Goal: Task Accomplishment & Management: Use online tool/utility

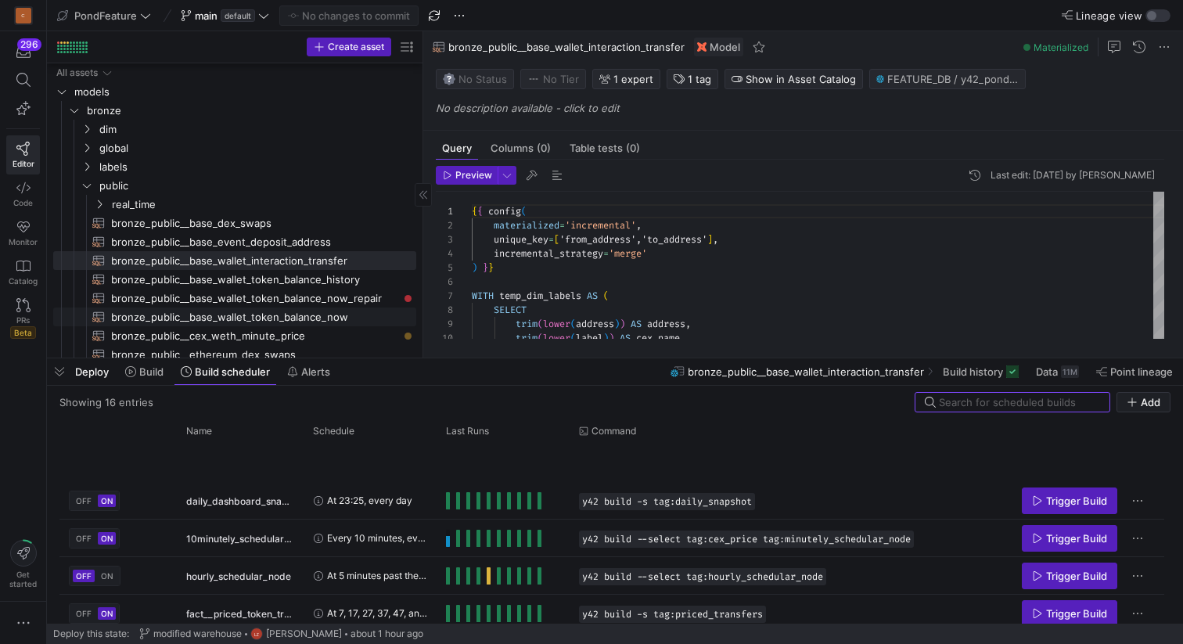
scroll to position [422, 0]
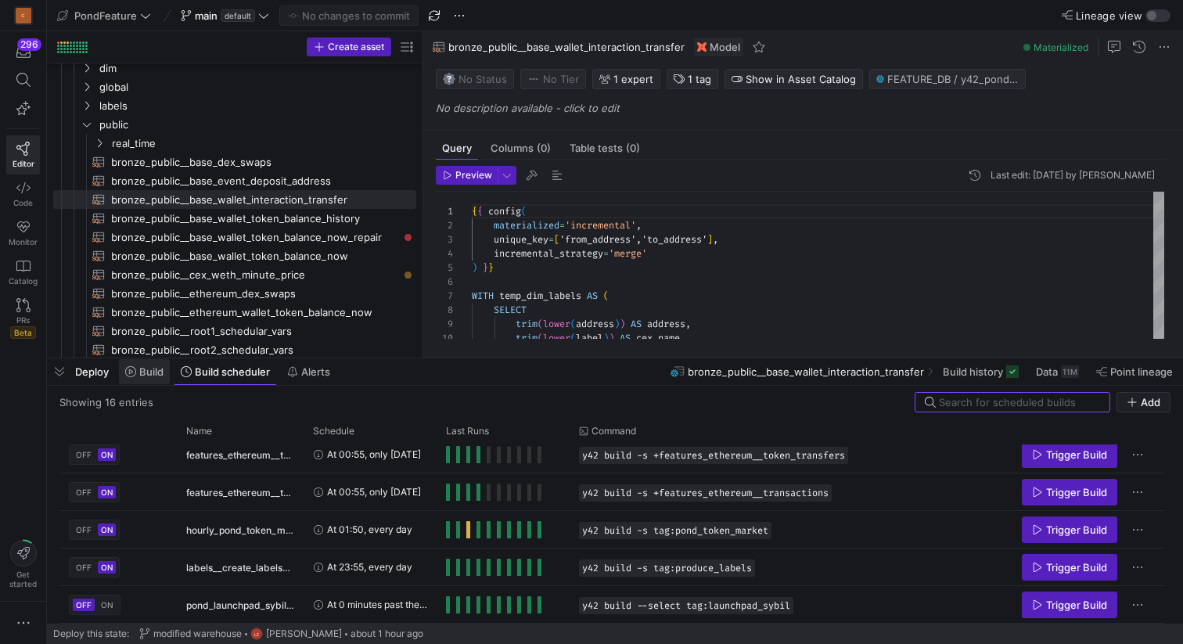
click at [137, 373] on span "Build" at bounding box center [144, 371] width 38 height 13
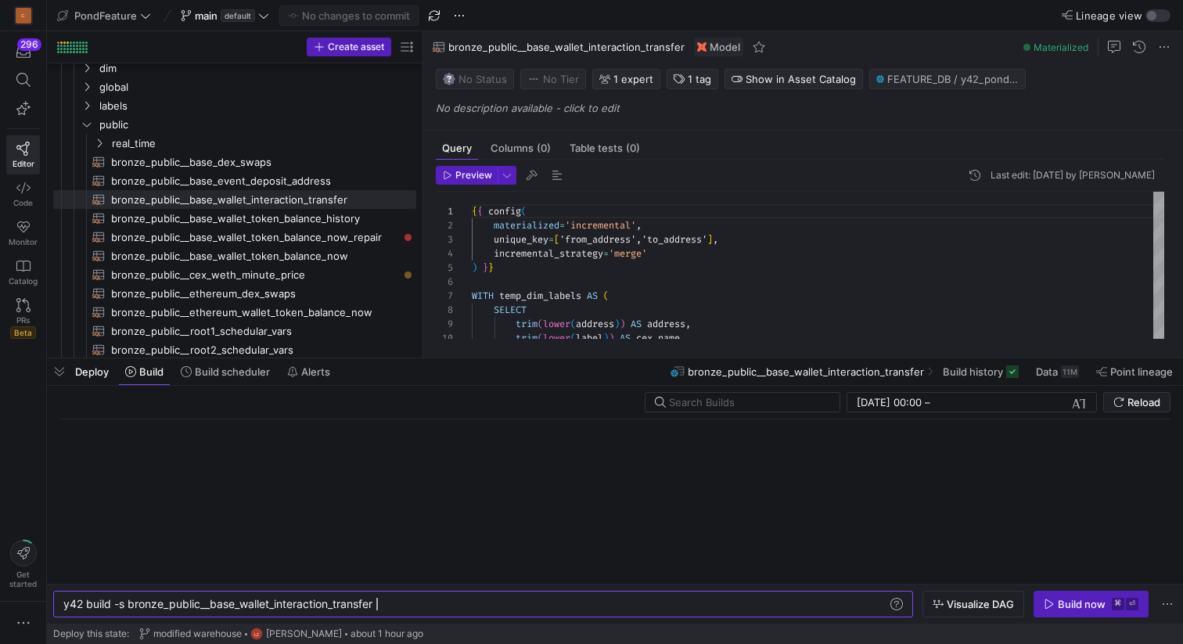
scroll to position [0, 313]
click at [399, 601] on div "y42 build -s bronze_public__base_wallet_interactio n_transfer" at bounding box center [475, 604] width 824 height 13
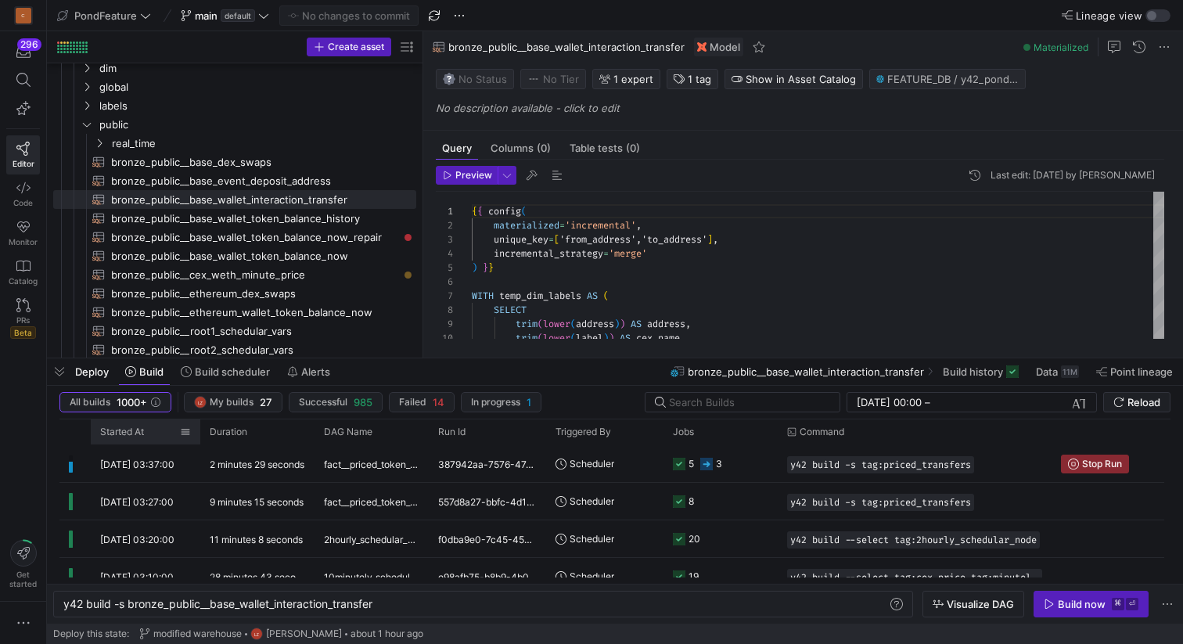
click at [144, 428] on span "Started At" at bounding box center [122, 431] width 44 height 11
click at [149, 428] on span at bounding box center [152, 431] width 17 height 11
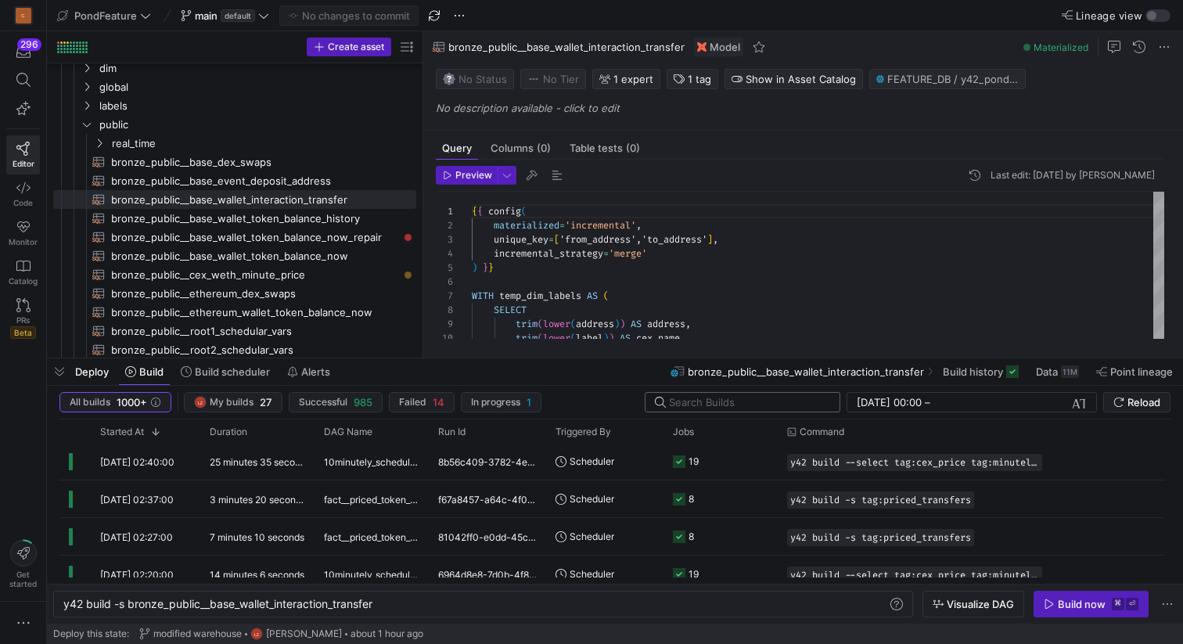
click at [717, 397] on input "text" at bounding box center [748, 402] width 158 height 13
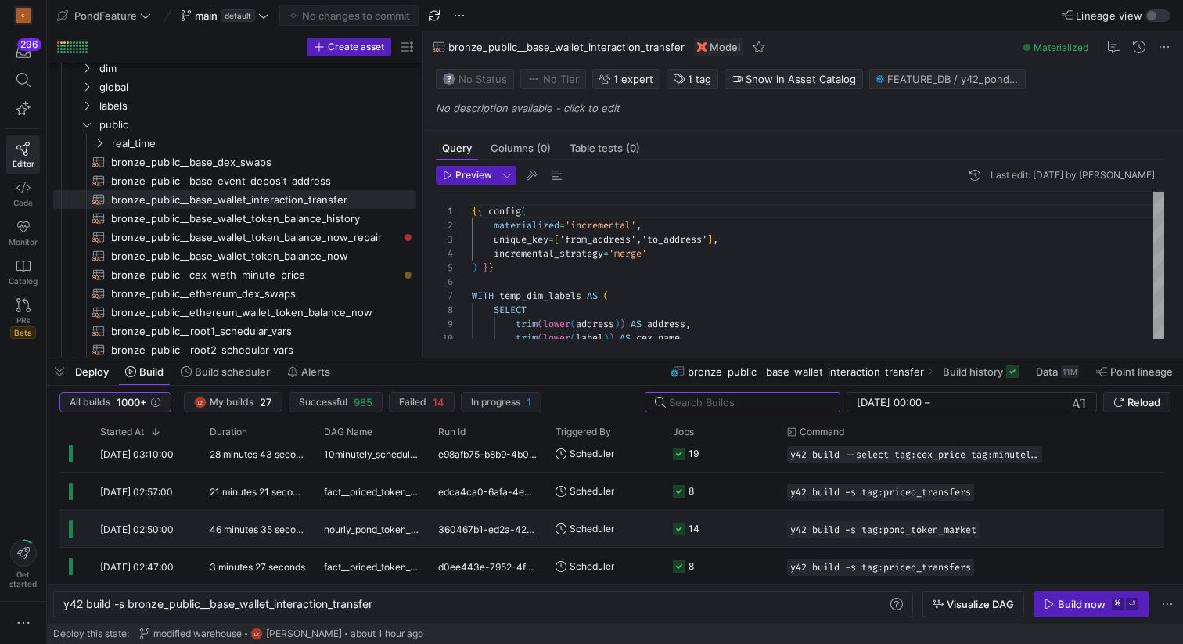
click at [280, 528] on y42-duration "46 minutes 35 seconds" at bounding box center [261, 529] width 102 height 12
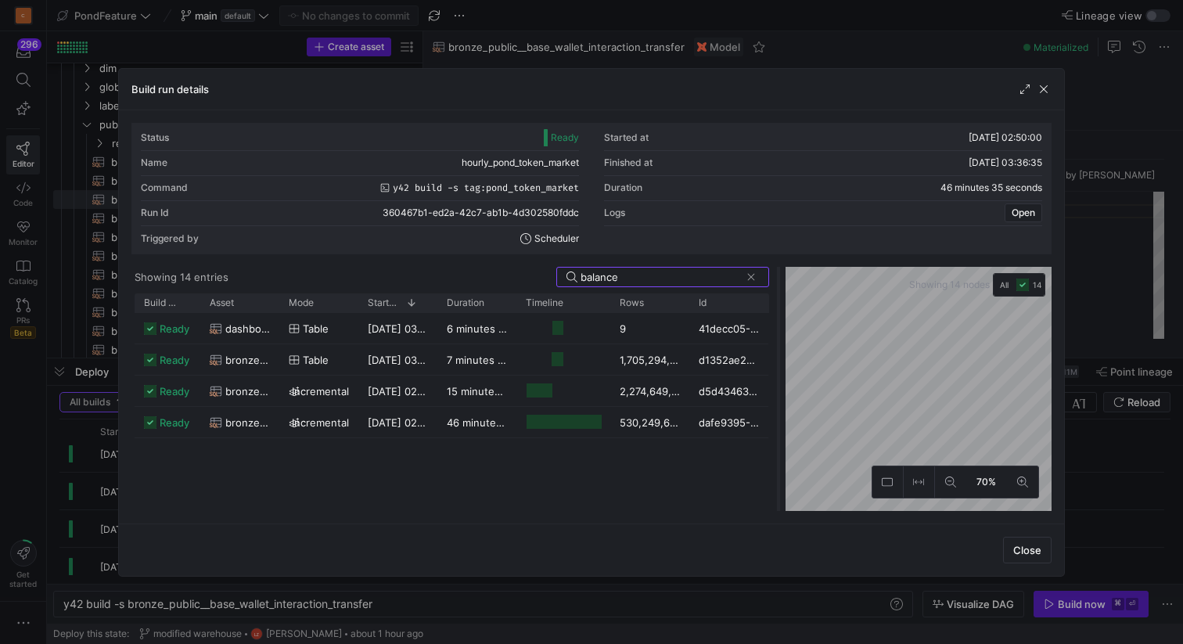
drag, startPoint x: 592, startPoint y: 353, endPoint x: 779, endPoint y: 336, distance: 187.8
click at [779, 336] on div at bounding box center [778, 389] width 6 height 244
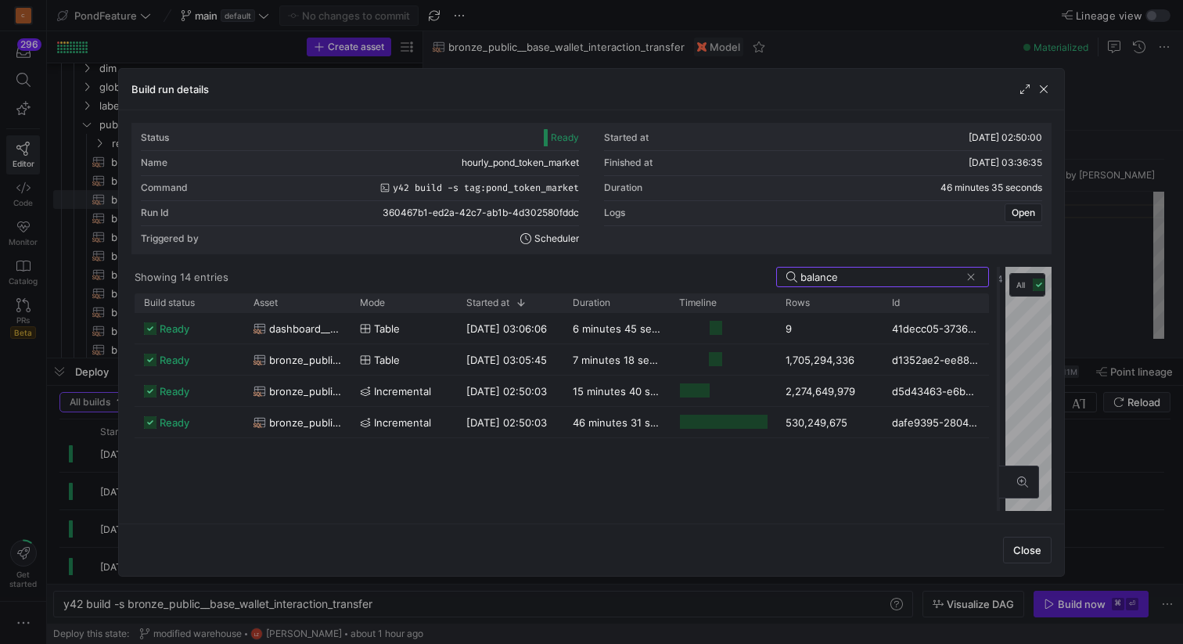
drag, startPoint x: 779, startPoint y: 336, endPoint x: 999, endPoint y: 339, distance: 219.9
click at [999, 339] on div at bounding box center [998, 389] width 6 height 244
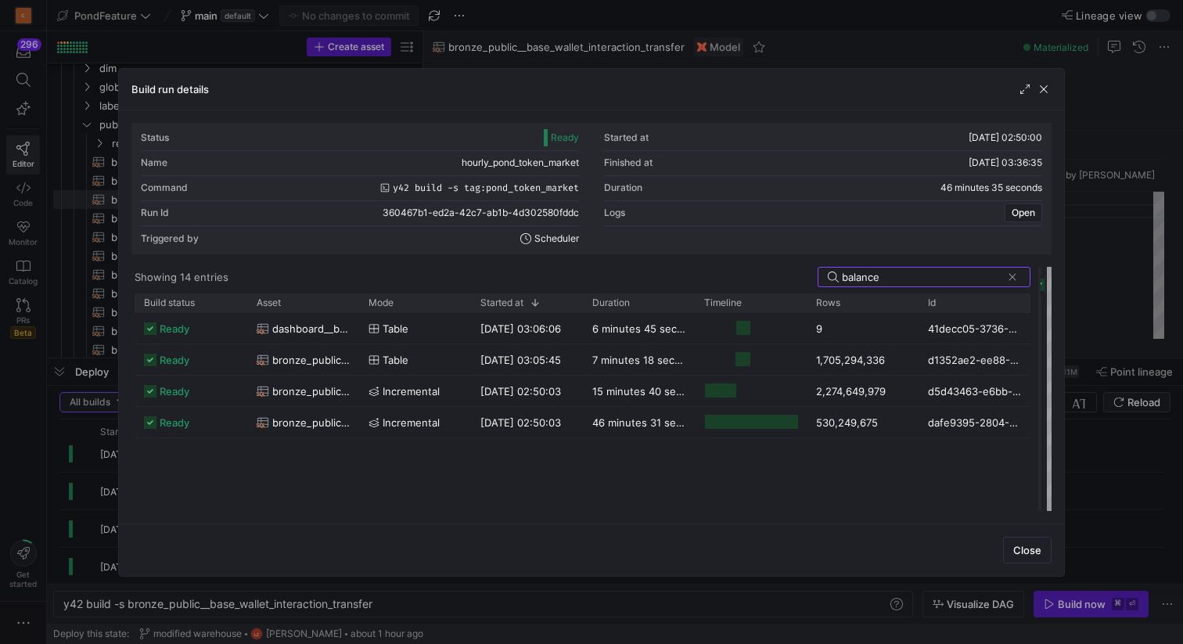
drag, startPoint x: 999, startPoint y: 339, endPoint x: 1041, endPoint y: 338, distance: 41.5
click at [1041, 338] on div at bounding box center [1040, 389] width 6 height 244
type input "balance"
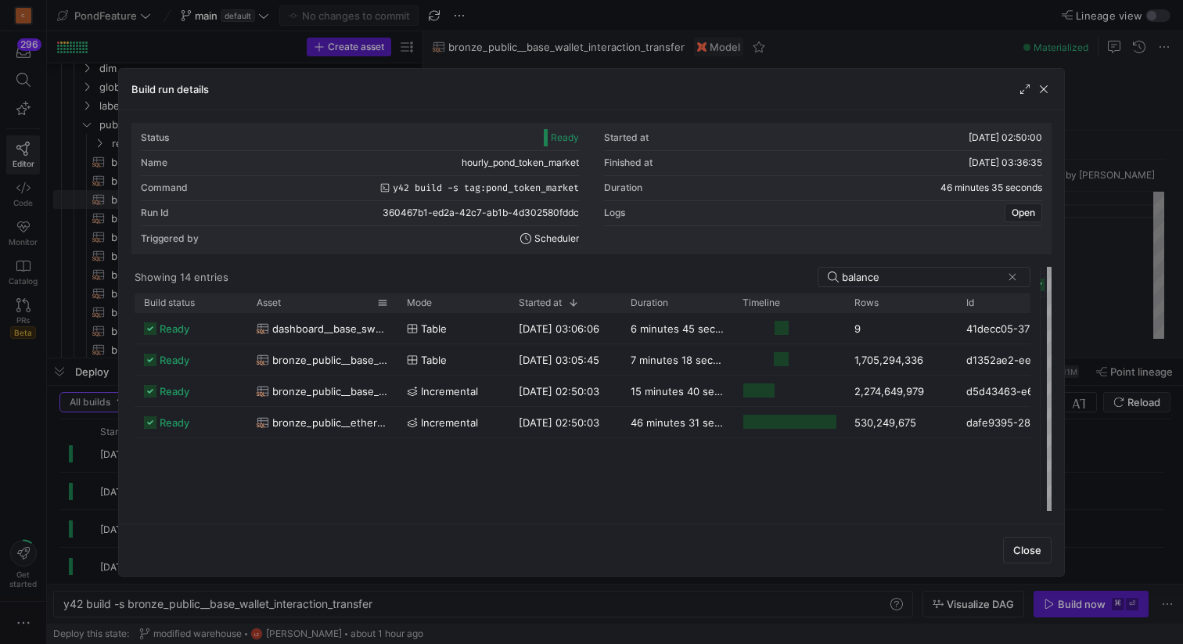
drag, startPoint x: 357, startPoint y: 305, endPoint x: 394, endPoint y: 306, distance: 37.6
click at [395, 307] on div at bounding box center [397, 302] width 6 height 19
click at [1045, 88] on span "button" at bounding box center [1044, 89] width 16 height 16
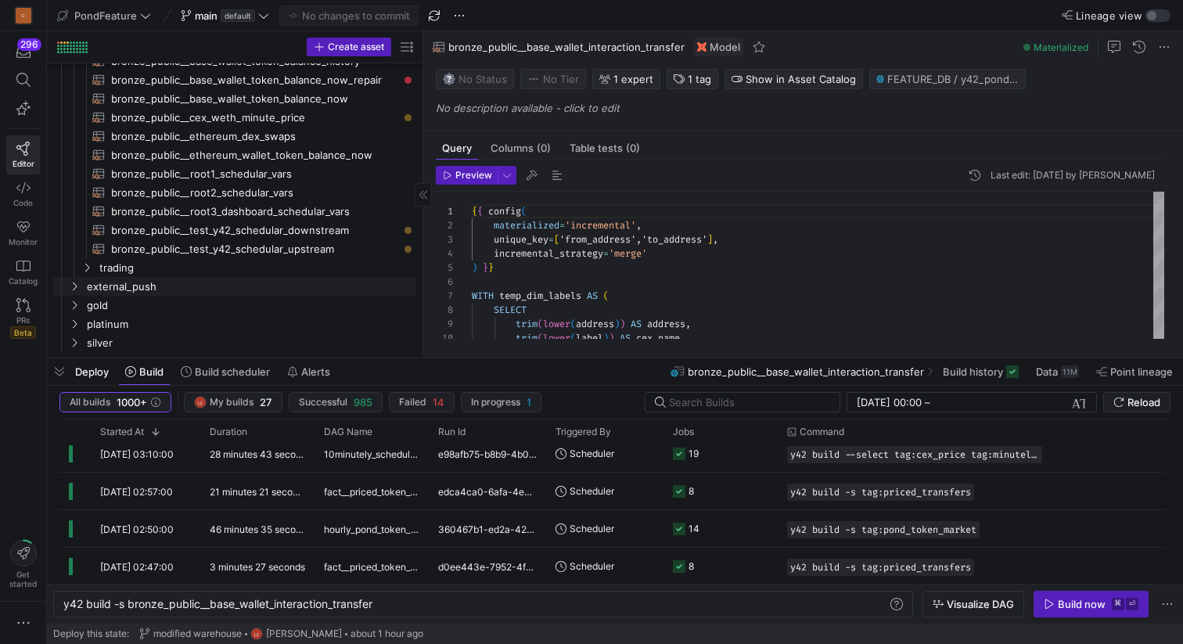
scroll to position [198, 0]
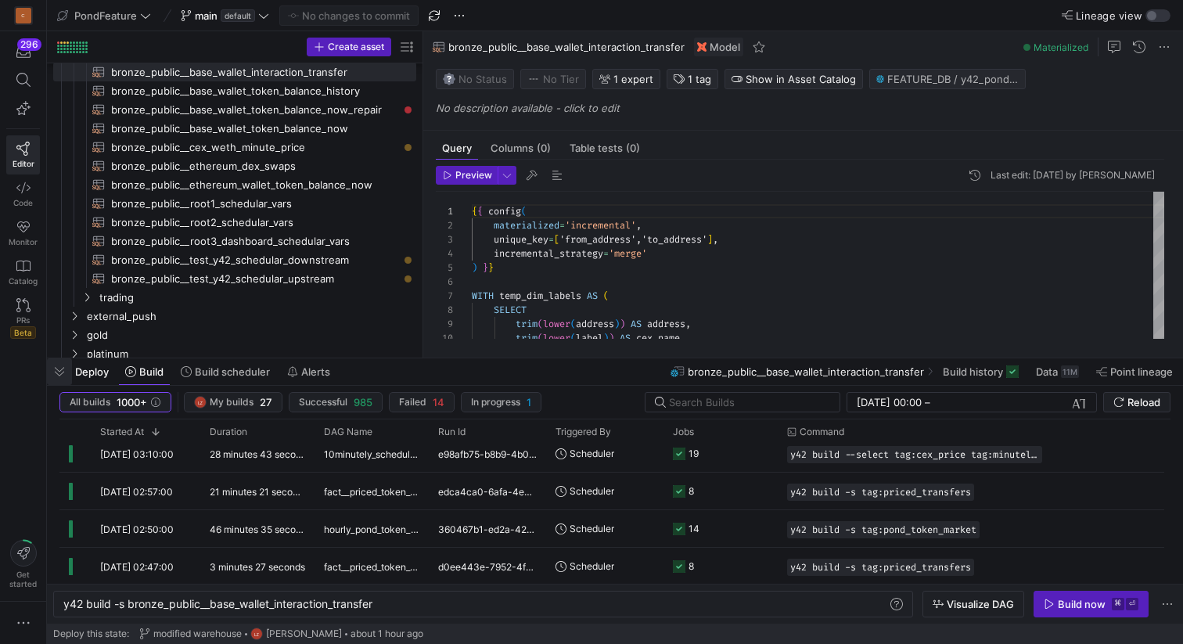
click at [63, 370] on span "button" at bounding box center [59, 371] width 25 height 27
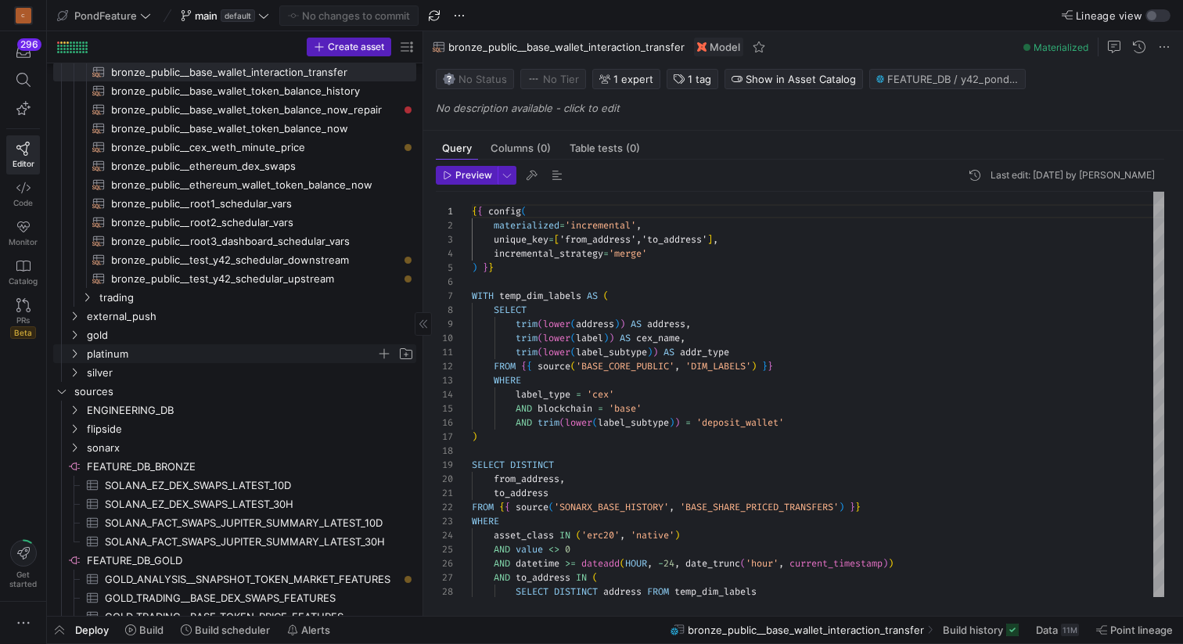
click at [74, 352] on icon "Press SPACE to select this row." at bounding box center [74, 353] width 11 height 9
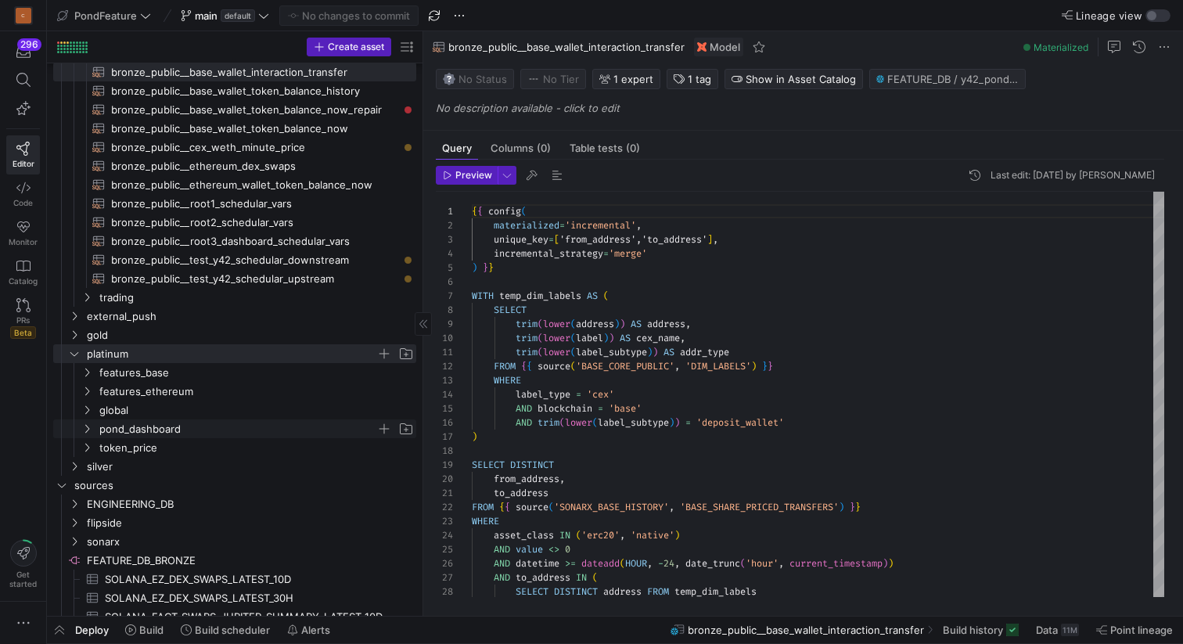
click at [93, 426] on span "pond_dashboard" at bounding box center [247, 428] width 336 height 17
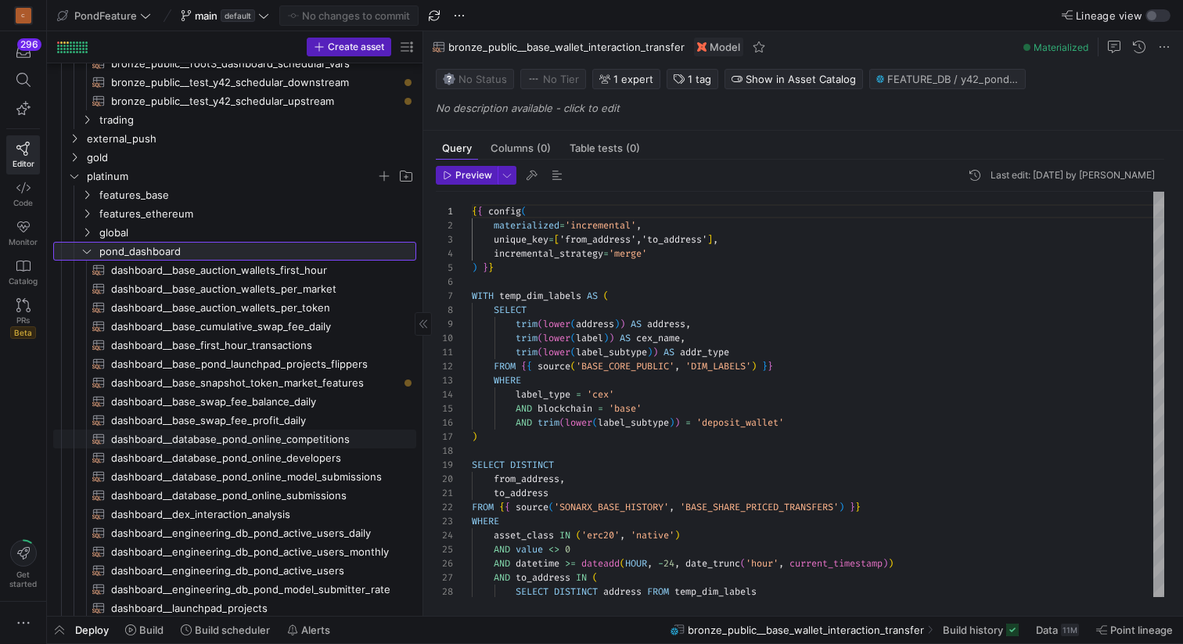
scroll to position [372, 0]
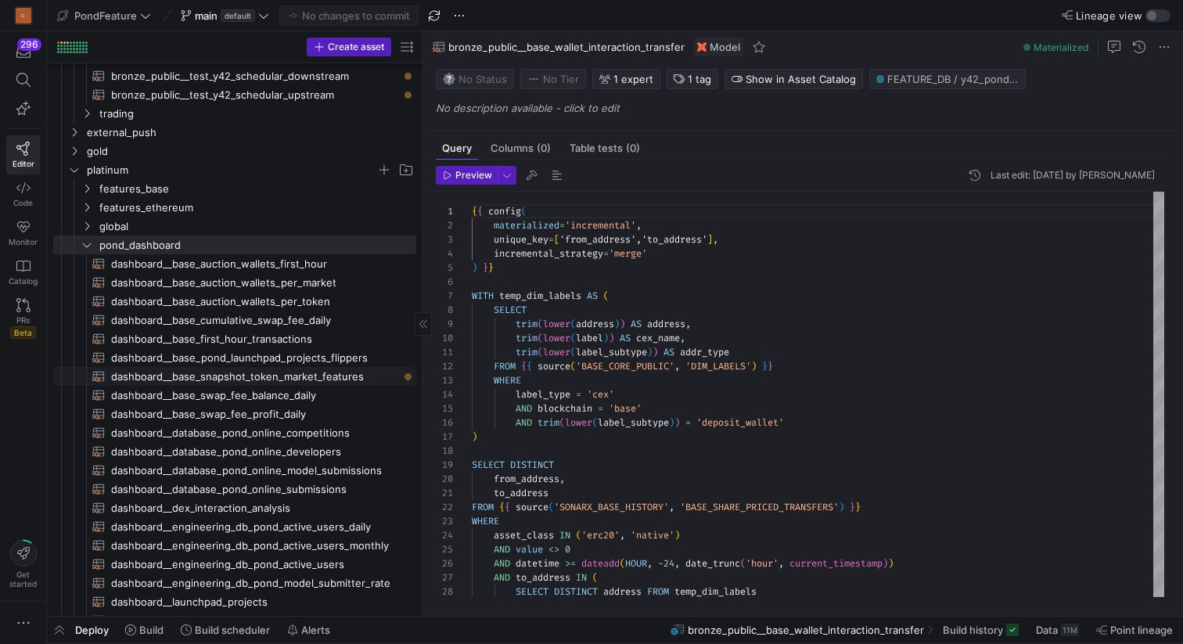
click at [263, 376] on span "dashboard__base_snapshot_token_market_features​​​​​​​​​​" at bounding box center [254, 377] width 287 height 18
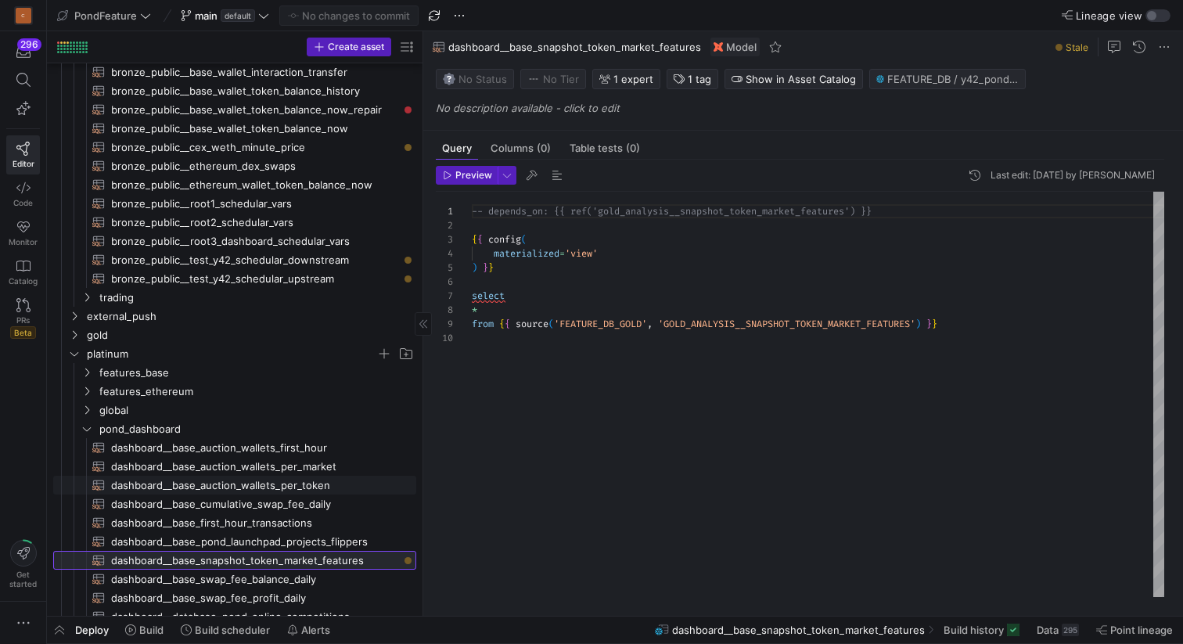
scroll to position [330, 0]
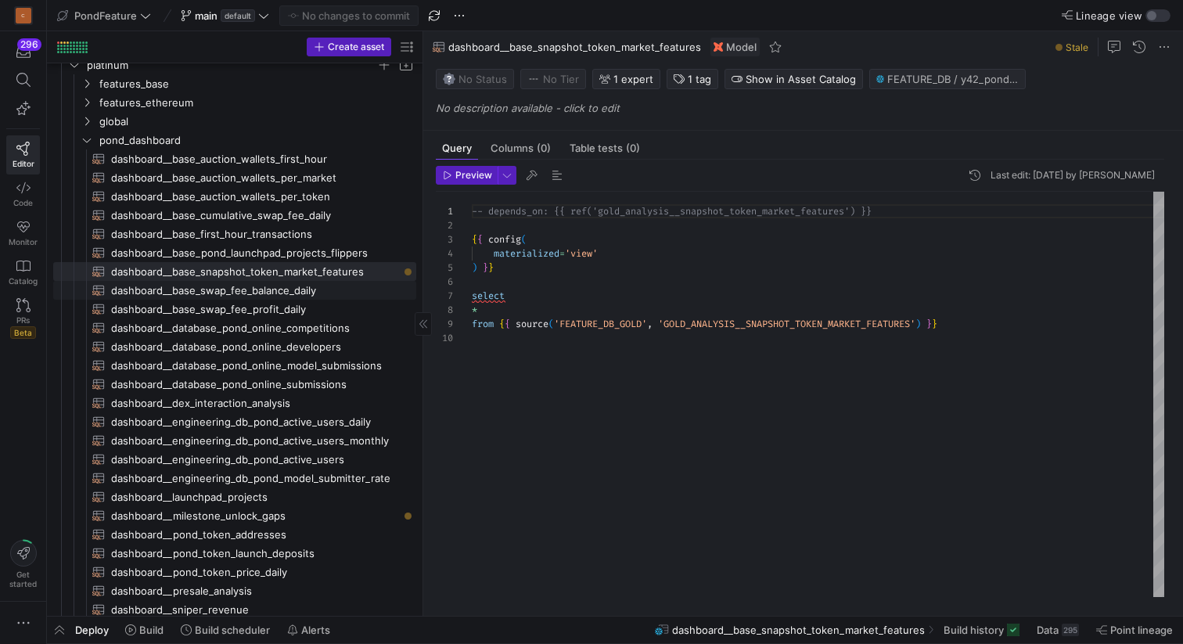
click at [294, 293] on span "dashboard__base_swap_fee_balance_daily​​​​​​​​​​" at bounding box center [254, 291] width 287 height 18
type textarea "{{ config( materialized='incremental', unique_key=['address','token_address','b…"
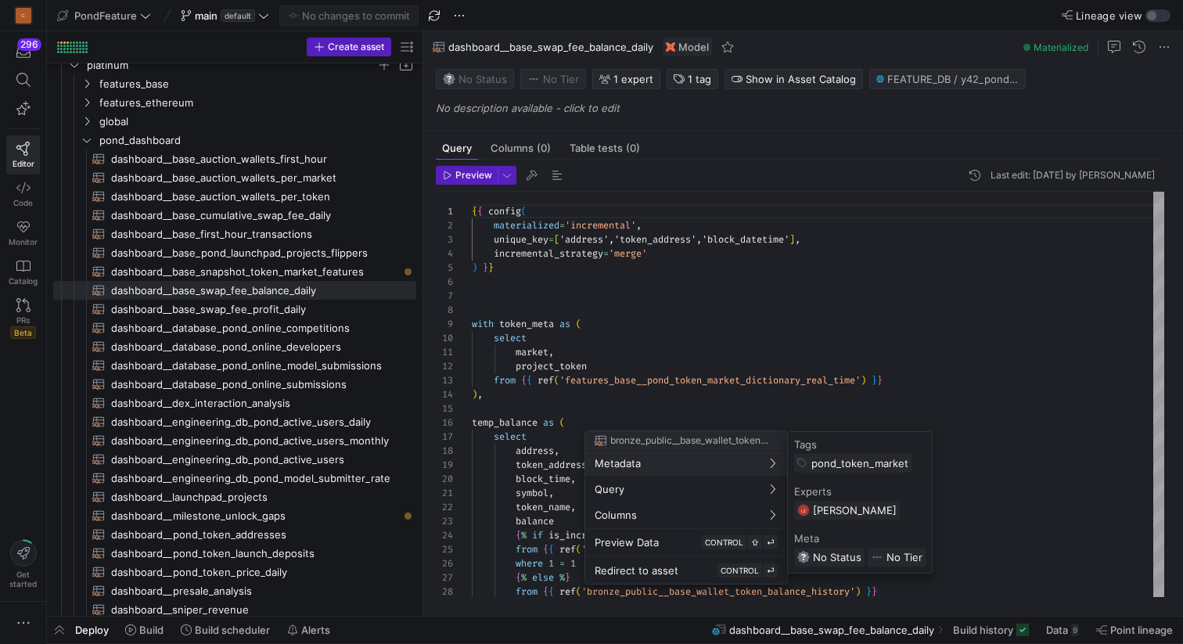
click at [664, 316] on div at bounding box center [591, 322] width 1183 height 644
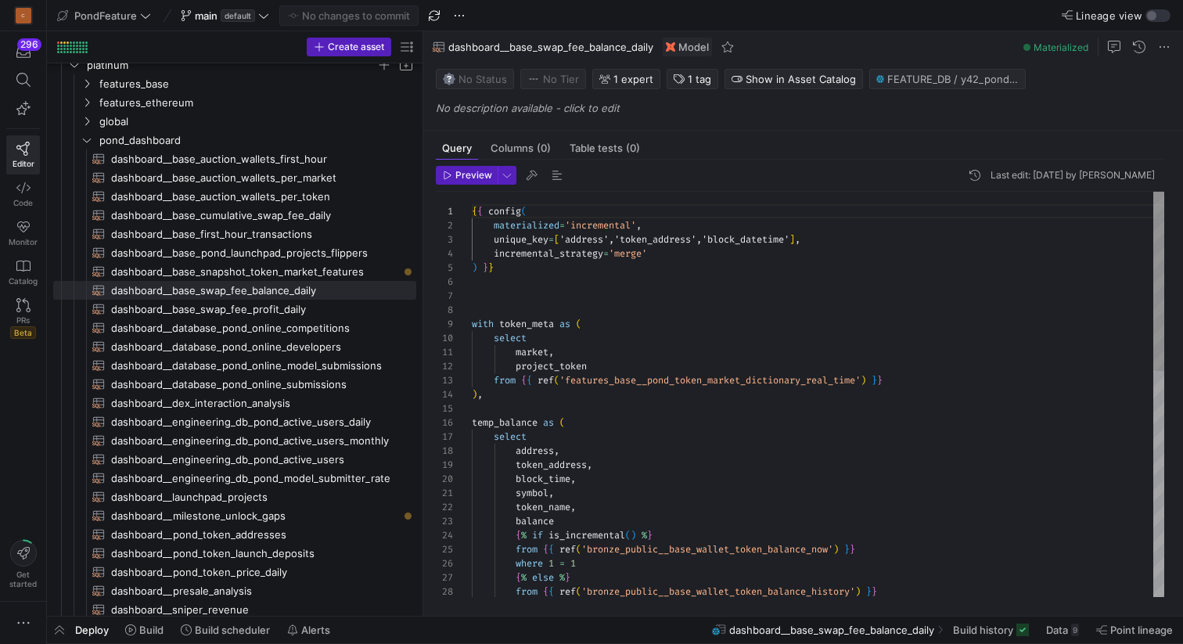
click at [653, 304] on div "{ { config ( materialized = 'incremental' , unique_key = [ 'address','token_add…" at bounding box center [818, 649] width 692 height 914
click at [675, 297] on div "{ { config ( materialized = 'incremental' , unique_key = [ 'address','token_add…" at bounding box center [818, 649] width 692 height 914
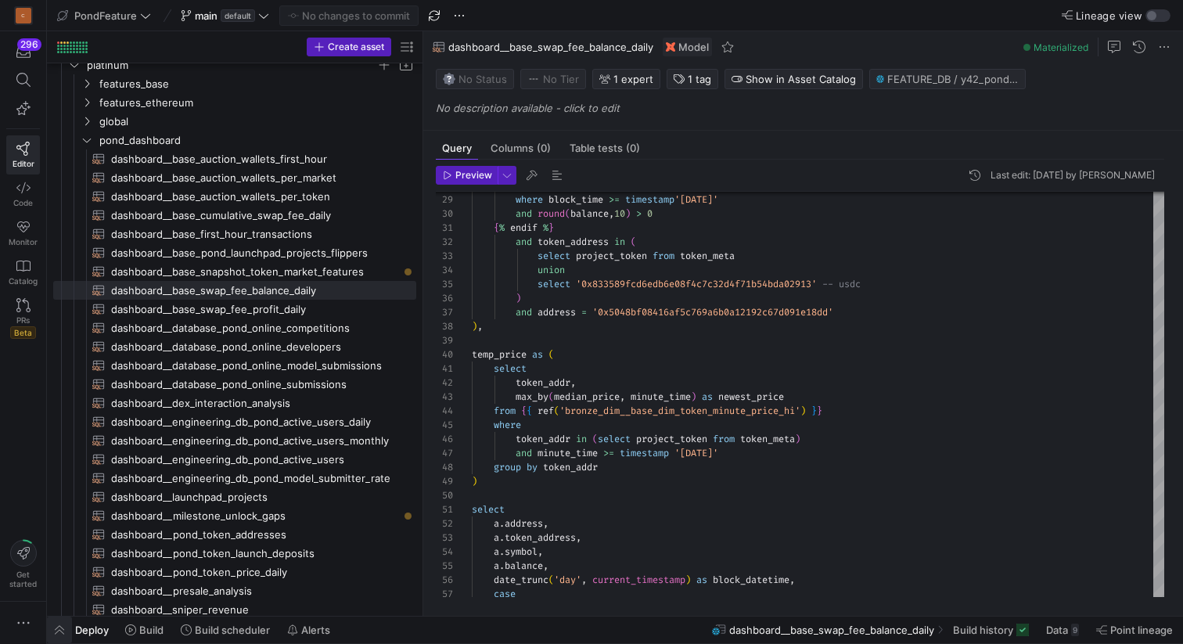
click at [62, 632] on span "button" at bounding box center [59, 630] width 25 height 27
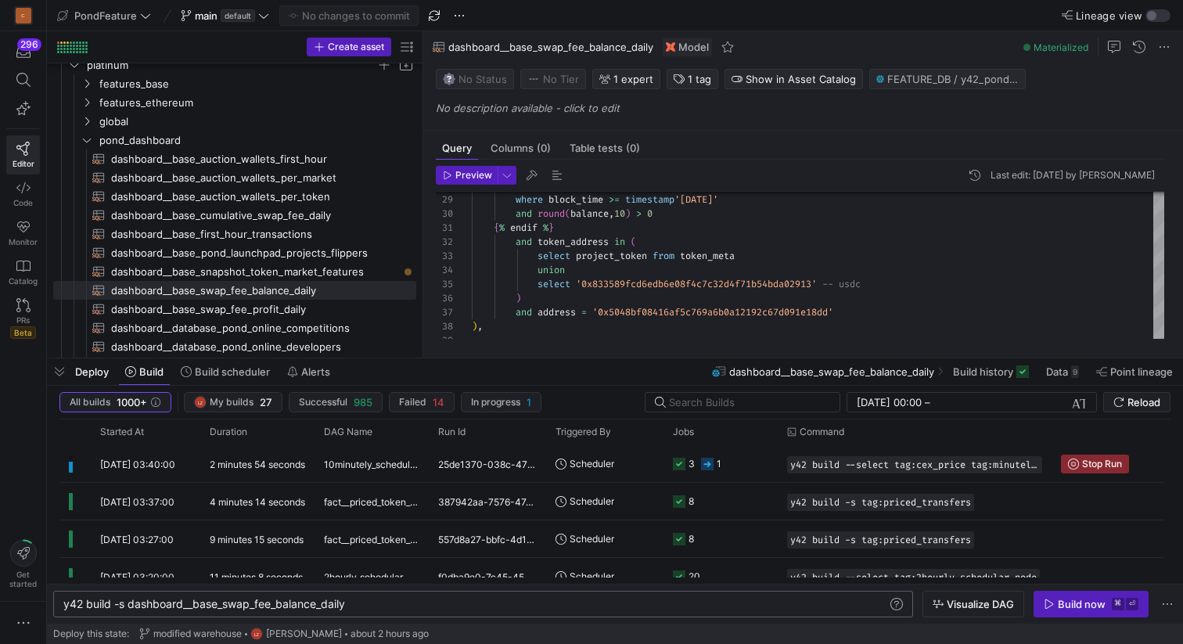
click at [508, 606] on div "y42 build -s dashboard__base_swap_fee_balance_dail y" at bounding box center [475, 604] width 824 height 13
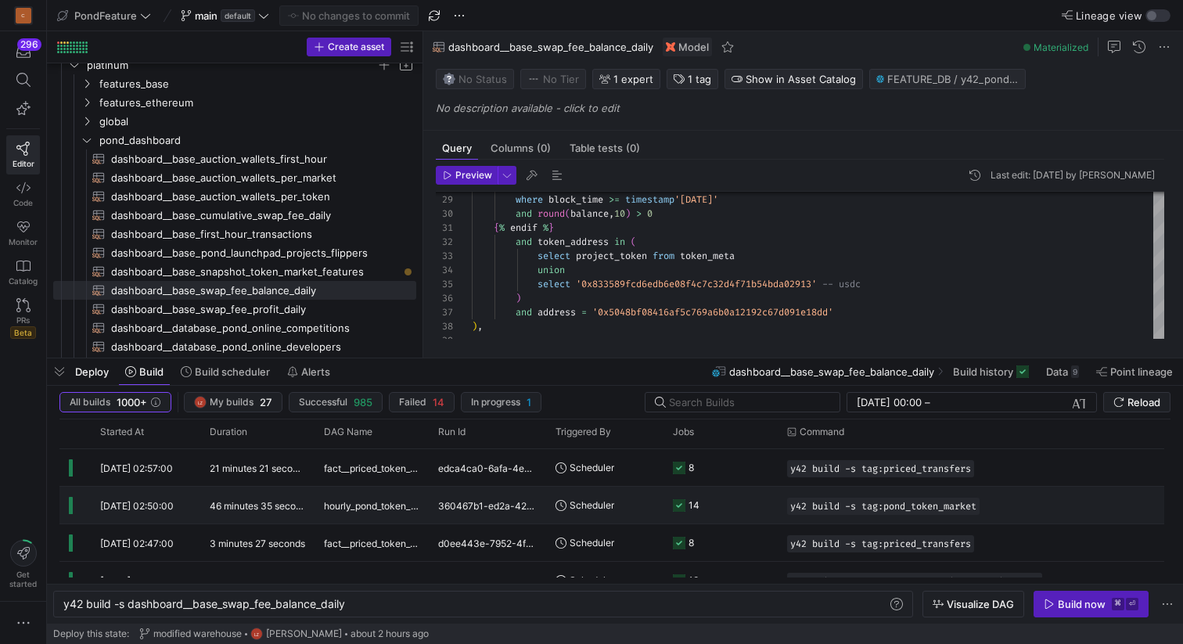
click at [483, 505] on div "360467b1-ed2a-42c7-ab1b-4d302580fddc" at bounding box center [487, 505] width 117 height 37
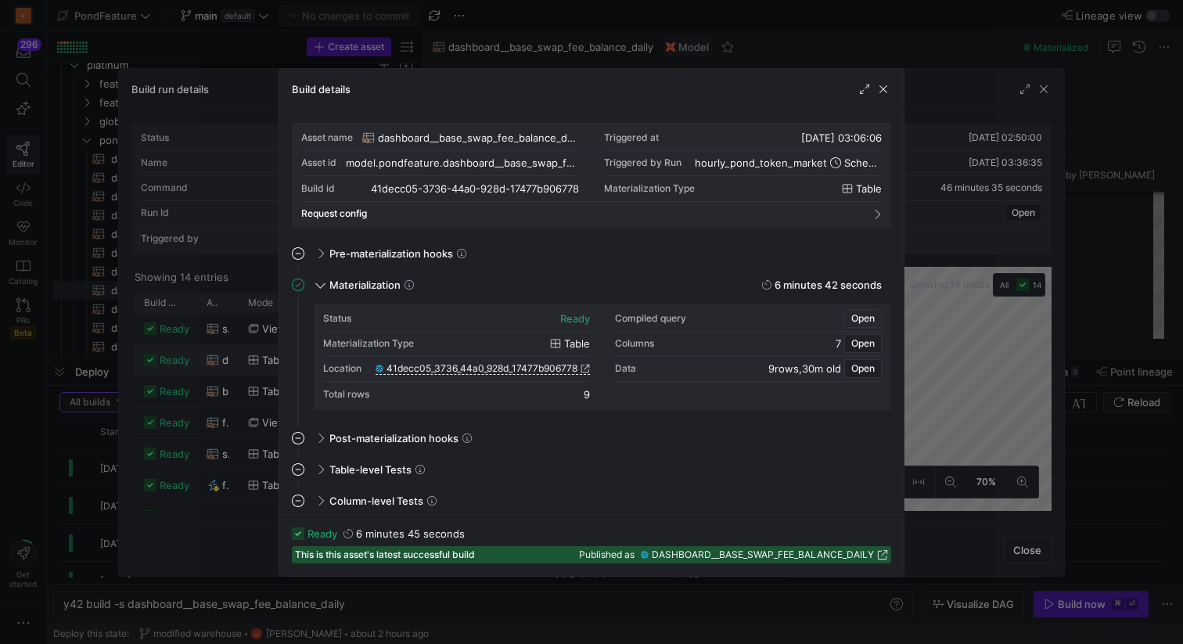
click at [862, 318] on span "Open" at bounding box center [862, 318] width 23 height 11
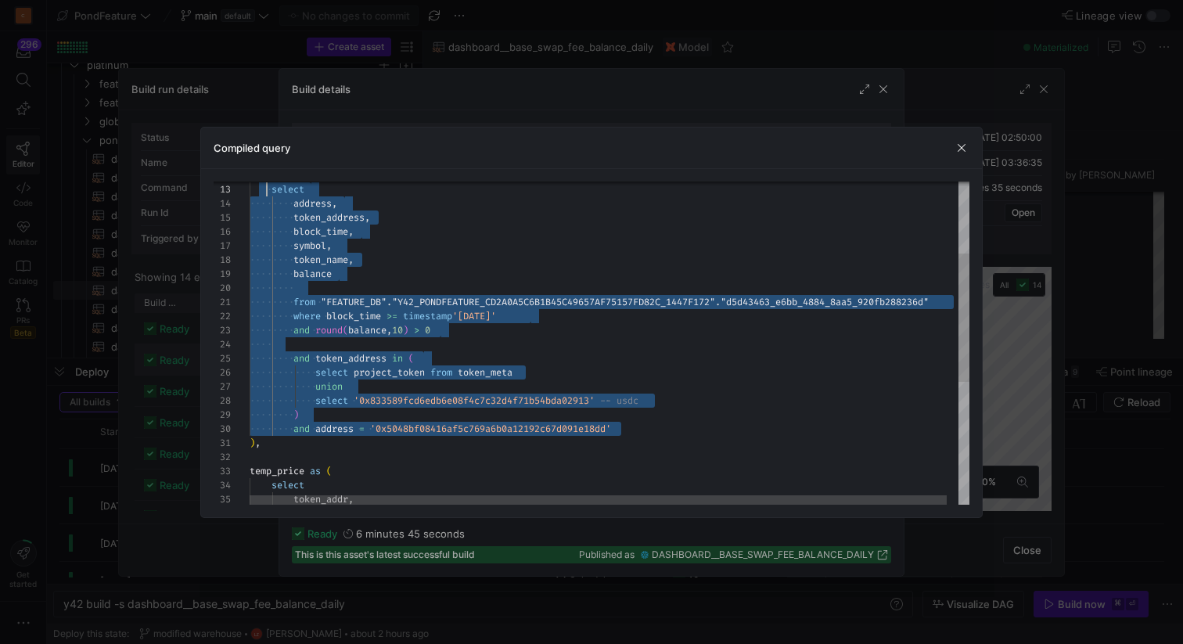
scroll to position [28, 5]
drag, startPoint x: 629, startPoint y: 428, endPoint x: 254, endPoint y: 196, distance: 441.0
click at [254, 196] on div "block_time , symbol , token_name , balance from "FEATURE_DB" . "Y42_PONDFEATURE…" at bounding box center [616, 406] width 732 height 811
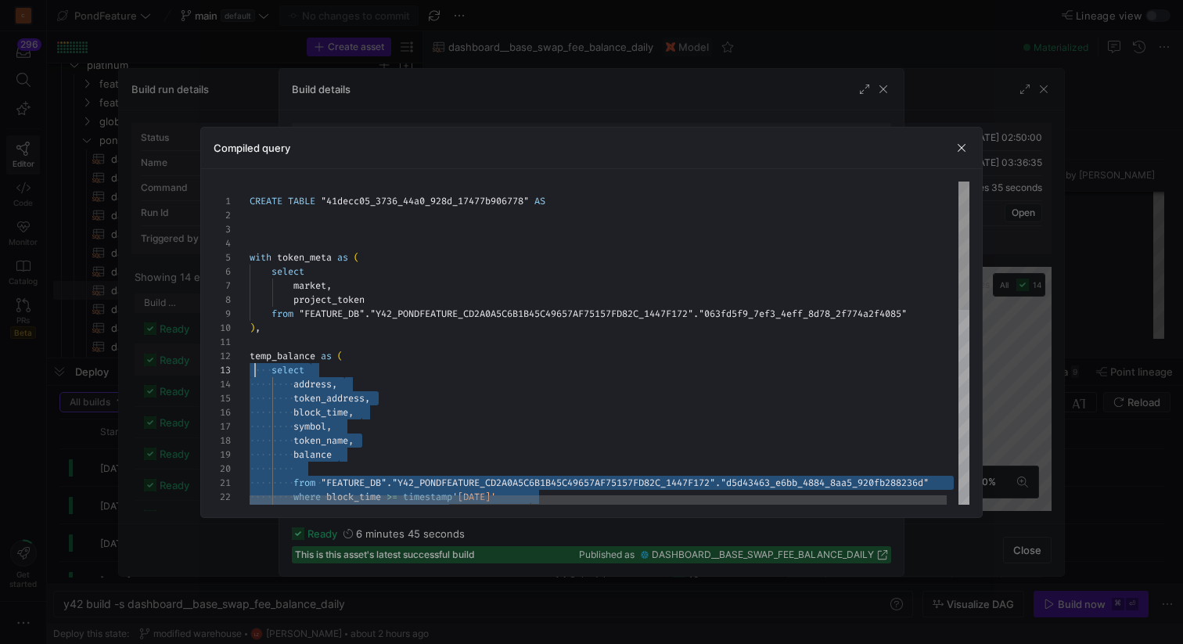
type textarea "CREATE TABLE "41decc05_3736_44a0_928d_17477b906778" AS with token_meta as ( sel…"
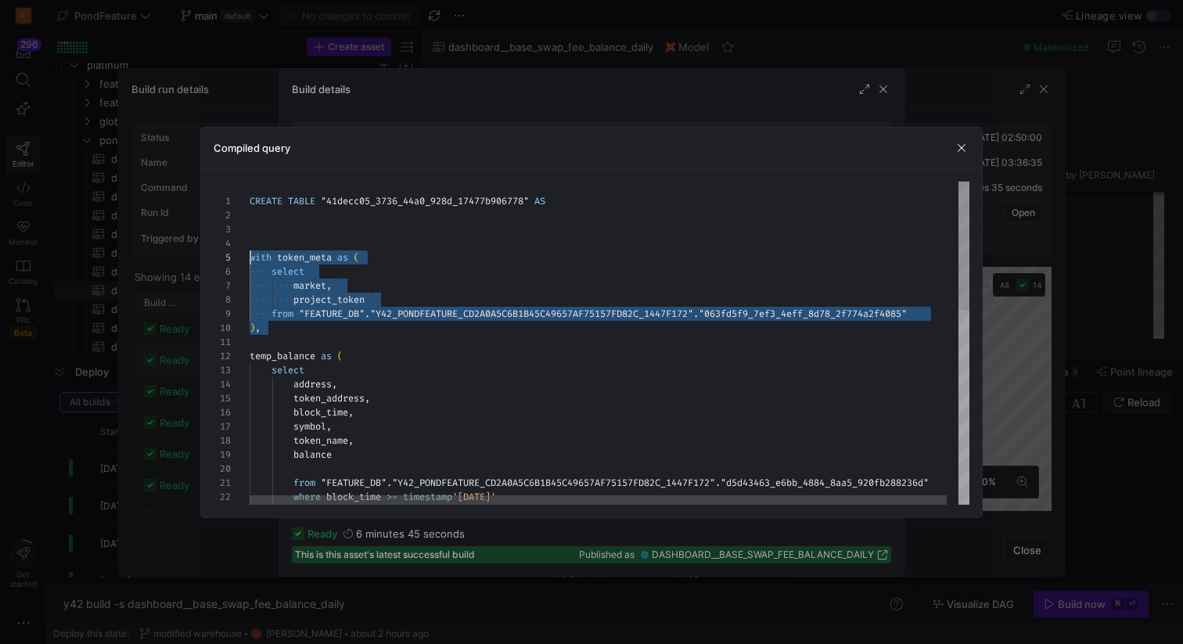
scroll to position [42, 0]
drag, startPoint x: 267, startPoint y: 331, endPoint x: 240, endPoint y: 250, distance: 85.6
click at [250, 250] on div "block_time , symbol , token_name , balance from "FEATURE_DB" . "Y42_PONDFEATURE…" at bounding box center [616, 587] width 732 height 811
click at [965, 150] on span "button" at bounding box center [962, 148] width 16 height 16
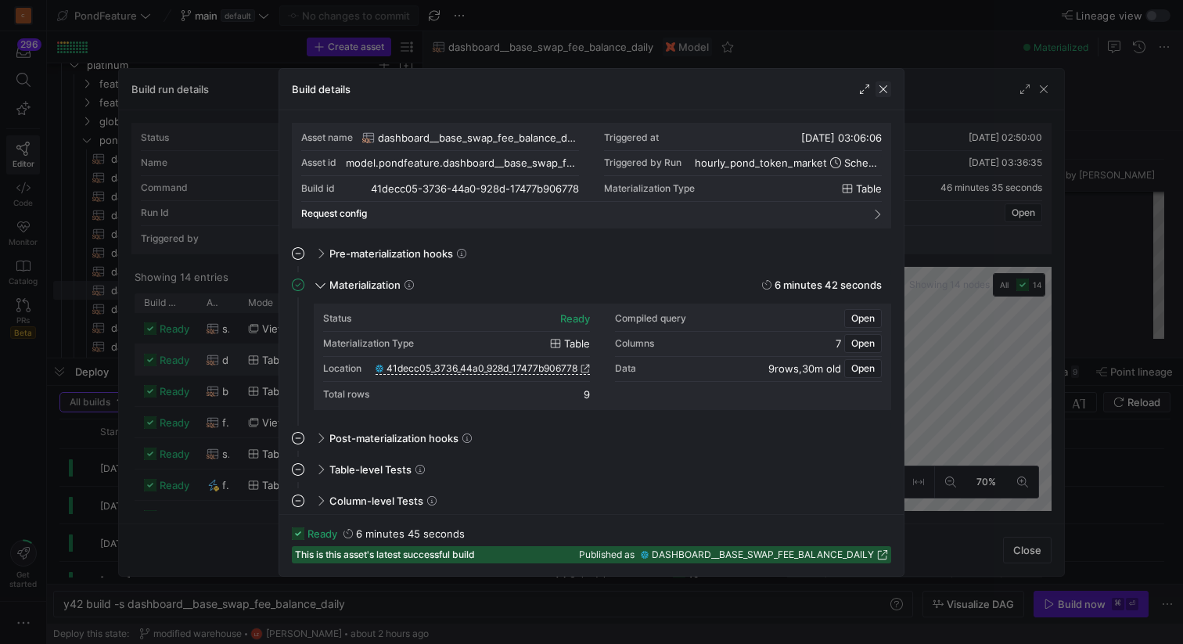
click at [883, 92] on span "button" at bounding box center [884, 89] width 16 height 16
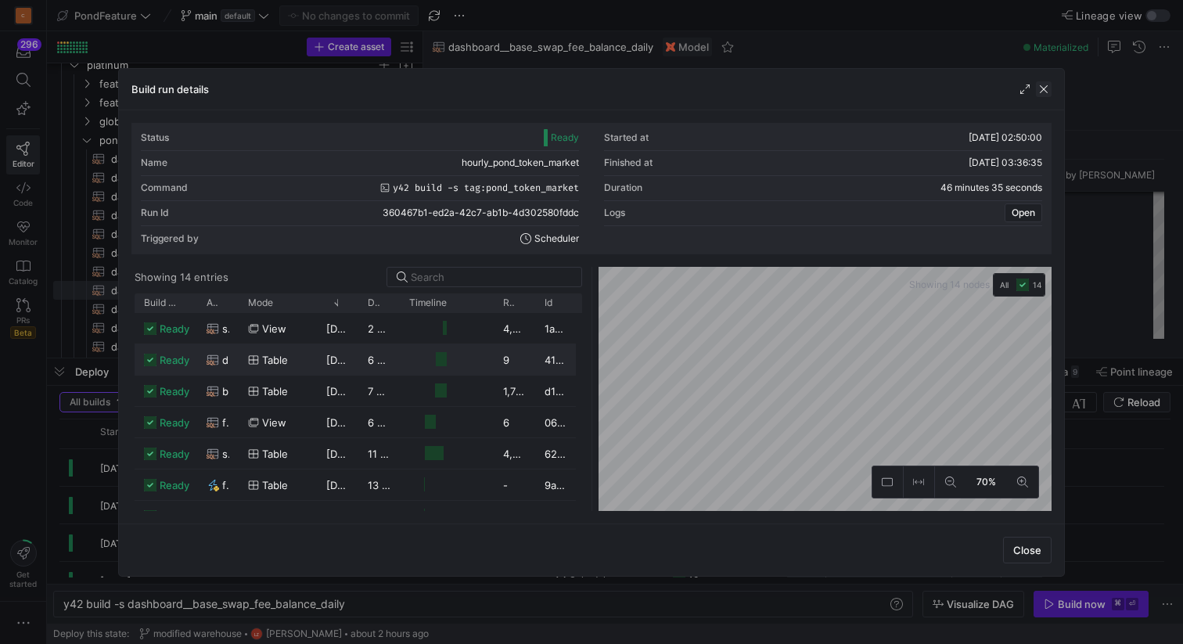
click at [1046, 89] on span "button" at bounding box center [1044, 89] width 16 height 16
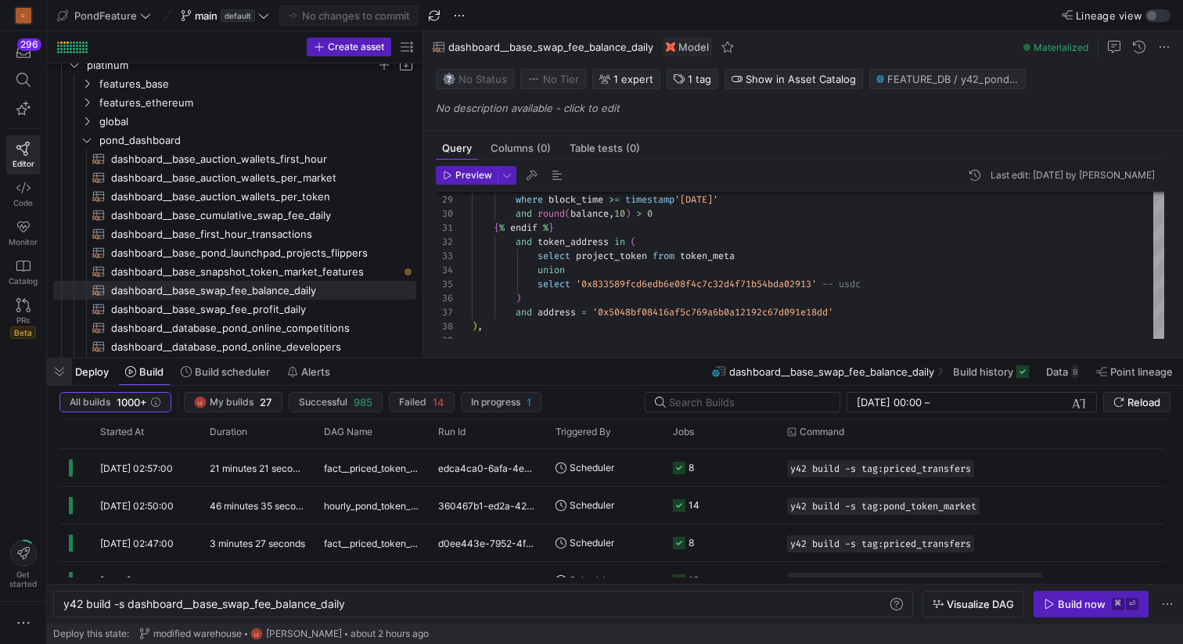
click at [61, 376] on span "button" at bounding box center [59, 371] width 25 height 27
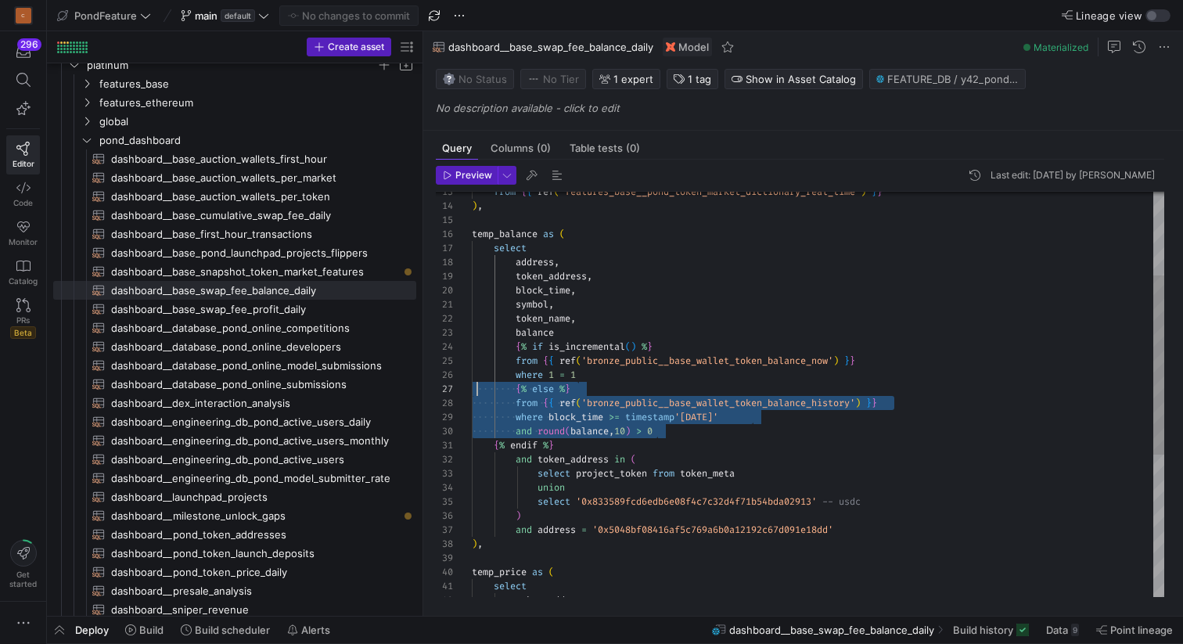
scroll to position [85, 0]
drag, startPoint x: 678, startPoint y: 433, endPoint x: 473, endPoint y: 394, distance: 208.6
click at [473, 394] on div "from { { ref ( 'bronze_public__base_wallet_token_balance_history' ) } } { % els…" at bounding box center [818, 460] width 692 height 914
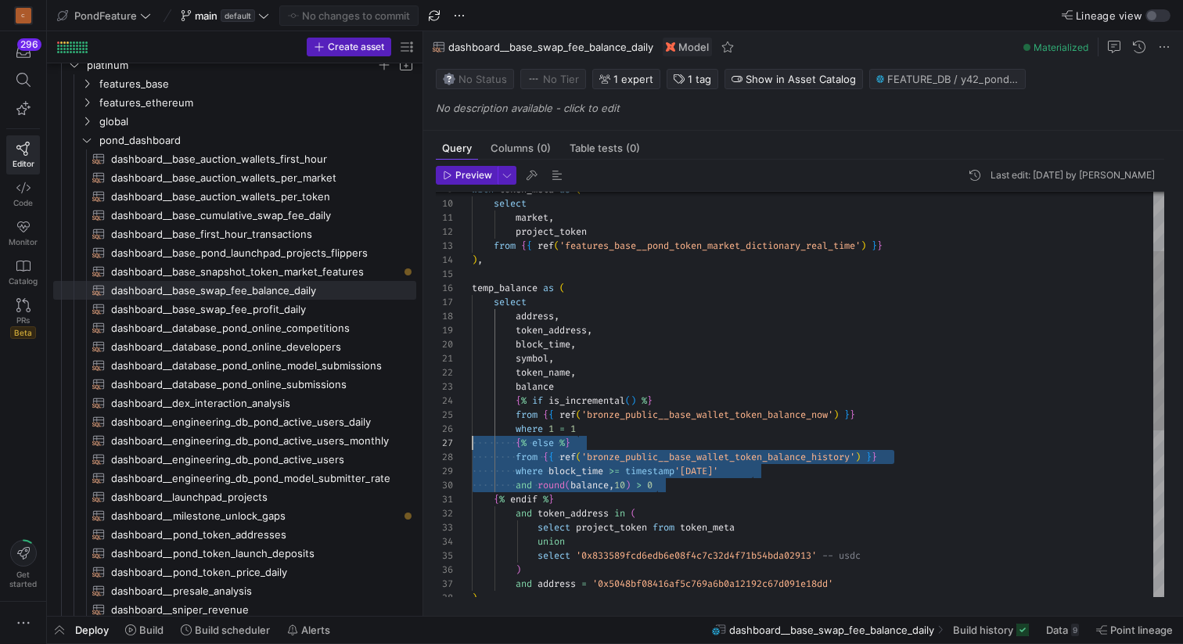
click at [680, 366] on div "and round ( balance , 10 ) > 0 where block_time >= timestamp '[DATE]' from { { …" at bounding box center [818, 514] width 692 height 914
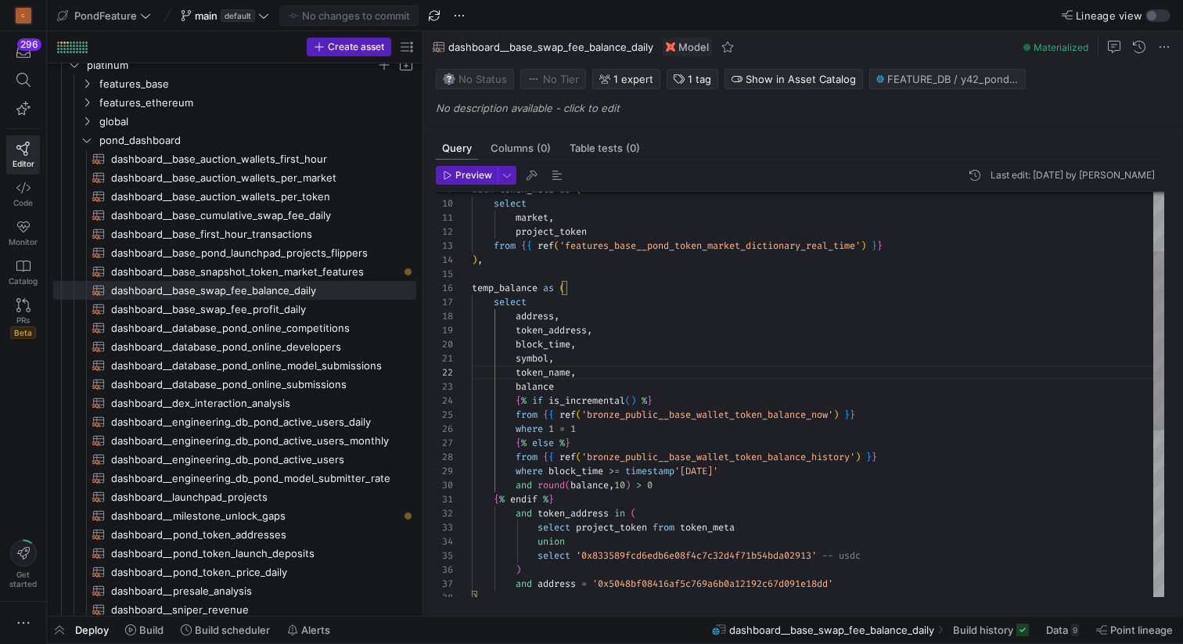
scroll to position [28, 85]
click at [618, 387] on div "and round ( balance , 10 ) > 0 where block_time >= timestamp '[DATE]' from { { …" at bounding box center [818, 514] width 692 height 914
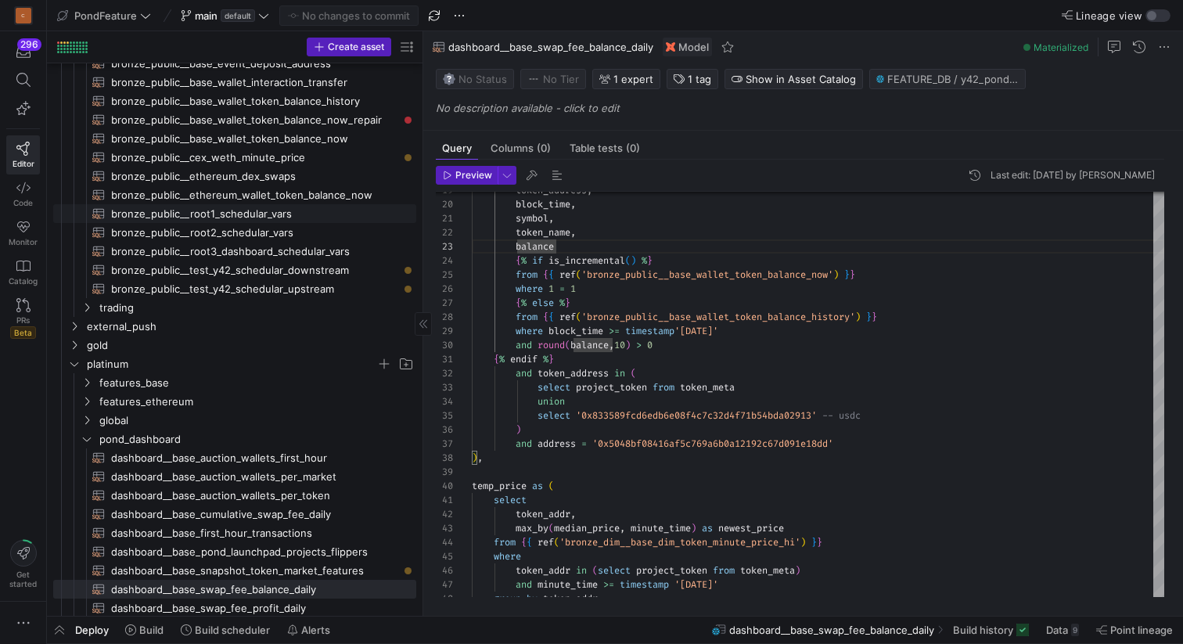
scroll to position [157, 0]
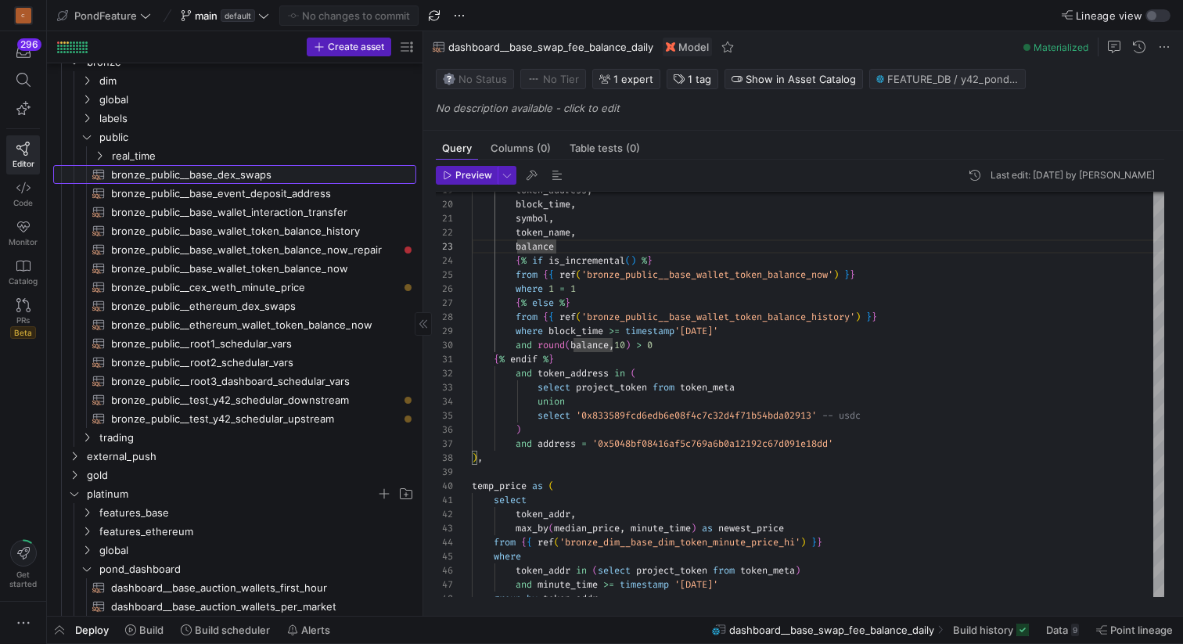
click at [240, 178] on span "bronze_public__base_dex_swaps​​​​​​​​​​" at bounding box center [254, 175] width 287 height 18
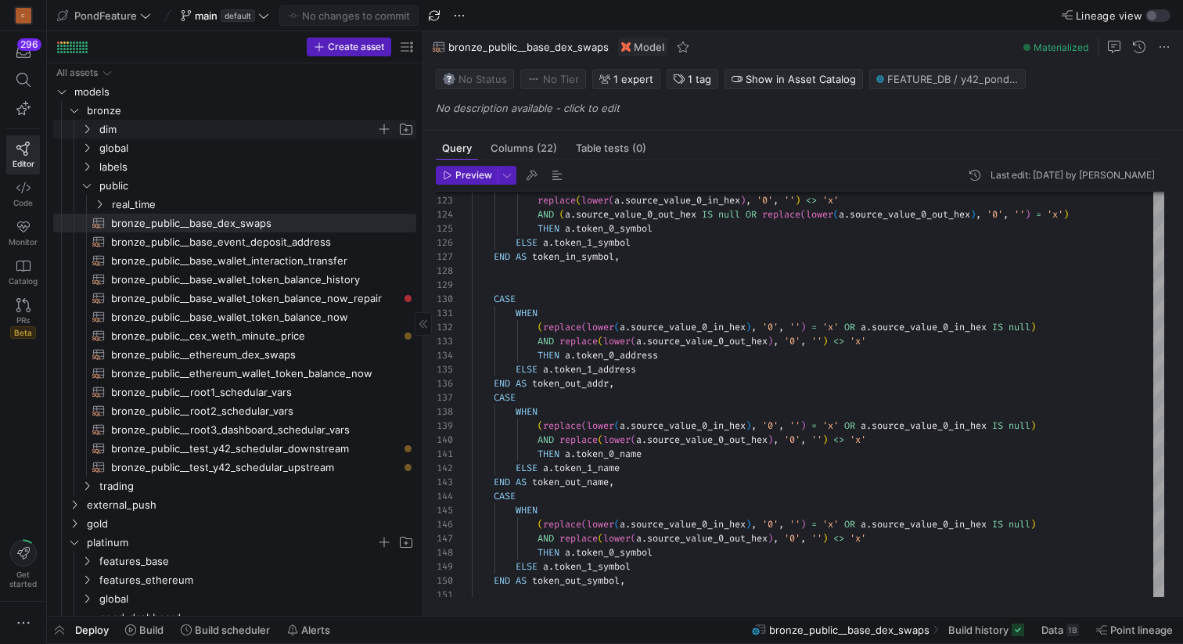
click at [88, 128] on icon "Press SPACE to select this row." at bounding box center [86, 128] width 11 height 9
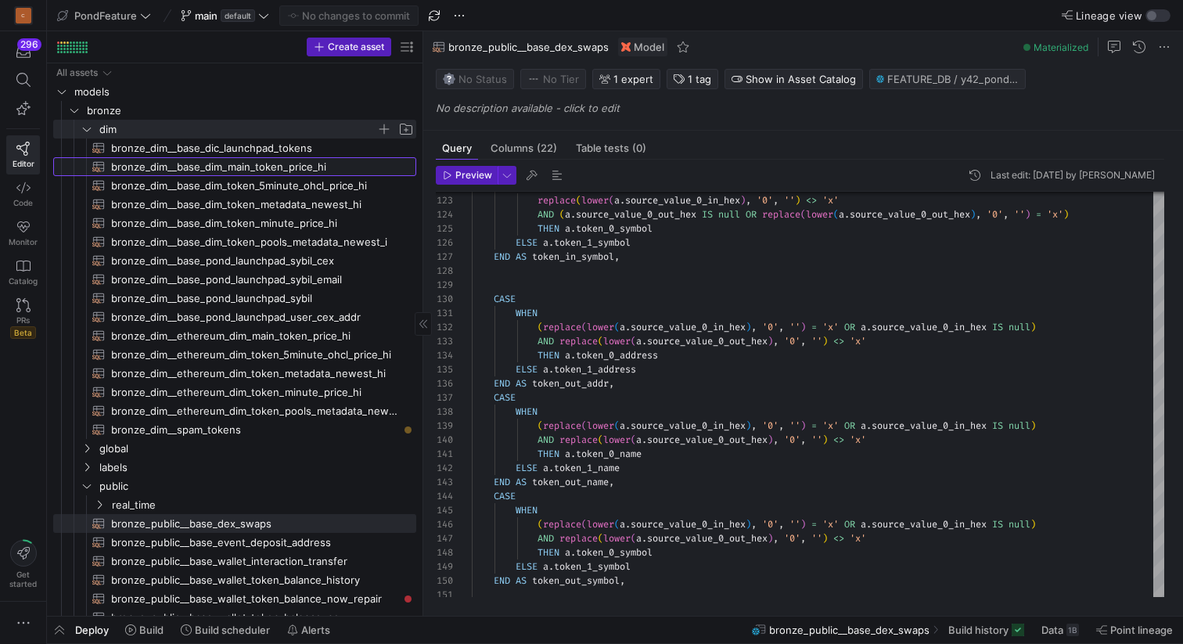
click at [236, 167] on span "bronze_dim__base_dim_main_token_price_hi​​​​​​​​​​" at bounding box center [254, 167] width 287 height 18
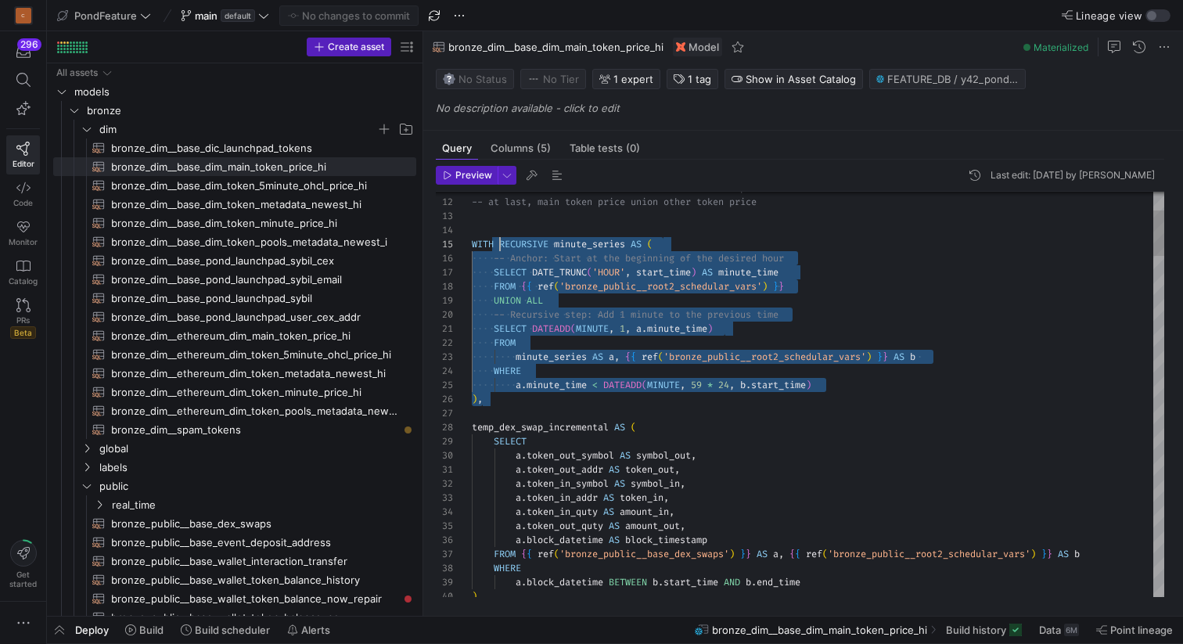
drag, startPoint x: 487, startPoint y: 401, endPoint x: 498, endPoint y: 245, distance: 156.1
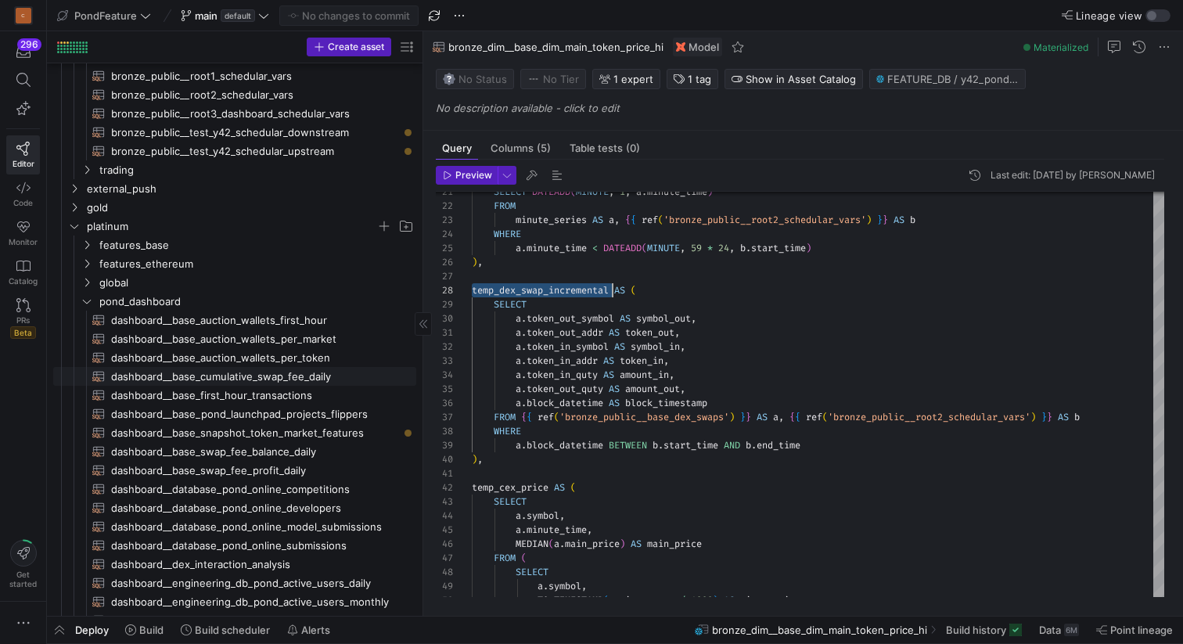
scroll to position [505, 0]
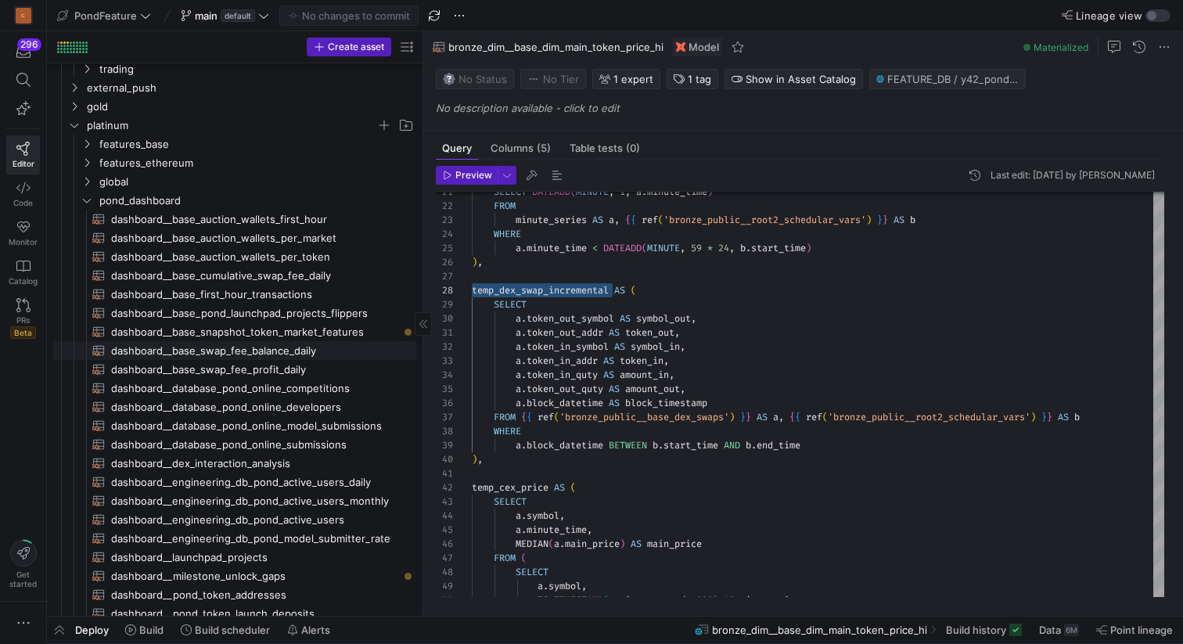
click at [281, 348] on span "dashboard__base_swap_fee_balance_daily​​​​​​​​​​" at bounding box center [254, 351] width 287 height 18
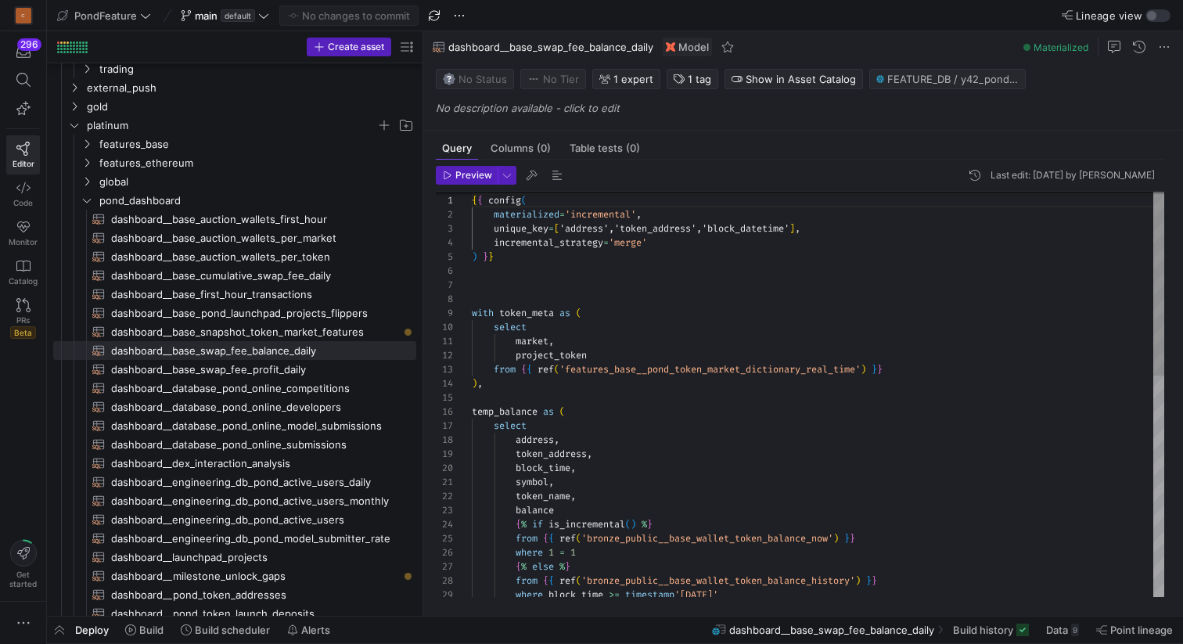
click at [513, 408] on div "symbol , token_name , balance { % if is_incremental ( ) % } from { { ref ( 'bro…" at bounding box center [818, 638] width 692 height 914
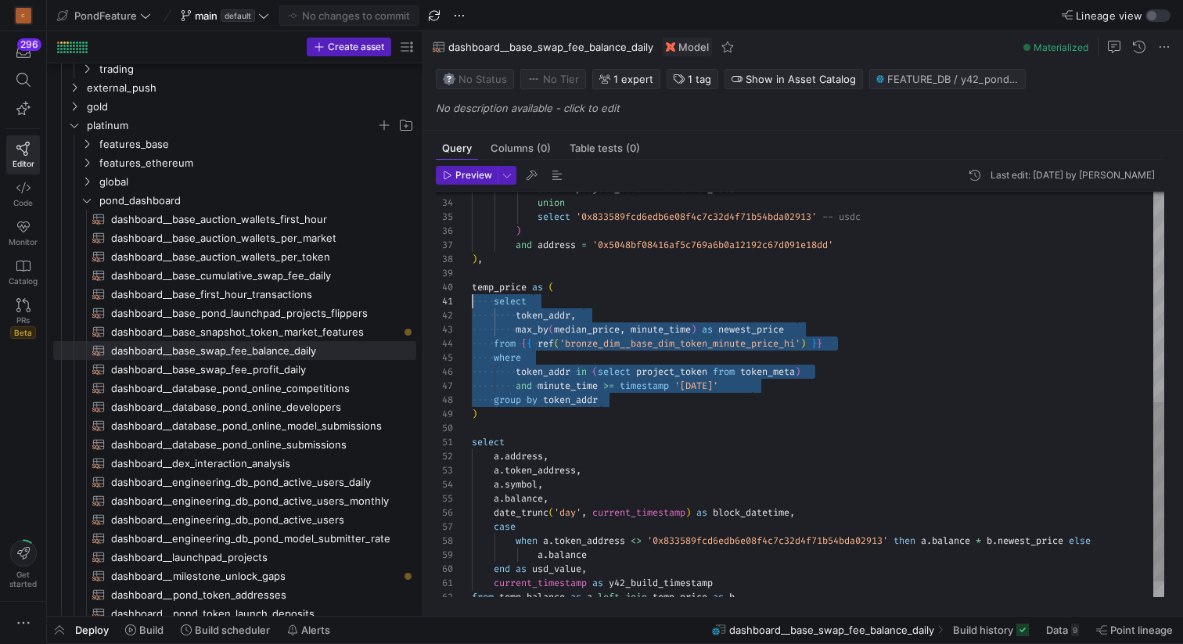
drag, startPoint x: 618, startPoint y: 398, endPoint x: 473, endPoint y: 307, distance: 171.9
click at [472, 307] on div "select project_token from token_meta union select '0x833589fcd6edb6e08f4c7c32d4…" at bounding box center [818, 175] width 692 height 914
click at [607, 431] on div "select project_token from token_meta union select '0x833589fcd6edb6e08f4c7c32d4…" at bounding box center [818, 175] width 692 height 914
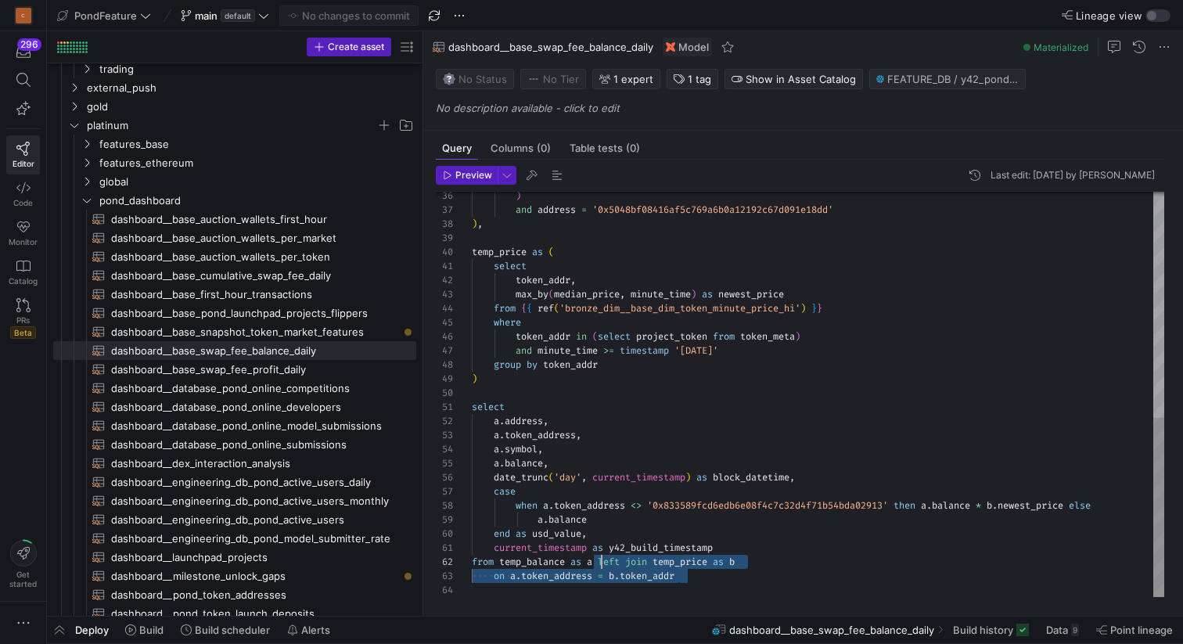
scroll to position [14, 130]
drag, startPoint x: 699, startPoint y: 575, endPoint x: 601, endPoint y: 562, distance: 98.7
click at [601, 562] on div ") and address = '0x5048bf08416af5c769a6b0a12192c67d091e18dd' ) , temp_price as …" at bounding box center [818, 140] width 692 height 914
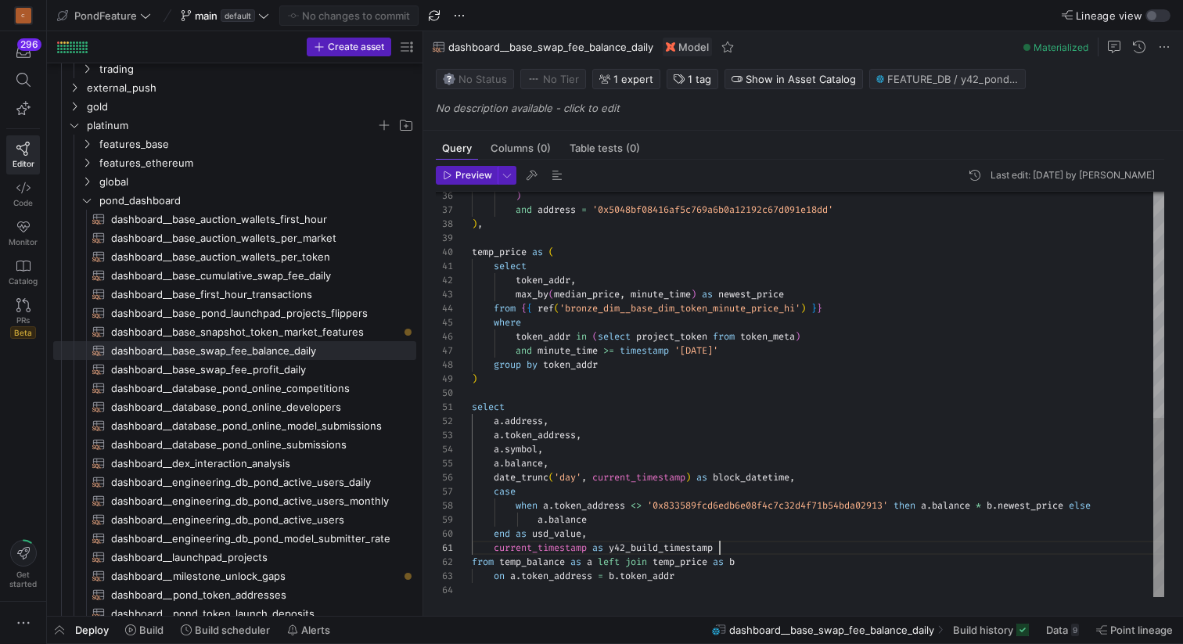
click at [734, 546] on div ") and address = '0x5048bf08416af5c769a6b0a12192c67d091e18dd' ) , temp_price as …" at bounding box center [818, 140] width 692 height 914
drag, startPoint x: 746, startPoint y: 544, endPoint x: 494, endPoint y: 549, distance: 252.0
click at [494, 549] on div ") and address = '0x5048bf08416af5c769a6b0a12192c67d091e18dd' ) , temp_price as …" at bounding box center [818, 140] width 692 height 914
click at [595, 532] on div ") and address = '0x5048bf08416af5c769a6b0a12192c67d091e18dd' ) , temp_price as …" at bounding box center [818, 140] width 692 height 914
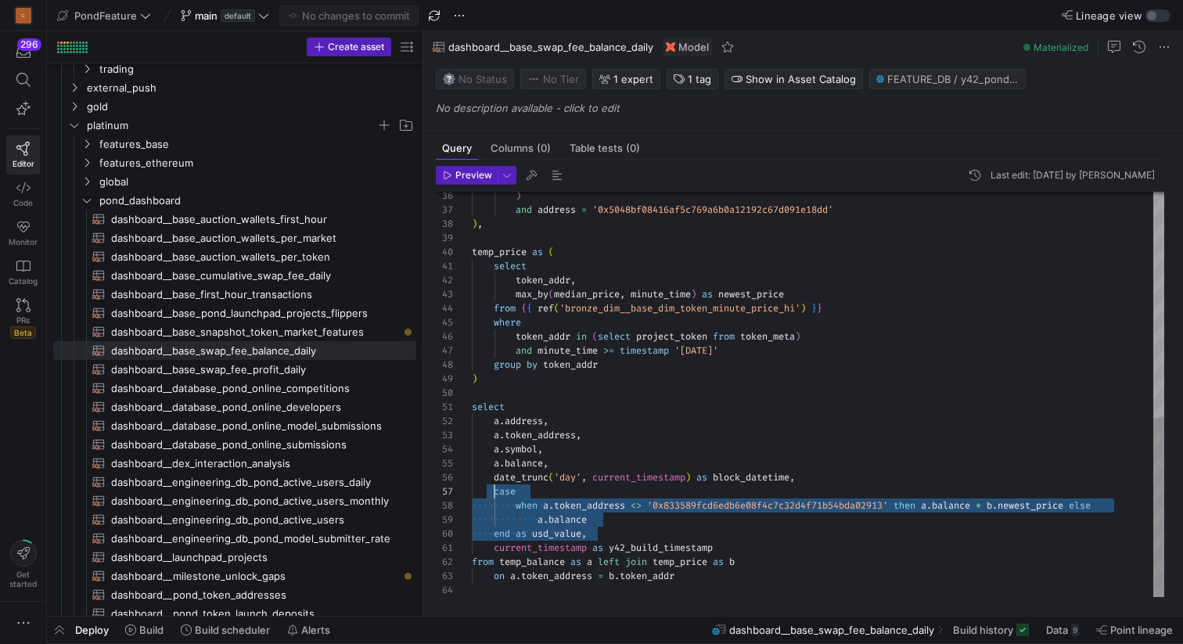
scroll to position [85, 23]
drag, startPoint x: 612, startPoint y: 533, endPoint x: 494, endPoint y: 495, distance: 124.0
click at [494, 495] on div ") and address = '0x5048bf08416af5c769a6b0a12192c67d091e18dd' ) , temp_price as …" at bounding box center [818, 140] width 692 height 914
click at [534, 423] on div ") and address = '0x5048bf08416af5c769a6b0a12192c67d091e18dd' ) , temp_price as …" at bounding box center [818, 140] width 692 height 914
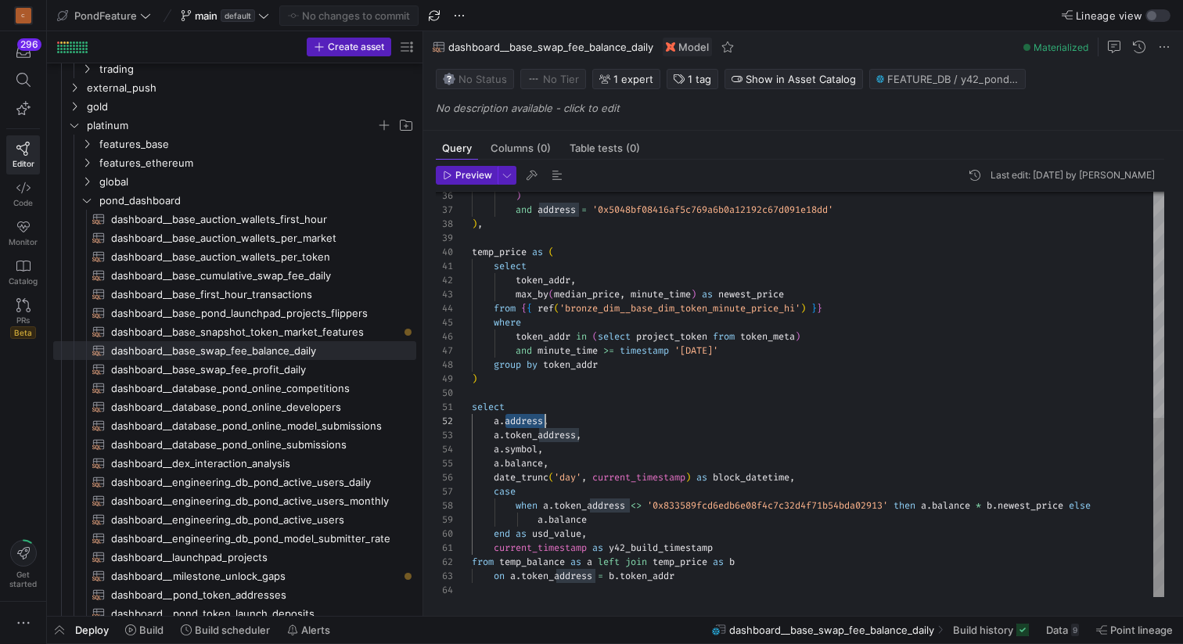
click at [534, 423] on div ") and address = '0x5048bf08416af5c769a6b0a12192c67d091e18dd' ) , temp_price as …" at bounding box center [818, 140] width 692 height 914
click at [534, 433] on div ") and address = '0x5048bf08416af5c769a6b0a12192c67d091e18dd' ) , temp_price as …" at bounding box center [818, 140] width 692 height 914
click at [556, 450] on div ") and address = '0x5048bf08416af5c769a6b0a12192c67d091e18dd' ) , temp_price as …" at bounding box center [818, 140] width 692 height 914
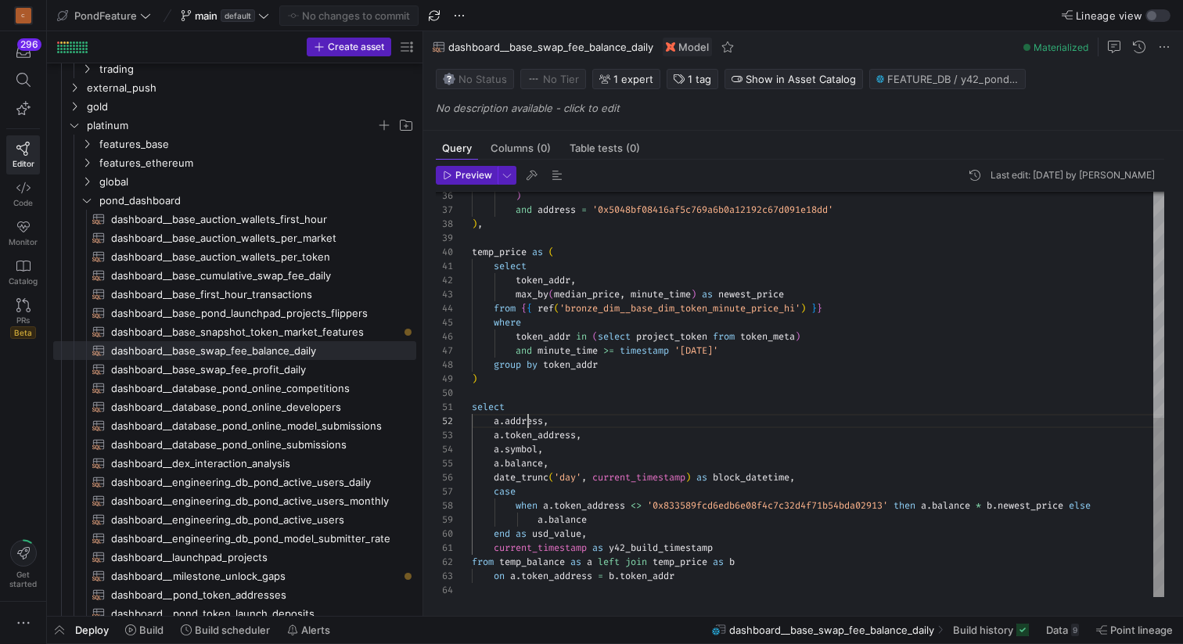
click at [530, 423] on div ") and address = '0x5048bf08416af5c769a6b0a12192c67d091e18dd' ) , temp_price as …" at bounding box center [818, 140] width 692 height 914
click at [530, 434] on div ") and address = '0x5048bf08416af5c769a6b0a12192c67d091e18dd' ) , temp_price as …" at bounding box center [818, 140] width 692 height 914
click at [527, 423] on div ") and address = '0x5048bf08416af5c769a6b0a12192c67d091e18dd' ) , temp_price as …" at bounding box center [818, 140] width 692 height 914
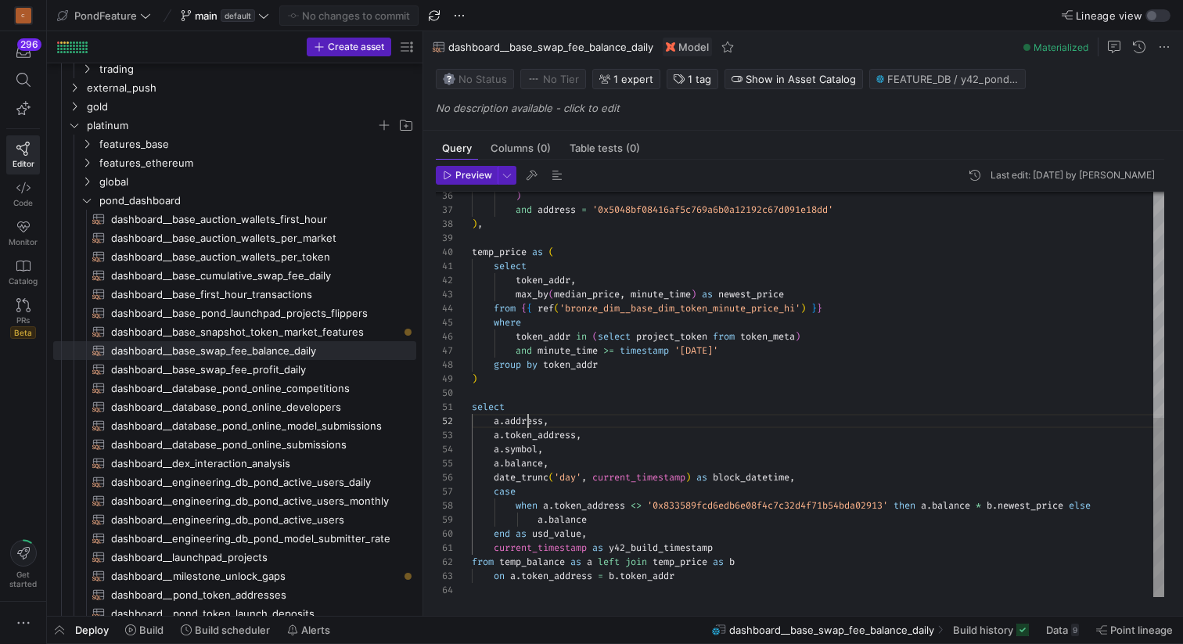
click at [527, 423] on div ") and address = '0x5048bf08416af5c769a6b0a12192c67d091e18dd' ) , temp_price as …" at bounding box center [818, 140] width 692 height 914
click at [527, 433] on div ") and address = '0x5048bf08416af5c769a6b0a12192c67d091e18dd' ) , temp_price as …" at bounding box center [818, 140] width 692 height 914
click at [698, 581] on div ") and address = '0x5048bf08416af5c769a6b0a12192c67d091e18dd' ) , temp_price as …" at bounding box center [818, 140] width 692 height 914
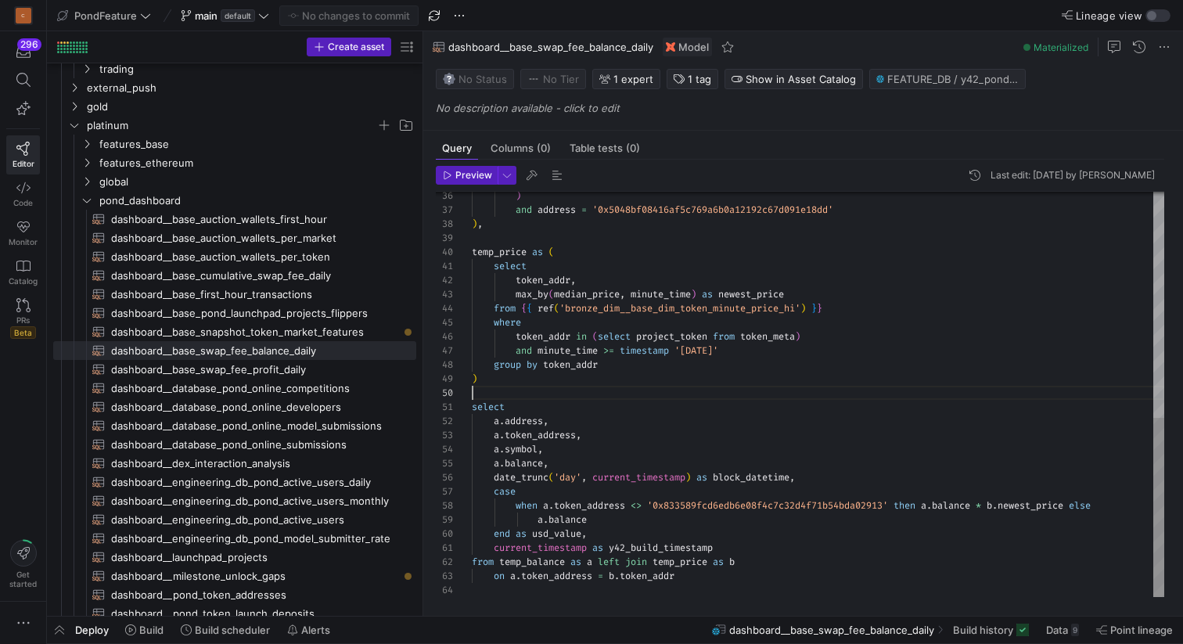
click at [587, 387] on div ") and address = '0x5048bf08416af5c769a6b0a12192c67d091e18dd' ) , temp_price as …" at bounding box center [818, 140] width 692 height 914
click at [524, 598] on div "Preview Last edit: [DATE] by [PERSON_NAME] z 36 37 38 39 40 41 42 43 44 45 46 4…" at bounding box center [800, 382] width 754 height 444
click at [512, 593] on div ") and address = '0x5048bf08416af5c769a6b0a12192c67d091e18dd' ) , temp_price as …" at bounding box center [818, 140] width 692 height 914
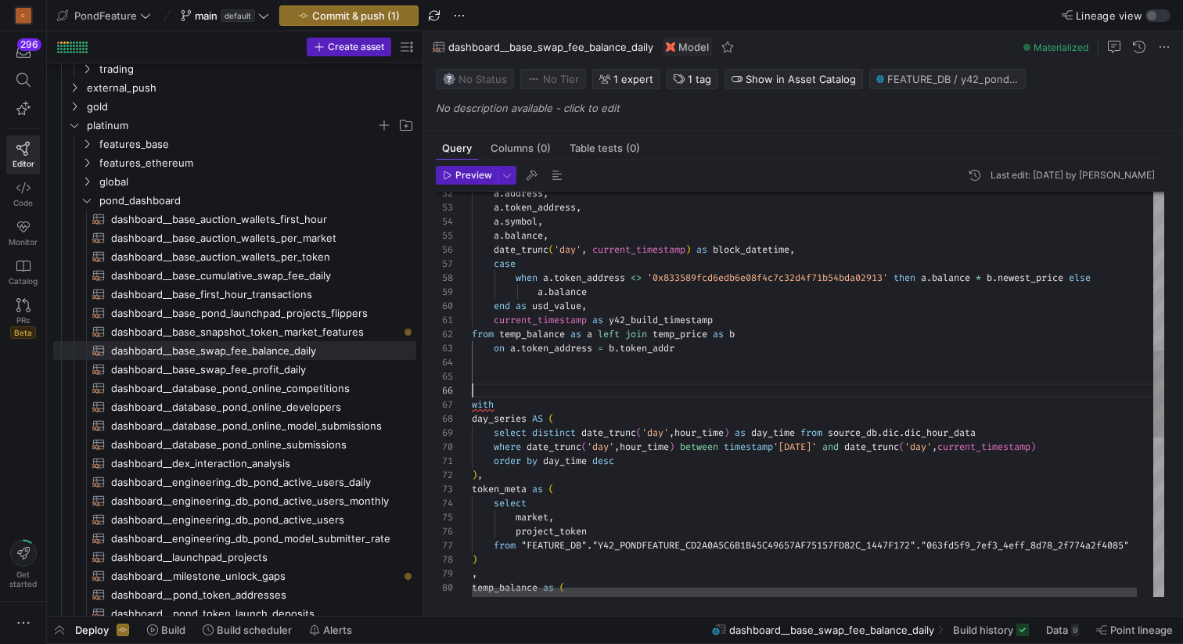
click at [571, 387] on div "select * , LEAD ( block_time ) over ( partition by address , token_address orde…" at bounding box center [826, 395] width 709 height 1881
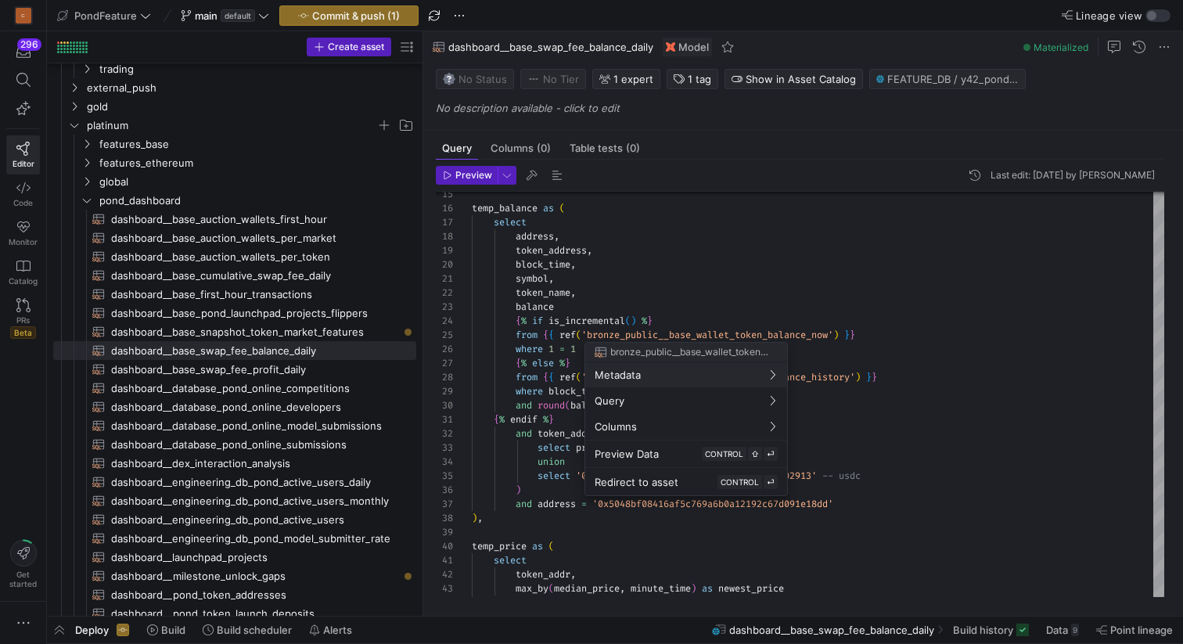
click at [686, 318] on div at bounding box center [591, 322] width 1183 height 644
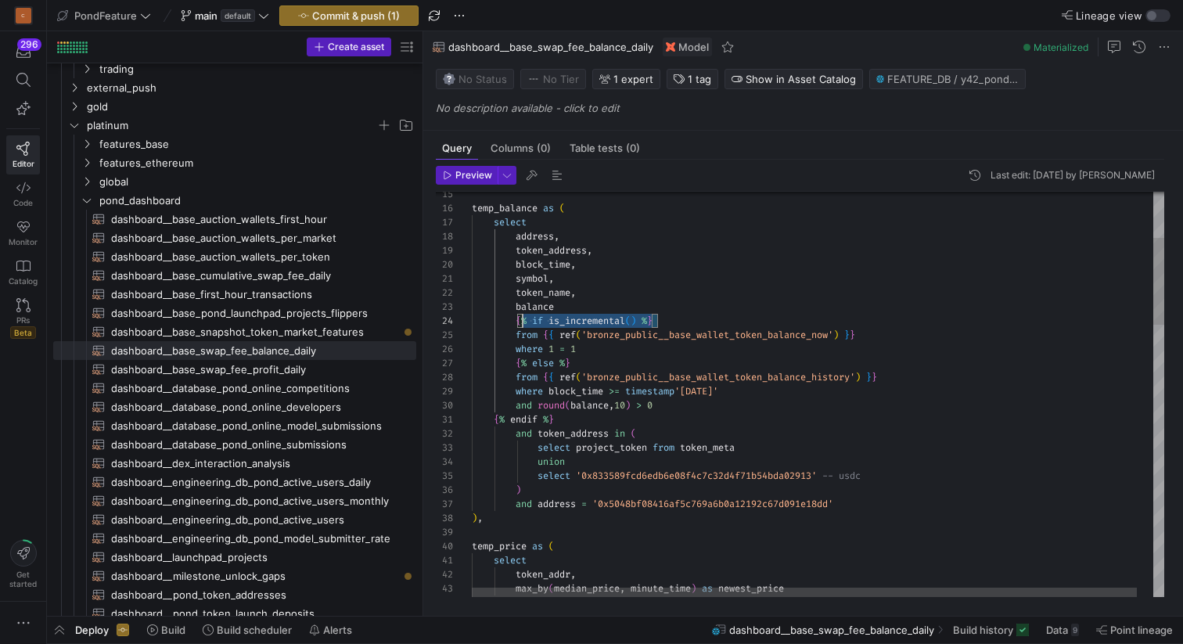
scroll to position [42, 0]
drag, startPoint x: 683, startPoint y: 318, endPoint x: 457, endPoint y: 316, distance: 226.1
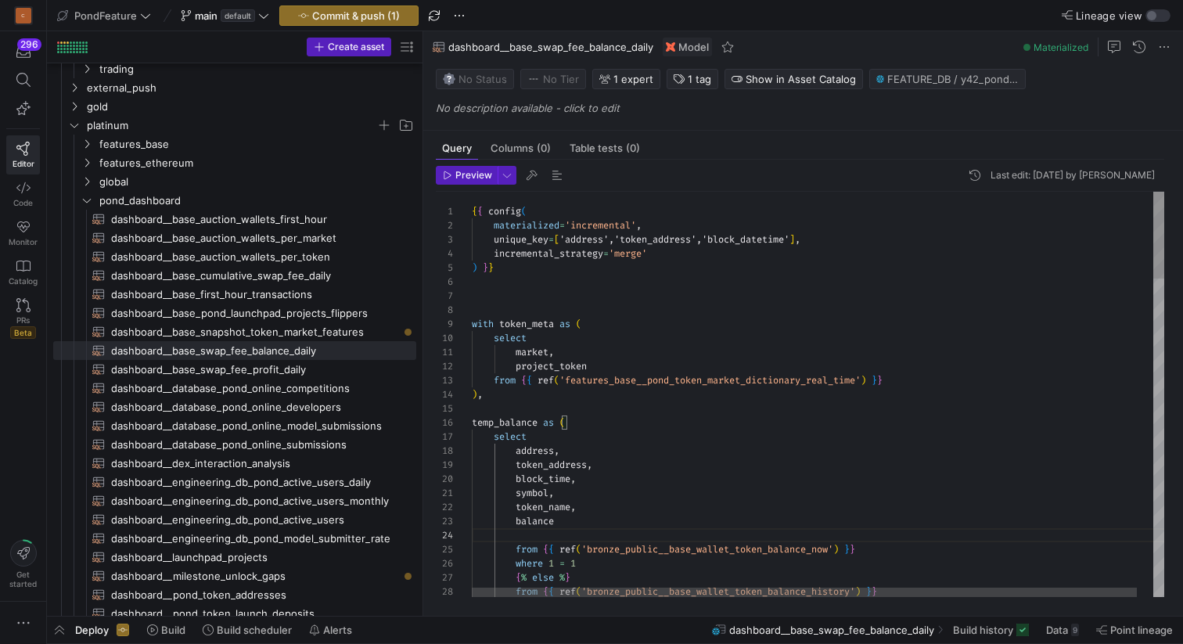
scroll to position [99, 0]
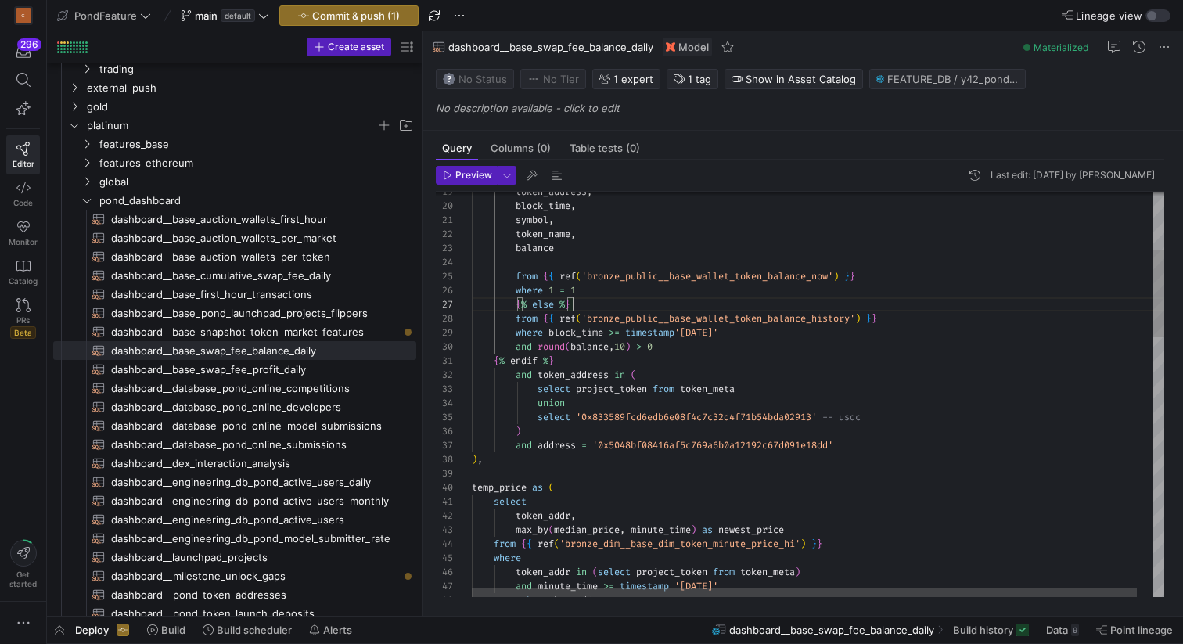
scroll to position [85, 0]
drag, startPoint x: 603, startPoint y: 306, endPoint x: 432, endPoint y: 306, distance: 170.6
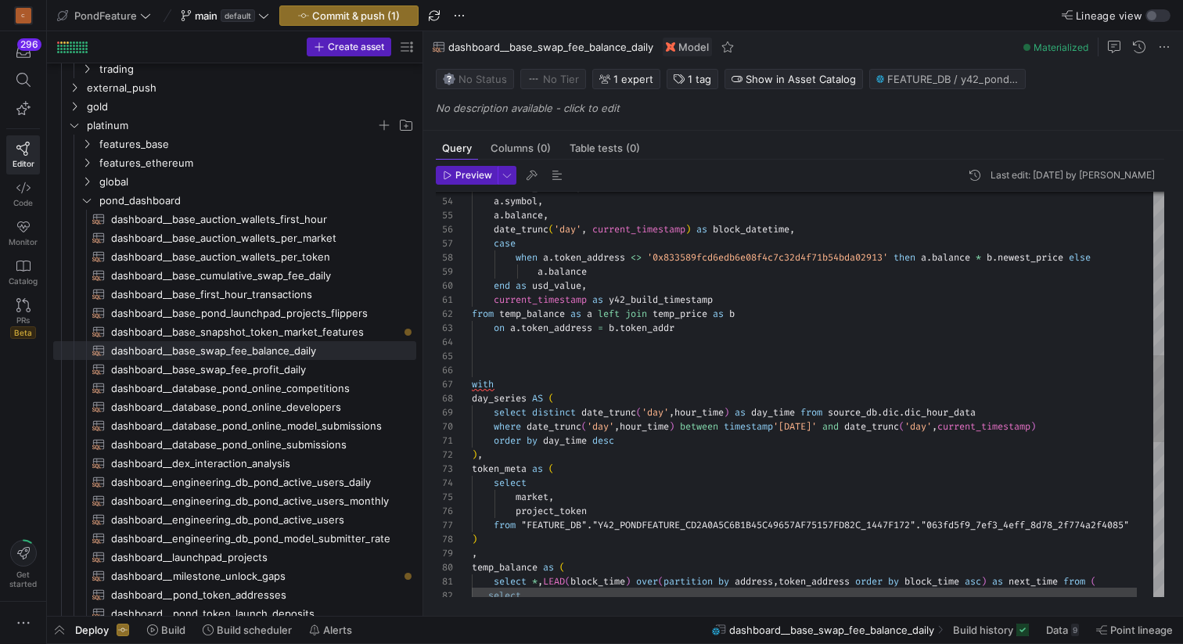
scroll to position [56, 0]
click at [545, 359] on div "select select * , LEAD ( block_time ) over ( partition by address , token_addre…" at bounding box center [826, 375] width 709 height 1881
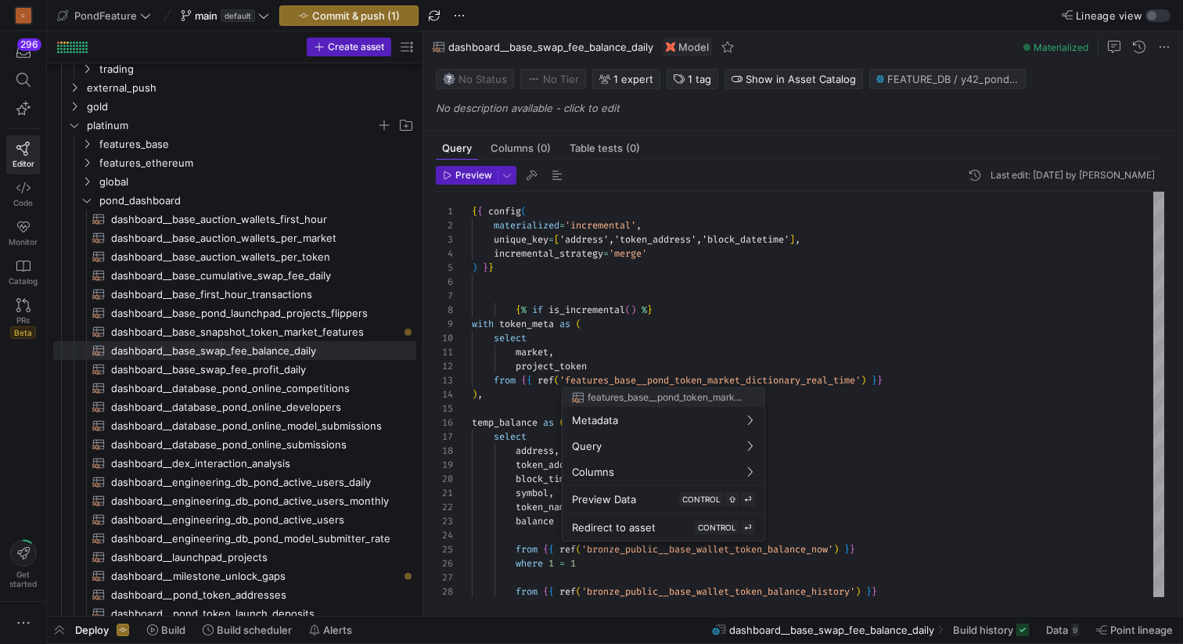
click at [487, 415] on div at bounding box center [591, 322] width 1183 height 644
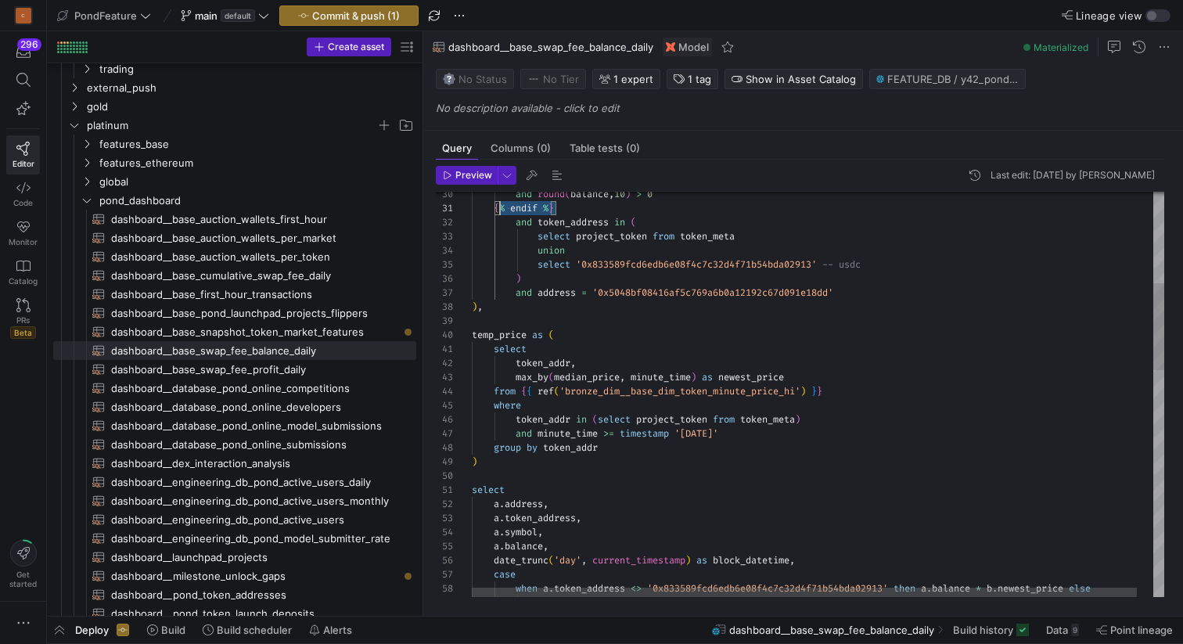
scroll to position [0, 0]
drag, startPoint x: 597, startPoint y: 213, endPoint x: 450, endPoint y: 212, distance: 147.1
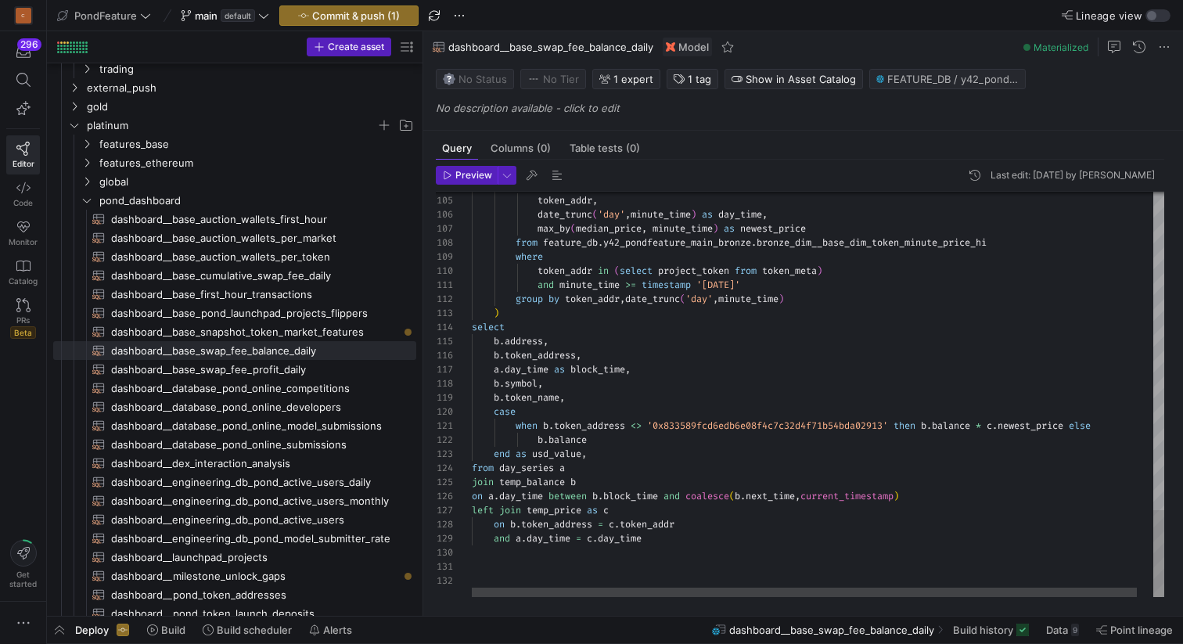
scroll to position [127, 0]
type textarea "when b.token_address <> '0x833589fcd6edb6e08f4c7c32d4f71b54bda02913' then b.bal…"
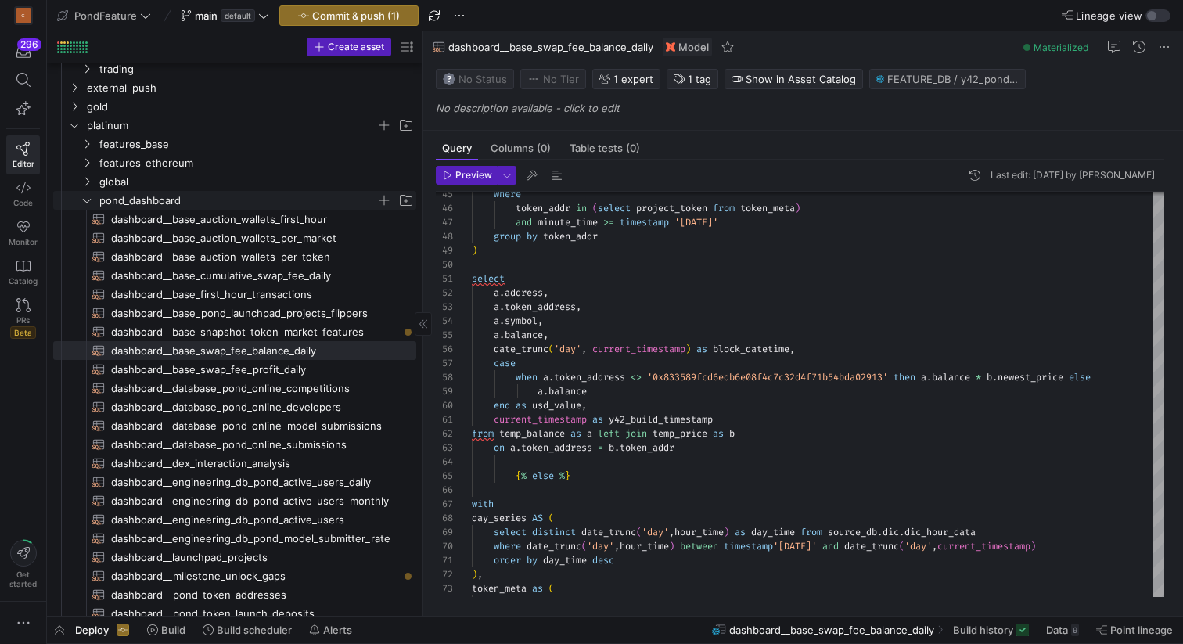
click at [87, 201] on icon "Press SPACE to select this row." at bounding box center [86, 200] width 11 height 9
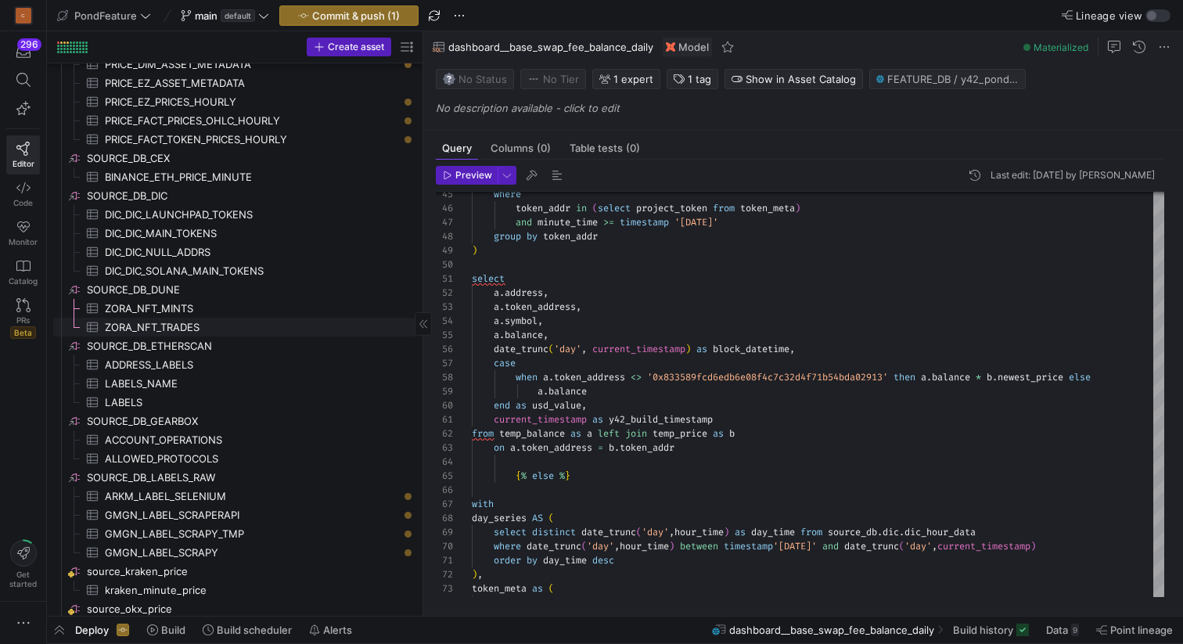
scroll to position [1217, 0]
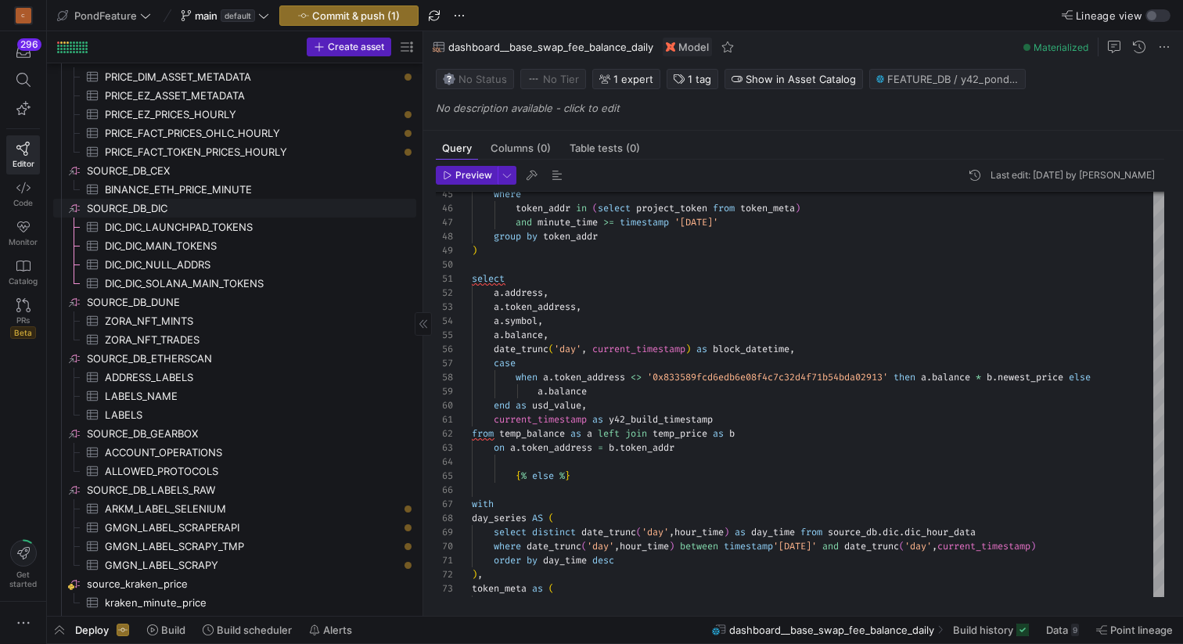
click at [180, 211] on span "SOURCE_DB_DIC​​​​​​​​" at bounding box center [250, 209] width 327 height 18
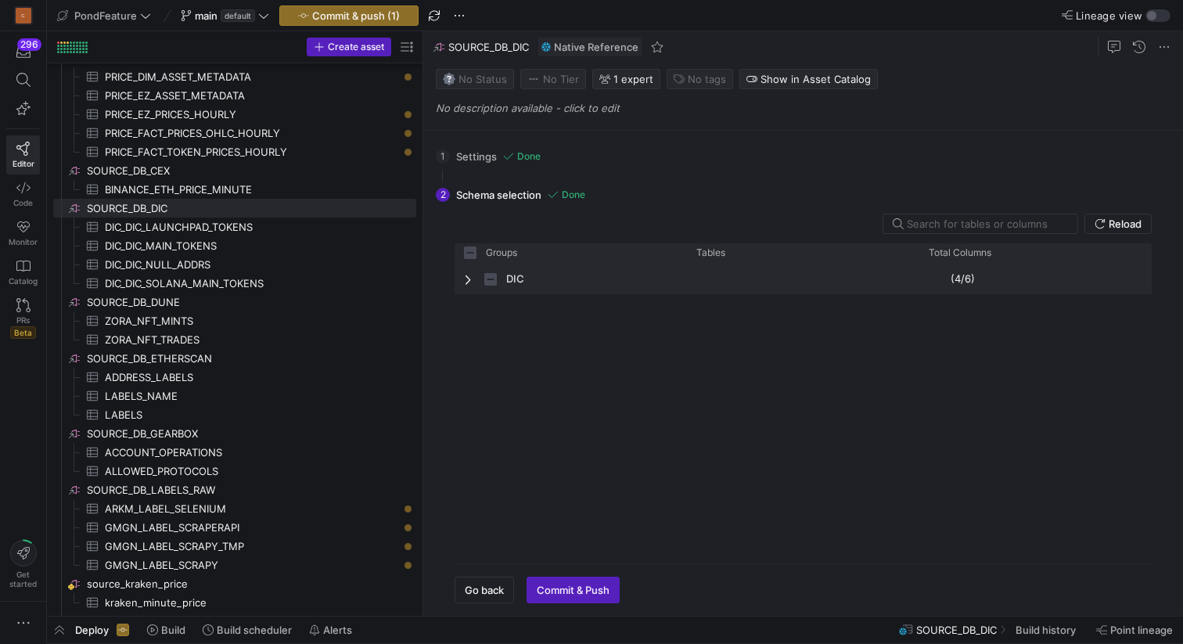
click at [473, 278] on span "Press SPACE to select this row." at bounding box center [469, 279] width 11 height 13
checkbox input "false"
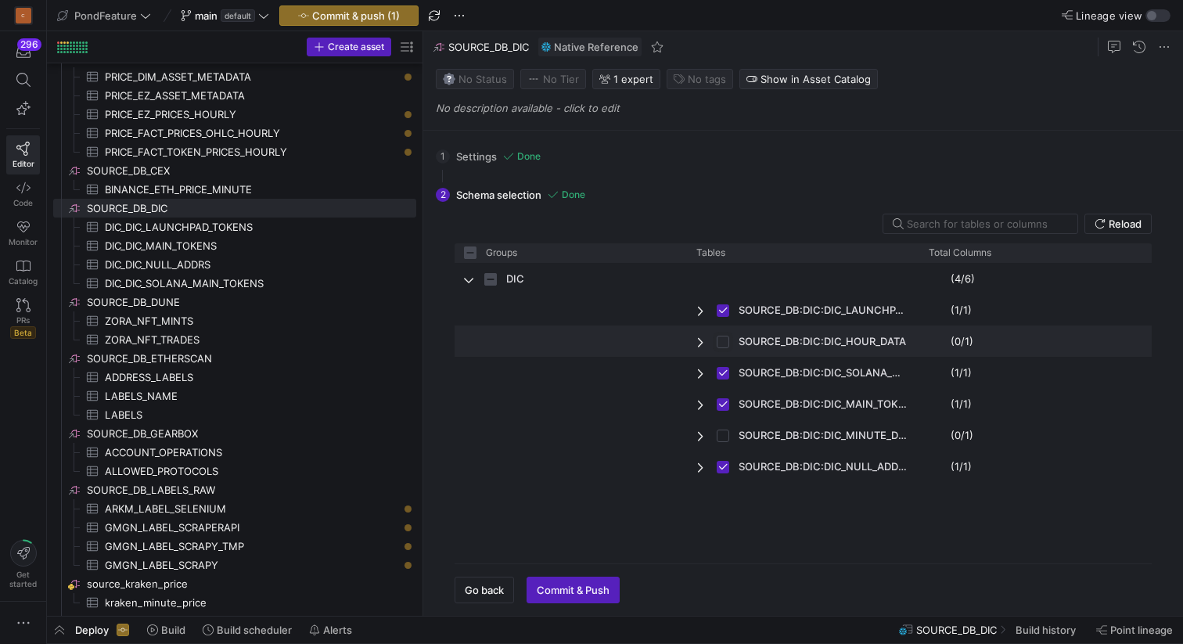
click at [723, 336] on input "Press Space to toggle row selection (unchecked)" at bounding box center [723, 342] width 13 height 13
checkbox input "true"
checkbox input "false"
checkbox input "true"
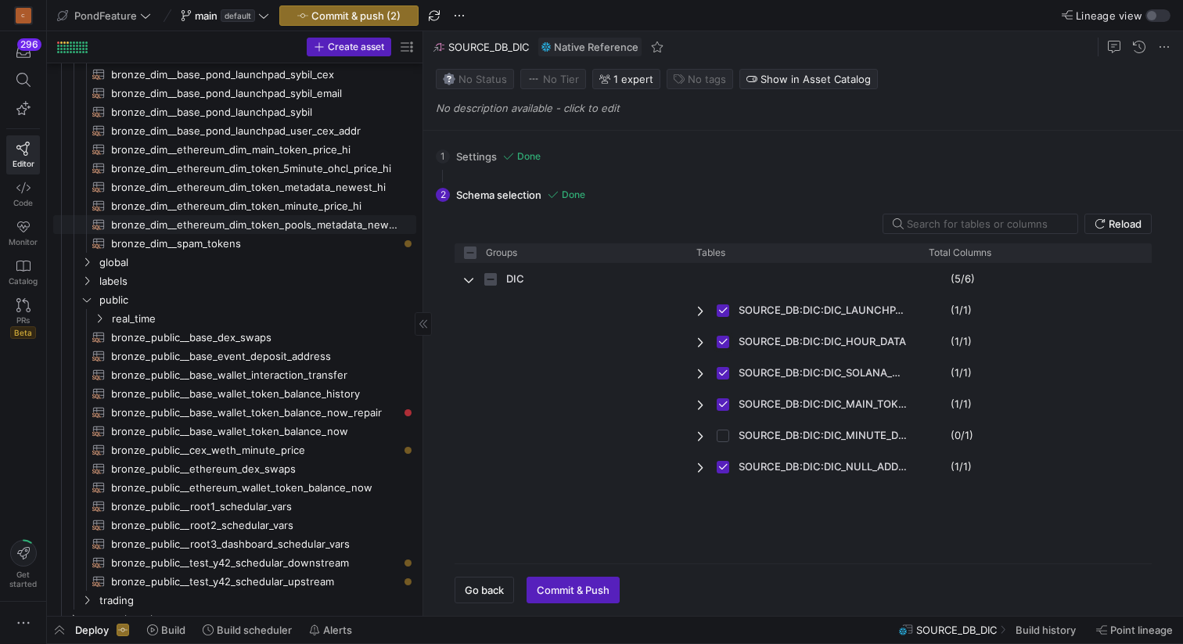
scroll to position [131, 0]
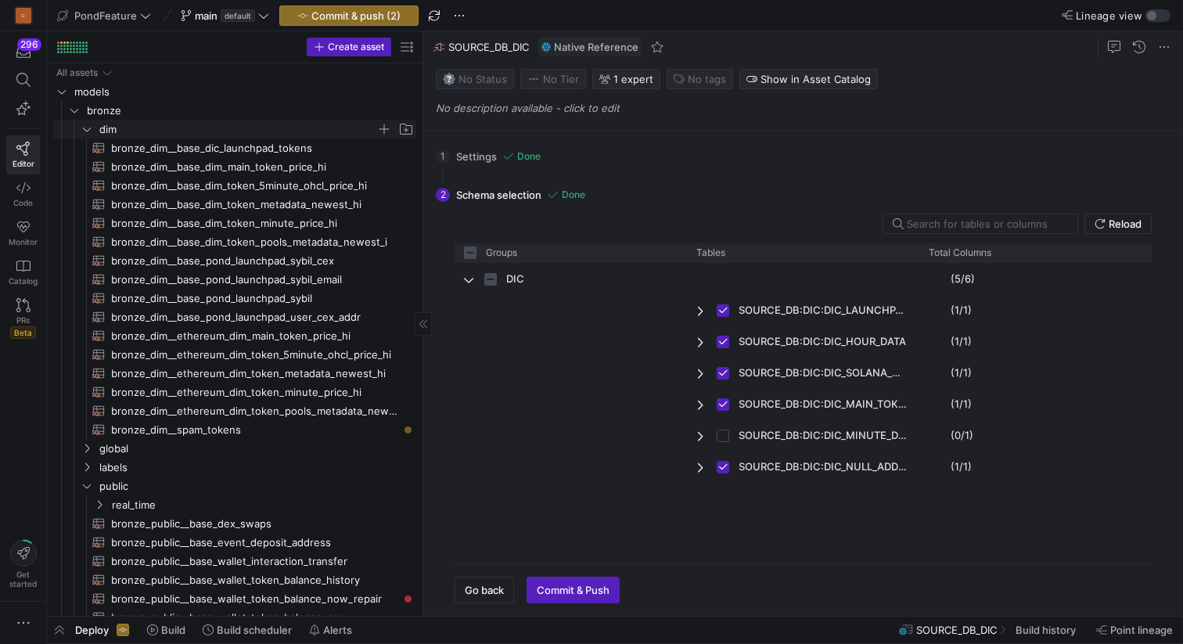
click at [82, 123] on y42-icon "Press SPACE to select this row." at bounding box center [87, 129] width 13 height 13
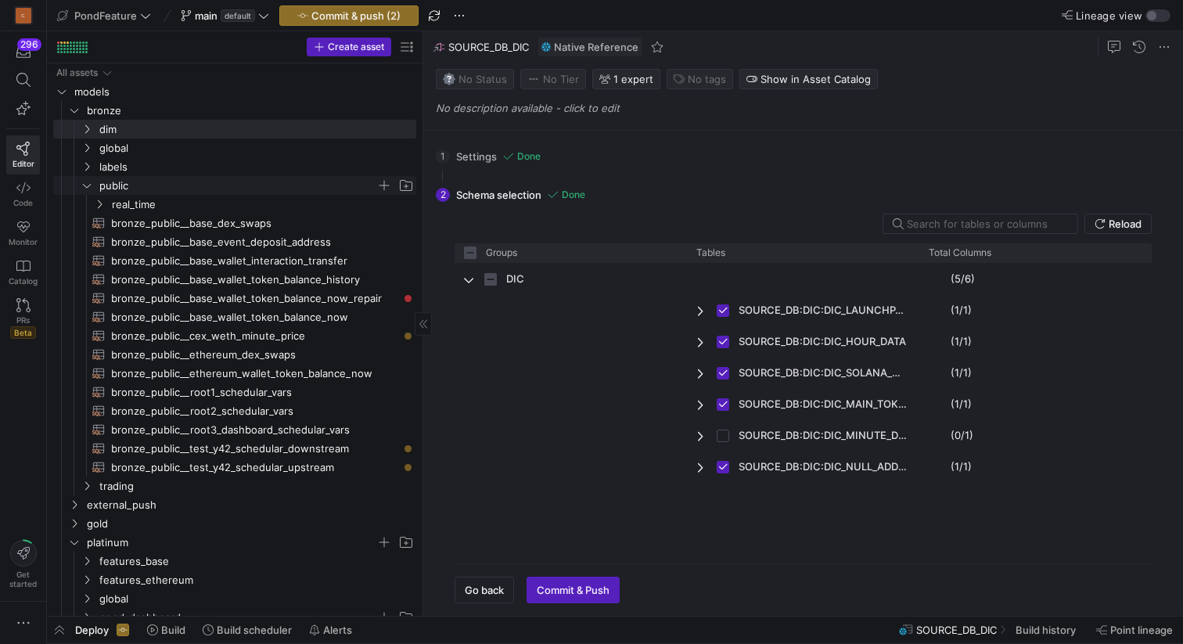
click at [89, 183] on icon "Press SPACE to select this row." at bounding box center [86, 185] width 11 height 9
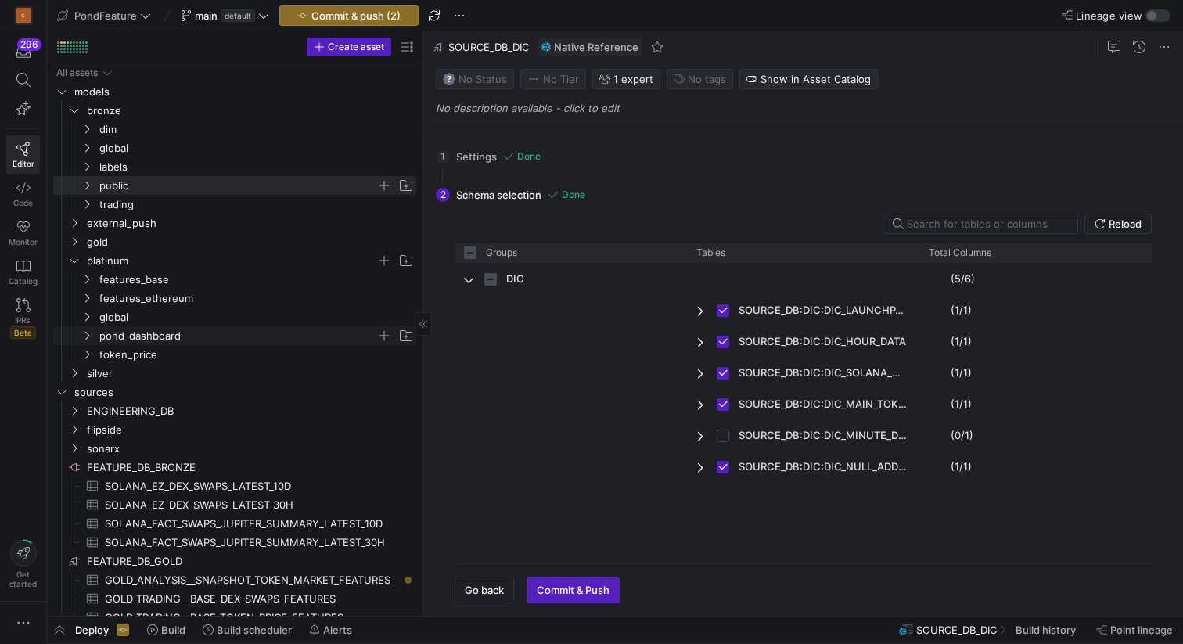
click at [128, 334] on span "pond_dashboard" at bounding box center [237, 336] width 277 height 18
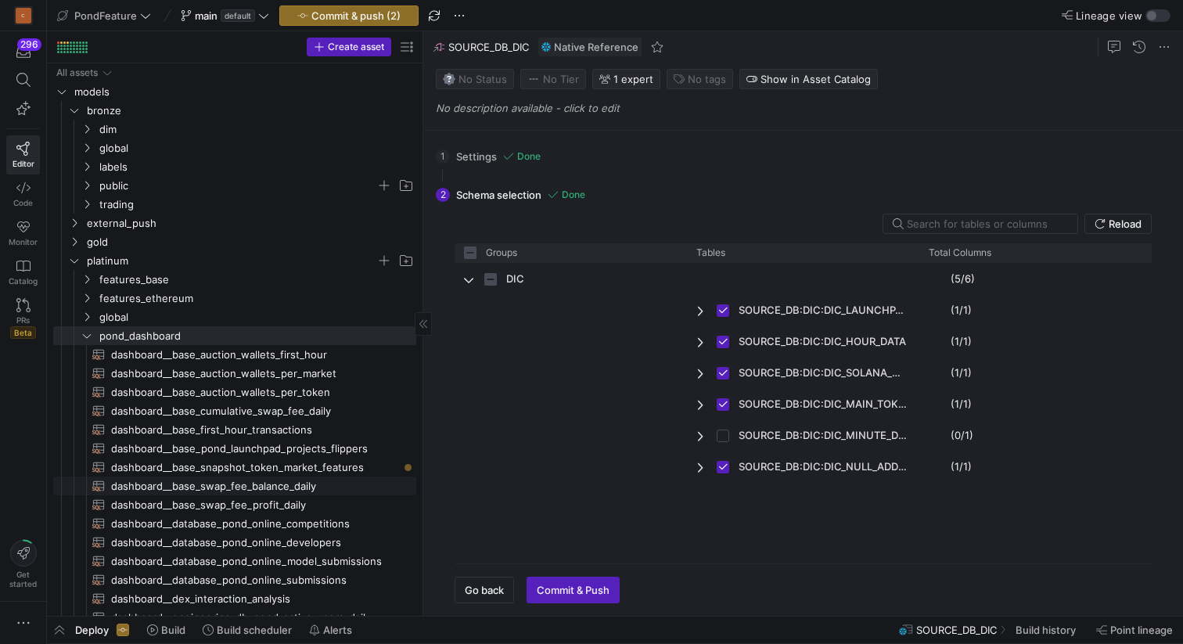
click at [318, 483] on span "dashboard__base_swap_fee_balance_daily​​​​​​​​​​" at bounding box center [254, 486] width 287 height 18
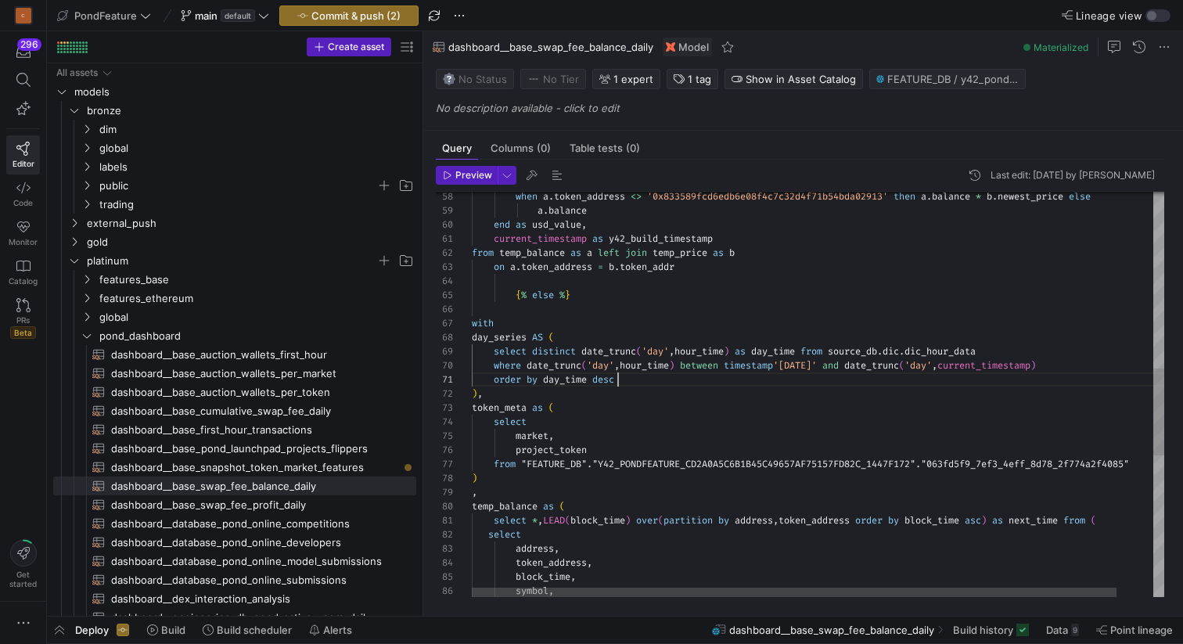
scroll to position [0, 146]
click at [635, 381] on div "symbol , block_time , token_address , address , select select * , LEAD ( block_…" at bounding box center [838, 314] width 732 height 1881
click at [836, 348] on div "symbol , block_time , token_address , address , select select * , LEAD ( block_…" at bounding box center [838, 314] width 732 height 1881
click at [910, 347] on div "symbol , block_time , token_address , address , select select * , LEAD ( block_…" at bounding box center [838, 314] width 732 height 1881
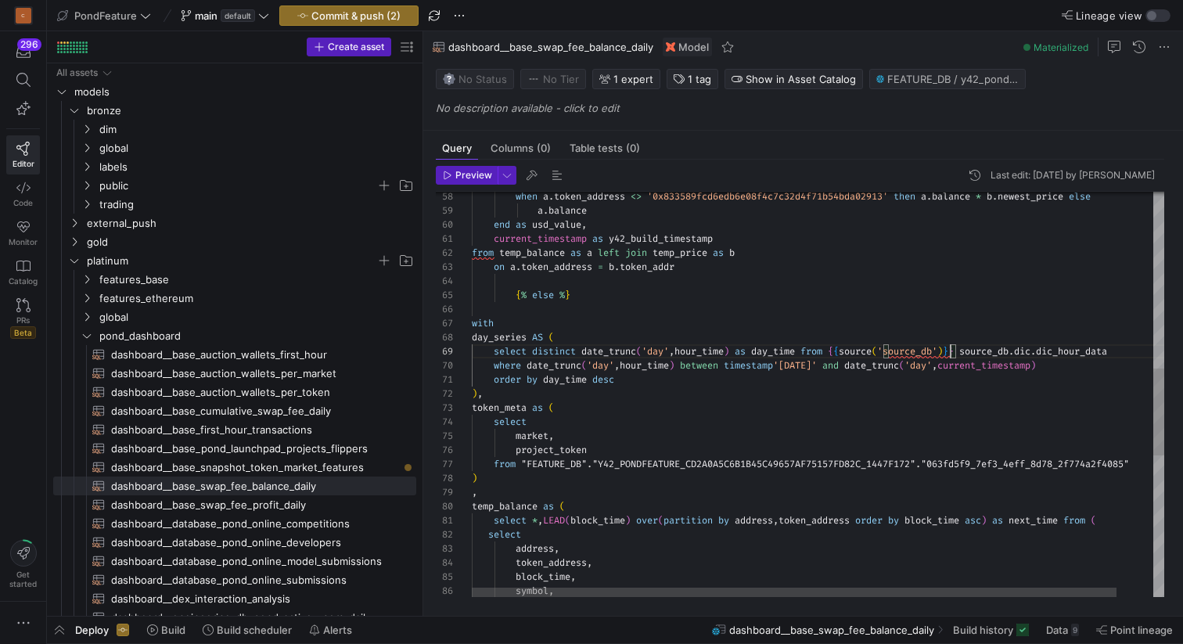
click at [952, 350] on div "symbol , block_time , token_address , address , select select * , LEAD ( block_…" at bounding box center [838, 314] width 732 height 1881
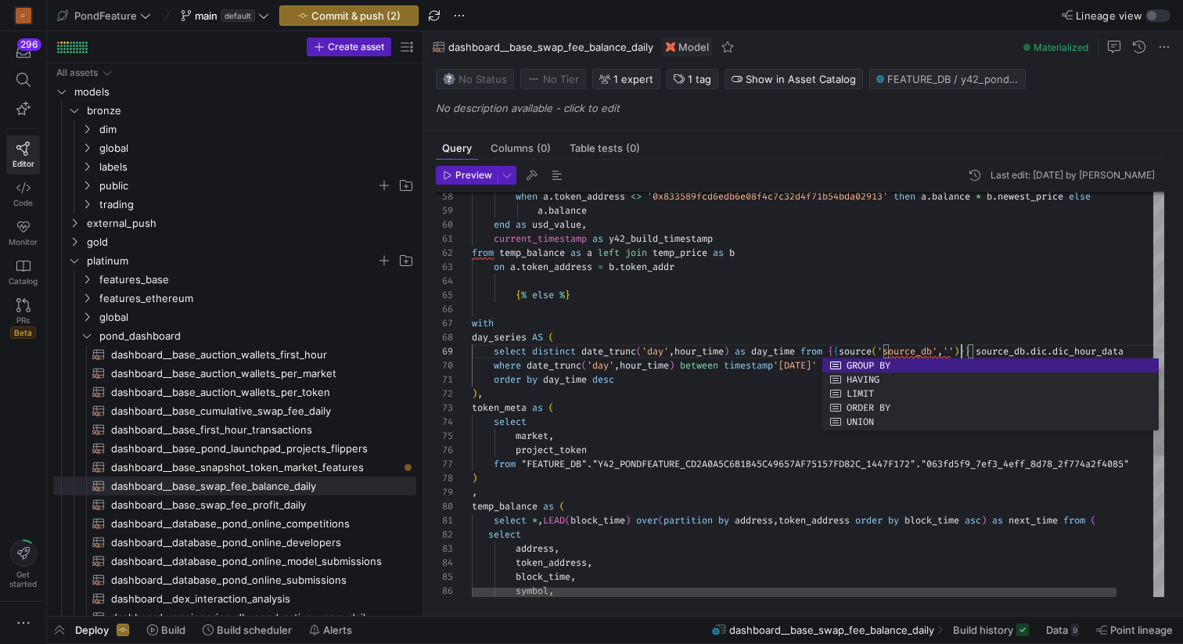
click at [851, 332] on div "symbol , block_time , token_address , address , select select * , LEAD ( block_…" at bounding box center [838, 314] width 732 height 1881
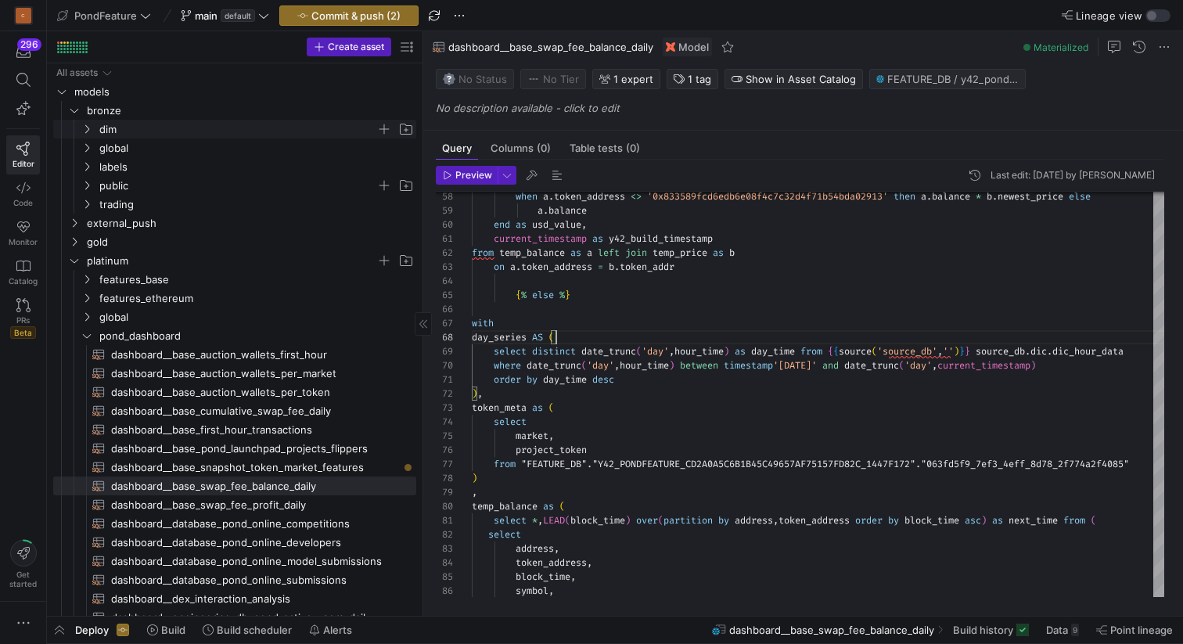
click at [91, 131] on icon "Press SPACE to select this row." at bounding box center [86, 128] width 11 height 9
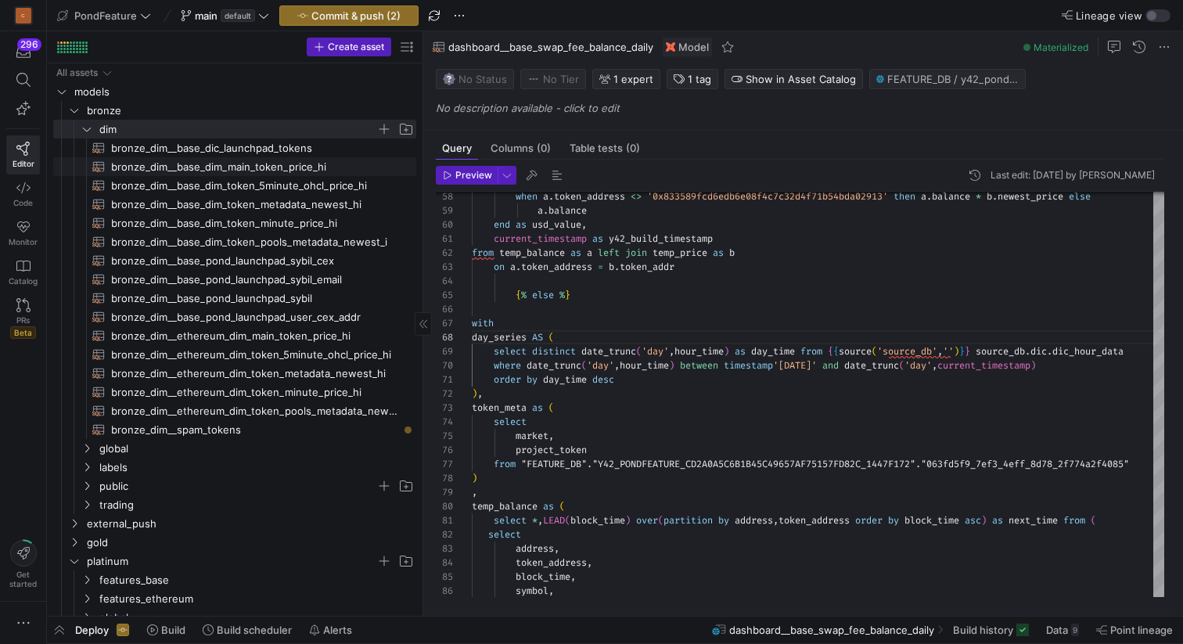
click at [235, 165] on span "bronze_dim__base_dim_main_token_price_hi​​​​​​​​​​" at bounding box center [254, 167] width 287 height 18
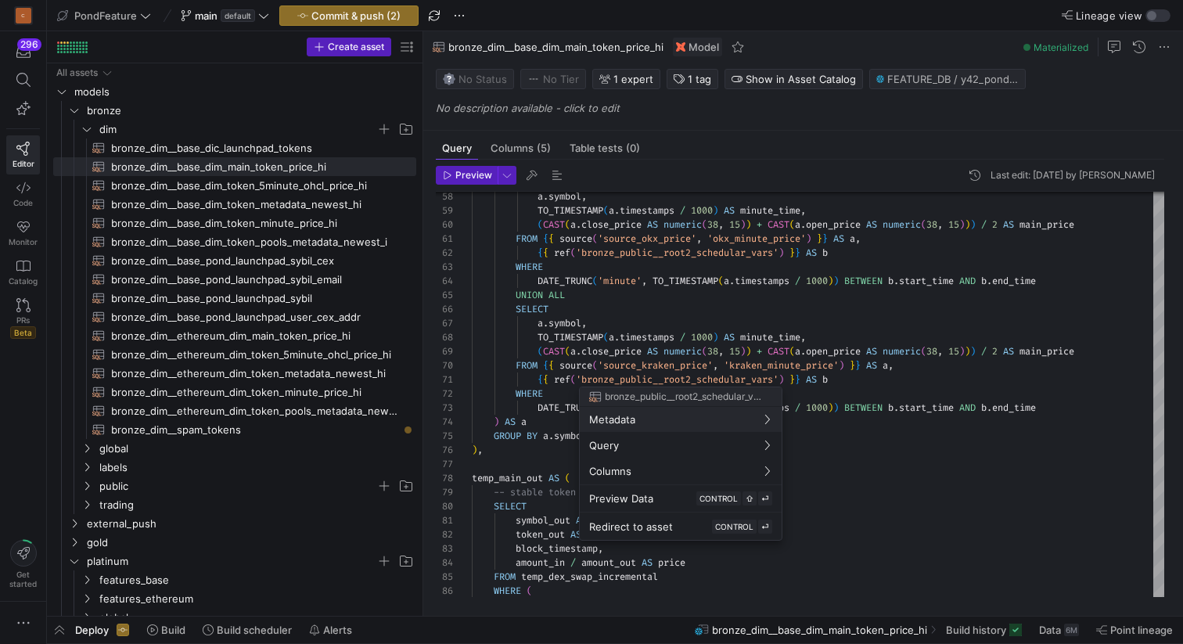
click at [875, 362] on div at bounding box center [591, 322] width 1183 height 644
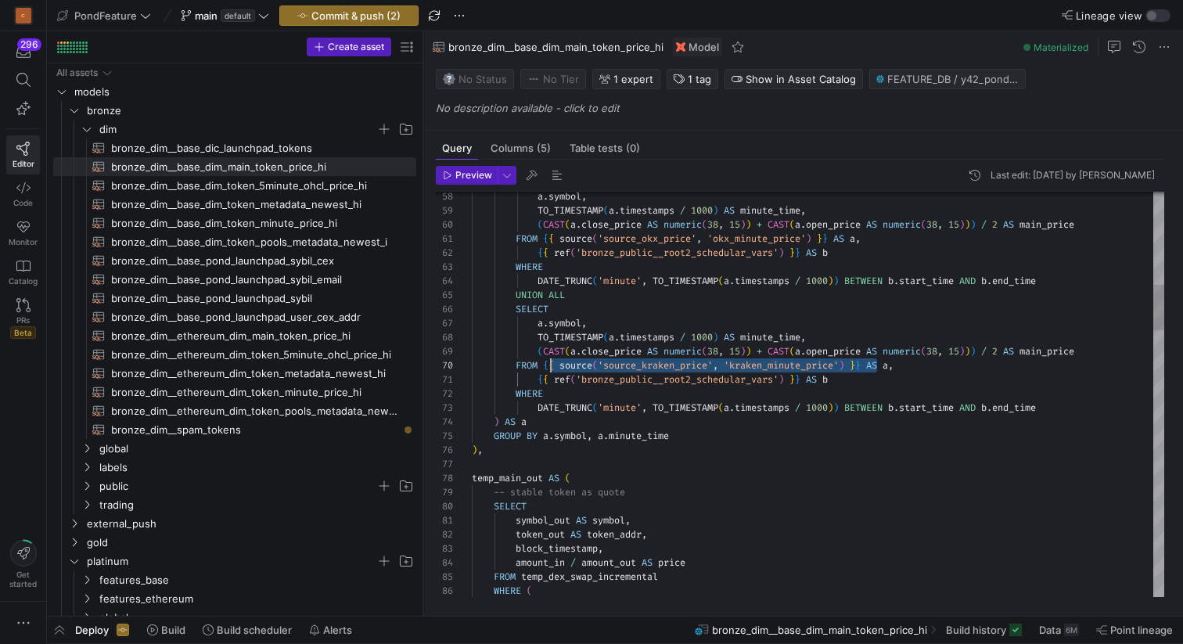
scroll to position [127, 74]
drag, startPoint x: 875, startPoint y: 362, endPoint x: 545, endPoint y: 365, distance: 329.4
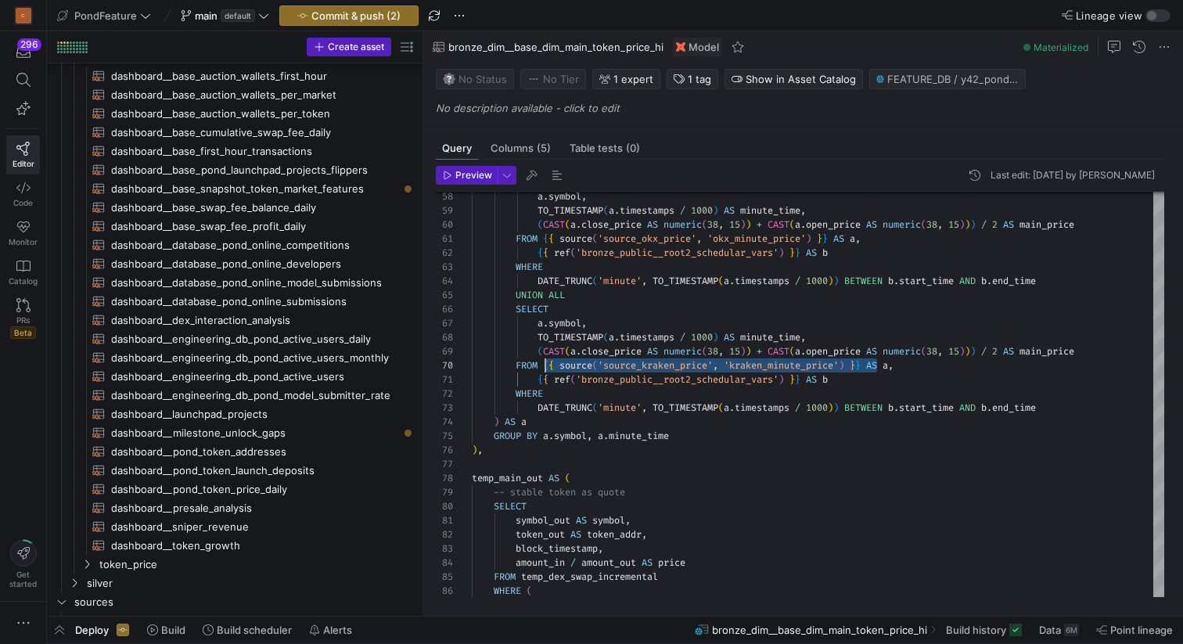
scroll to position [579, 0]
click at [303, 203] on span "dashboard__base_swap_fee_balance_daily​​​​​​​​​​" at bounding box center [254, 208] width 287 height 18
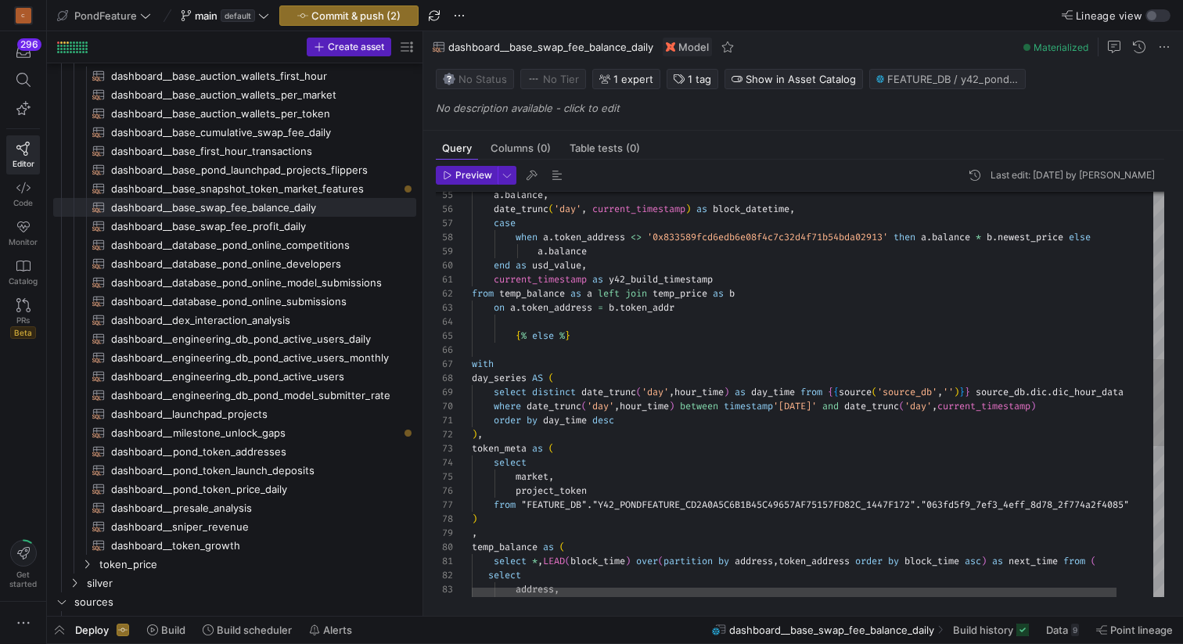
click at [833, 390] on div "select * , LEAD ( block_time ) over ( partition by address , token_address orde…" at bounding box center [838, 355] width 732 height 1881
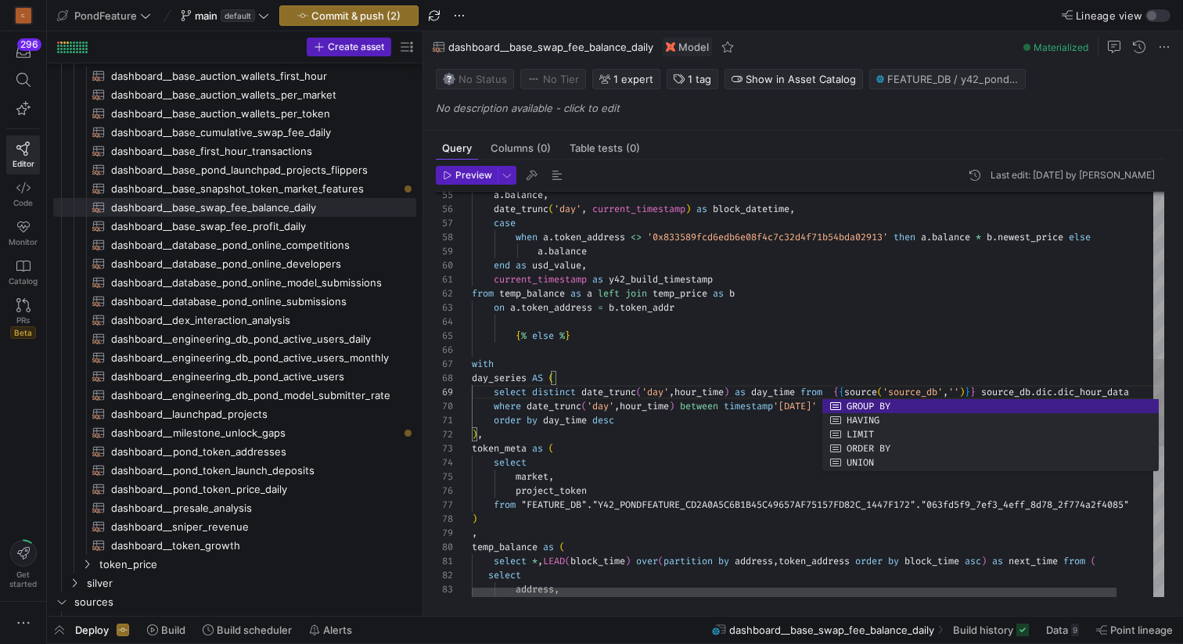
scroll to position [113, 699]
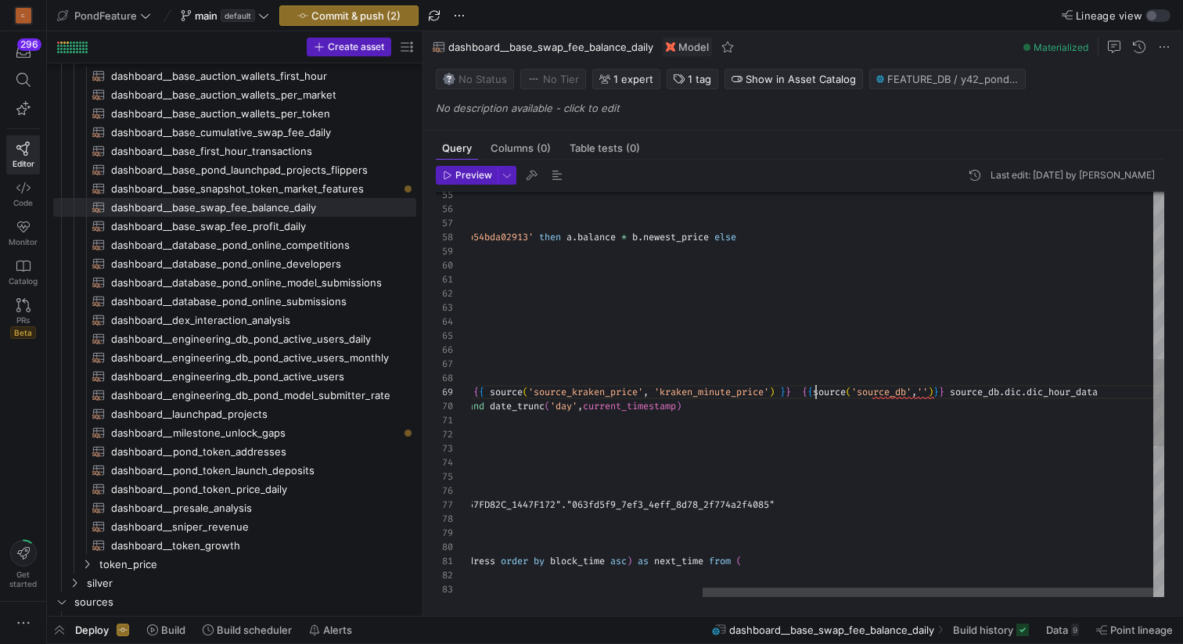
click at [883, 392] on div "select * , LEAD ( block_time ) over ( partition by address , token_address orde…" at bounding box center [640, 355] width 1047 height 1881
click at [603, 390] on div "select * , LEAD ( block_time ) over ( partition by address , token_address orde…" at bounding box center [640, 355] width 1047 height 1881
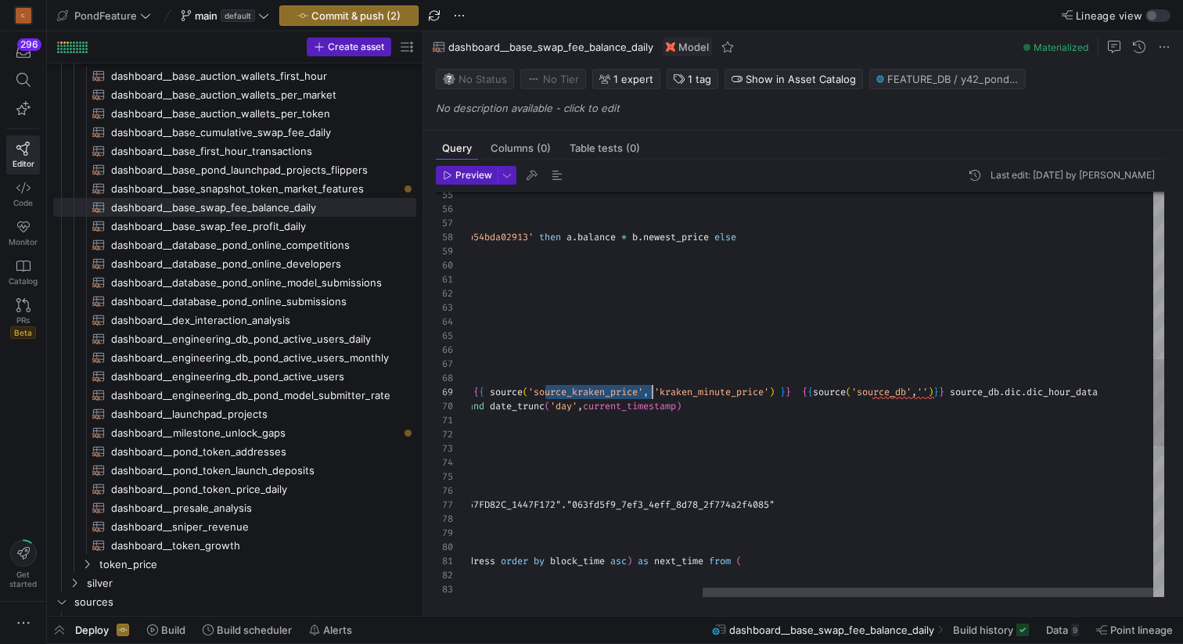
scroll to position [113, 479]
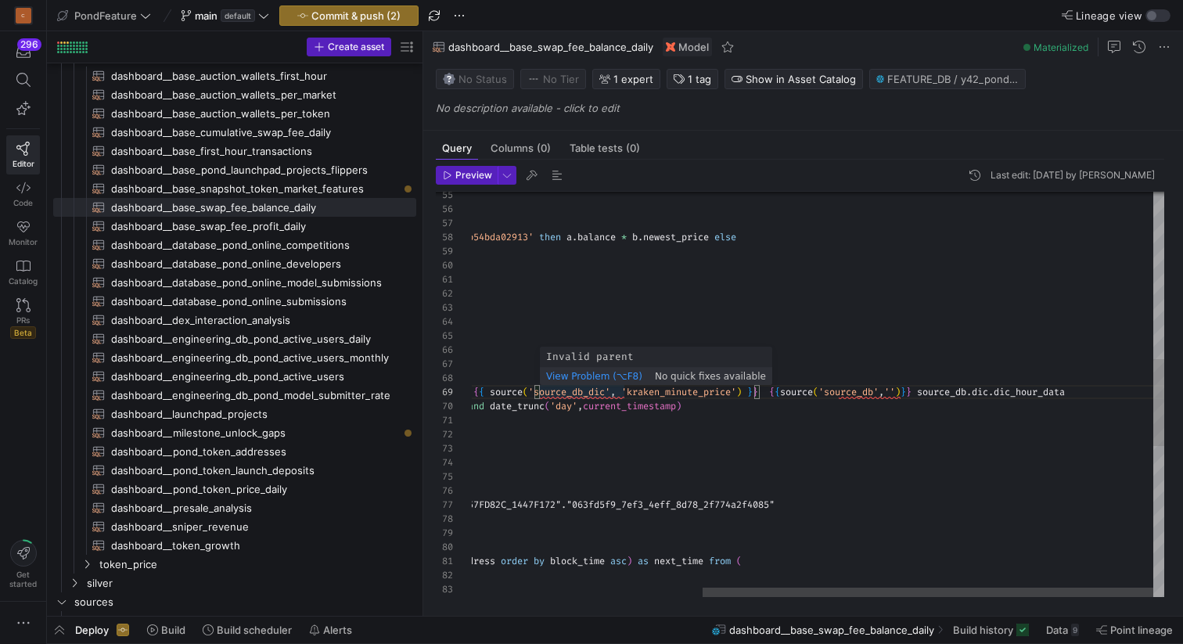
click at [578, 394] on div "select * , LEAD ( block_time ) over ( partition by address , token_address orde…" at bounding box center [640, 355] width 1047 height 1881
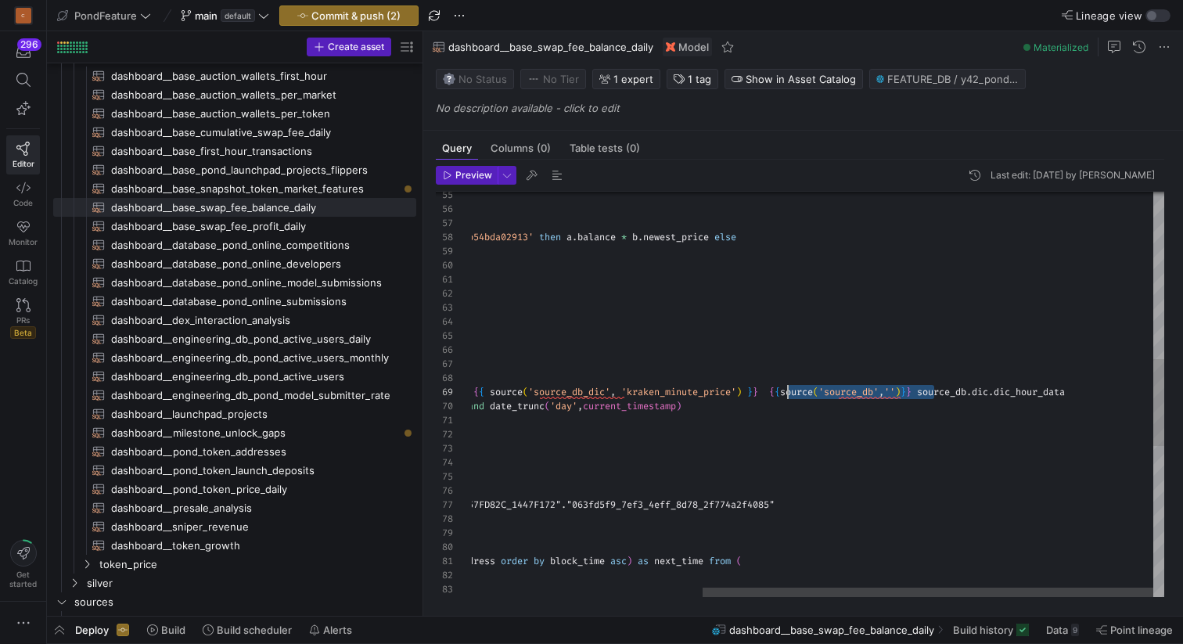
drag, startPoint x: 934, startPoint y: 393, endPoint x: 785, endPoint y: 391, distance: 149.5
click at [785, 391] on div "select * , LEAD ( block_time ) over ( partition by address , token_address orde…" at bounding box center [640, 355] width 1047 height 1881
click at [882, 392] on div "select * , LEAD ( block_time ) over ( partition by address , token_address orde…" at bounding box center [640, 355] width 1047 height 1881
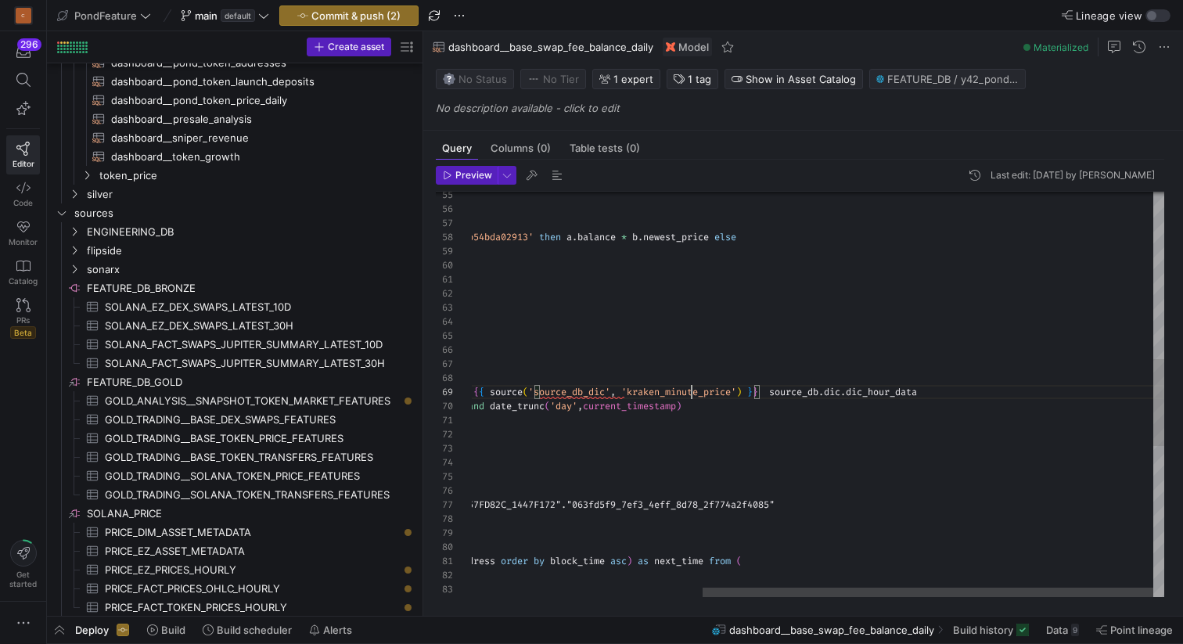
click at [690, 394] on div "select * , LEAD ( block_time ) over ( partition by address , token_address orde…" at bounding box center [640, 355] width 1047 height 1881
drag, startPoint x: 953, startPoint y: 386, endPoint x: 773, endPoint y: 389, distance: 180.0
click at [773, 389] on div "select * , LEAD ( block_time ) over ( partition by address , token_address orde…" at bounding box center [640, 355] width 1047 height 1881
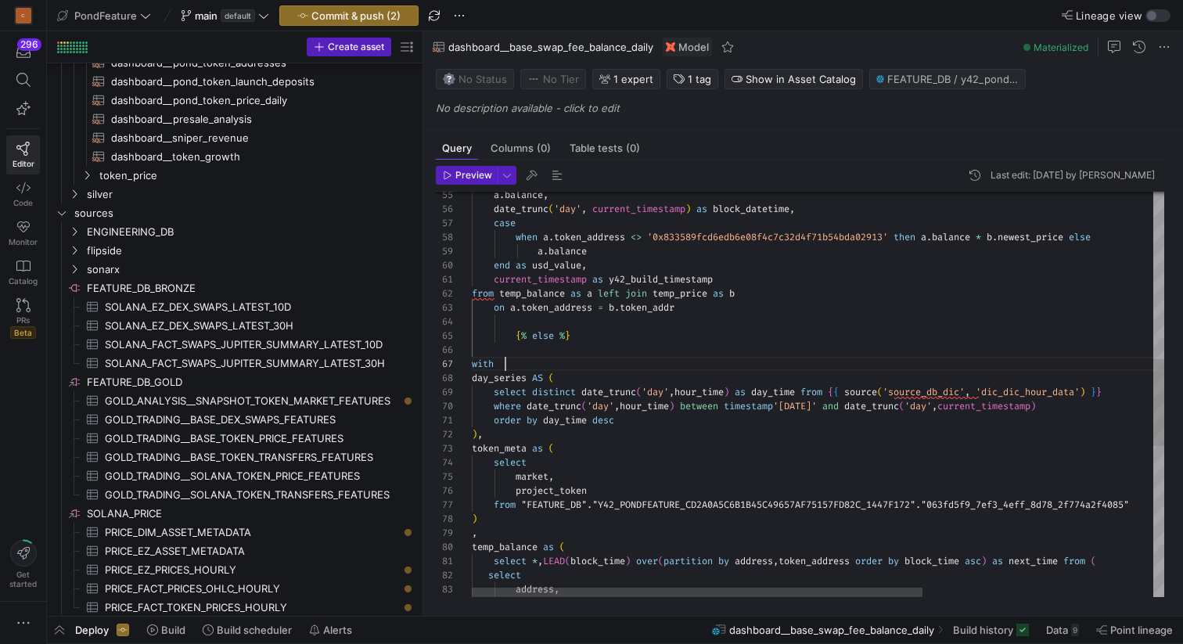
click at [696, 362] on div "select * , LEAD ( block_time ) over ( partition by address , token_address orde…" at bounding box center [995, 355] width 1047 height 1881
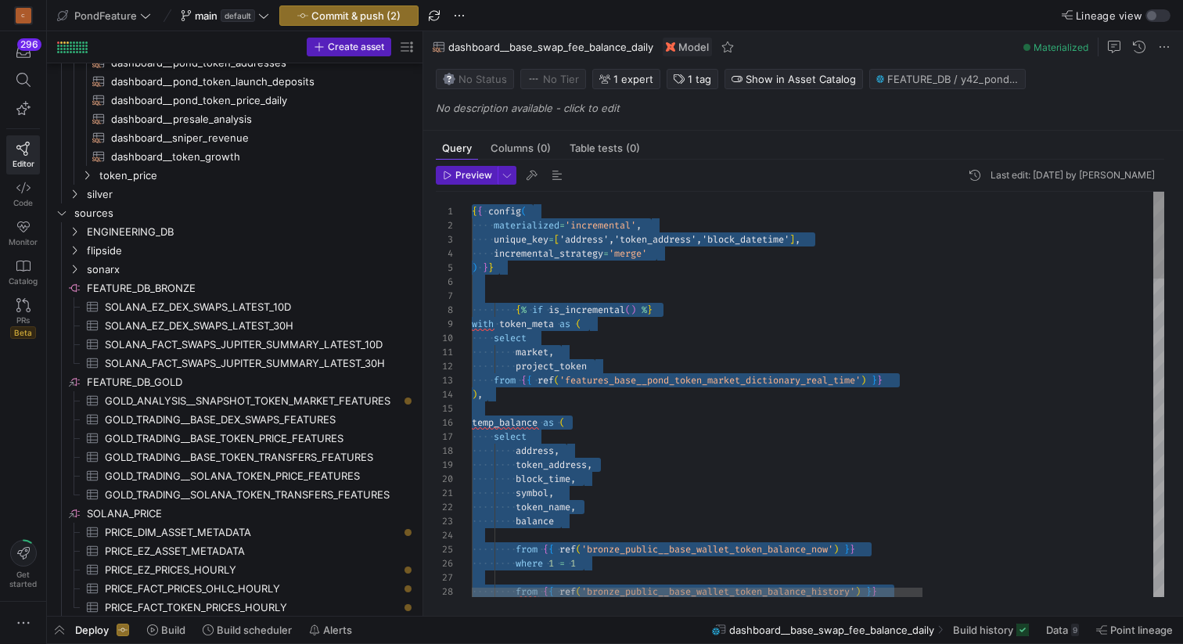
type textarea "{{ config( materialized='incremental', unique_key=['address','token_address','b…"
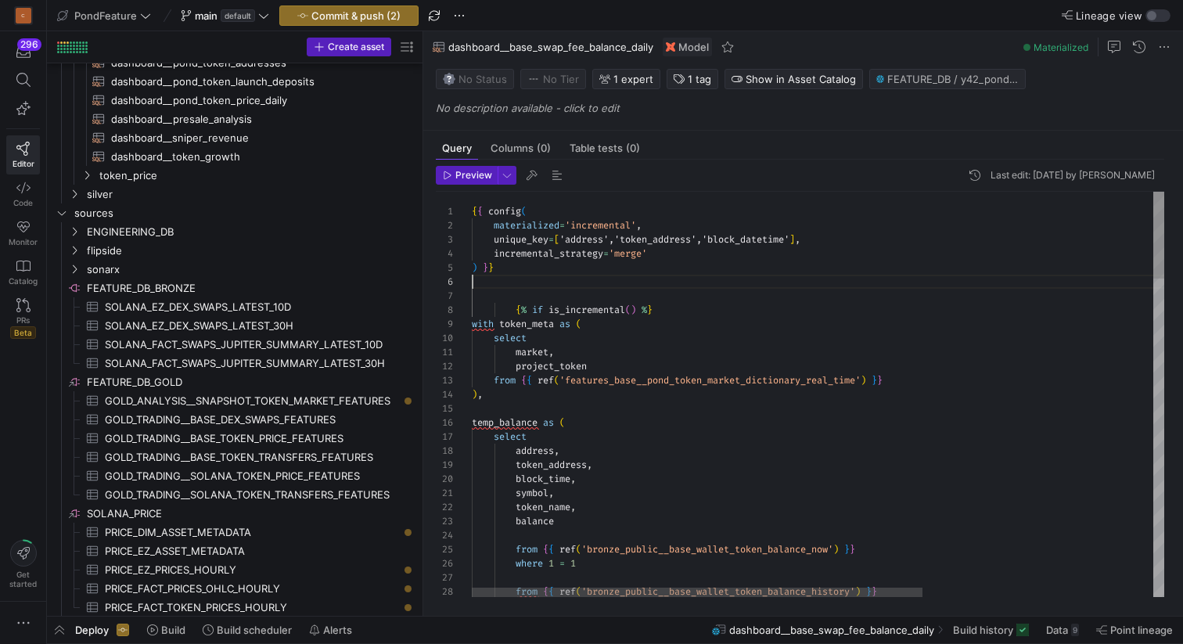
click at [382, 13] on span "Commit & push (2)" at bounding box center [355, 15] width 89 height 13
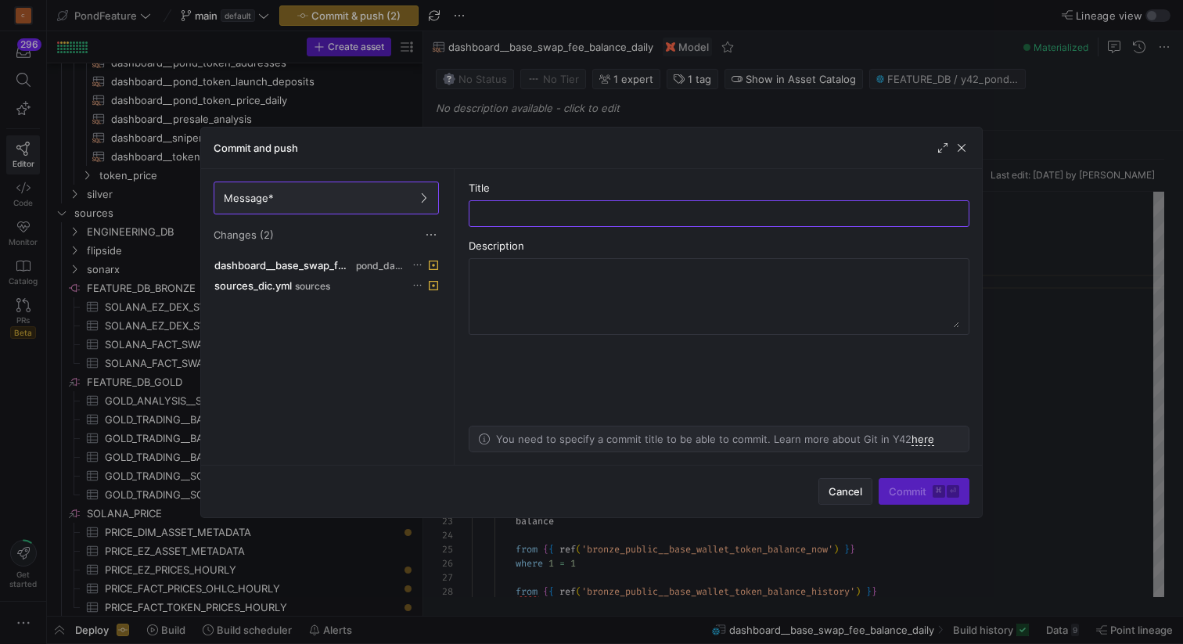
click at [841, 488] on span "Cancel" at bounding box center [846, 491] width 34 height 13
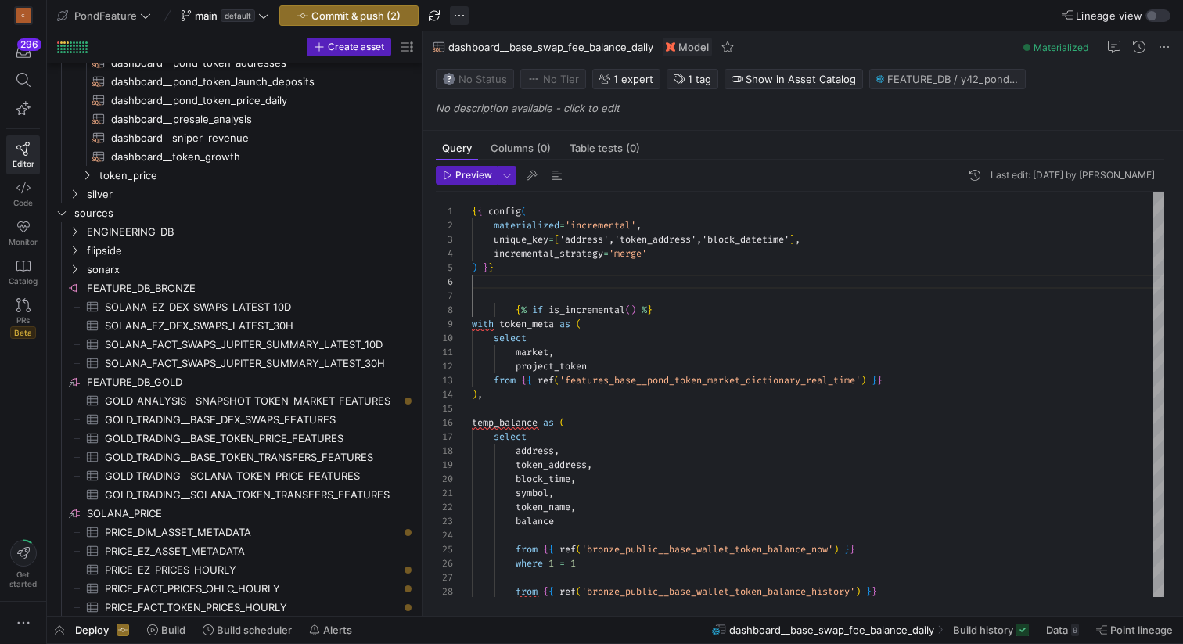
click at [455, 13] on span "button" at bounding box center [459, 15] width 19 height 19
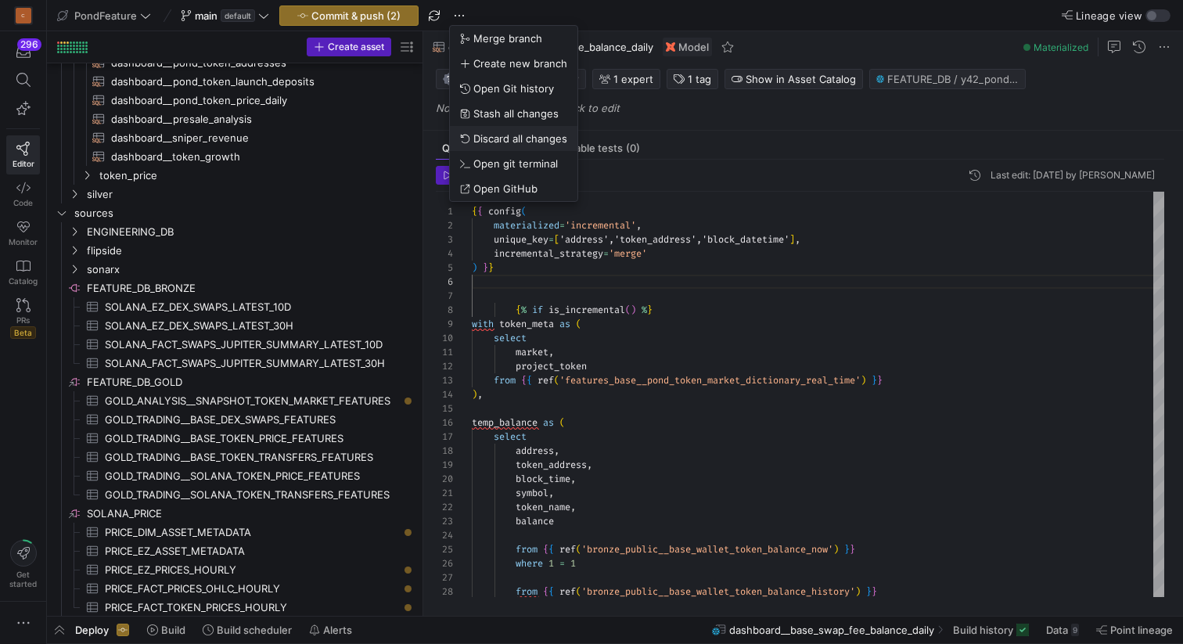
click at [499, 140] on span "Discard all changes" at bounding box center [520, 138] width 94 height 13
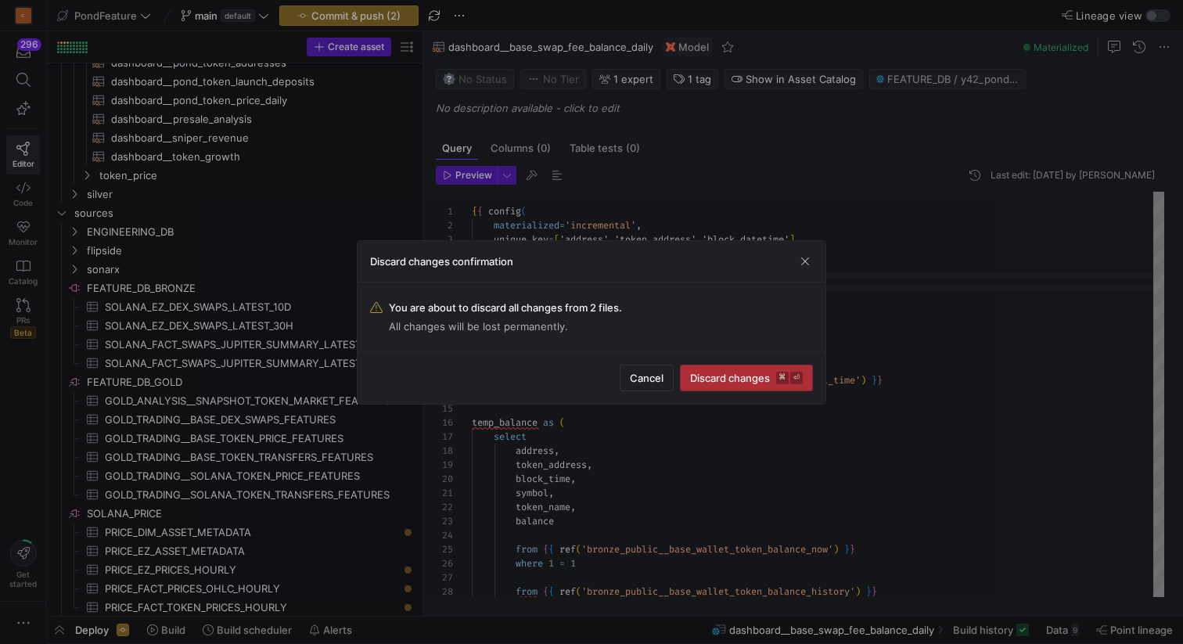
click at [743, 372] on span "Discard changes ⌘ ⏎" at bounding box center [746, 378] width 113 height 13
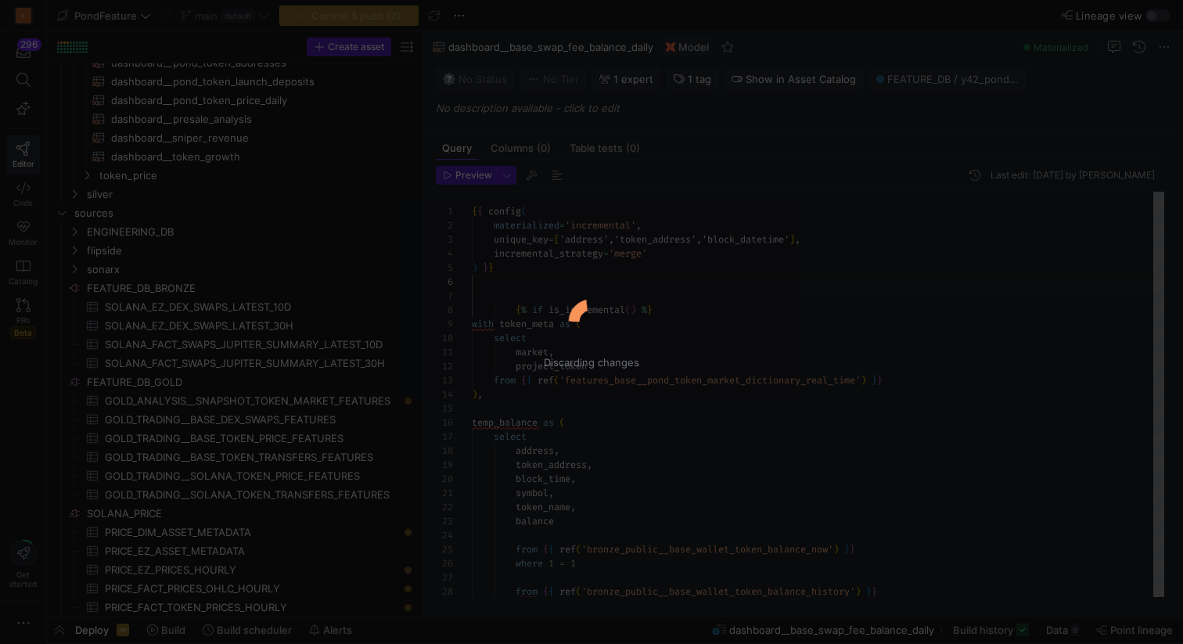
scroll to position [447, 0]
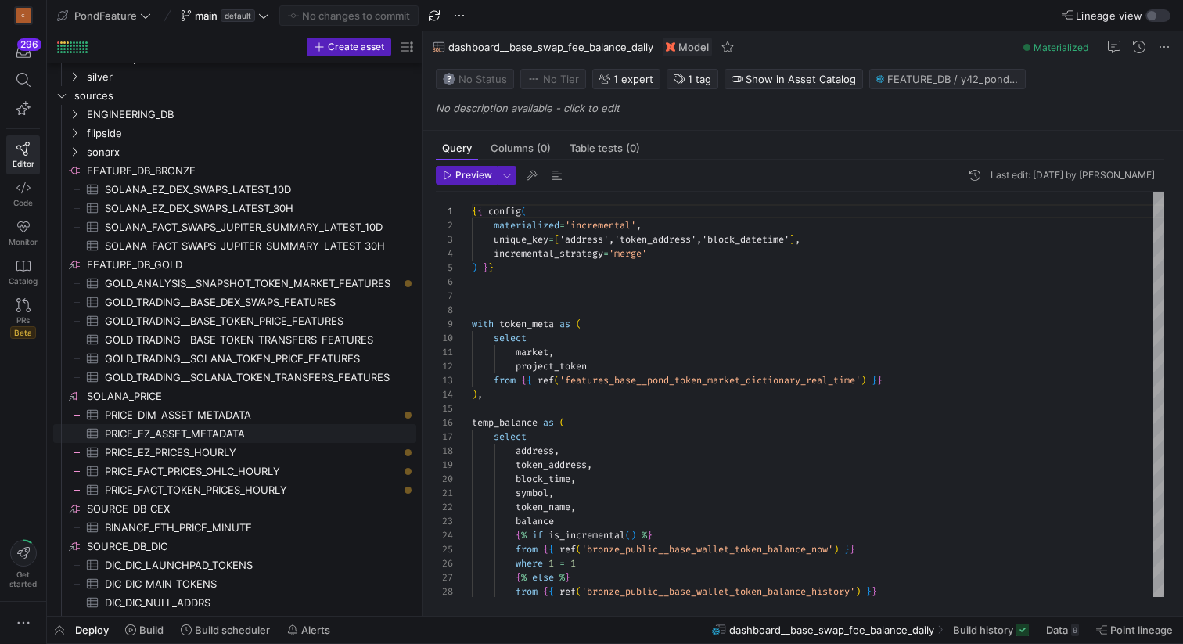
scroll to position [1108, 0]
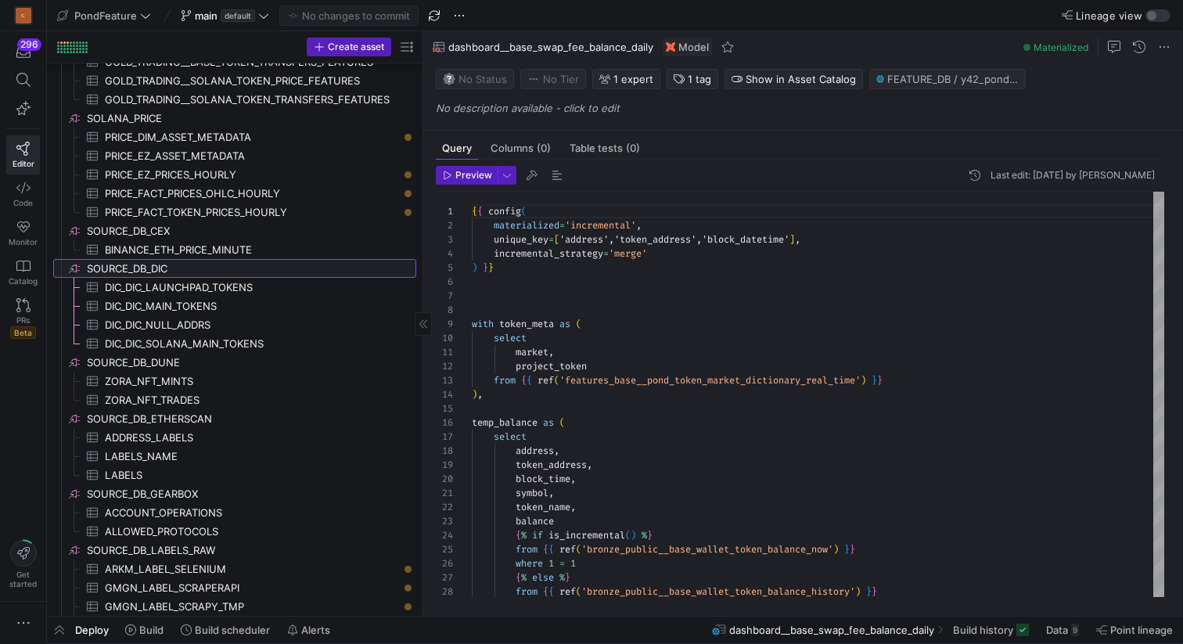
click at [160, 264] on span "SOURCE_DB_DIC​​​​​​​​" at bounding box center [250, 269] width 327 height 18
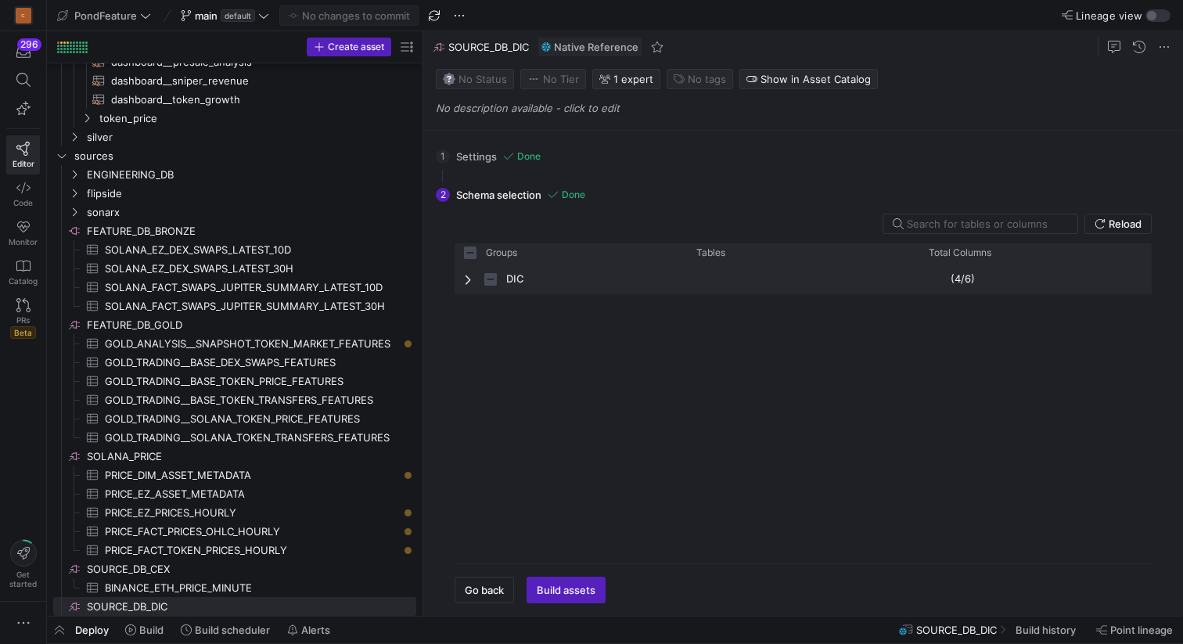
click at [466, 279] on span "Press SPACE to select this row." at bounding box center [469, 279] width 11 height 13
checkbox input "false"
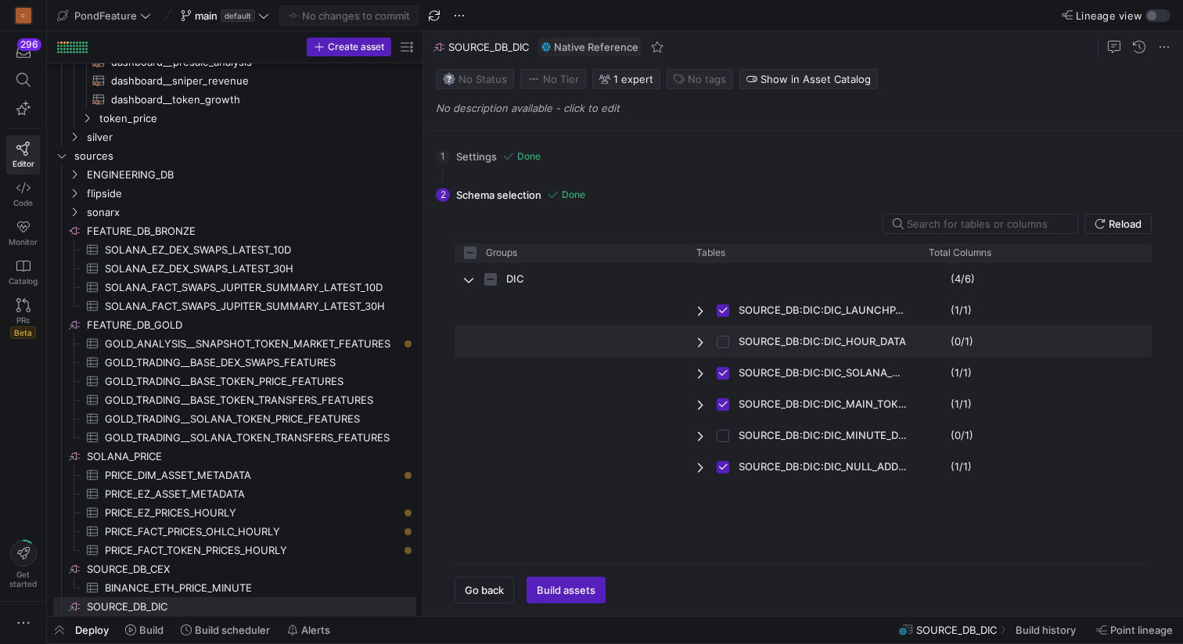
click at [723, 344] on input "Press Space to toggle row selection (unchecked)" at bounding box center [723, 342] width 13 height 13
checkbox input "true"
checkbox input "false"
checkbox input "true"
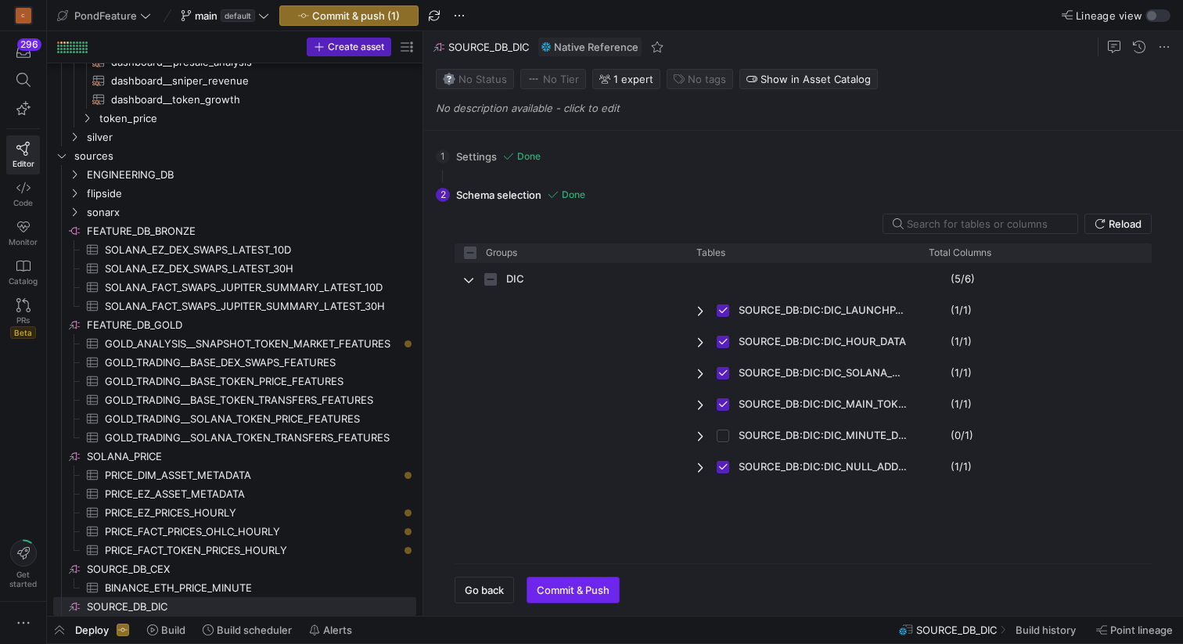
click at [568, 594] on span "Commit & Push" at bounding box center [573, 590] width 73 height 13
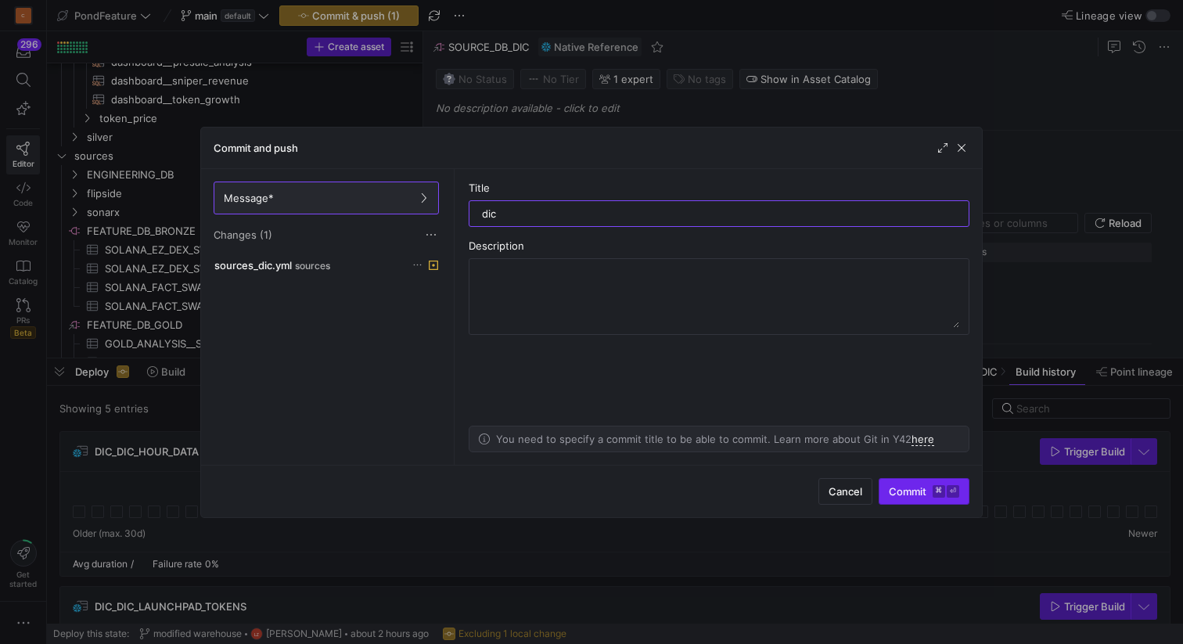
type input "dic"
click at [905, 495] on span "Commit ⌘ ⏎" at bounding box center [924, 491] width 70 height 13
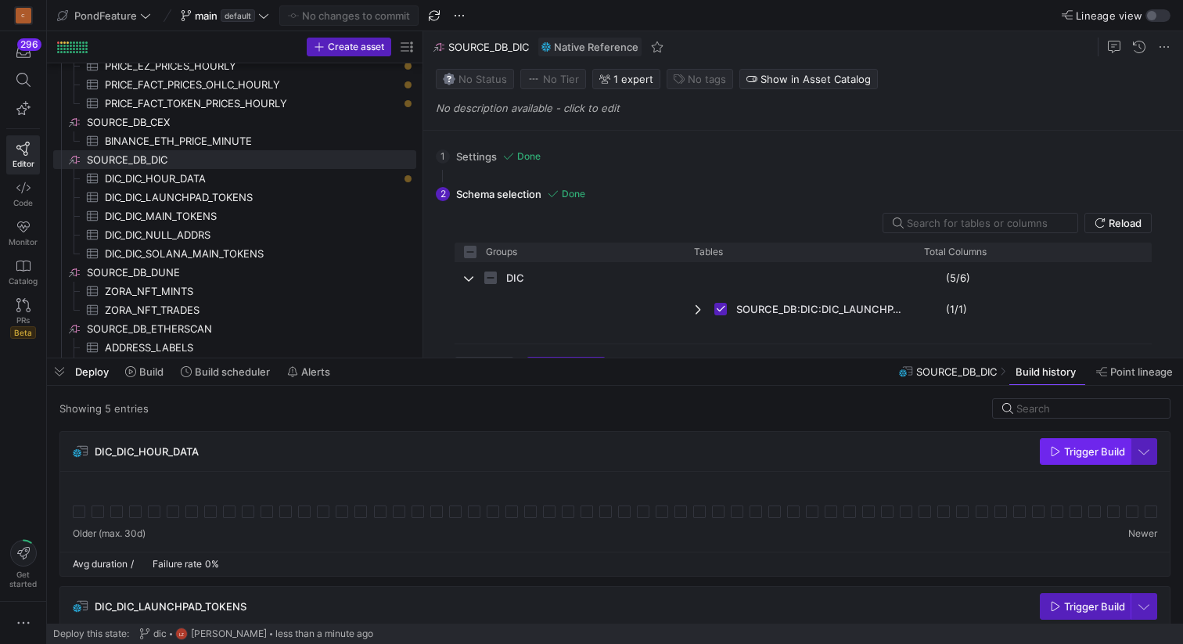
click at [1060, 452] on icon "button" at bounding box center [1055, 451] width 11 height 11
click at [57, 376] on span "button" at bounding box center [59, 371] width 25 height 27
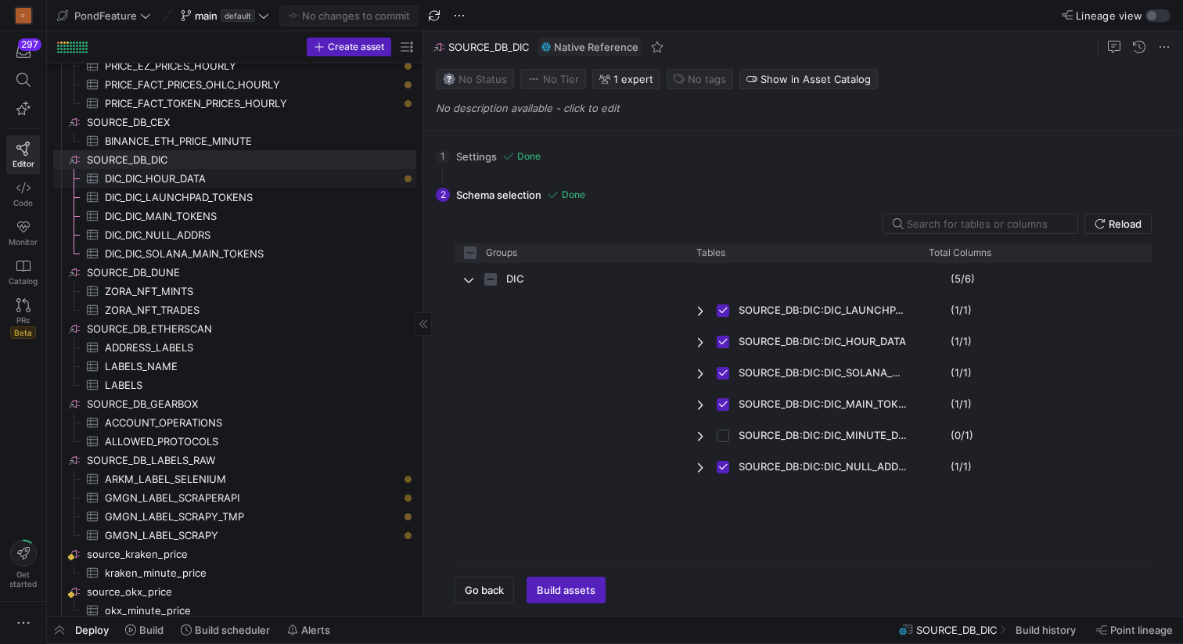
click at [200, 176] on span "DIC_DIC_HOUR_DATA​​​​​​​​​" at bounding box center [251, 179] width 293 height 18
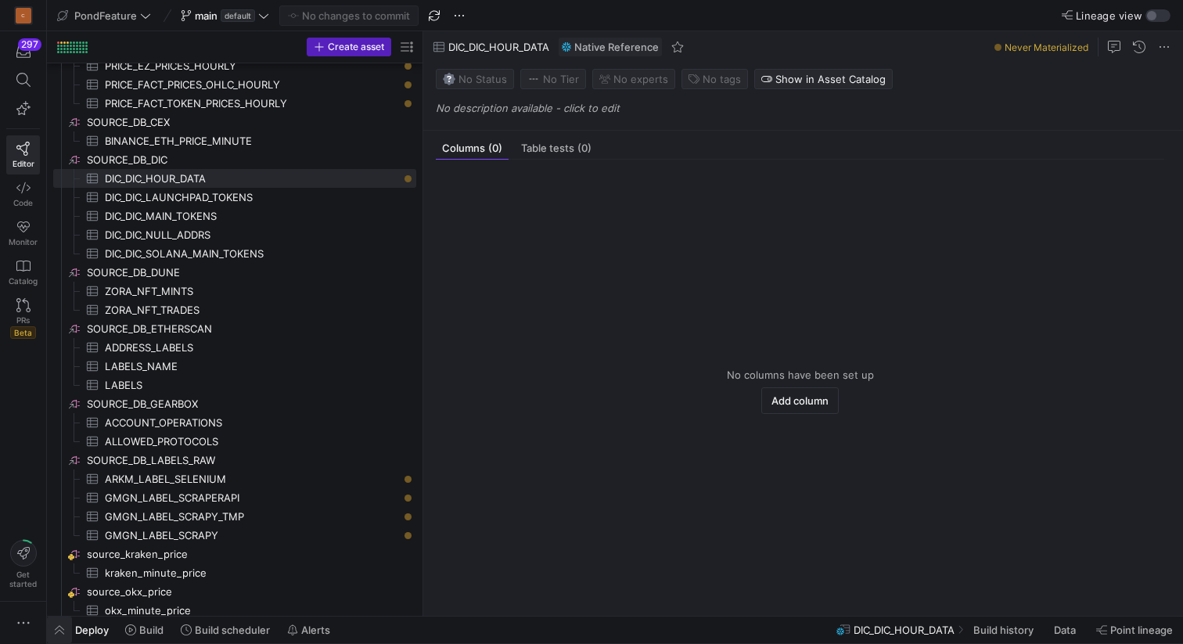
click at [59, 637] on span "button" at bounding box center [59, 630] width 25 height 27
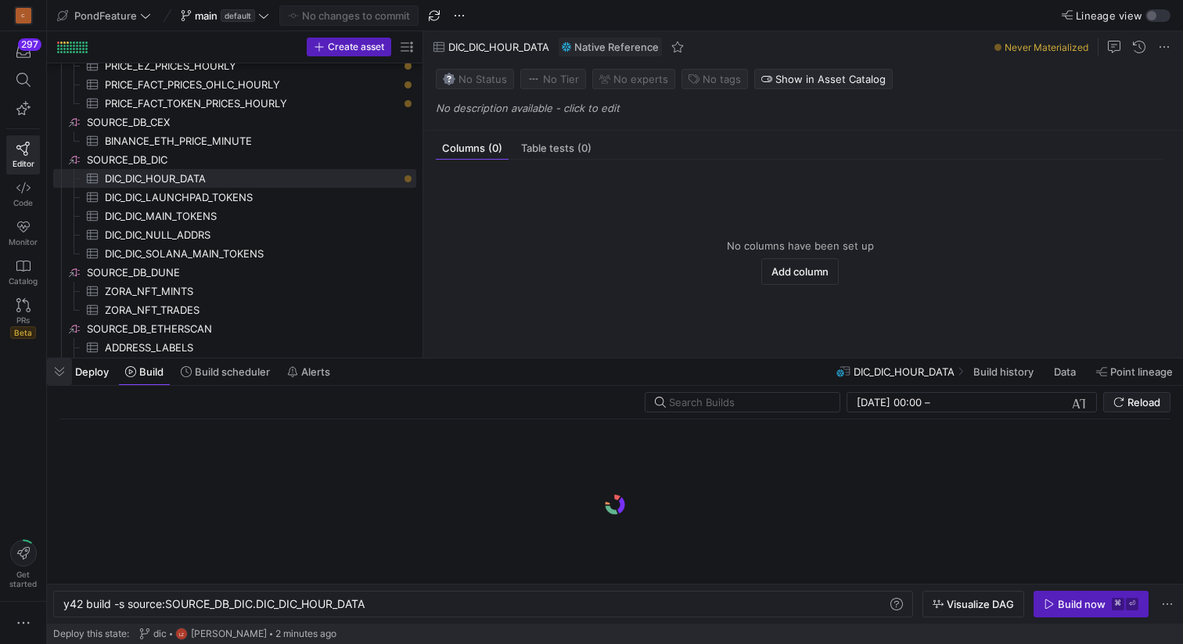
scroll to position [0, 304]
click at [252, 178] on span "DIC_DIC_HOUR_DATA​​​​​​​​​" at bounding box center [251, 179] width 293 height 18
click at [232, 157] on span "SOURCE_DB_DIC​​​​​​​​" at bounding box center [250, 160] width 327 height 18
type textarea "y42 build"
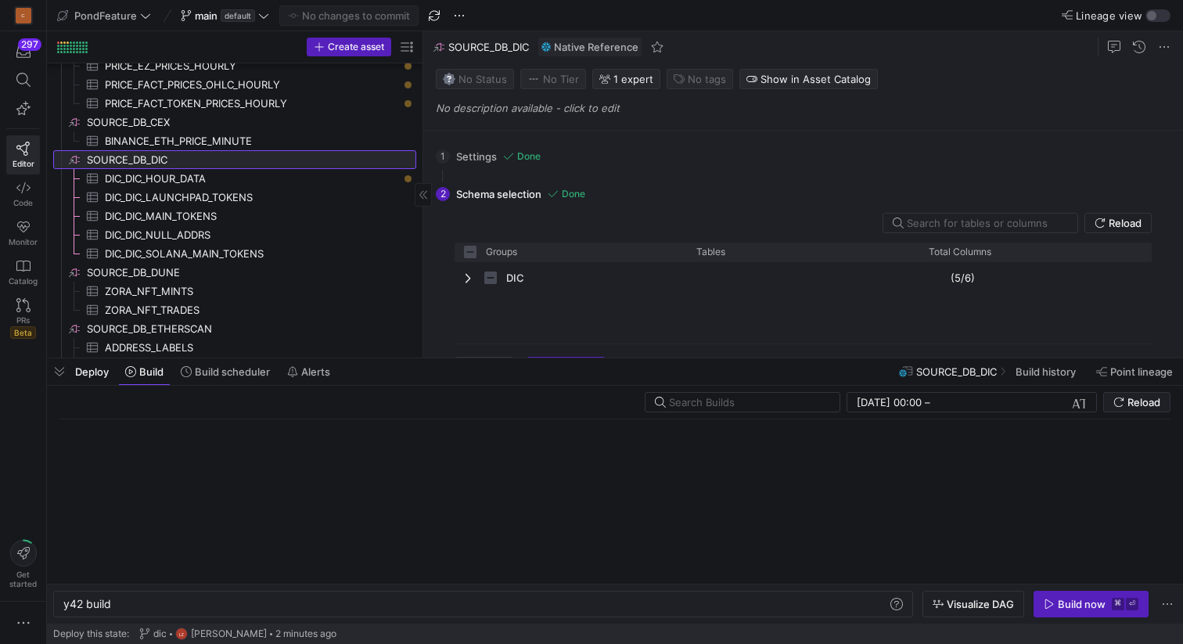
checkbox input "false"
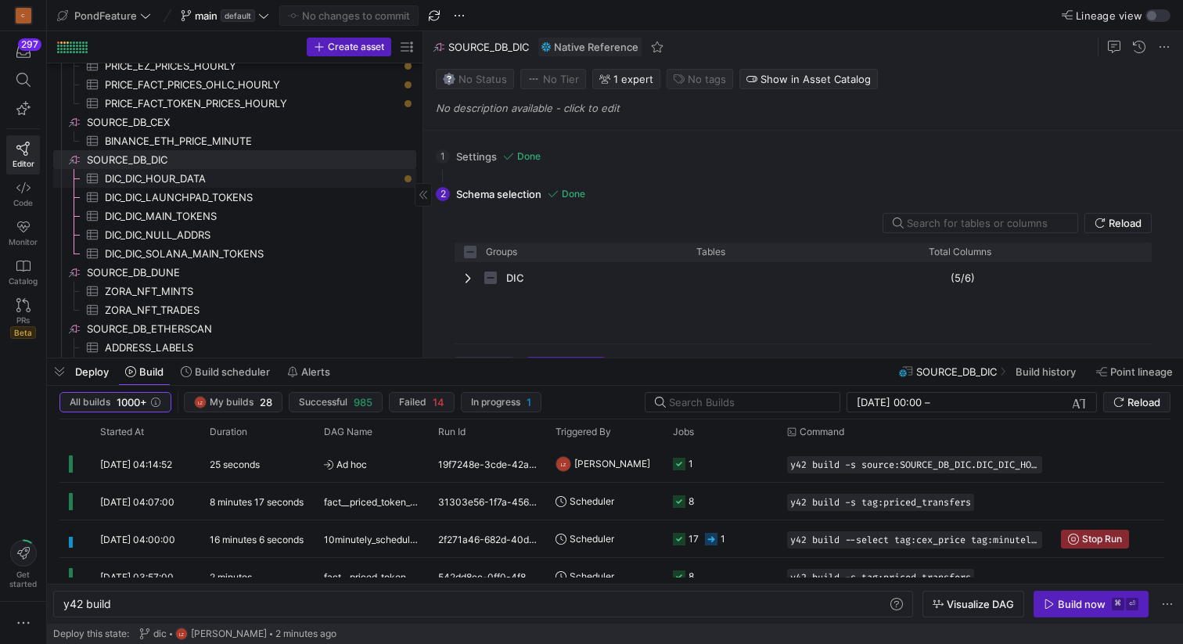
click at [226, 181] on span "DIC_DIC_HOUR_DATA​​​​​​​​​" at bounding box center [251, 179] width 293 height 18
type textarea "y42 build -s source:SOURCE_DB_DIC.DIC_DIC_HOUR_DATA"
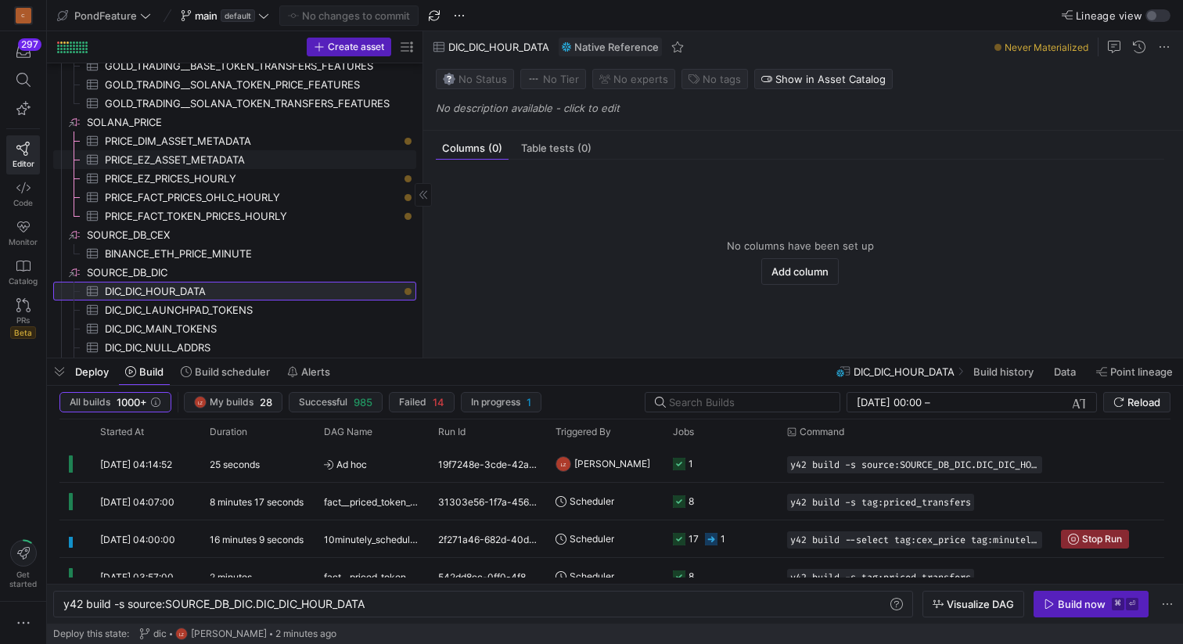
scroll to position [1322, 0]
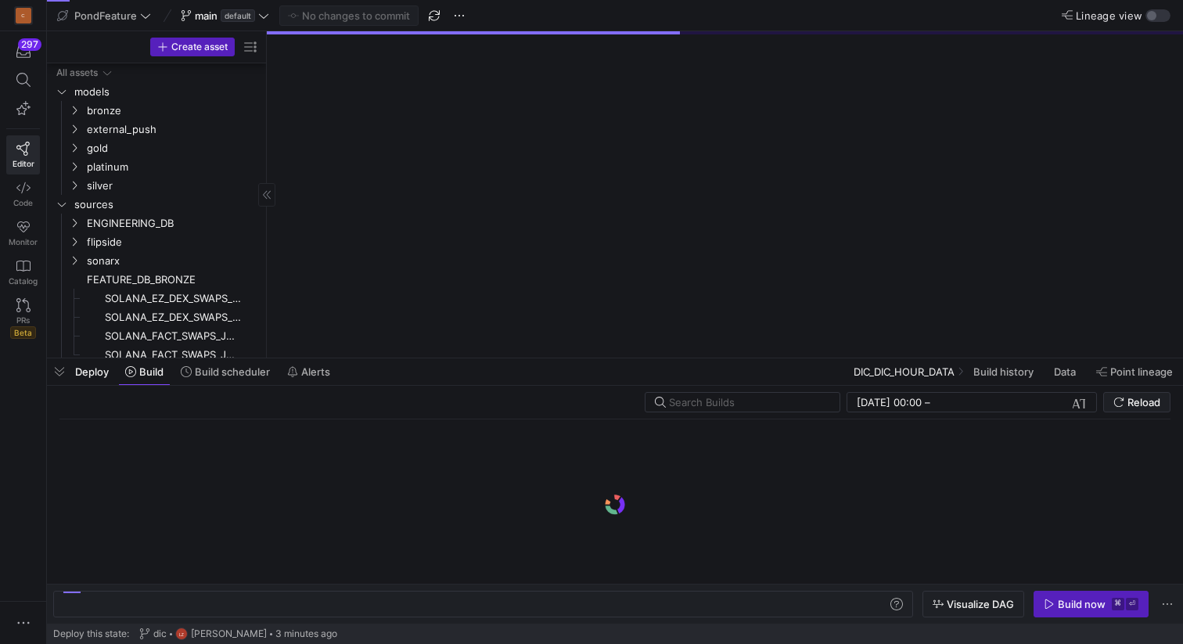
scroll to position [326, 0]
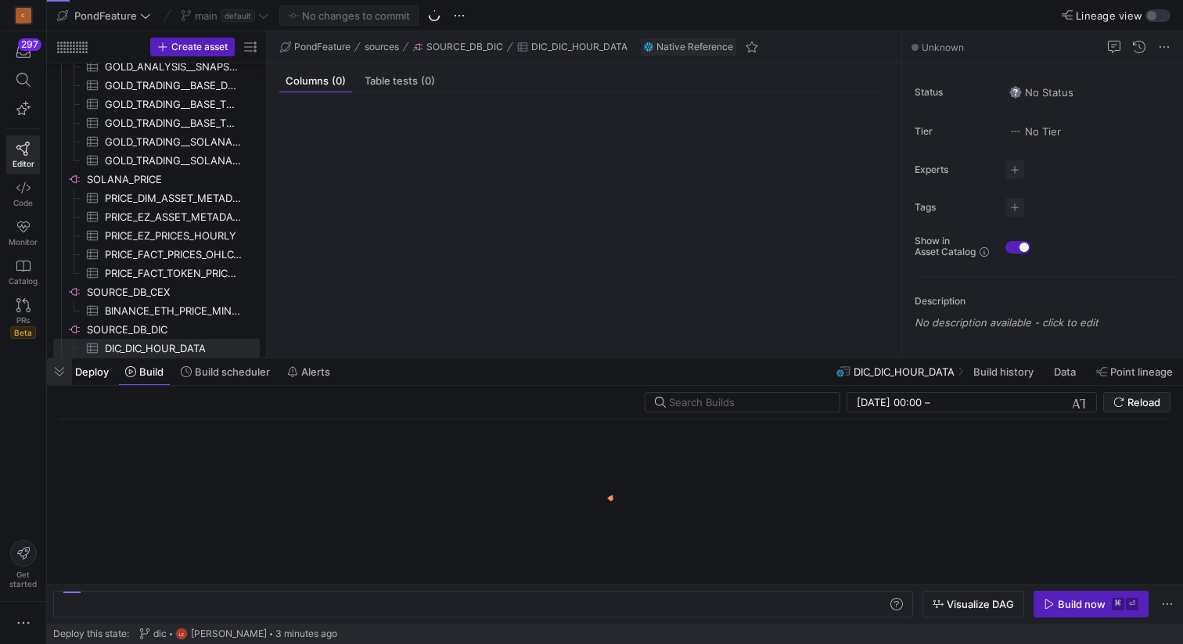
click at [63, 376] on span "button" at bounding box center [59, 371] width 25 height 27
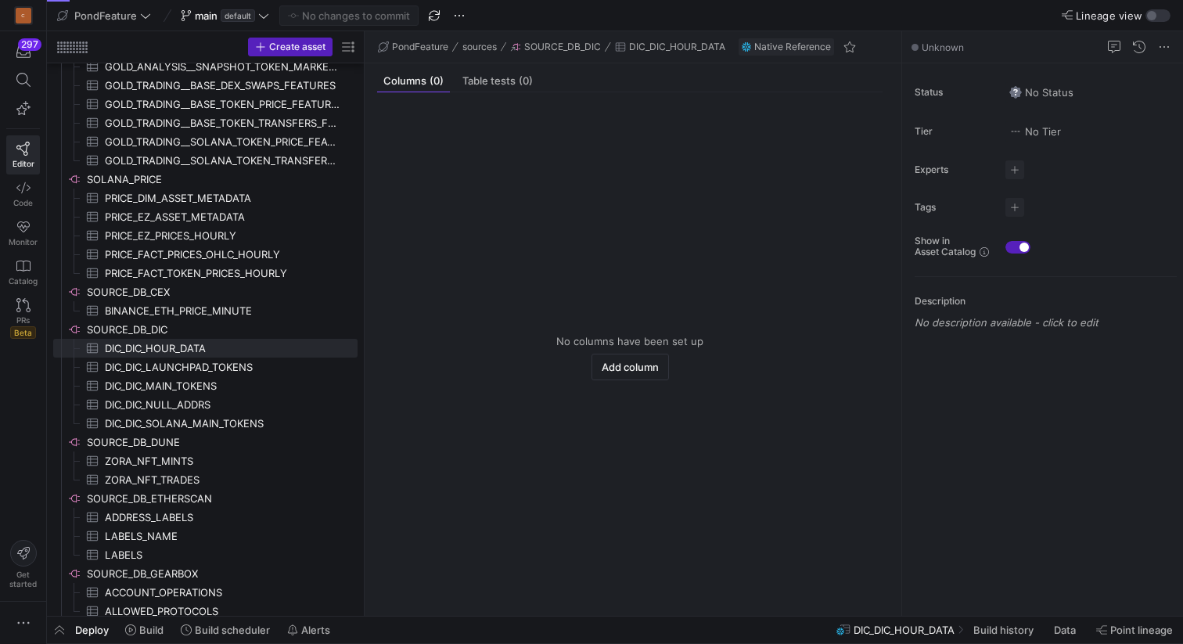
drag, startPoint x: 267, startPoint y: 290, endPoint x: 367, endPoint y: 290, distance: 100.2
click at [367, 290] on as-split "Create asset Drag here to set row groups Drag here to set column labels Group 1…" at bounding box center [615, 323] width 1136 height 585
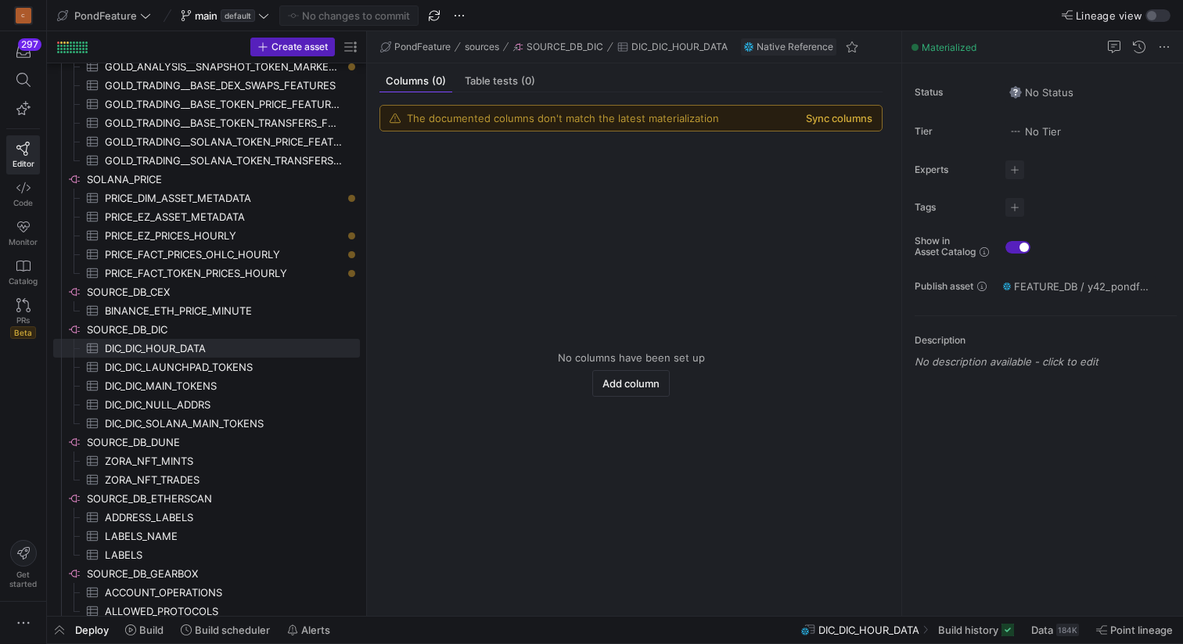
click at [825, 117] on button "Sync columns" at bounding box center [839, 118] width 67 height 13
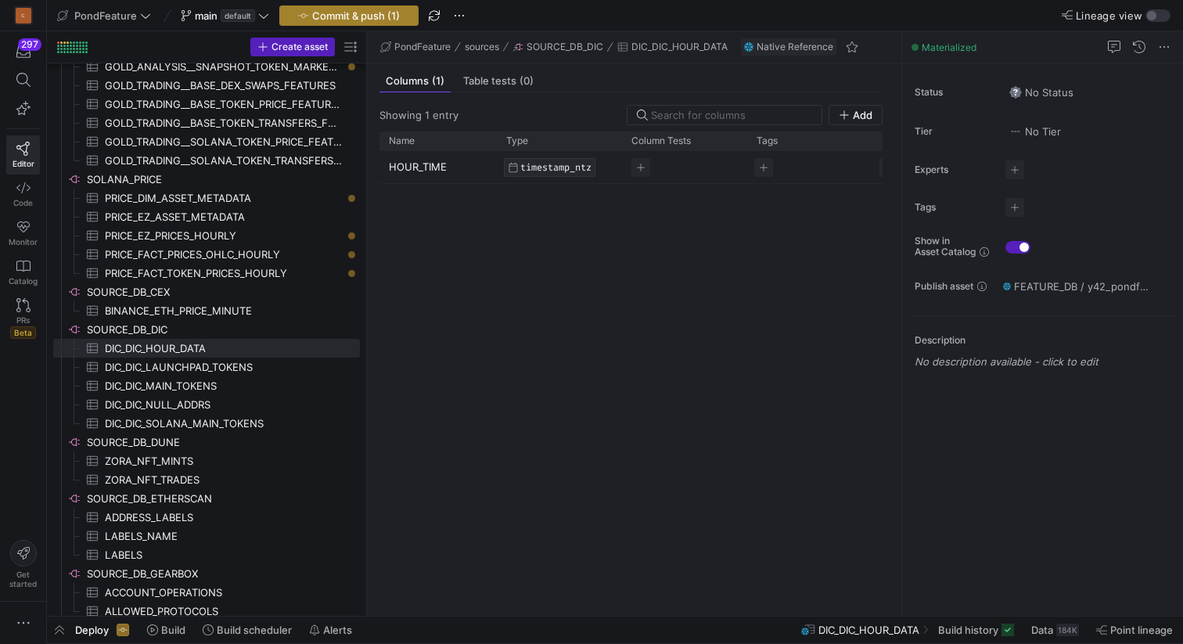
click at [362, 19] on span "Commit & push (1)" at bounding box center [356, 15] width 88 height 13
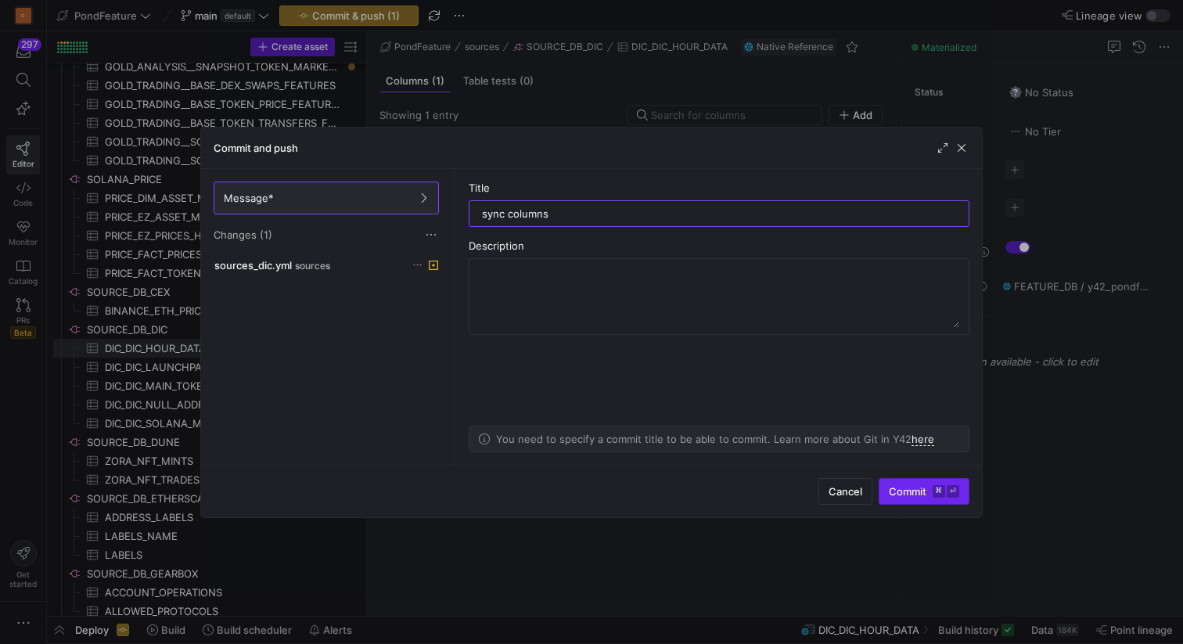
type input "sync columns"
click at [910, 484] on span "submit" at bounding box center [923, 491] width 89 height 25
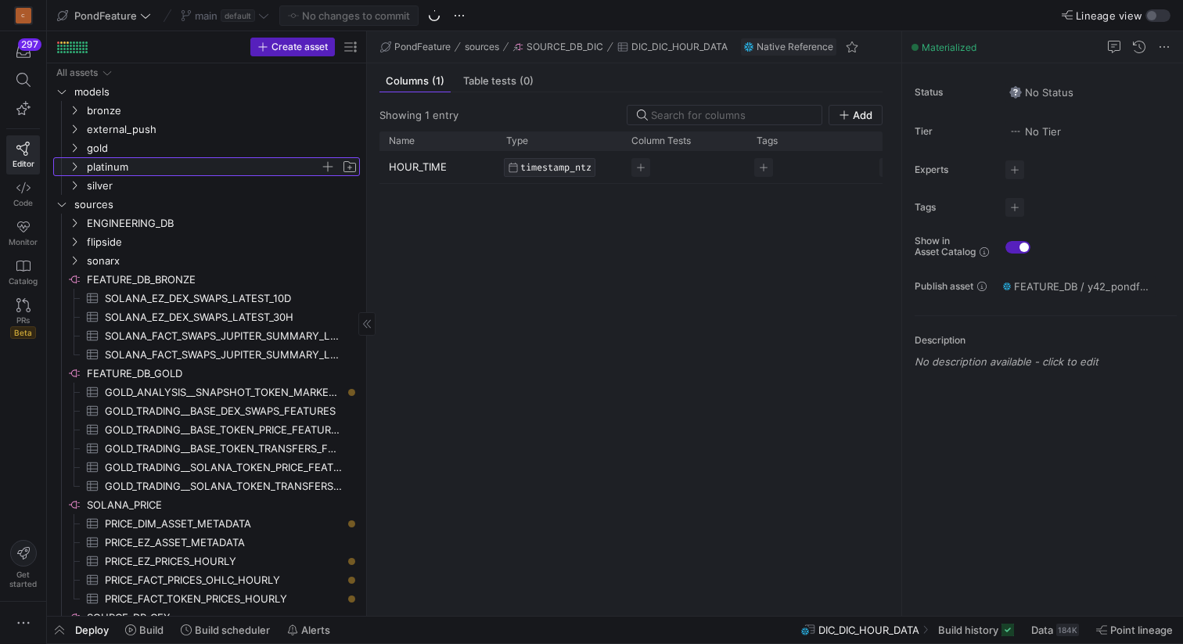
click at [74, 165] on icon "Press SPACE to select this row." at bounding box center [74, 166] width 11 height 9
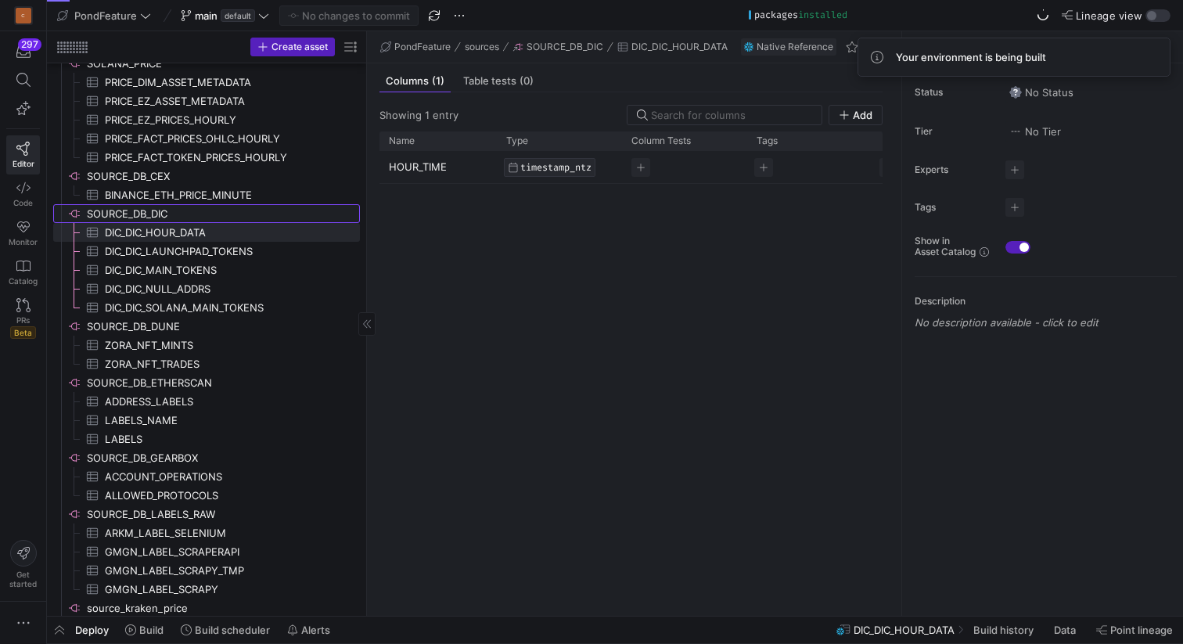
click at [164, 215] on span "SOURCE_DB_DIC​​​​​​​​" at bounding box center [222, 214] width 271 height 18
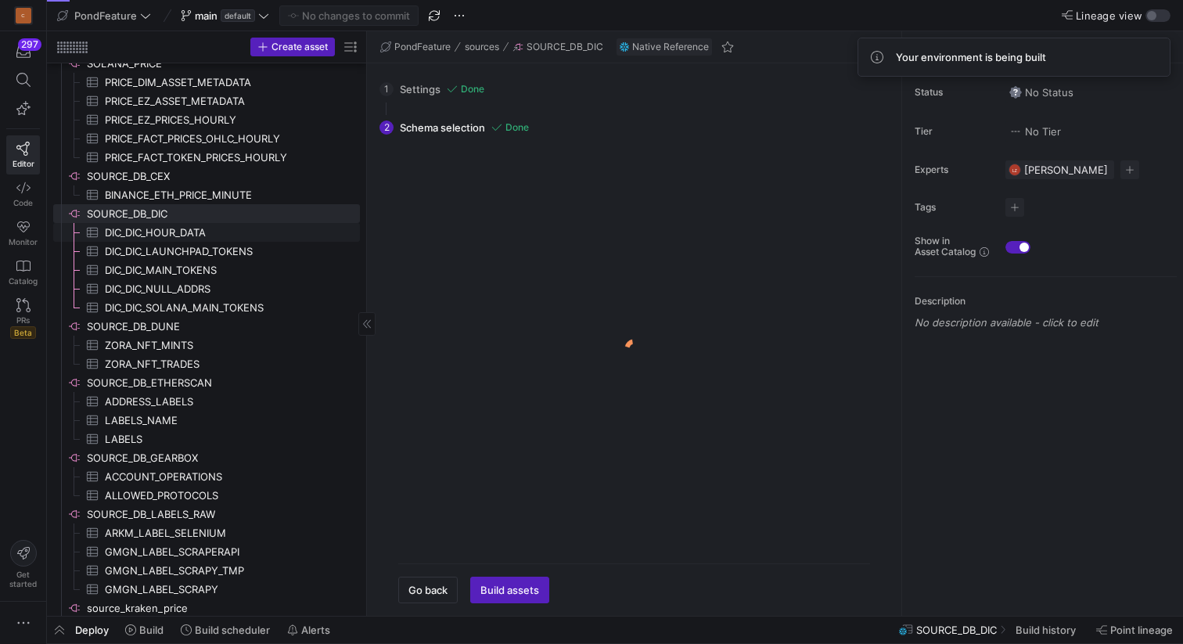
click at [204, 227] on span "DIC_DIC_HOUR_DATA​​​​​​​​​" at bounding box center [223, 233] width 237 height 18
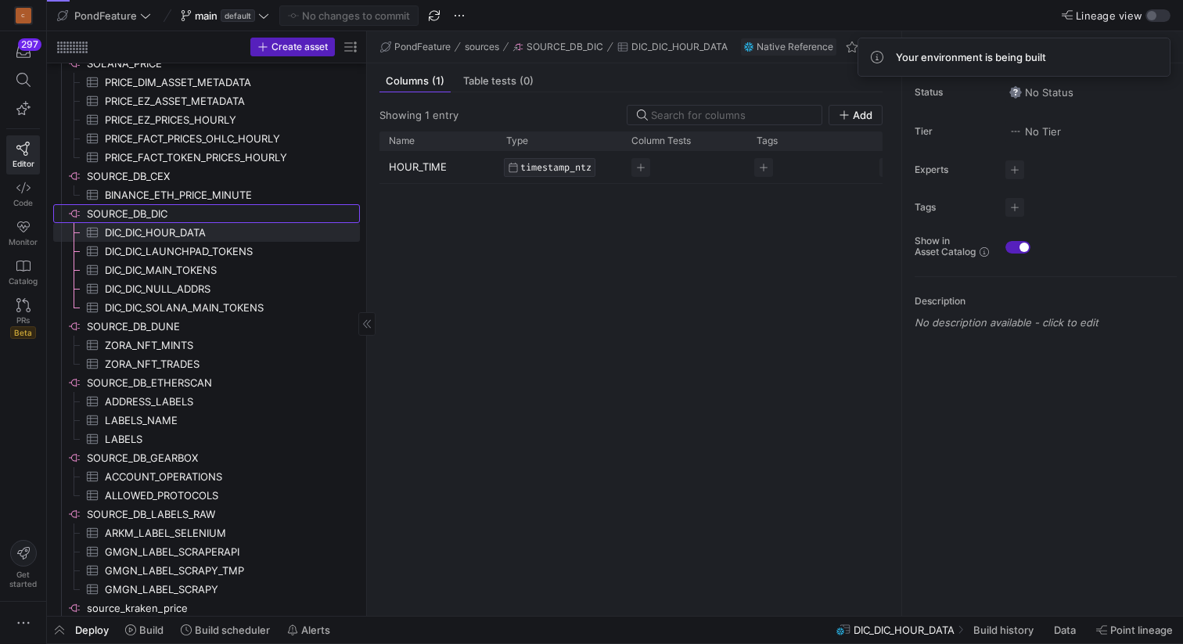
click at [164, 214] on span "SOURCE_DB_DIC​​​​​​​​" at bounding box center [222, 214] width 271 height 18
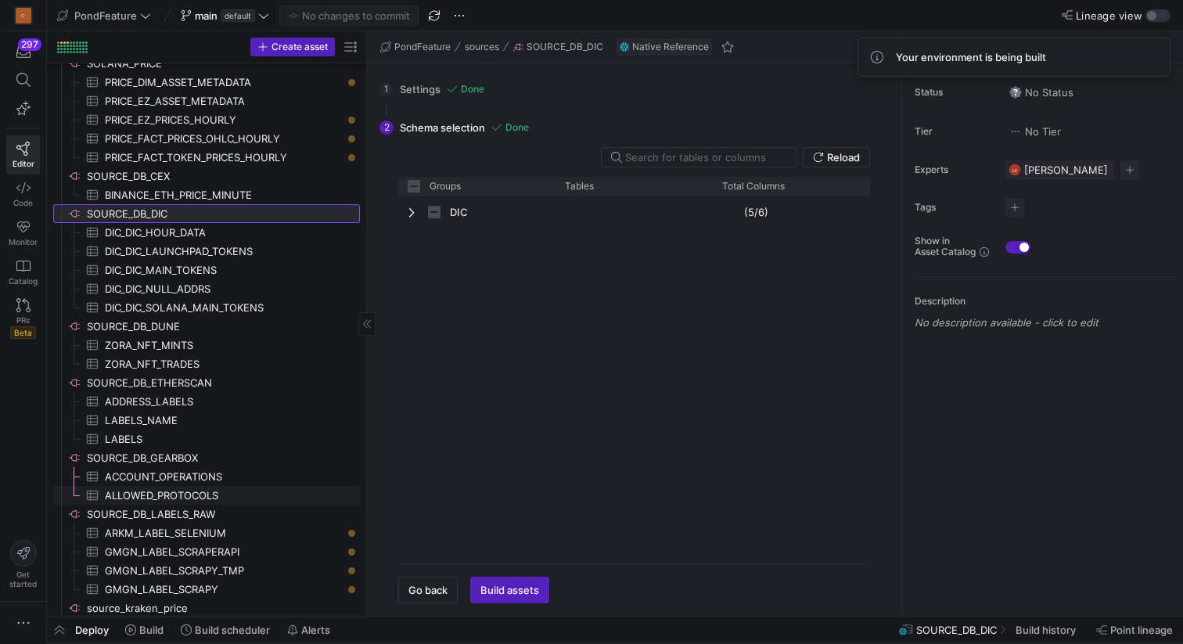
checkbox input "false"
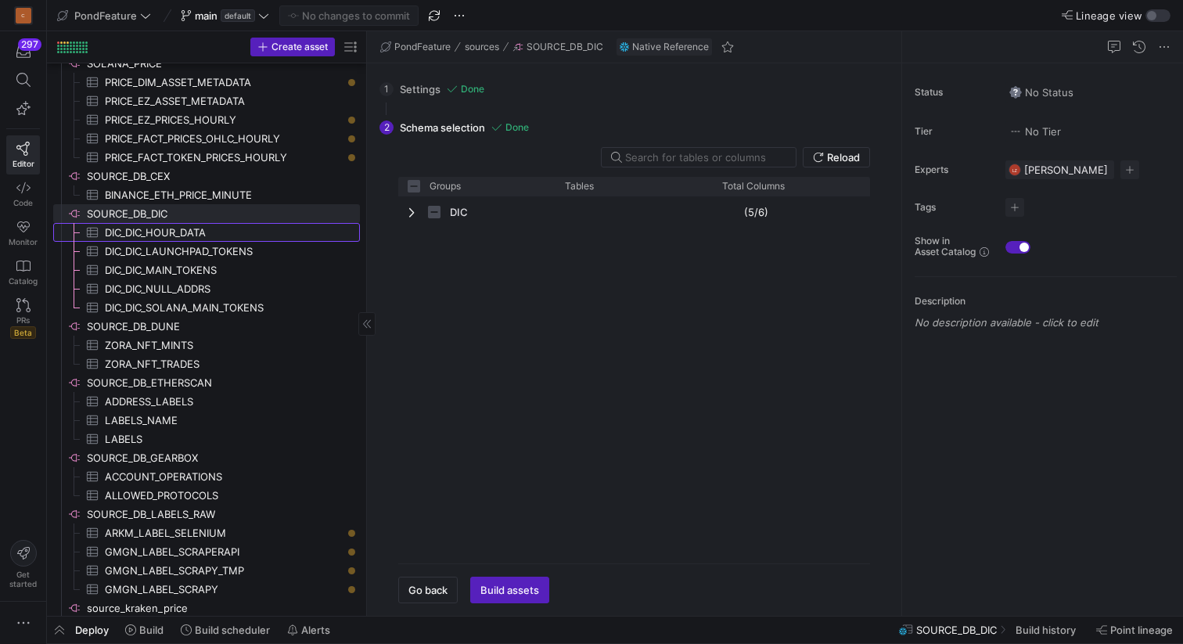
click at [196, 231] on span "DIC_DIC_HOUR_DATA​​​​​​​​​" at bounding box center [223, 233] width 237 height 18
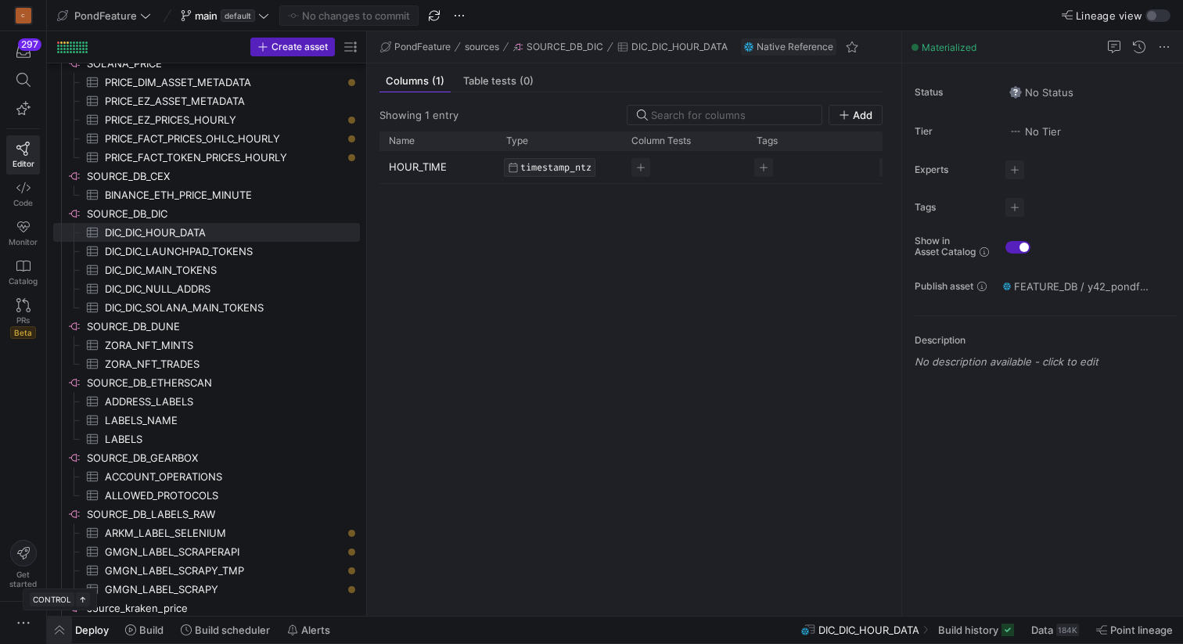
click at [60, 628] on span "button" at bounding box center [59, 630] width 25 height 27
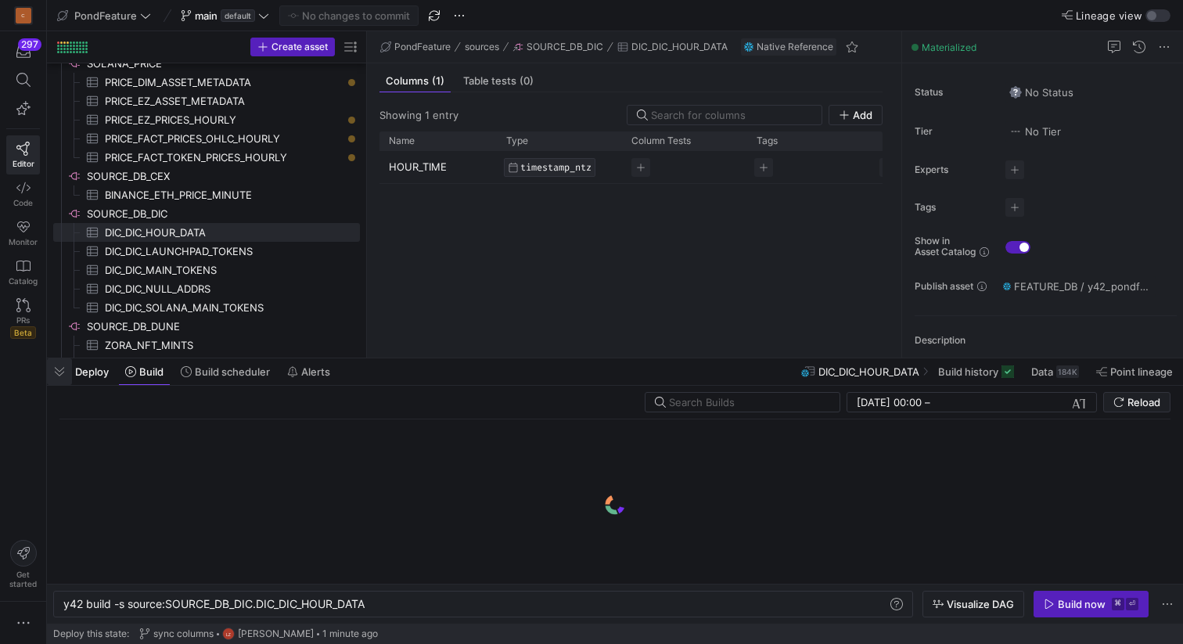
scroll to position [0, 304]
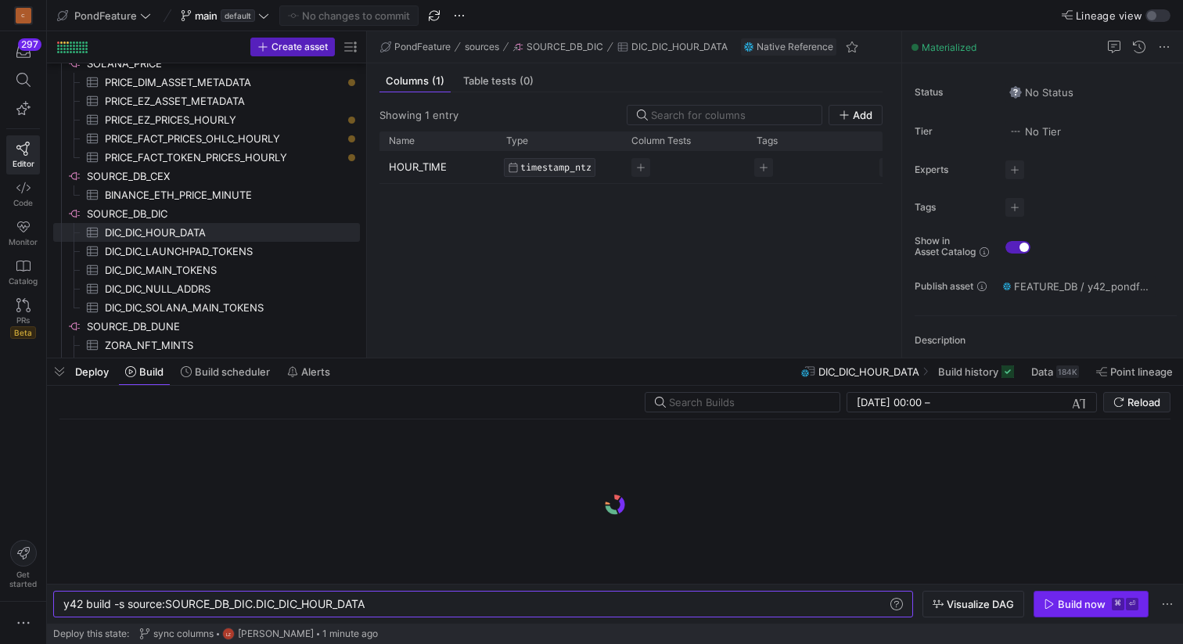
click at [1068, 606] on div "Build now" at bounding box center [1082, 604] width 48 height 13
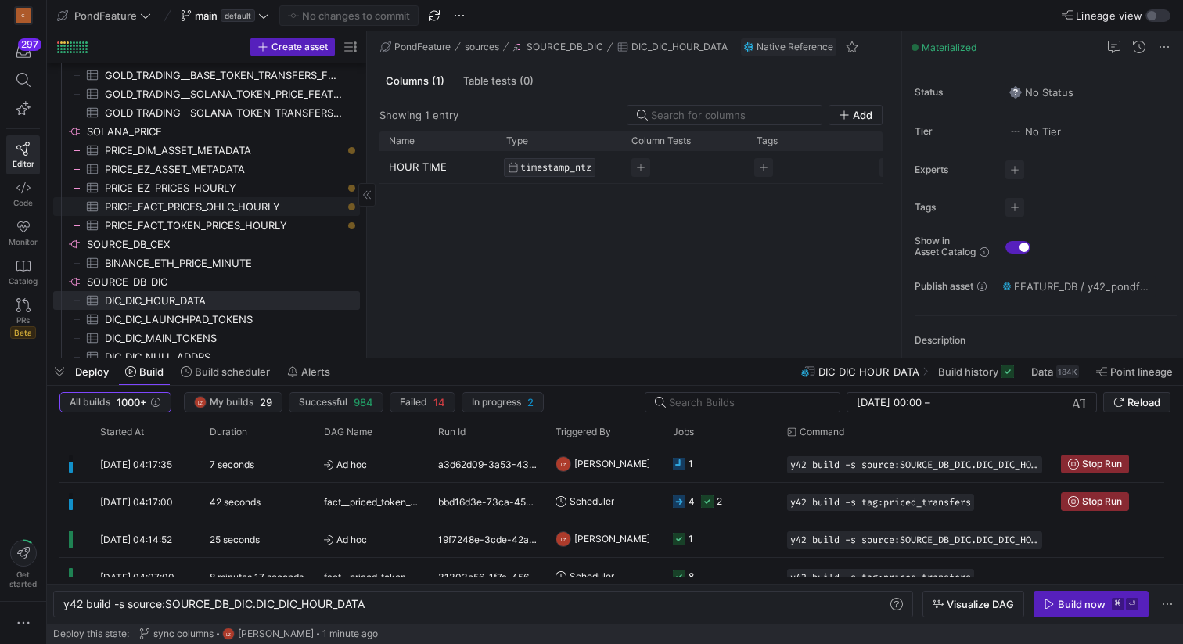
scroll to position [365, 0]
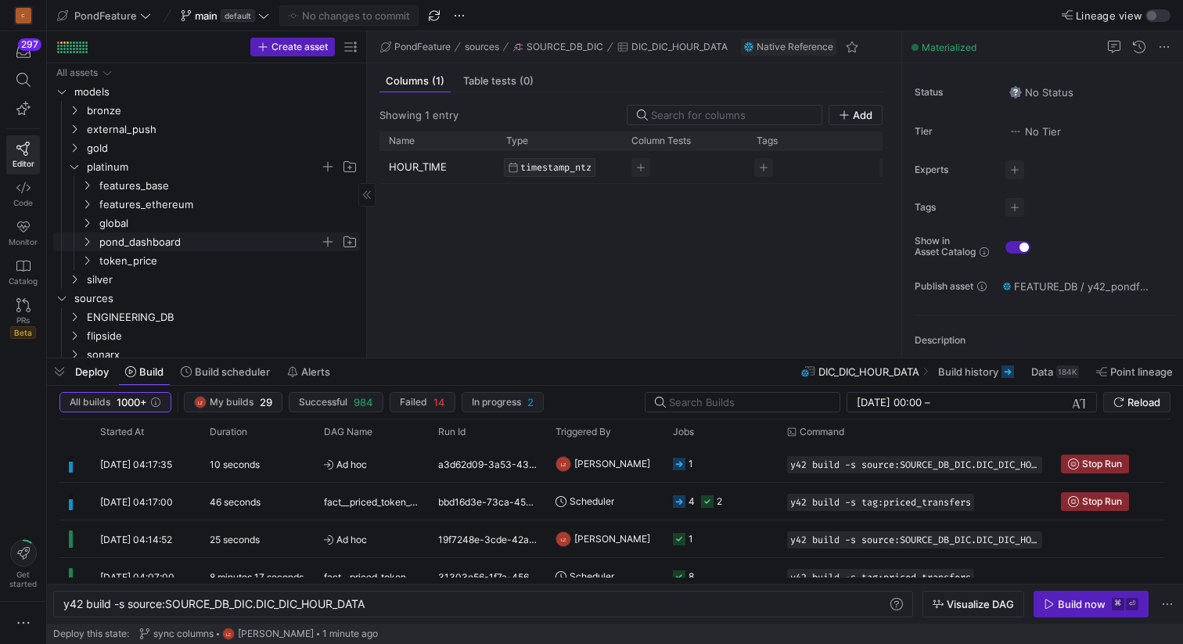
click at [118, 239] on span "pond_dashboard" at bounding box center [209, 242] width 221 height 18
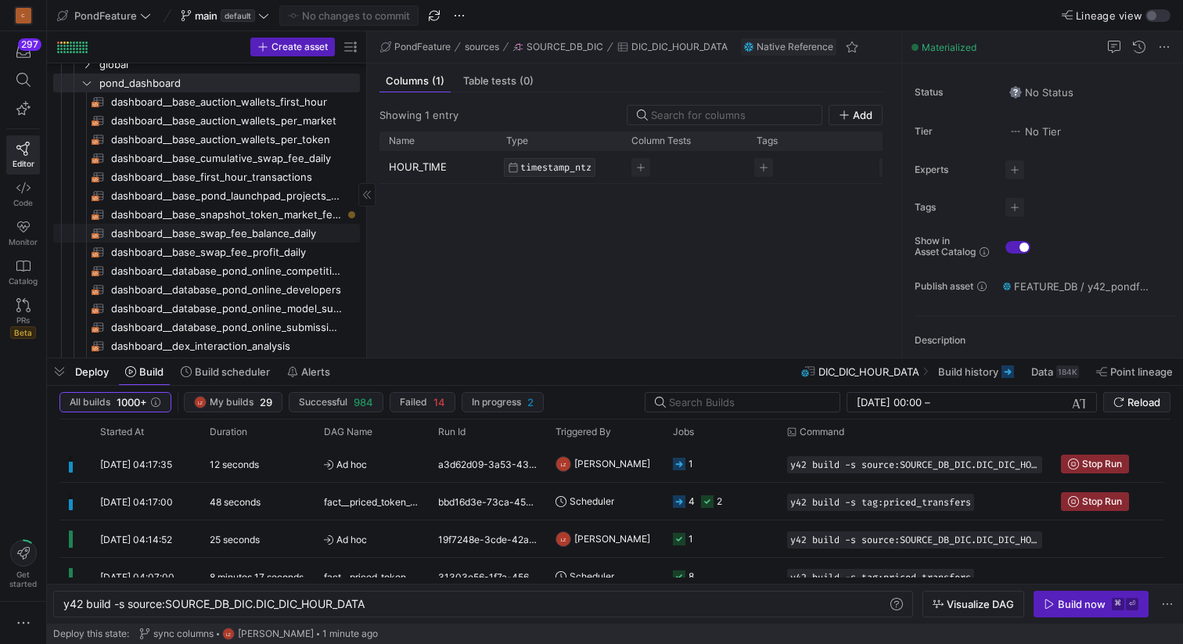
click at [286, 230] on span "dashboard__base_swap_fee_balance_daily​​​​​​​​​​" at bounding box center [226, 234] width 231 height 18
type textarea "y42 build -s dashboard__base_swap_fee_balance_daily"
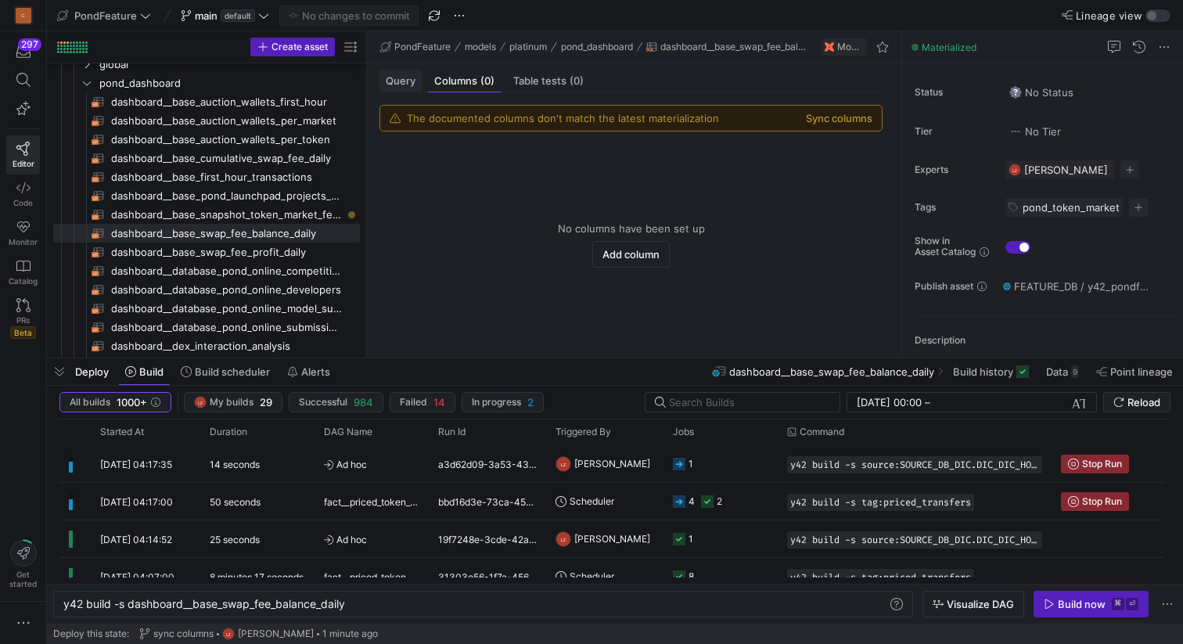
click at [399, 85] on span "Query" at bounding box center [401, 81] width 30 height 10
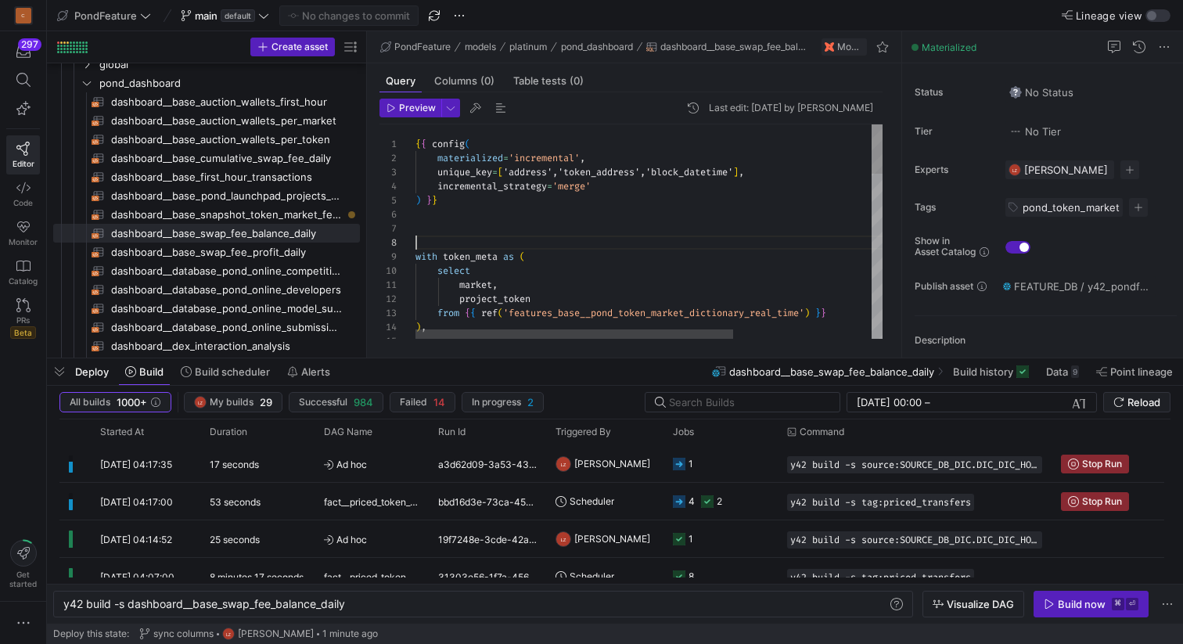
click at [513, 238] on div "from { { ref ( 'features_base__pond_token_market_dictionary_real_ time' ) } } )…" at bounding box center [750, 585] width 670 height 923
type textarea "{{ config( materialized='incremental', unique_key=['address','token_address','b…"
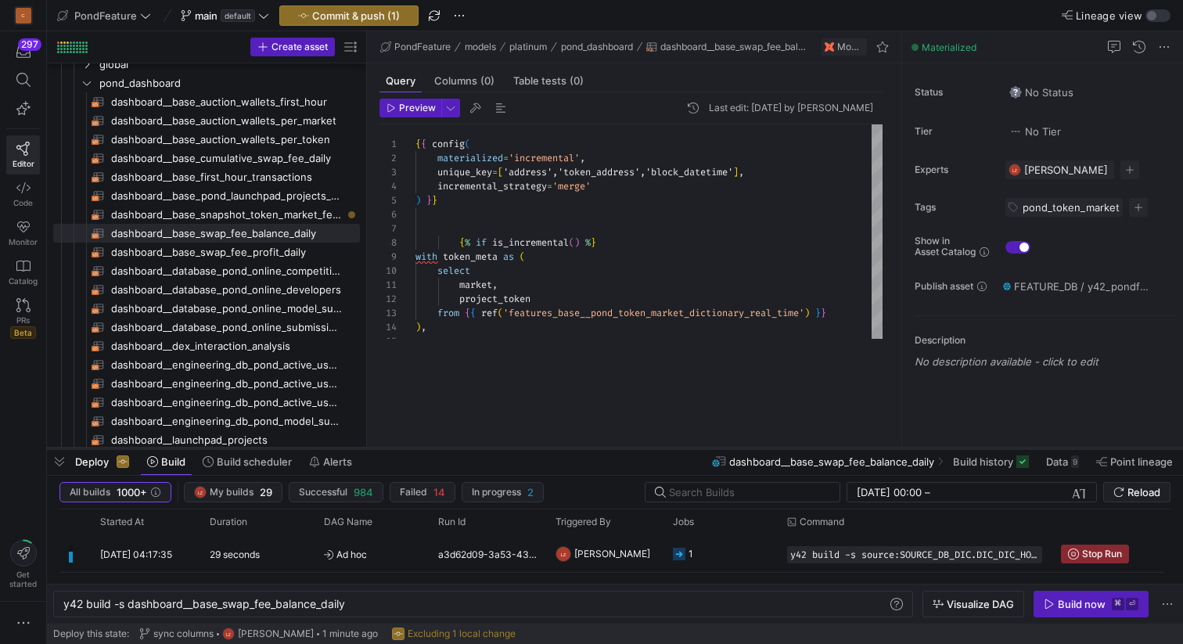
drag, startPoint x: 577, startPoint y: 358, endPoint x: 577, endPoint y: 446, distance: 87.6
click at [577, 447] on div at bounding box center [615, 448] width 1136 height 6
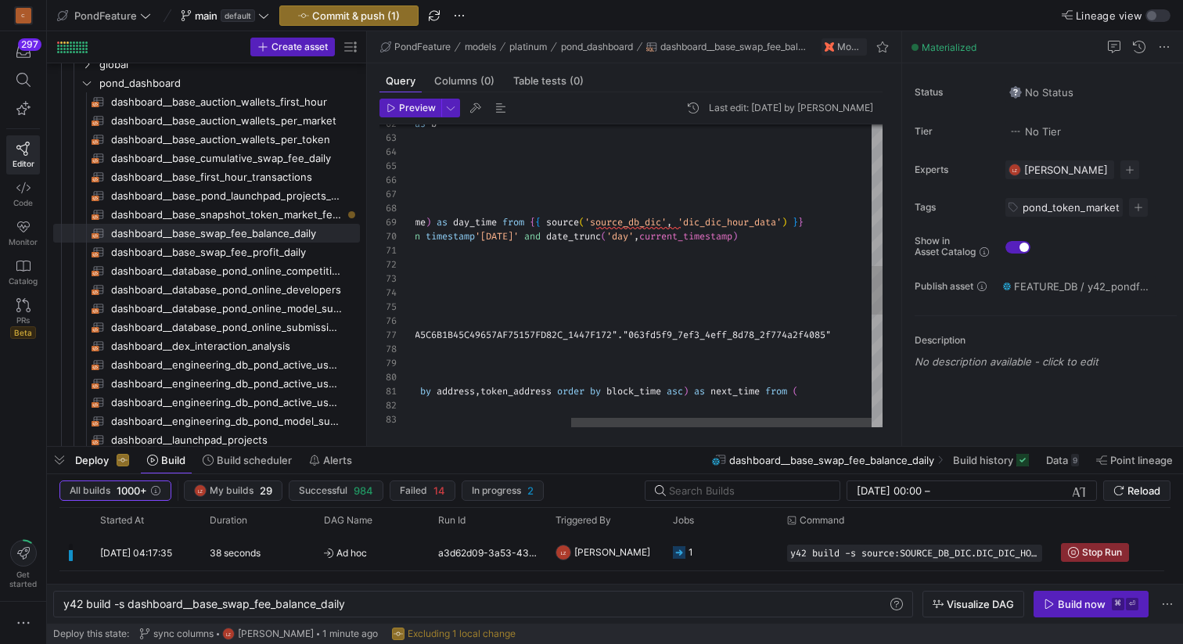
click at [638, 225] on div "token_address , address , select select * , LEAD ( block_time ) over ( partitio…" at bounding box center [528, 185] width 709 height 1881
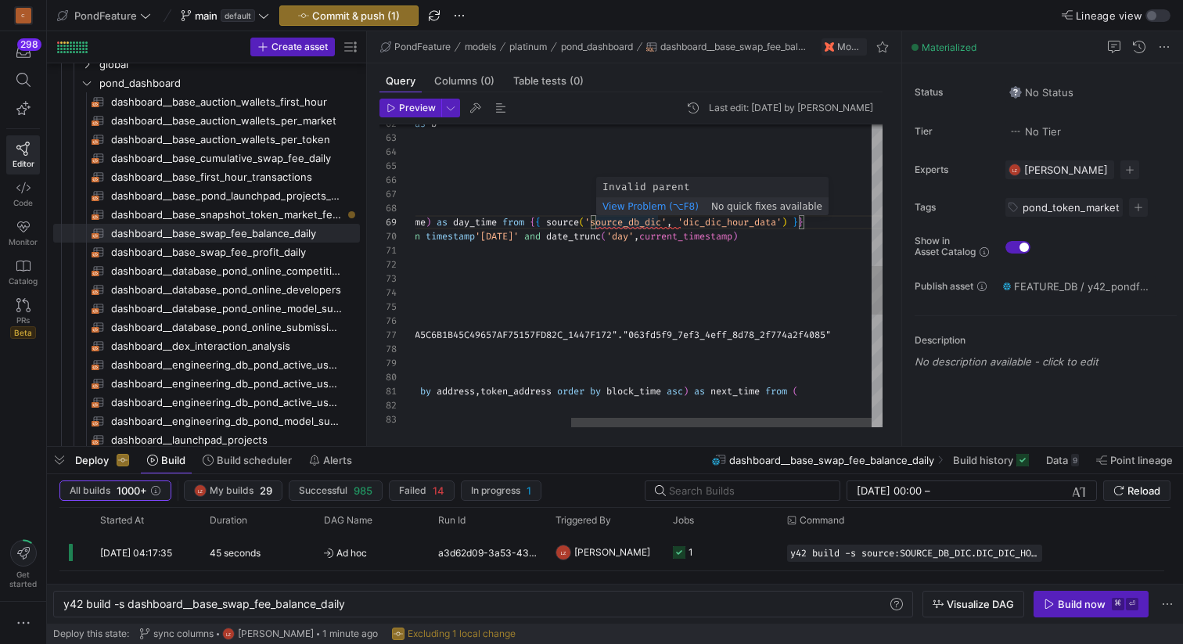
click at [654, 223] on div "token_address , address , select select * , LEAD ( block_time ) over ( partitio…" at bounding box center [528, 185] width 709 height 1881
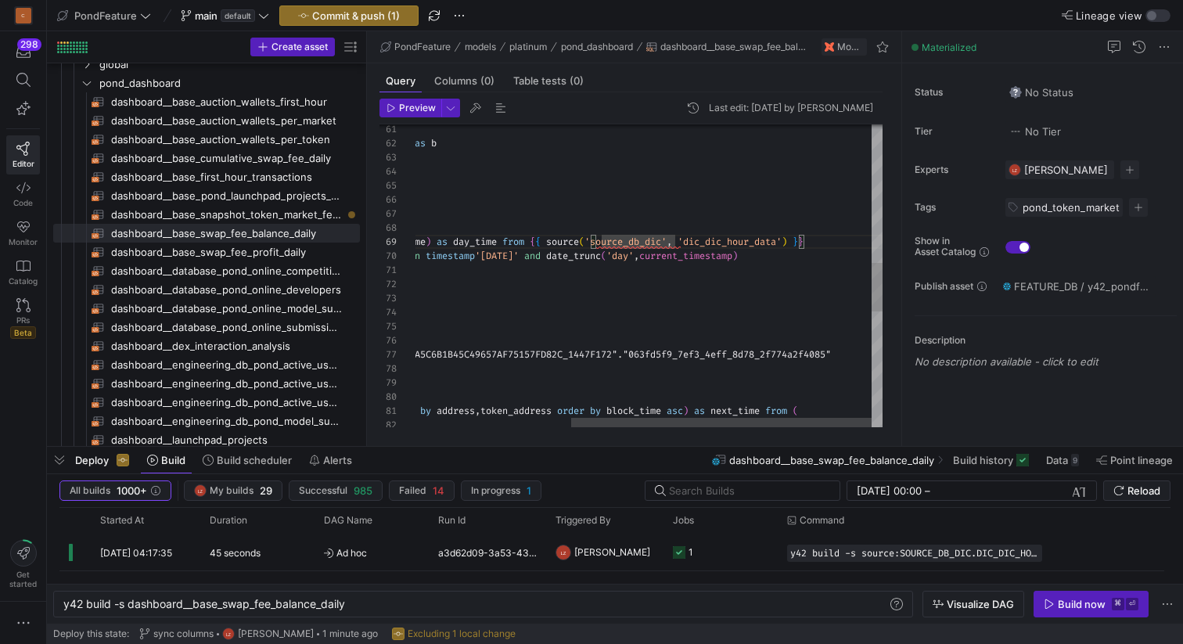
click at [747, 242] on div "select select * , LEAD ( block_time ) over ( partition by address , token_addre…" at bounding box center [528, 204] width 709 height 1881
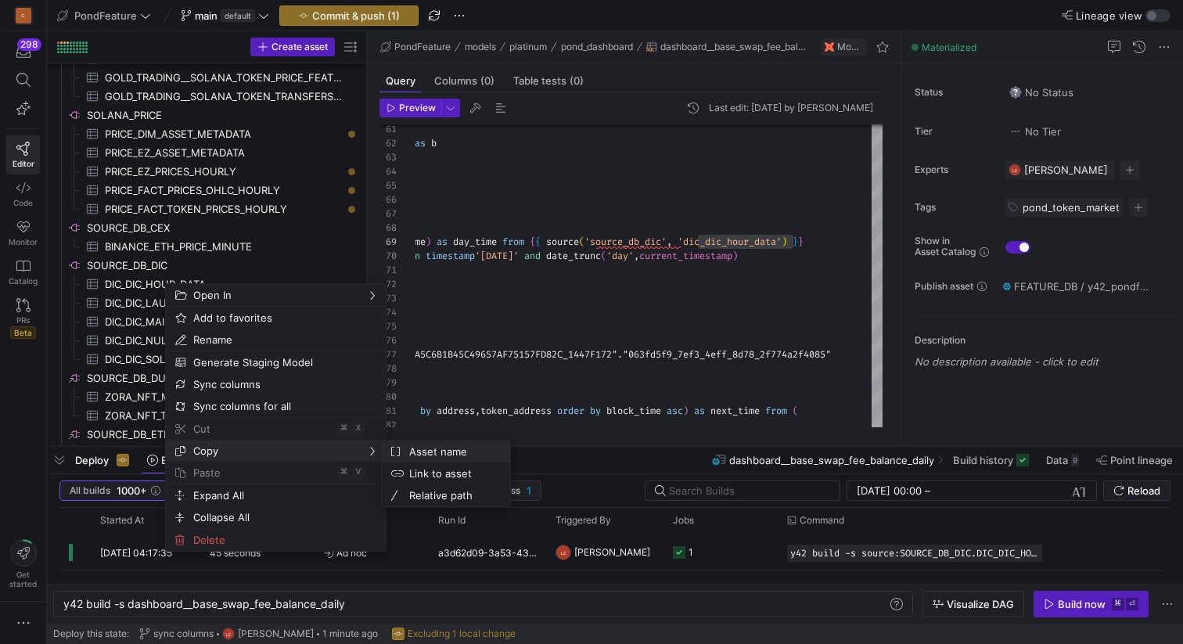
click at [424, 448] on span "Asset name" at bounding box center [450, 452] width 95 height 22
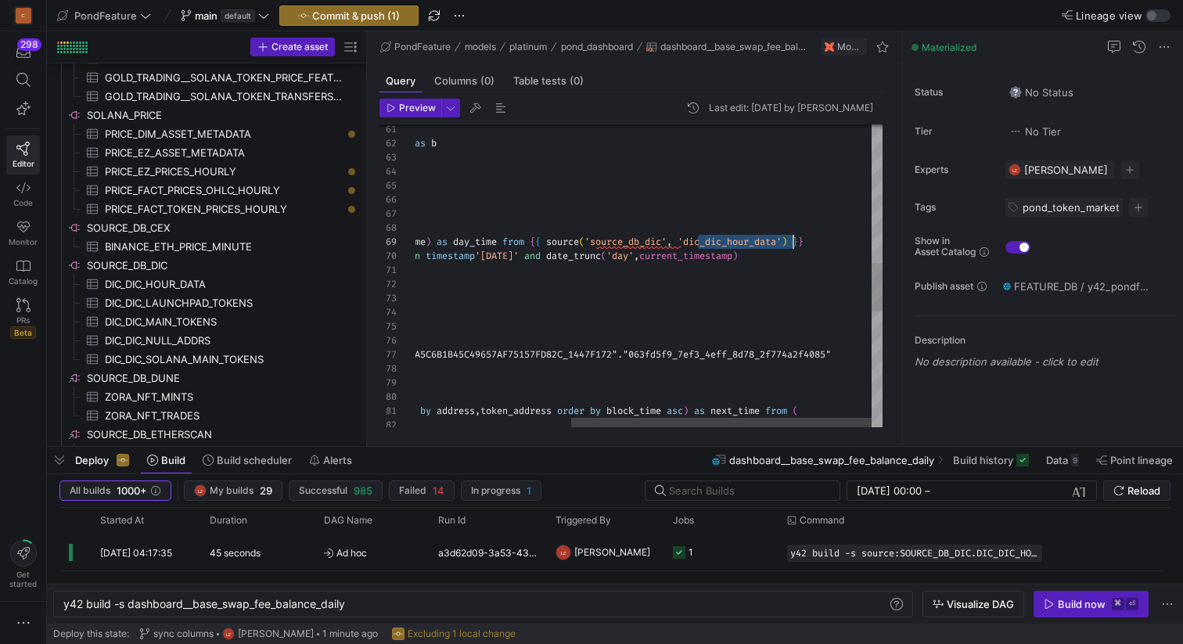
click at [714, 241] on div "select select * , LEAD ( block_time ) over ( partition by address , token_addre…" at bounding box center [528, 204] width 709 height 1881
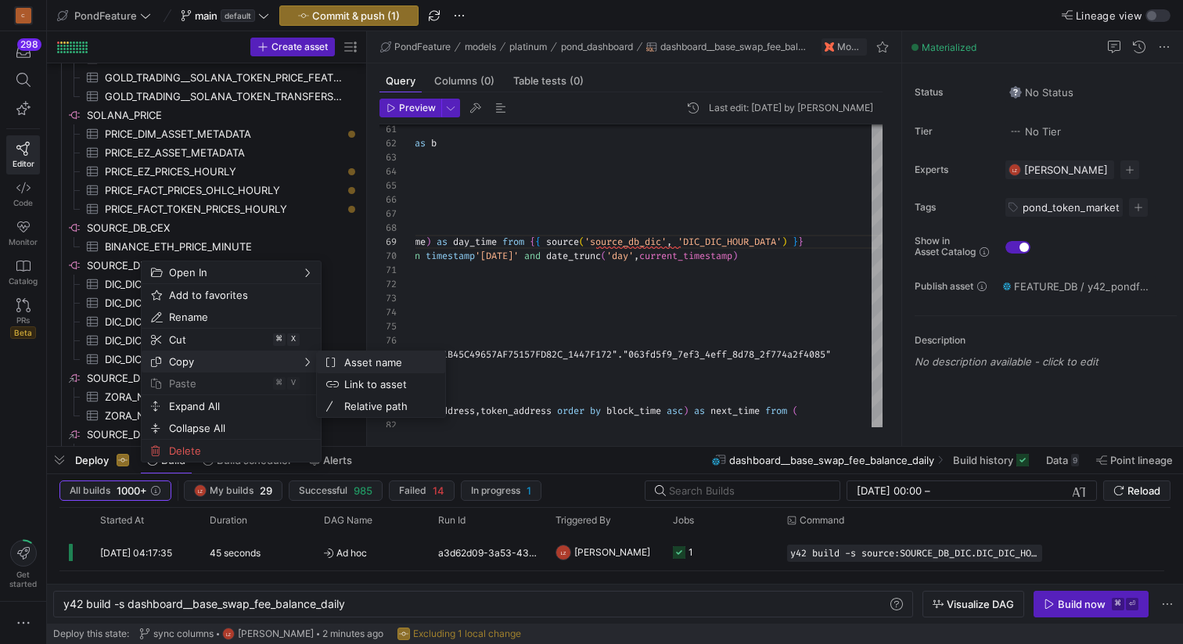
click at [364, 365] on span "Asset name" at bounding box center [385, 362] width 95 height 22
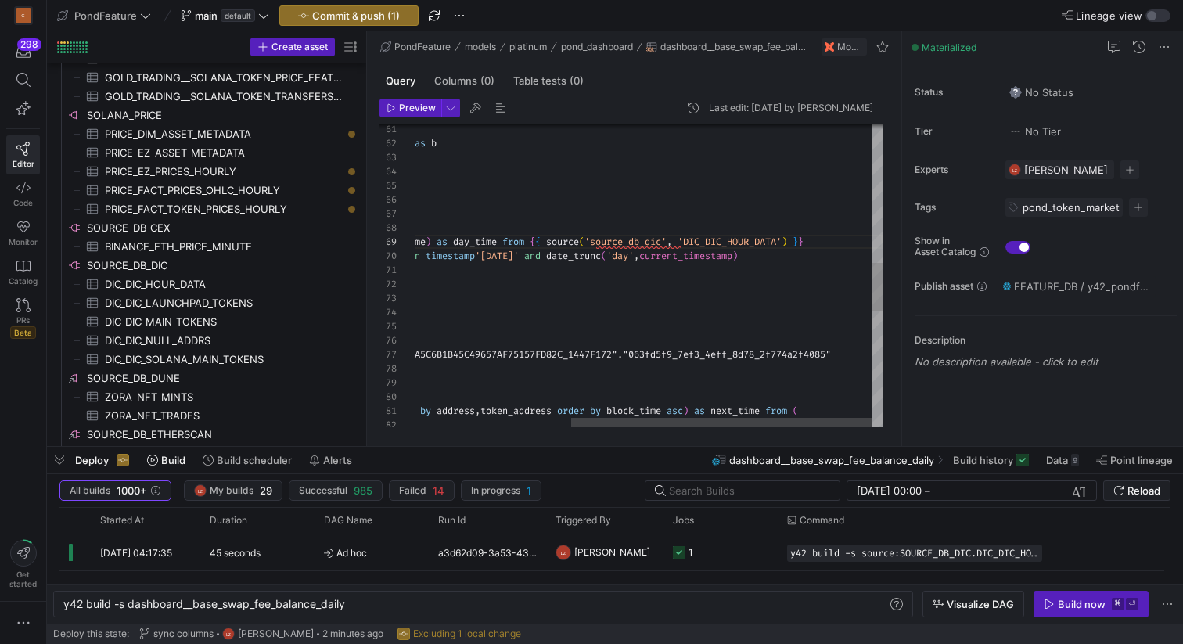
click at [628, 240] on div "select select * , LEAD ( block_time ) over ( partition by address , token_addre…" at bounding box center [528, 204] width 709 height 1881
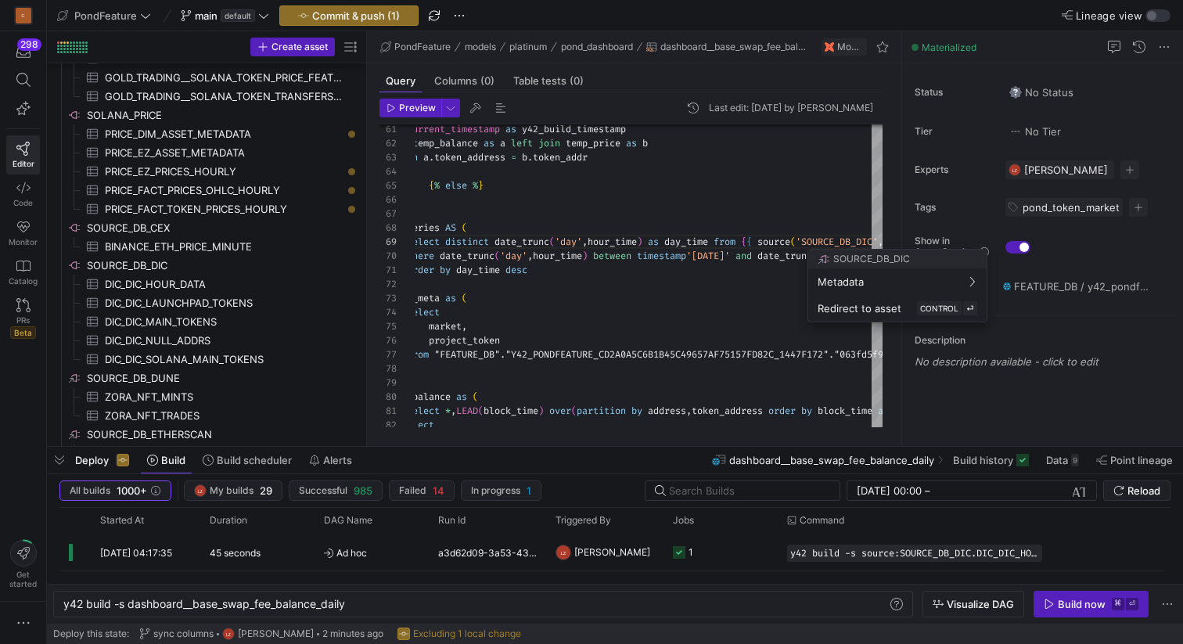
click at [646, 304] on div at bounding box center [591, 322] width 1183 height 644
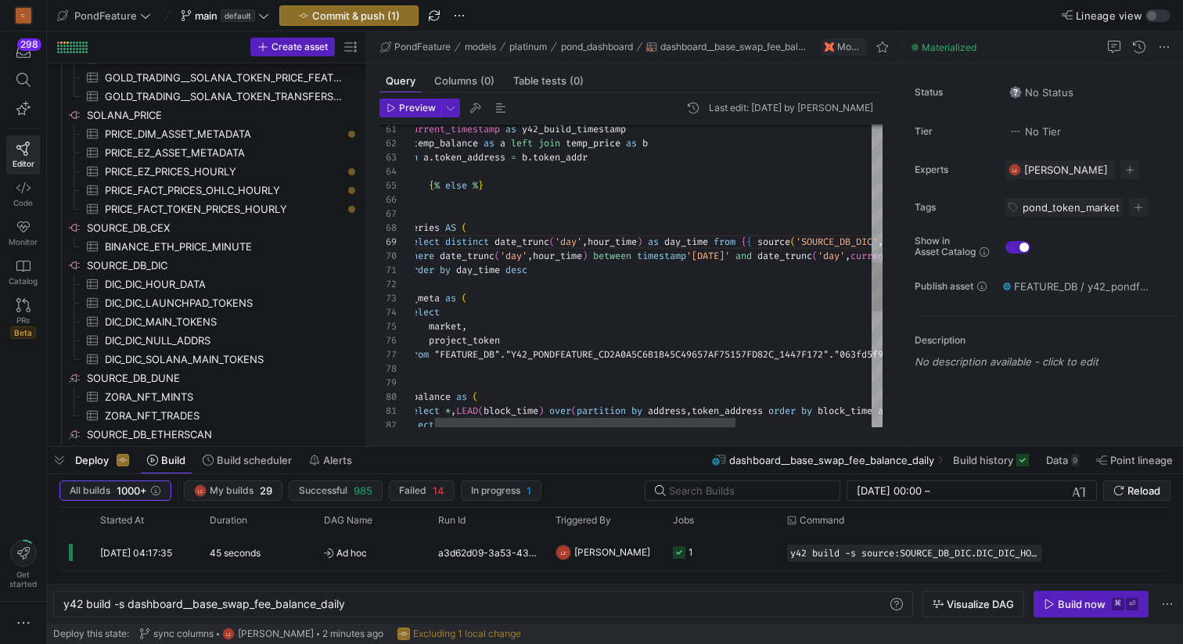
click at [585, 300] on div "select select * , LEAD ( block_time ) over ( partition by address , token_addre…" at bounding box center [739, 204] width 709 height 1881
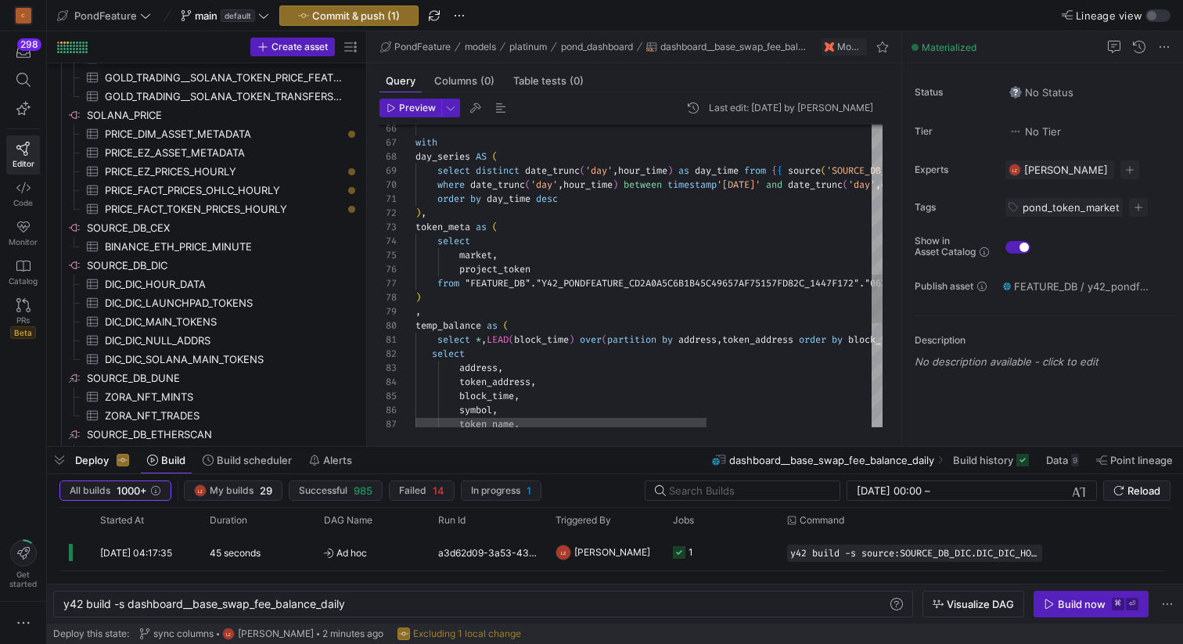
click at [562, 279] on div "with day_series AS ( select distinct date_trunc ( 'day' , hour_time ) as day_ti…" at bounding box center [781, 133] width 732 height 1881
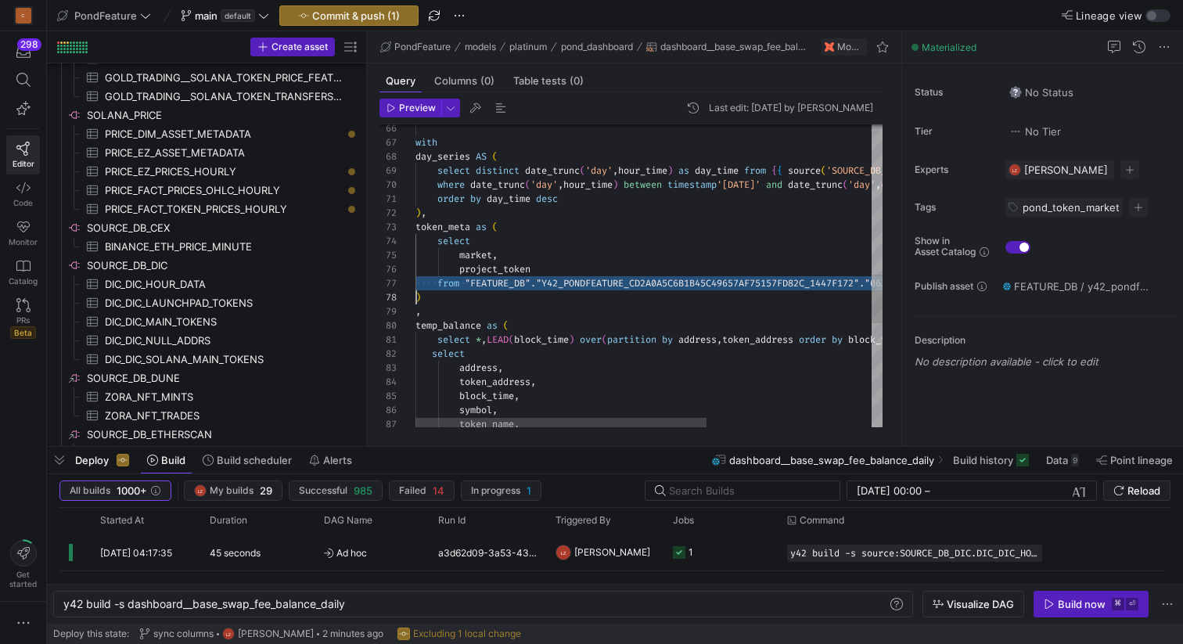
scroll to position [99, 0]
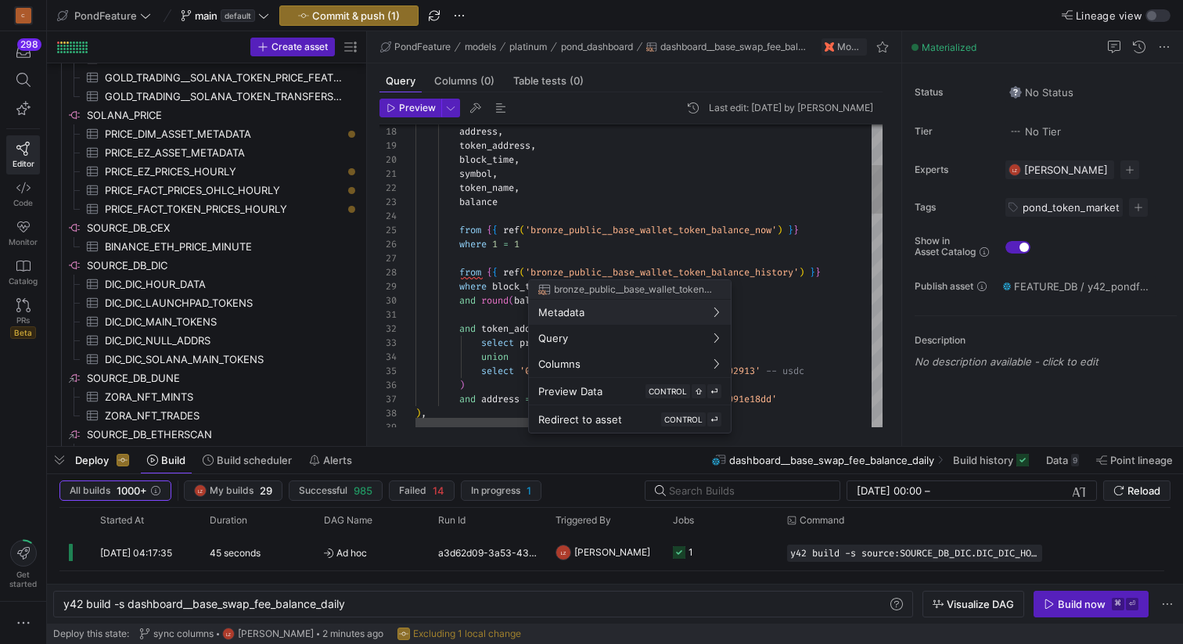
click at [683, 269] on div at bounding box center [591, 322] width 1183 height 644
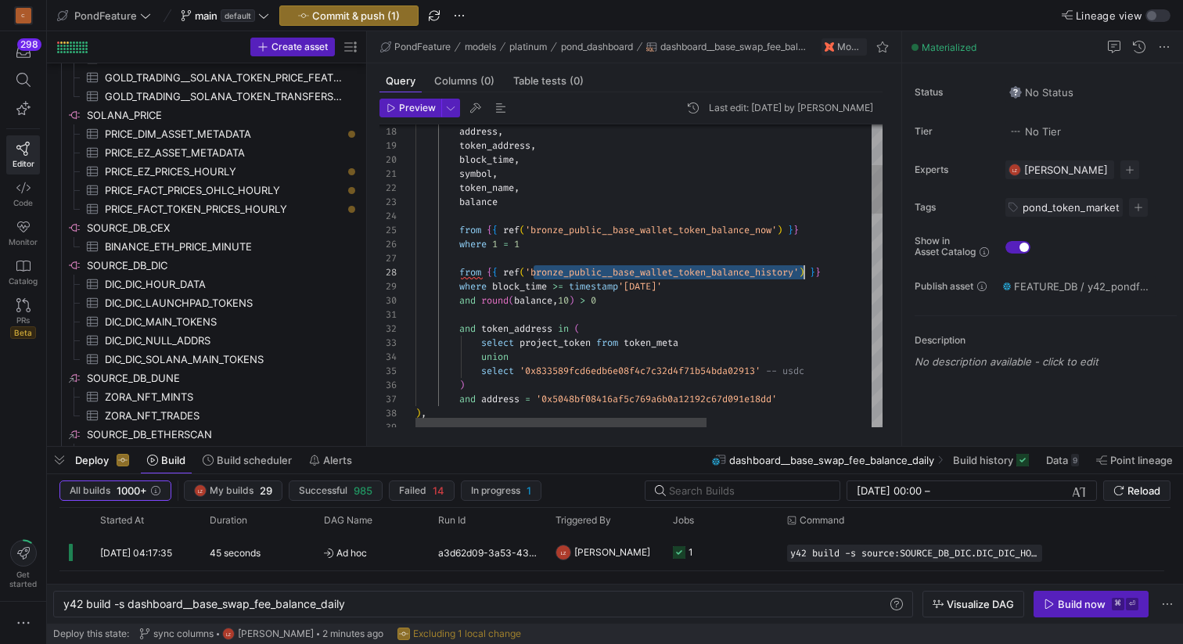
scroll to position [99, 0]
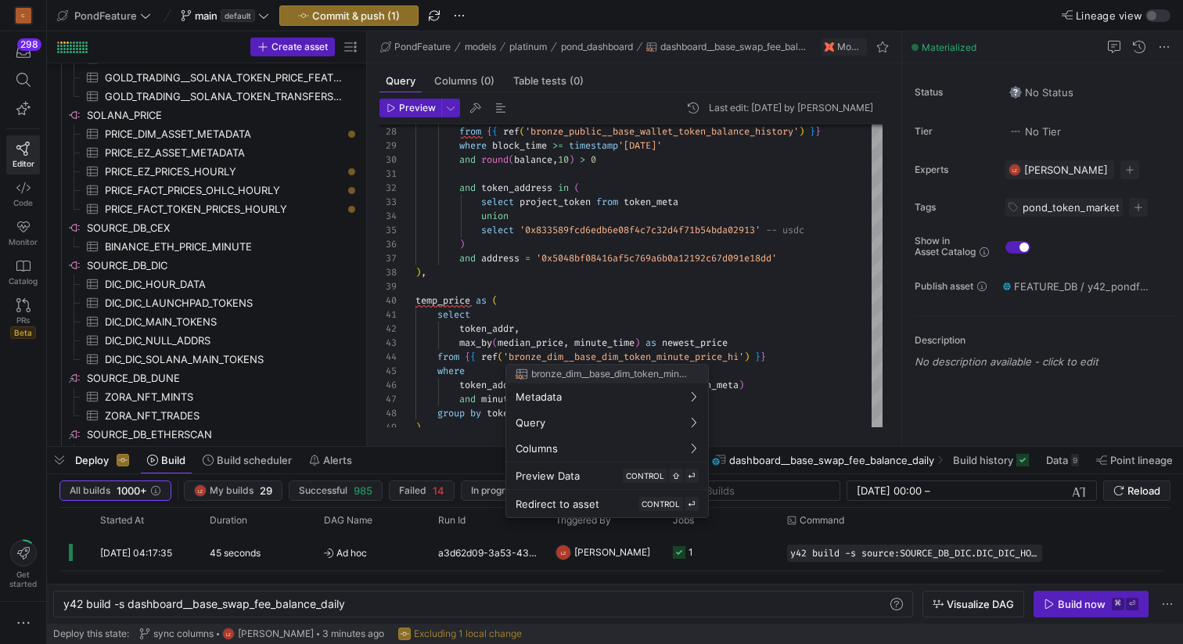
click at [655, 354] on div at bounding box center [591, 322] width 1183 height 644
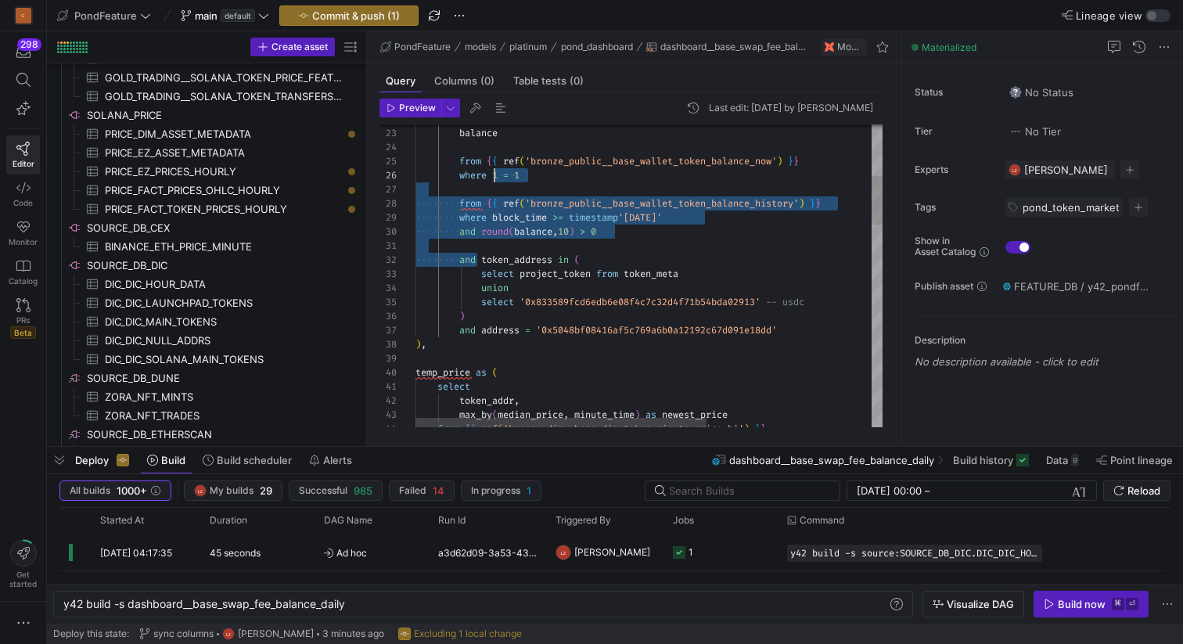
scroll to position [70, 79]
drag, startPoint x: 479, startPoint y: 257, endPoint x: 496, endPoint y: 174, distance: 84.7
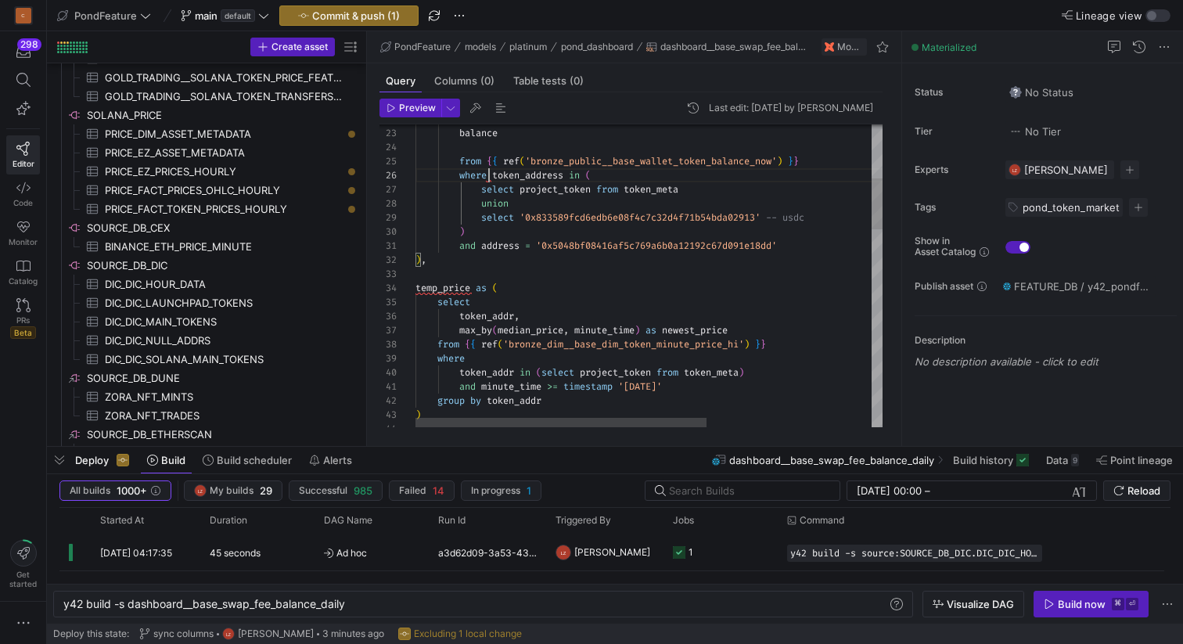
scroll to position [70, 74]
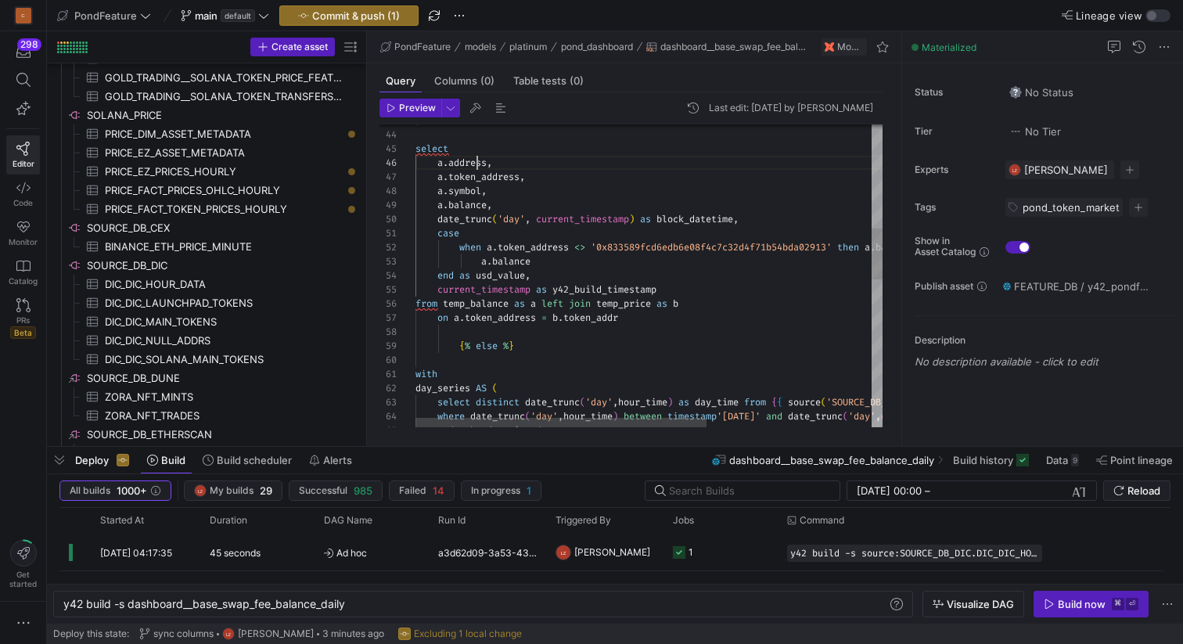
click at [478, 164] on div "a . address , a . token_address , a . symbol , a . balance , date_trunc ( 'day'…" at bounding box center [781, 407] width 732 height 1797
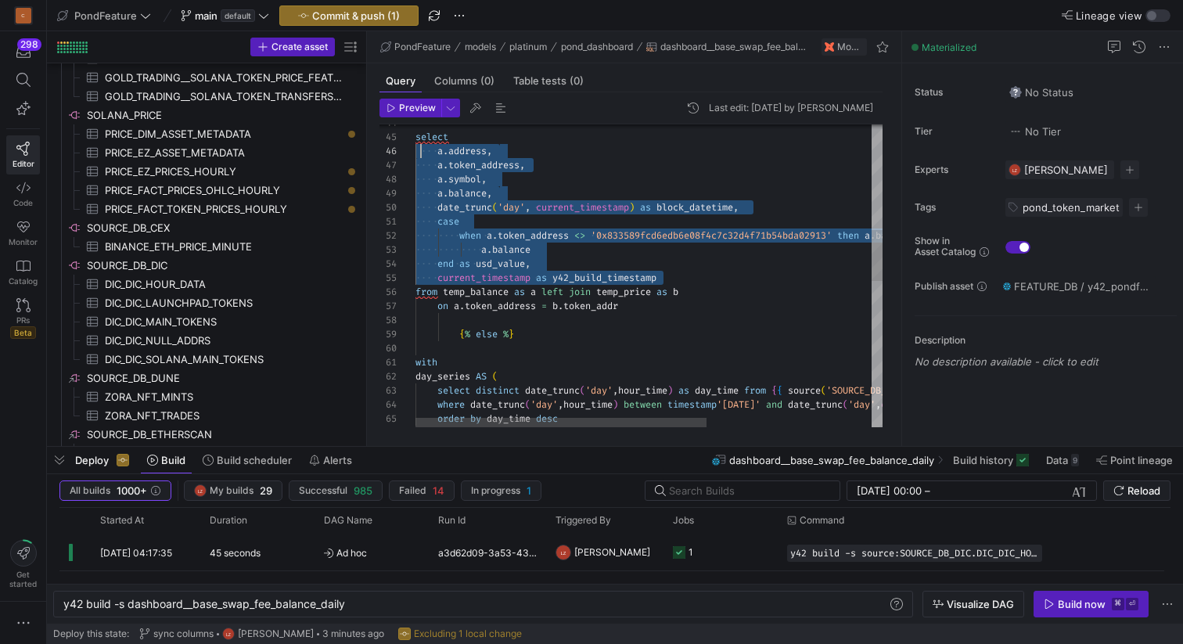
scroll to position [70, 0]
drag, startPoint x: 681, startPoint y: 275, endPoint x: 406, endPoint y: 153, distance: 300.6
click at [415, 153] on div ") , order by day_time desc where date_trunc ( 'day' , hour_time ) between times…" at bounding box center [781, 396] width 732 height 1797
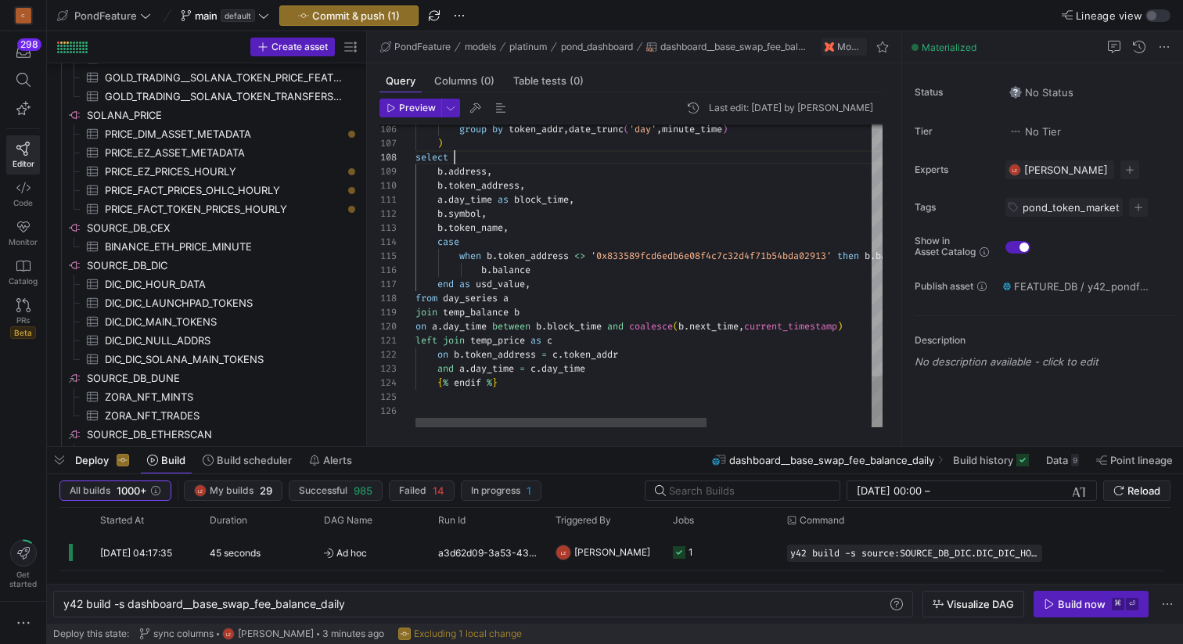
scroll to position [99, 39]
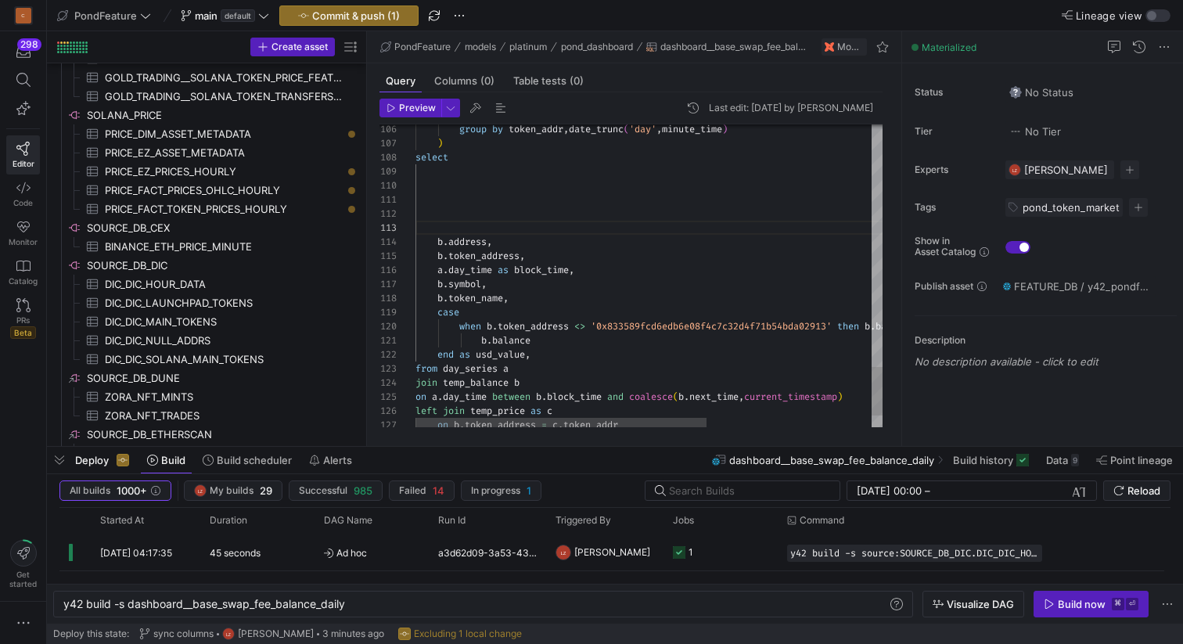
scroll to position [113, 0]
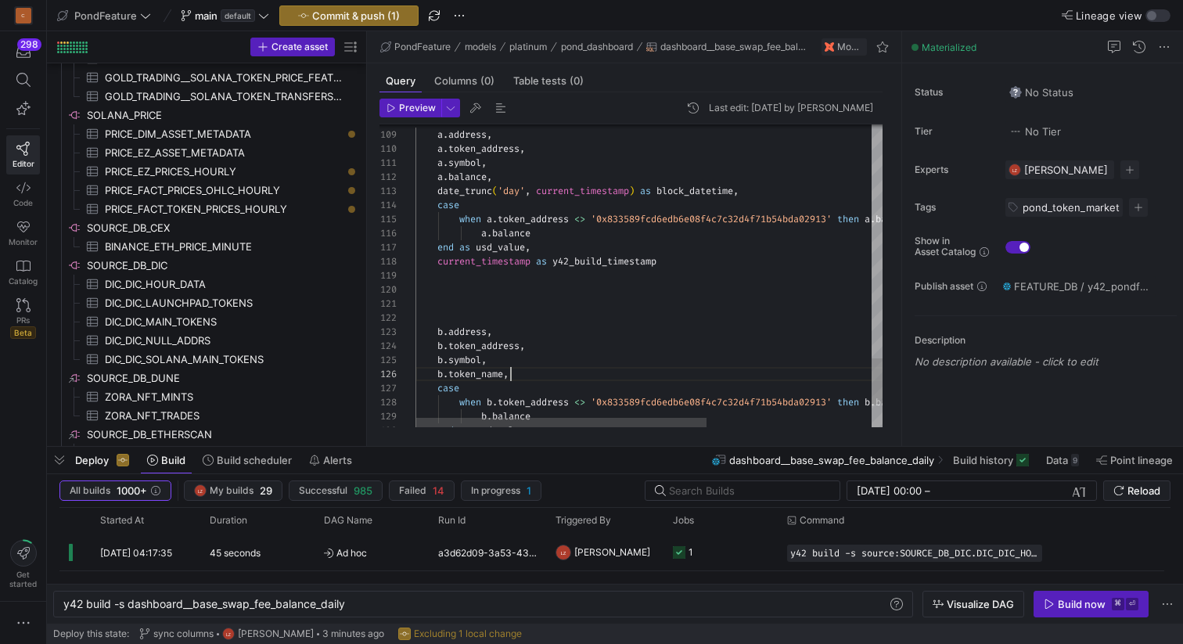
scroll to position [70, 95]
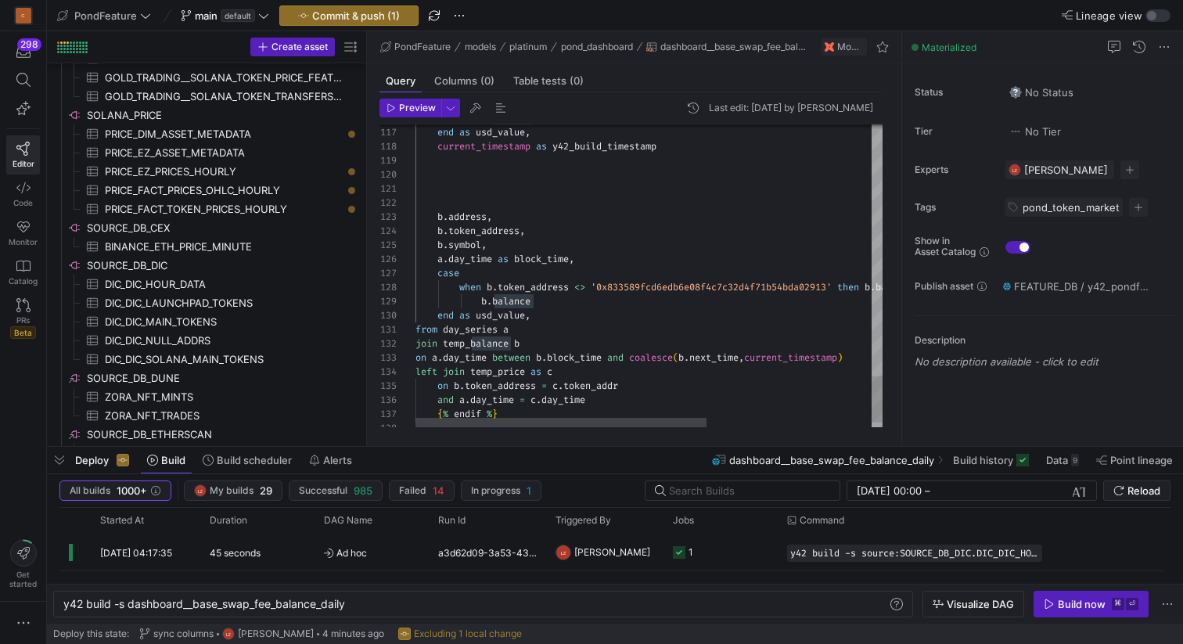
scroll to position [56, 74]
drag, startPoint x: 536, startPoint y: 300, endPoint x: 482, endPoint y: 299, distance: 54.0
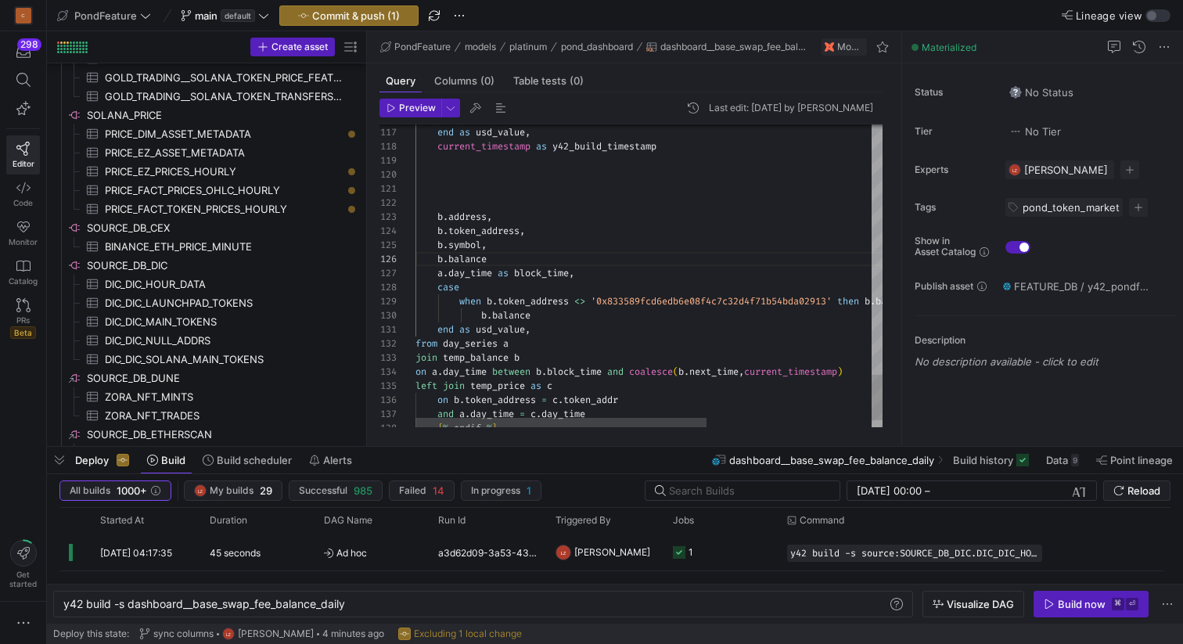
scroll to position [70, 79]
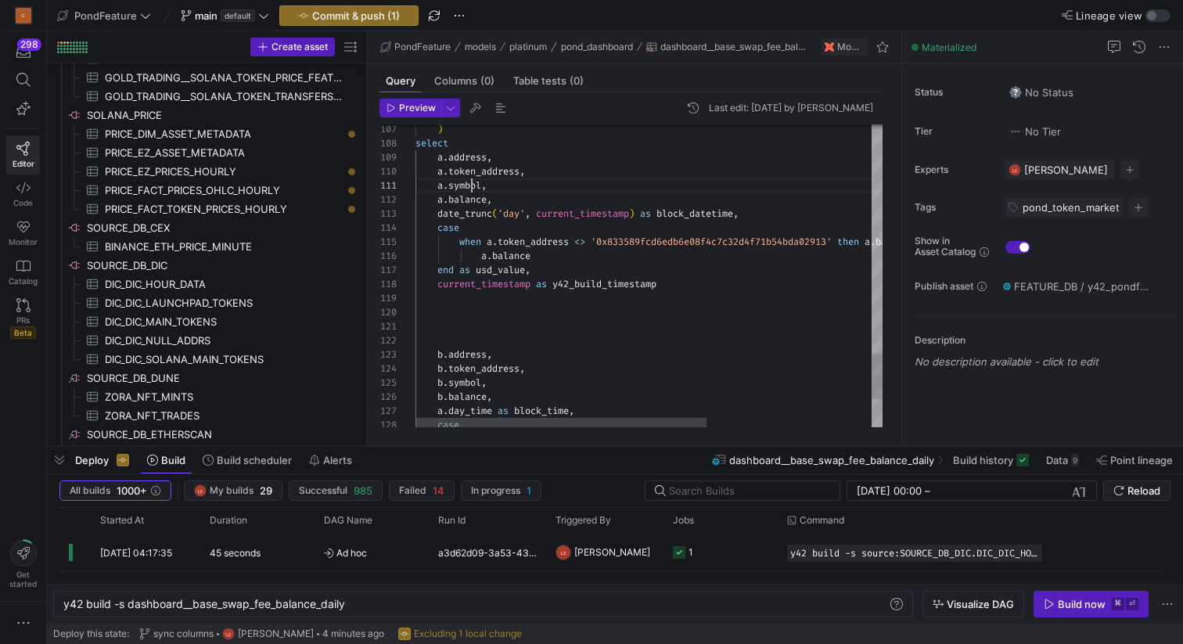
scroll to position [0, 67]
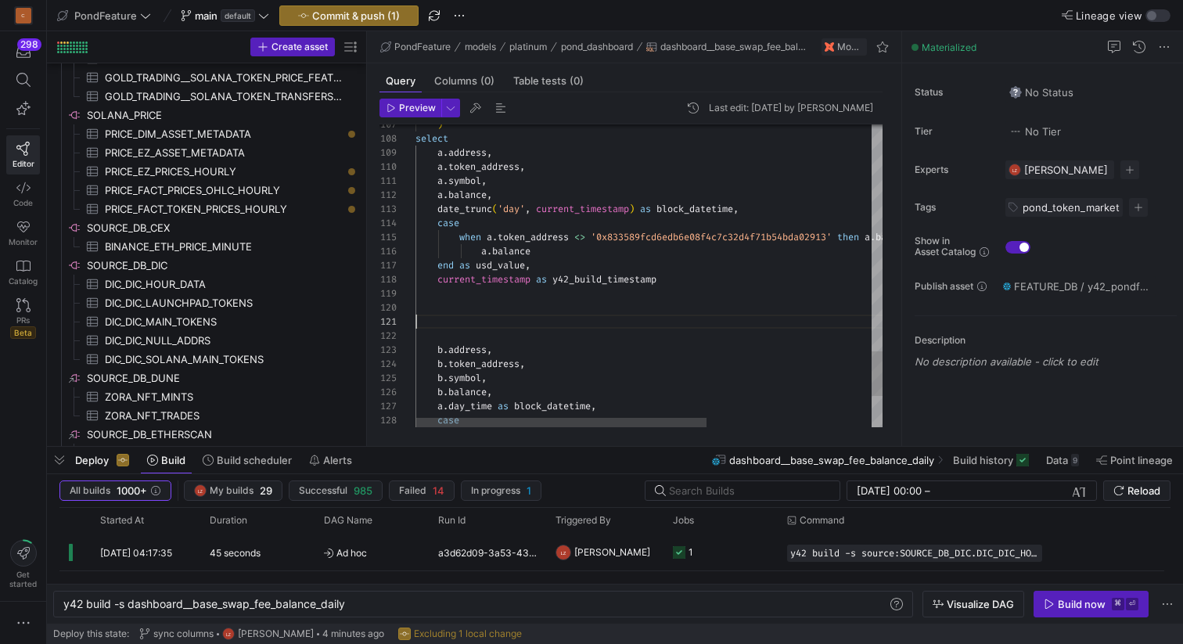
scroll to position [28, 34]
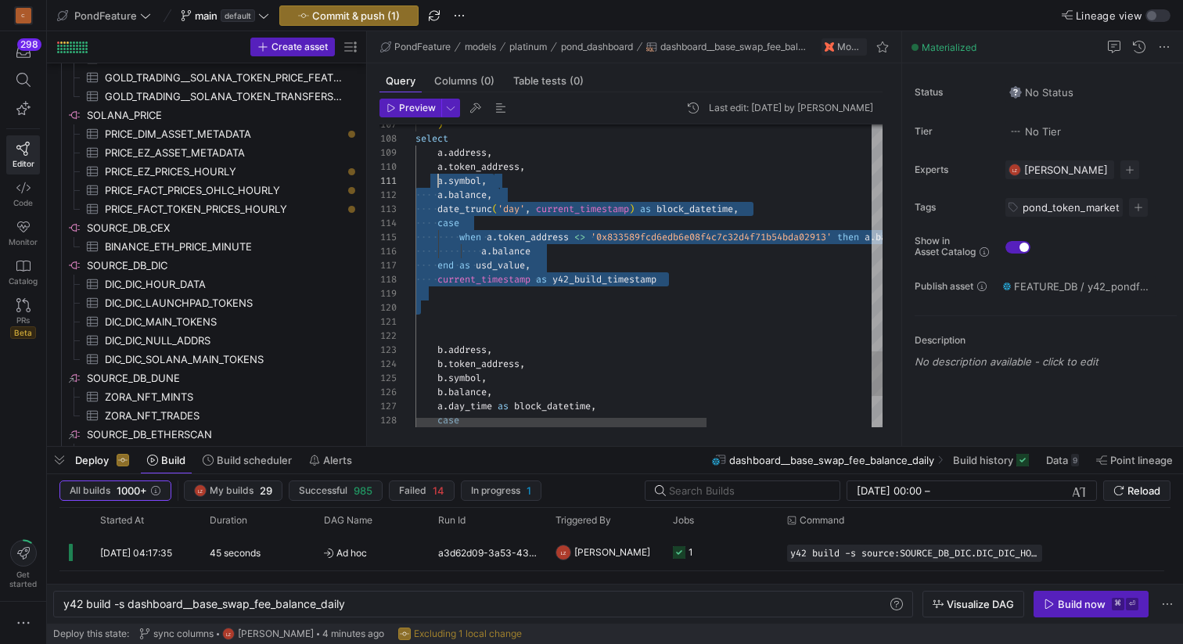
drag, startPoint x: 479, startPoint y: 318, endPoint x: 437, endPoint y: 175, distance: 149.3
drag, startPoint x: 459, startPoint y: 295, endPoint x: 411, endPoint y: 156, distance: 147.2
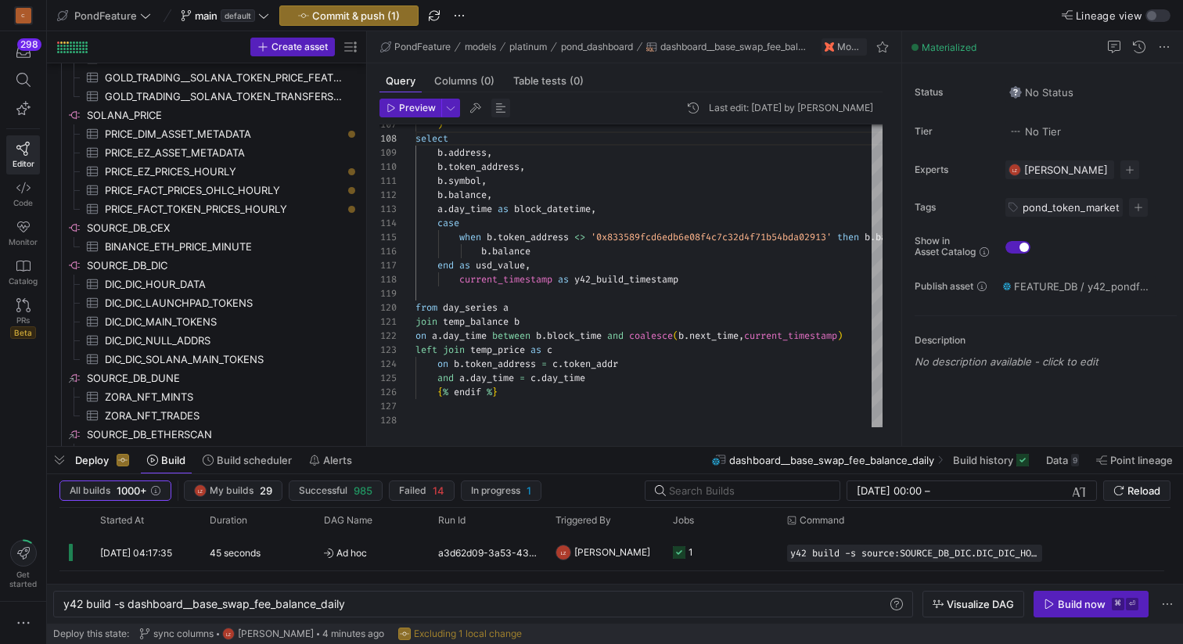
click at [497, 106] on span "button" at bounding box center [500, 108] width 19 height 19
click at [56, 467] on span "button" at bounding box center [59, 460] width 25 height 27
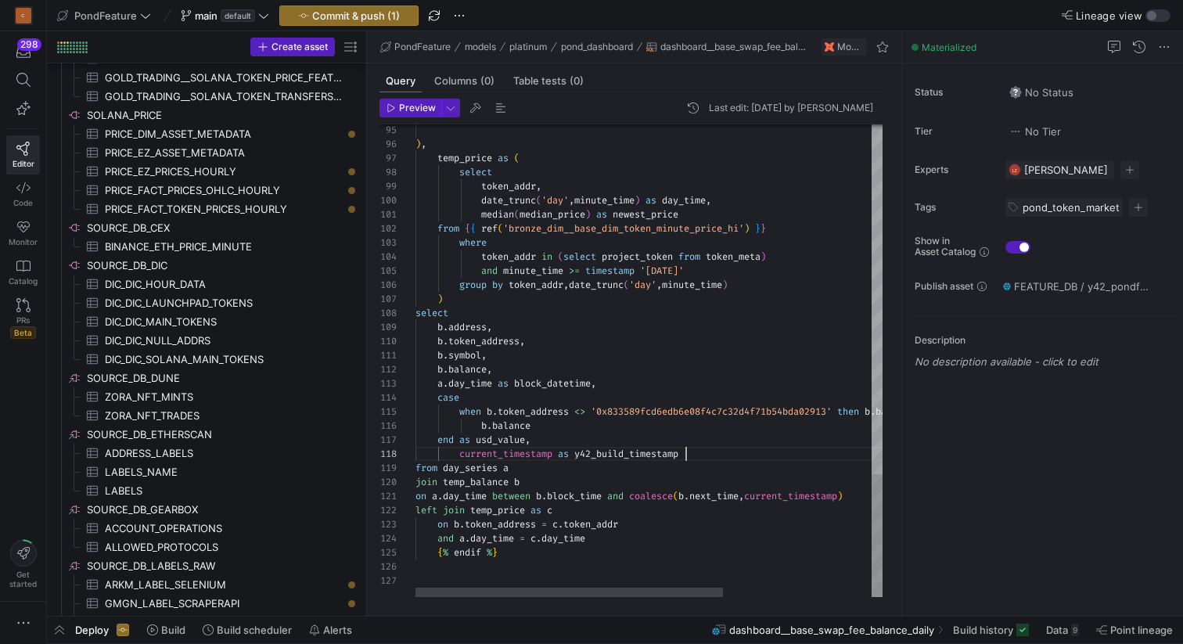
click at [500, 106] on span "button" at bounding box center [500, 108] width 19 height 19
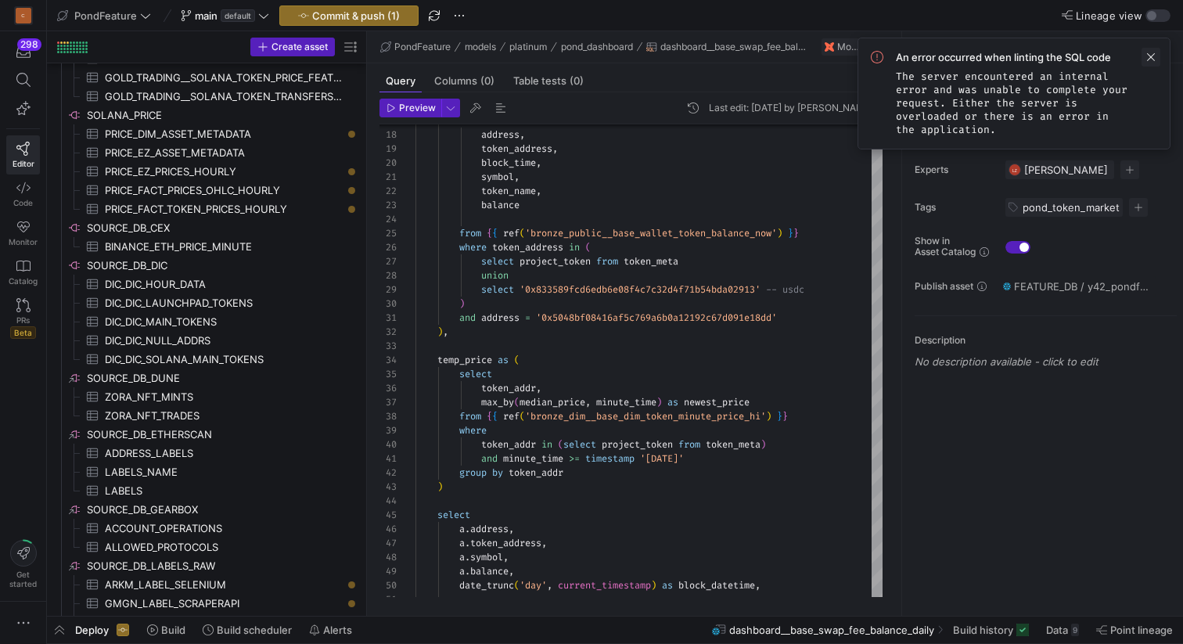
click at [1150, 56] on span at bounding box center [1151, 57] width 19 height 19
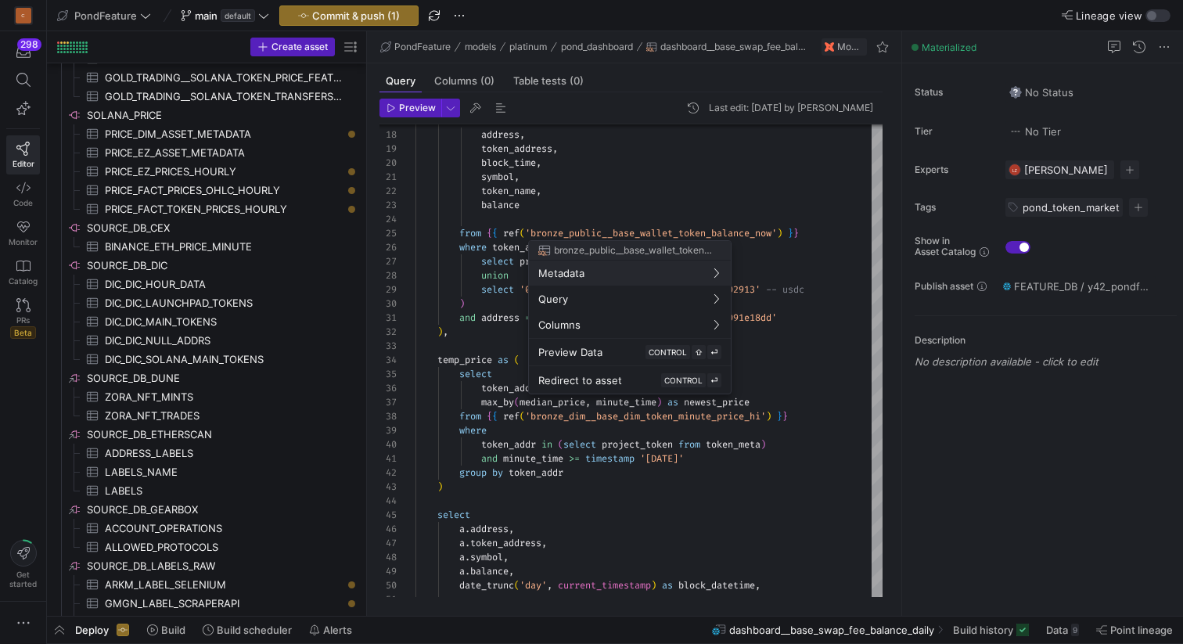
click at [595, 210] on div at bounding box center [591, 322] width 1183 height 644
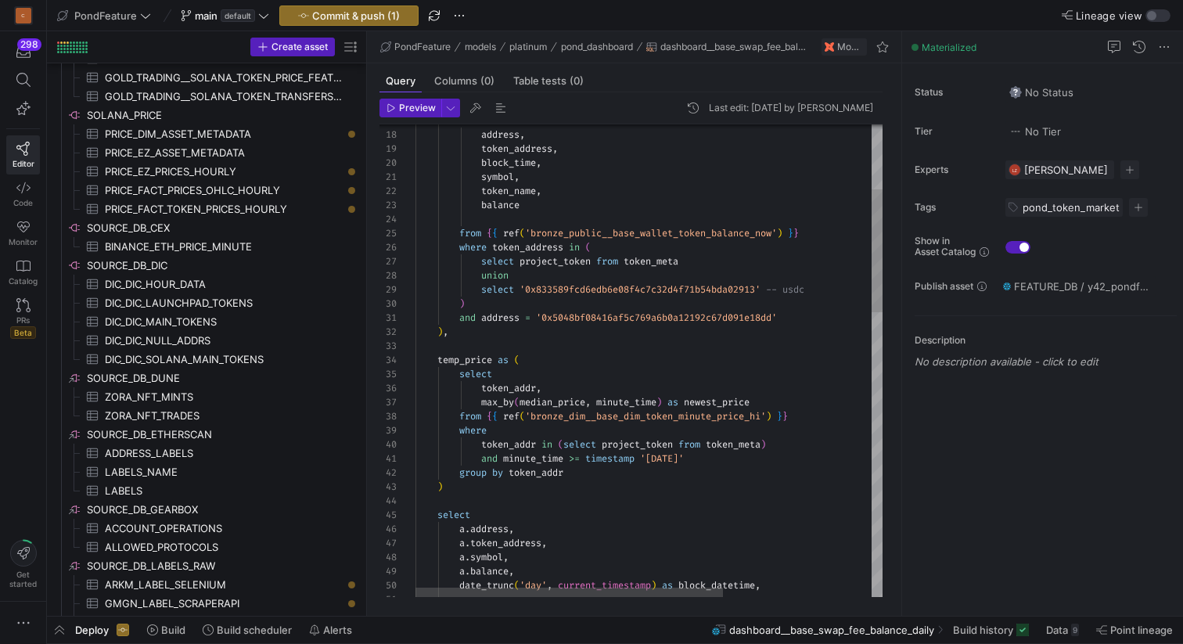
scroll to position [42, 0]
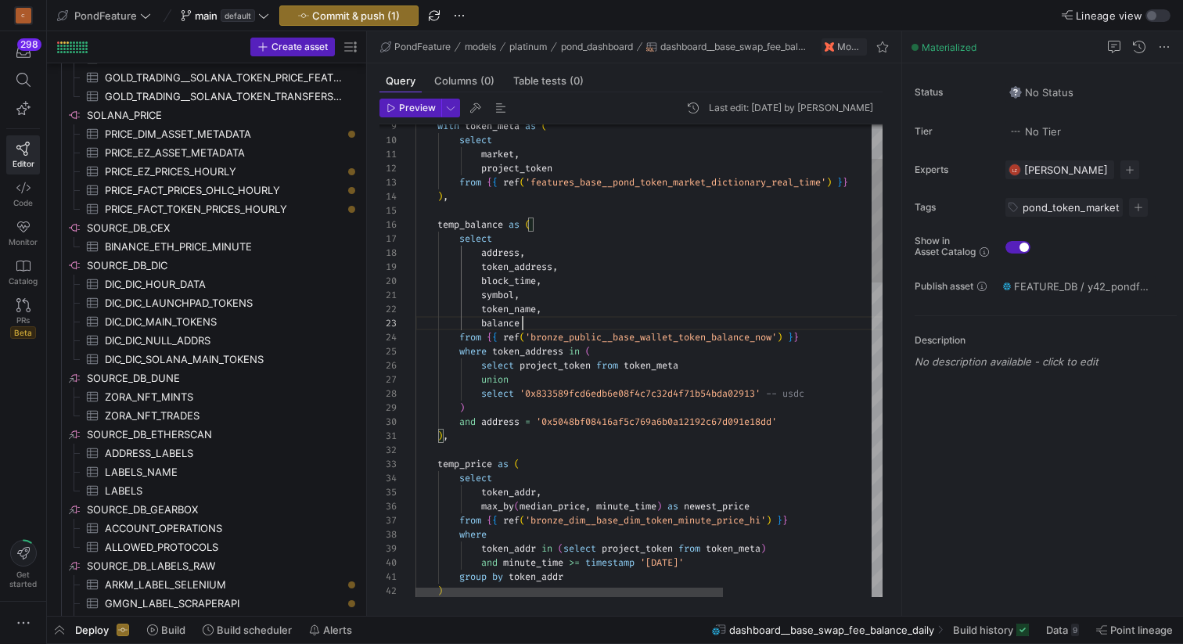
scroll to position [28, 107]
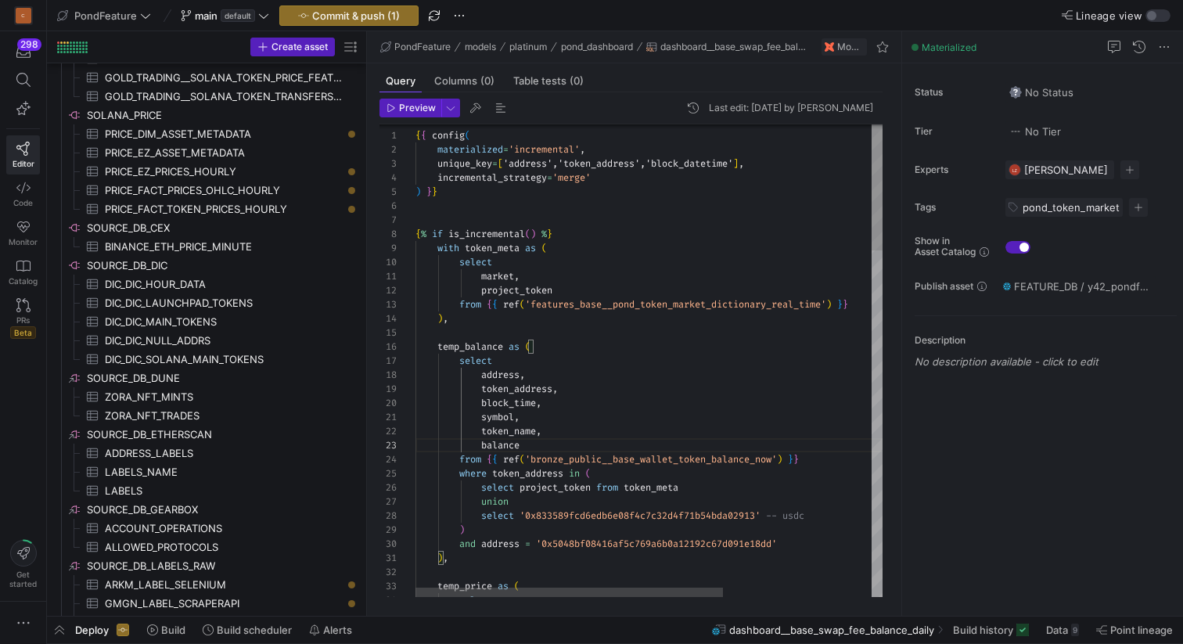
type textarea "{{ config( materialized='incremental', unique_key=['address','token_address','b…"
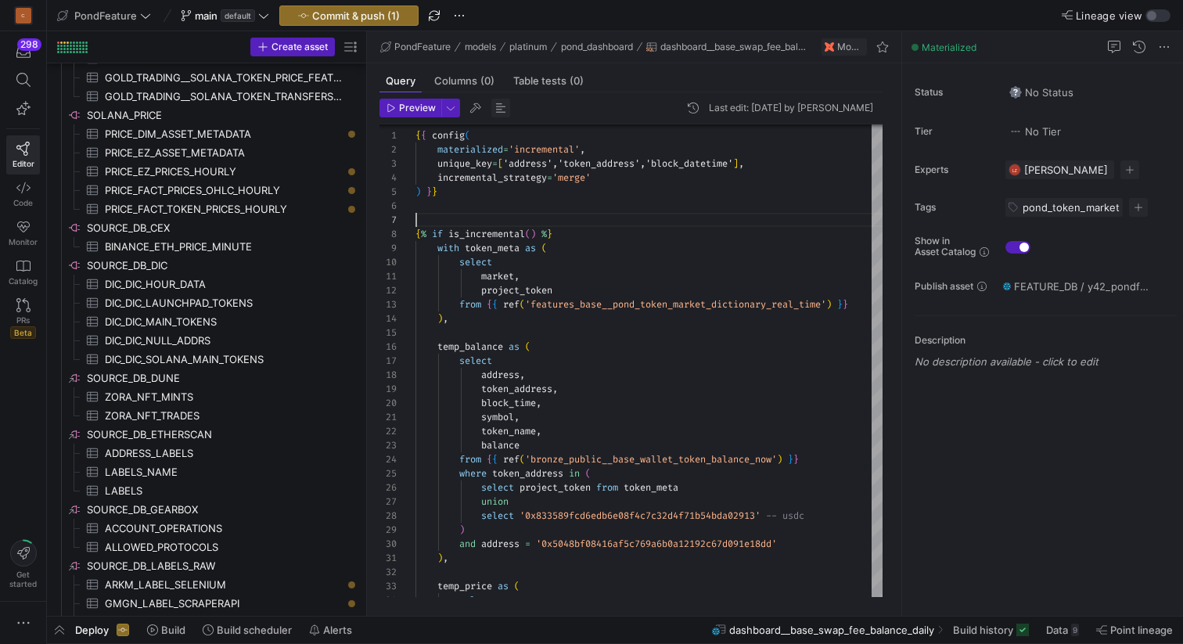
click at [501, 107] on span "button" at bounding box center [500, 108] width 19 height 19
click at [501, 109] on span "button" at bounding box center [500, 108] width 19 height 19
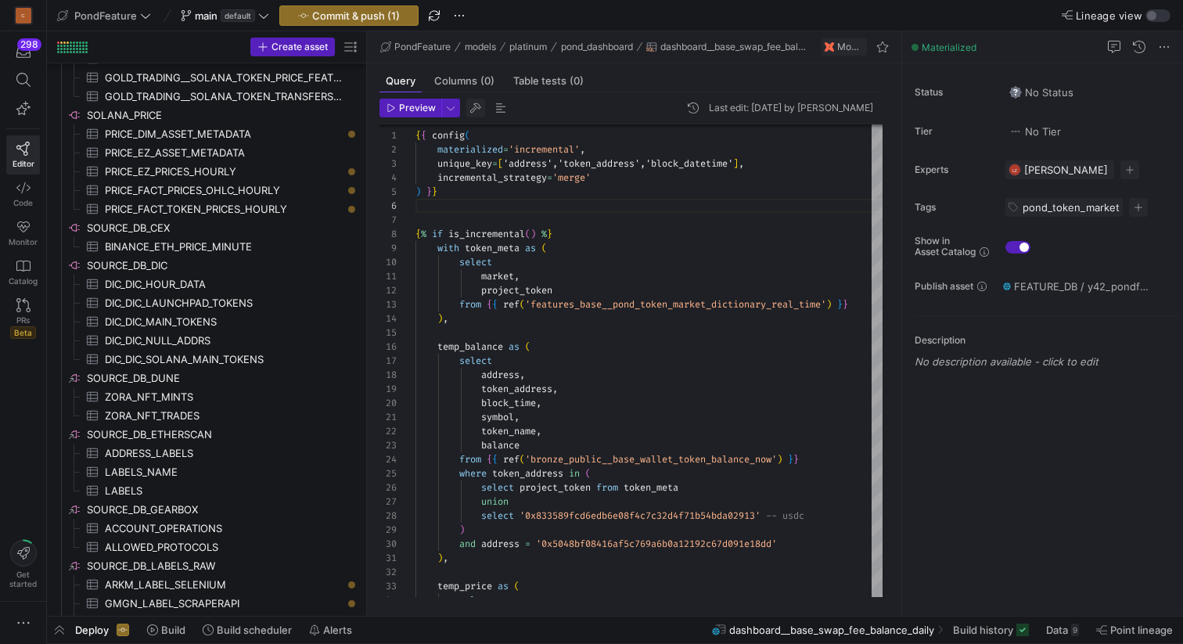
click at [473, 109] on span "button" at bounding box center [475, 108] width 19 height 19
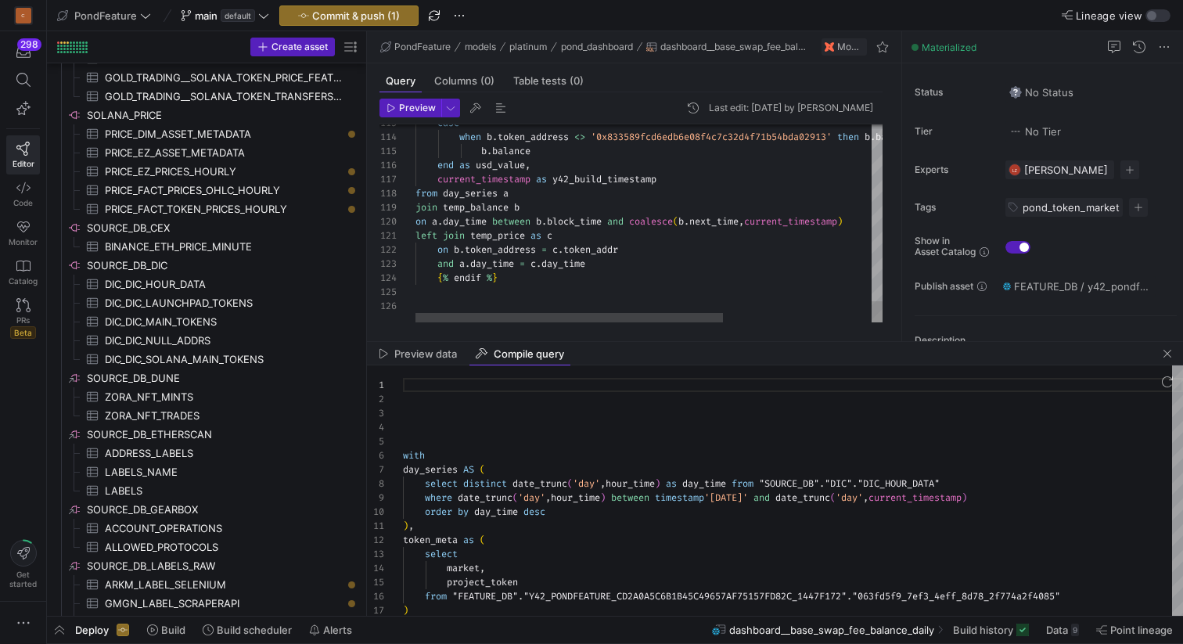
scroll to position [141, 0]
click at [1168, 353] on span "button" at bounding box center [1167, 353] width 19 height 19
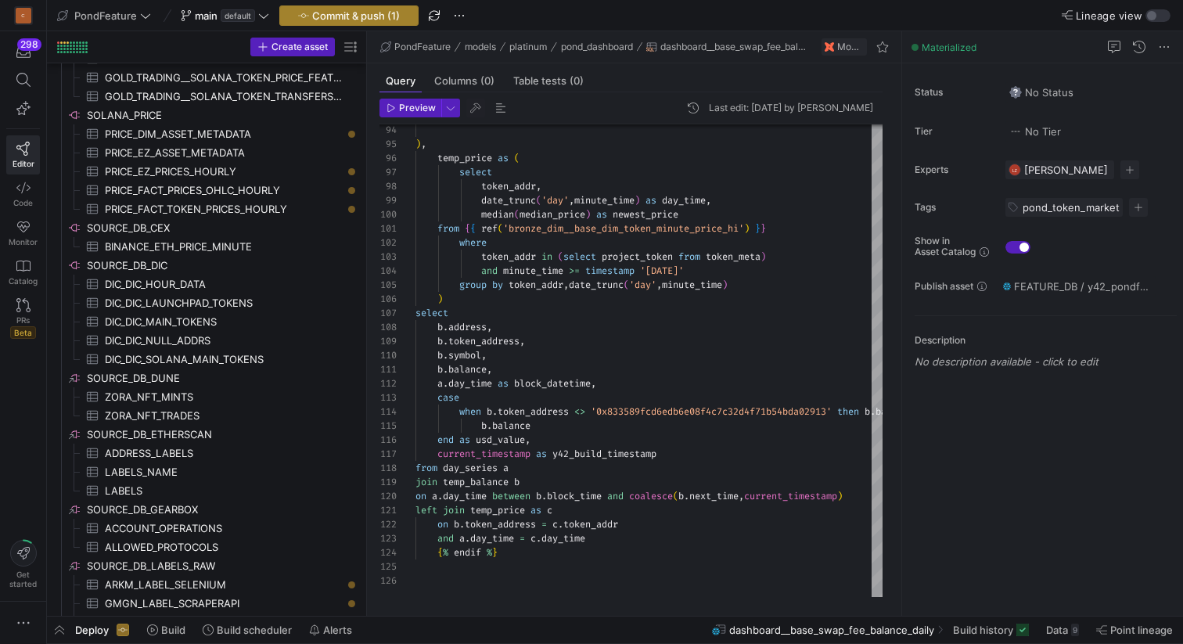
click at [365, 13] on span "Commit & push (1)" at bounding box center [356, 15] width 88 height 13
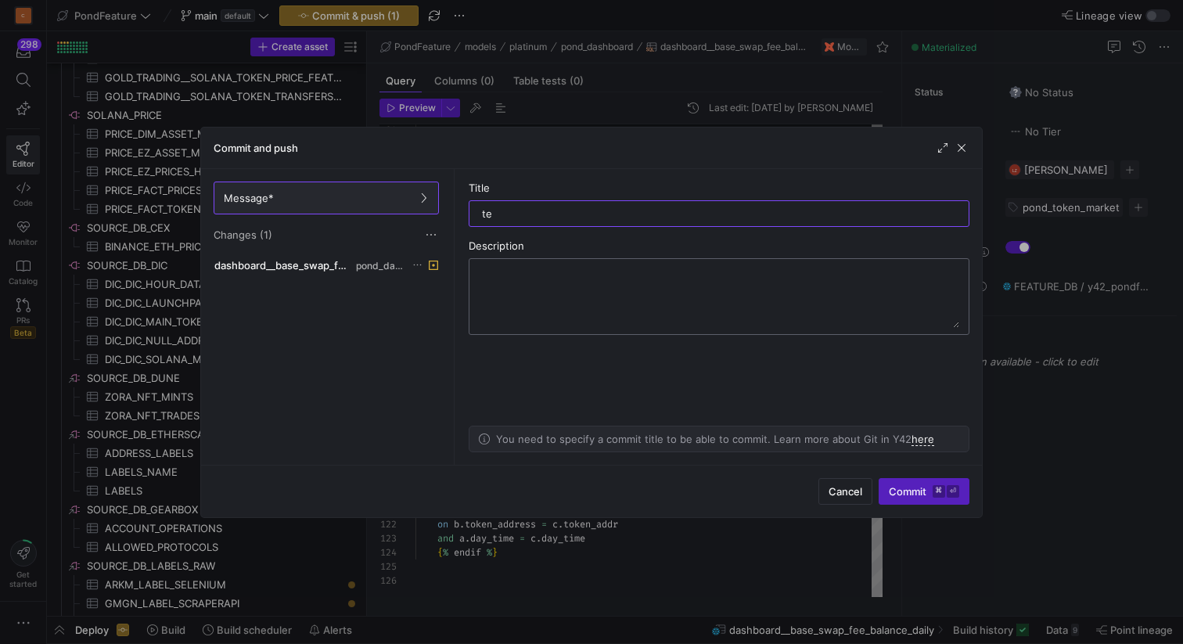
type input "t"
click at [549, 218] on input "divoed" at bounding box center [719, 213] width 474 height 13
type input "seperation incremental and full"
click at [908, 493] on span "Commit ⌘ ⏎" at bounding box center [924, 491] width 70 height 13
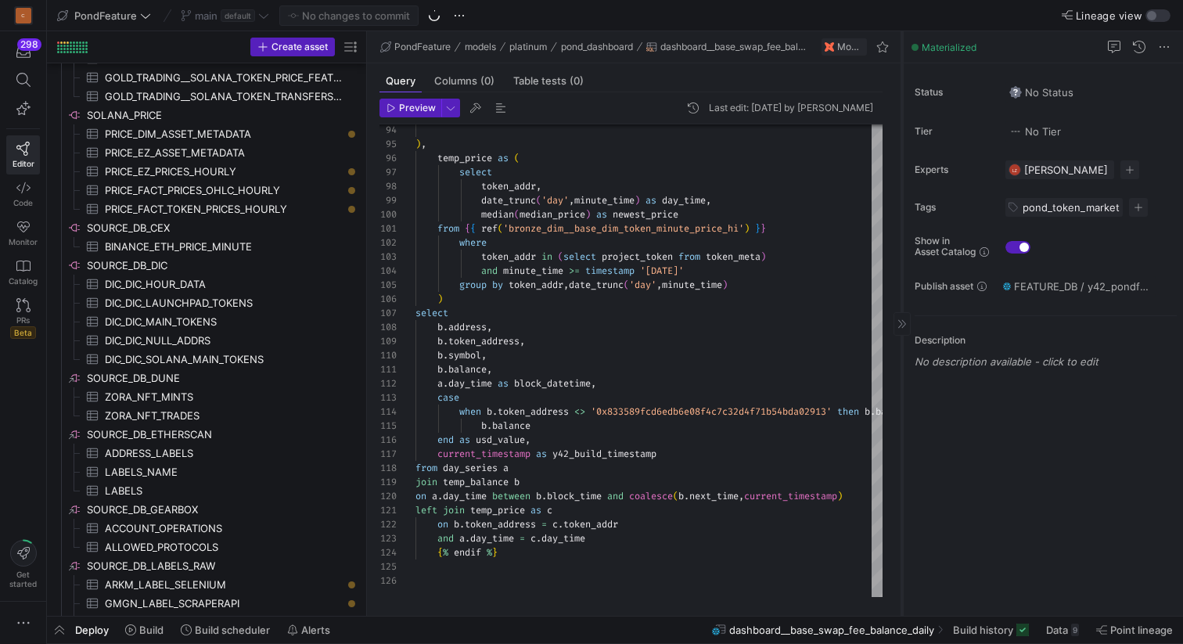
click at [901, 322] on icon at bounding box center [901, 323] width 9 height 9
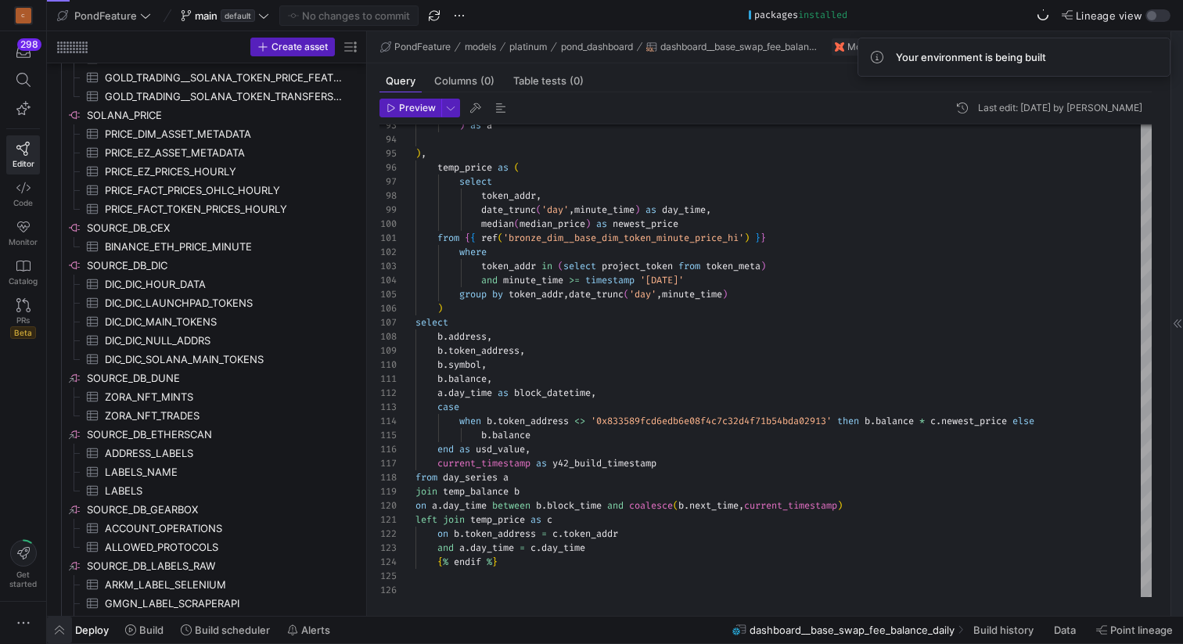
click at [55, 628] on span "button" at bounding box center [59, 630] width 25 height 27
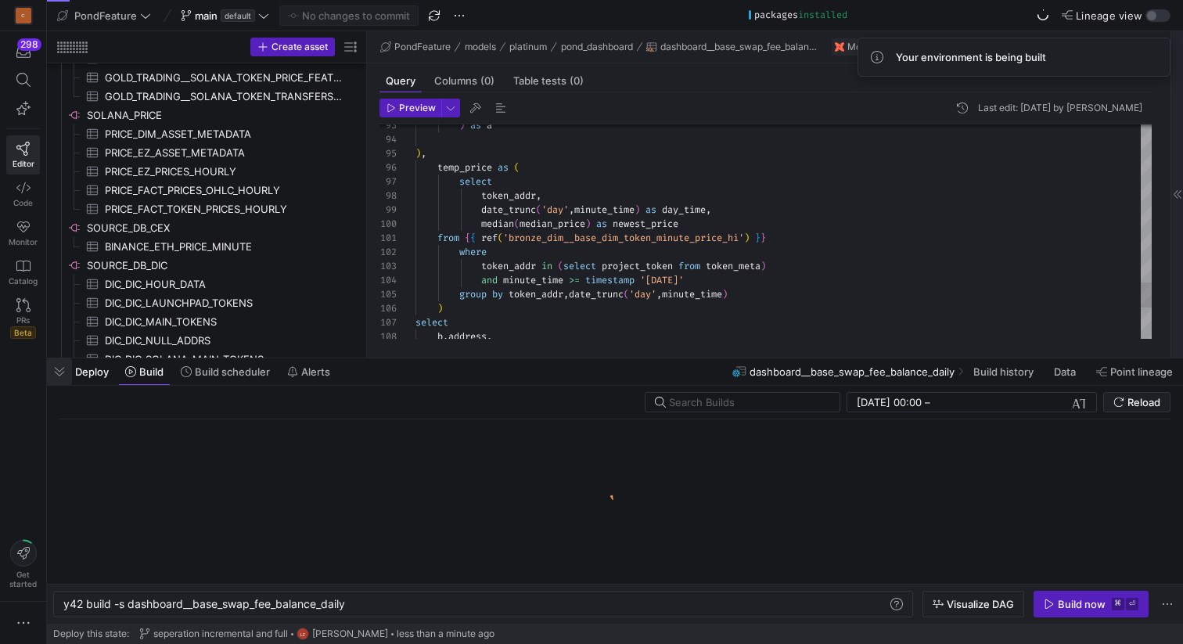
scroll to position [0, 283]
click at [381, 603] on div "y42 build -s dashboard__base_swap_fee_balance_dail y" at bounding box center [475, 604] width 824 height 13
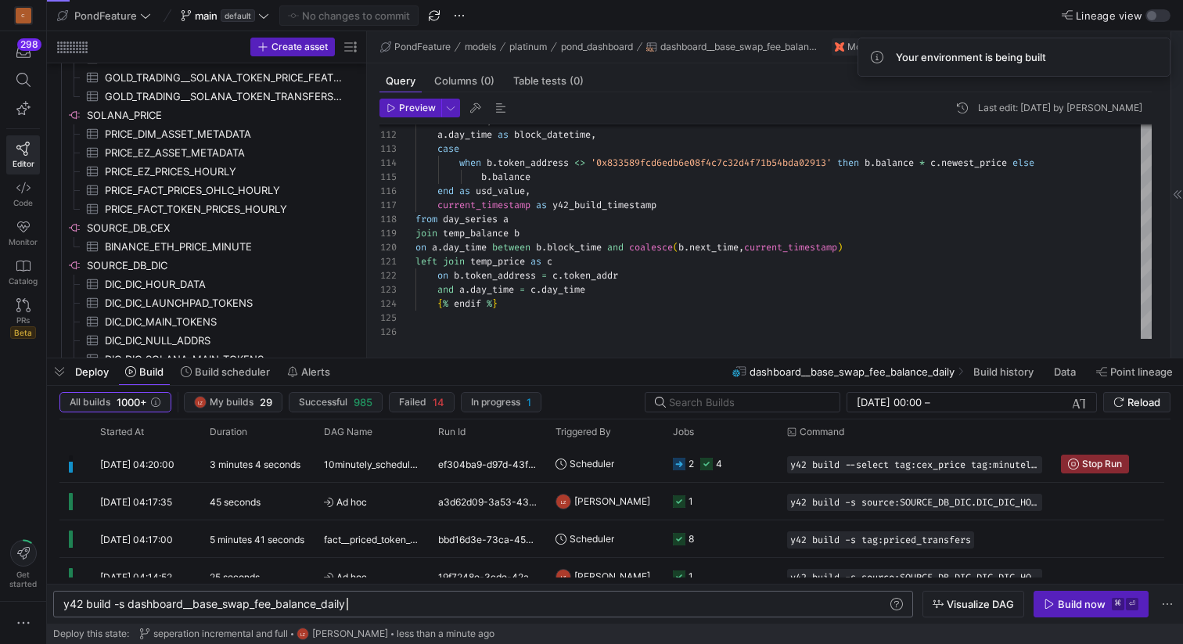
click at [399, 605] on div "y42 build -s dashboard__base_swap_fee_balance_dail y" at bounding box center [475, 604] width 824 height 13
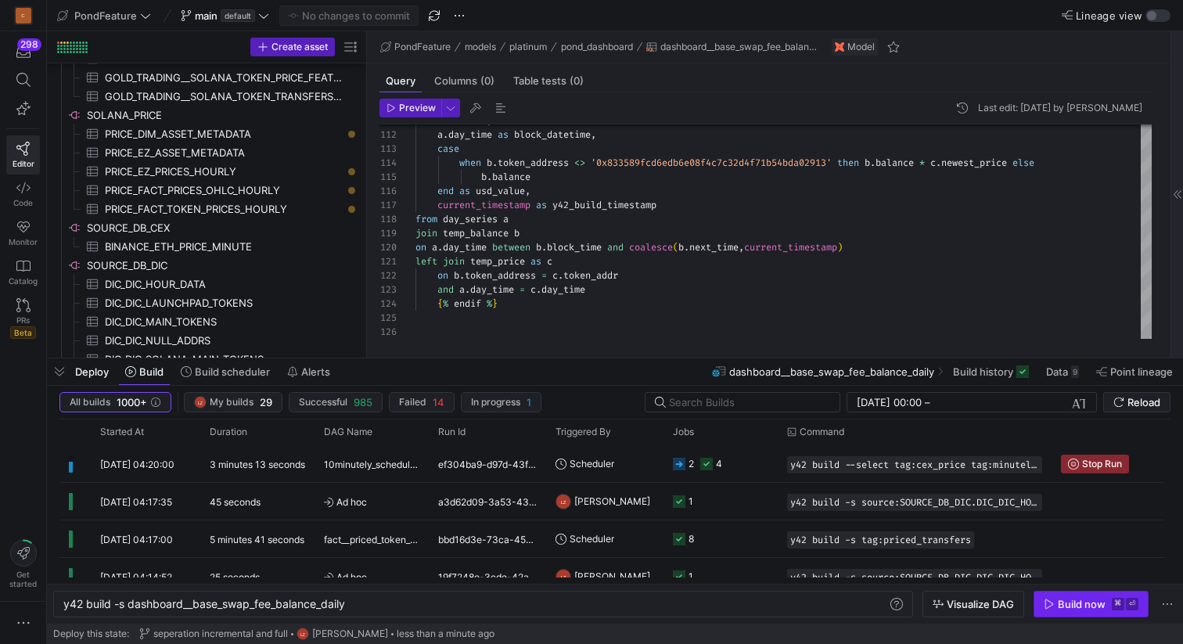
click at [1060, 602] on div "Build now" at bounding box center [1082, 604] width 48 height 13
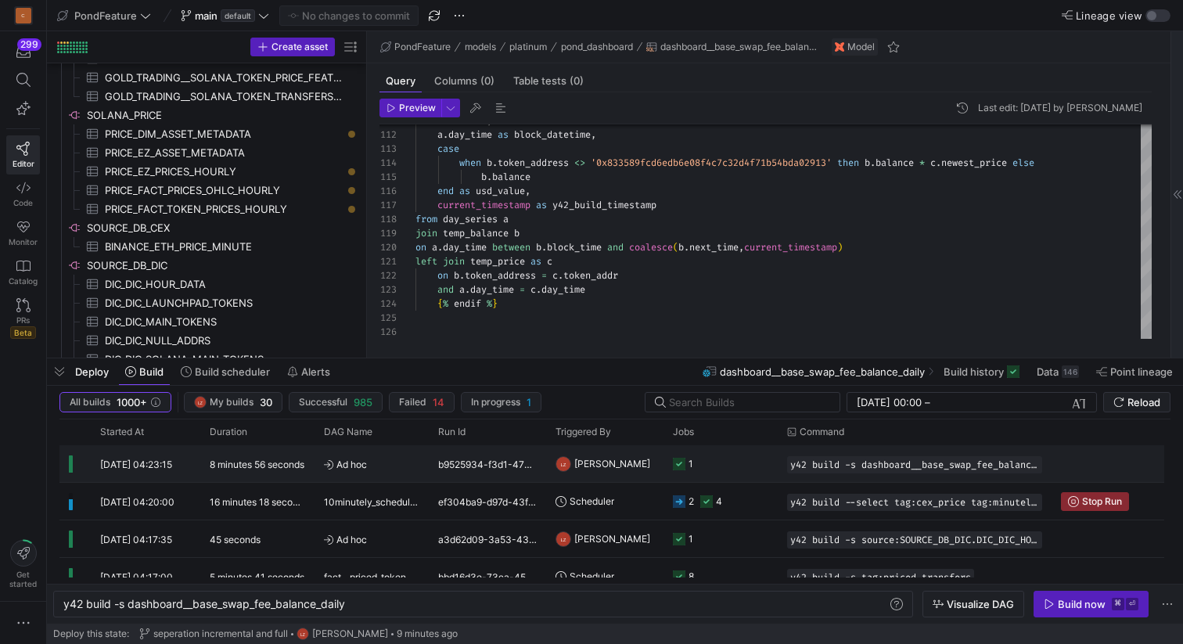
click at [628, 464] on y42-orchestration-triggered-by "LZ Leon z" at bounding box center [605, 463] width 99 height 35
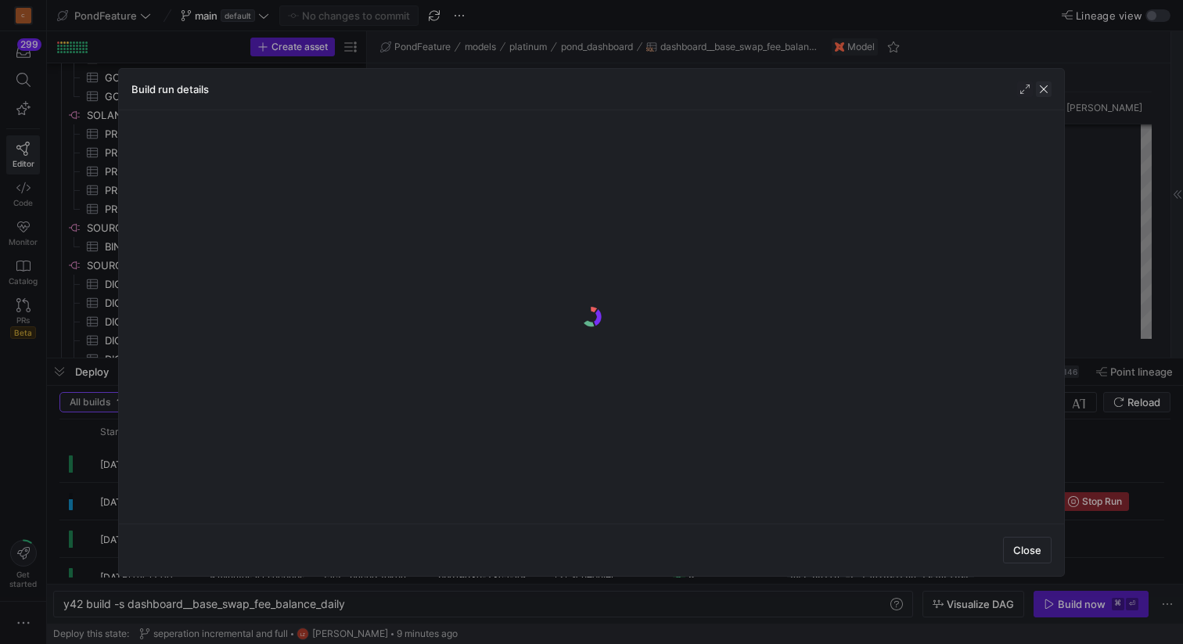
click at [1047, 89] on span "button" at bounding box center [1044, 89] width 16 height 16
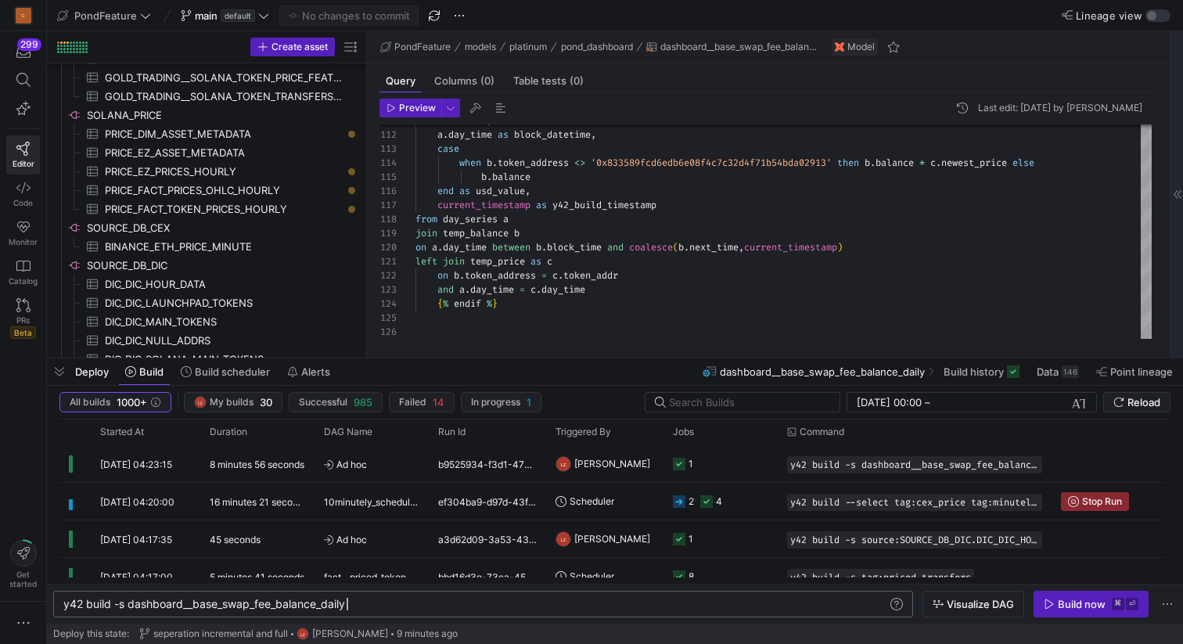
click at [478, 603] on div "y42 build -s dashboard__base_swap_fee_balance_dail y" at bounding box center [475, 604] width 824 height 13
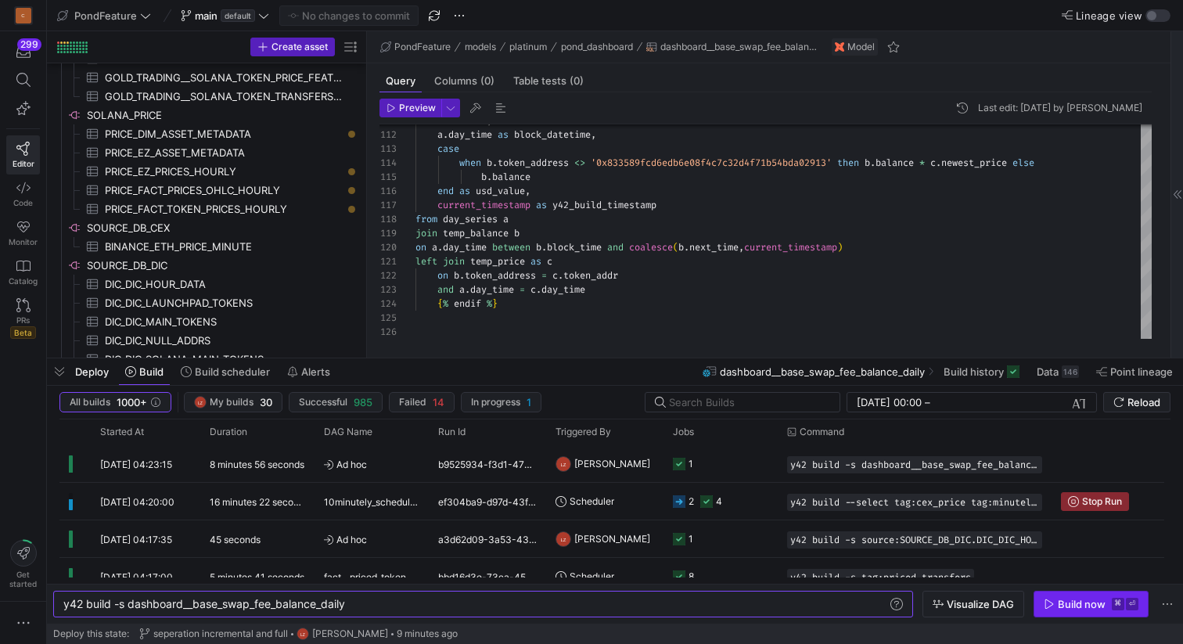
click at [1069, 603] on div "Build now" at bounding box center [1082, 604] width 48 height 13
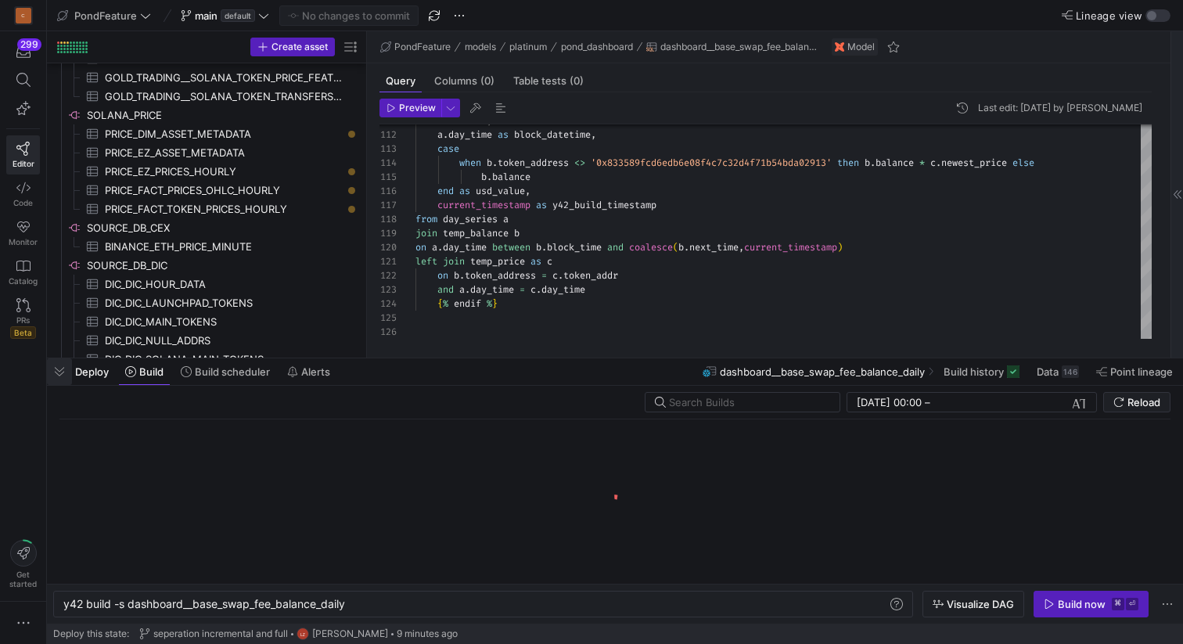
click at [56, 373] on span "button" at bounding box center [59, 371] width 25 height 27
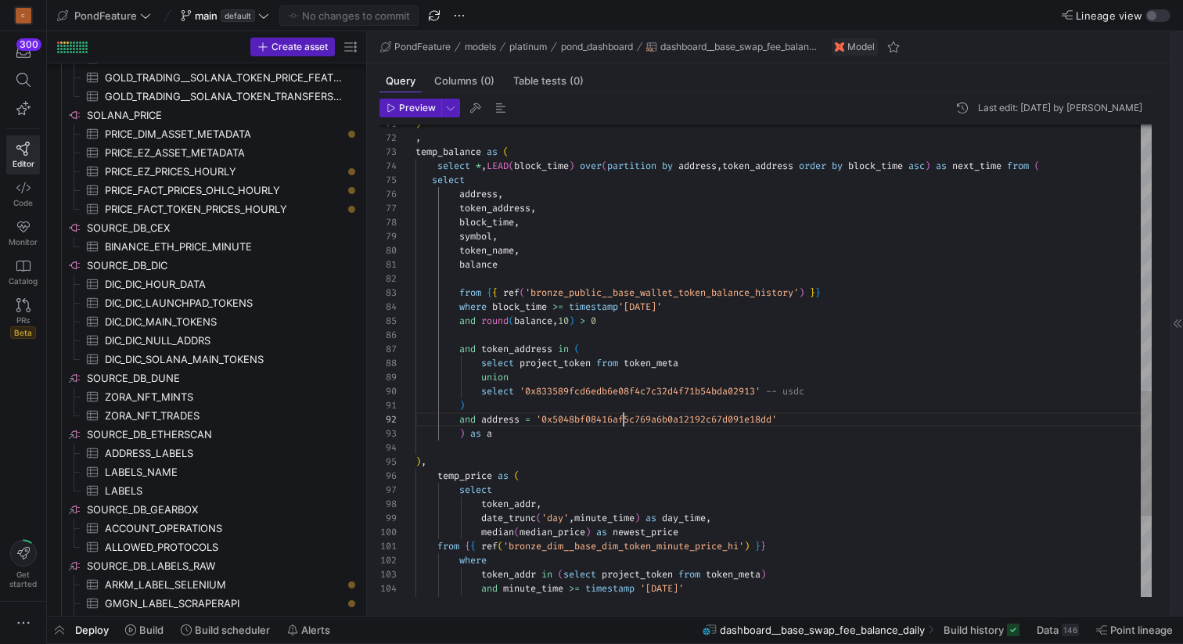
click at [622, 418] on div ") as a ) , temp_price as ( select token_addr , date_trunc ( 'day' , minute_time…" at bounding box center [783, 11] width 736 height 1787
click at [615, 454] on div ") as a ) , temp_price as ( select token_addr , date_trunc ( 'day' , minute_time…" at bounding box center [783, 11] width 736 height 1787
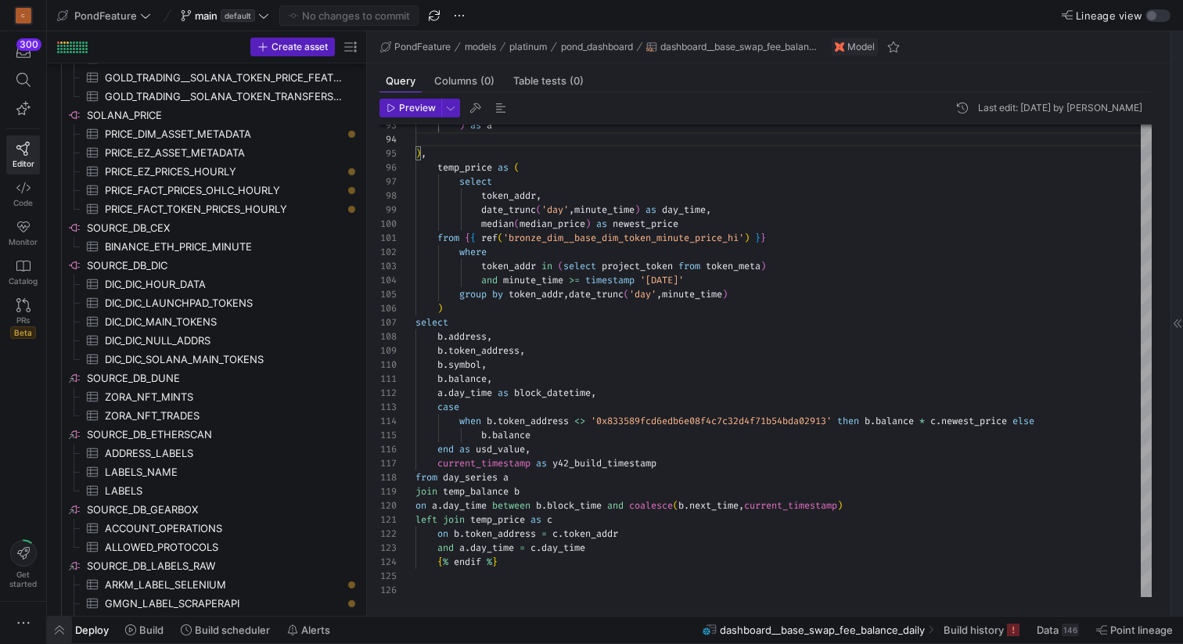
click at [54, 632] on span "button" at bounding box center [59, 630] width 25 height 27
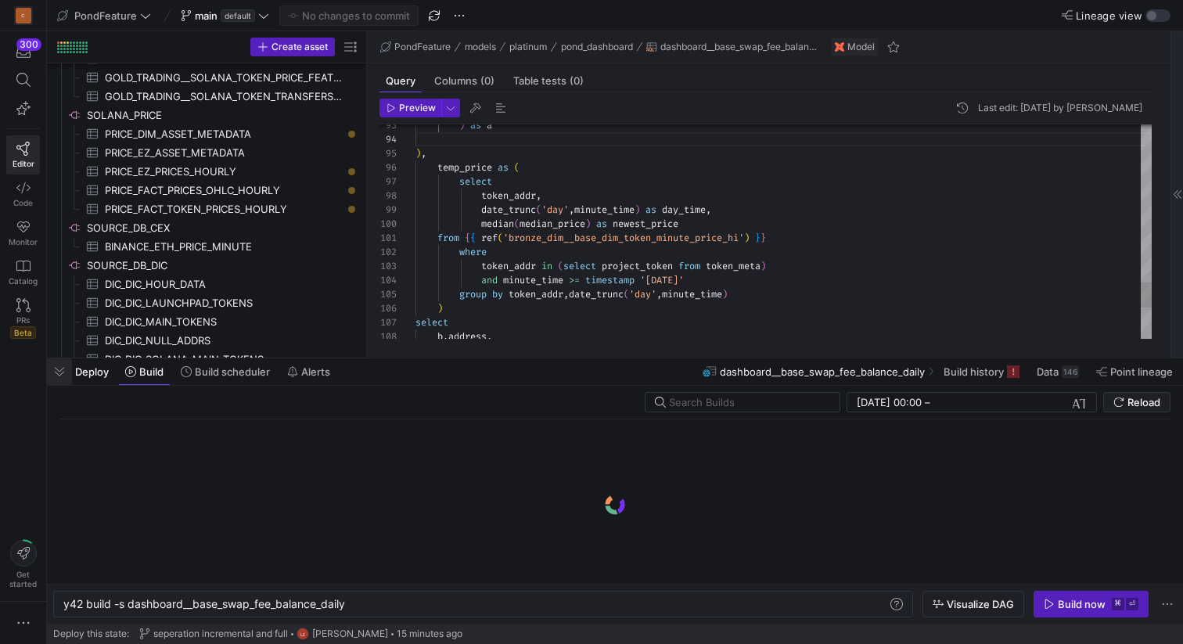
scroll to position [0, 283]
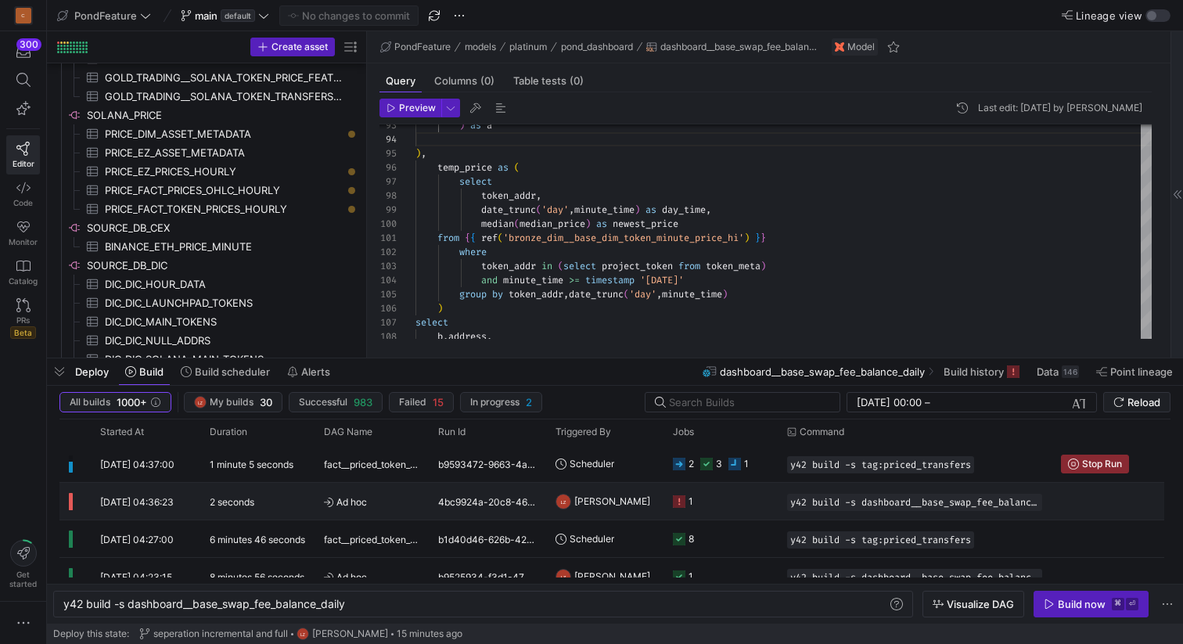
click at [715, 501] on y42-job-status-cell-renderer "1" at bounding box center [720, 501] width 95 height 35
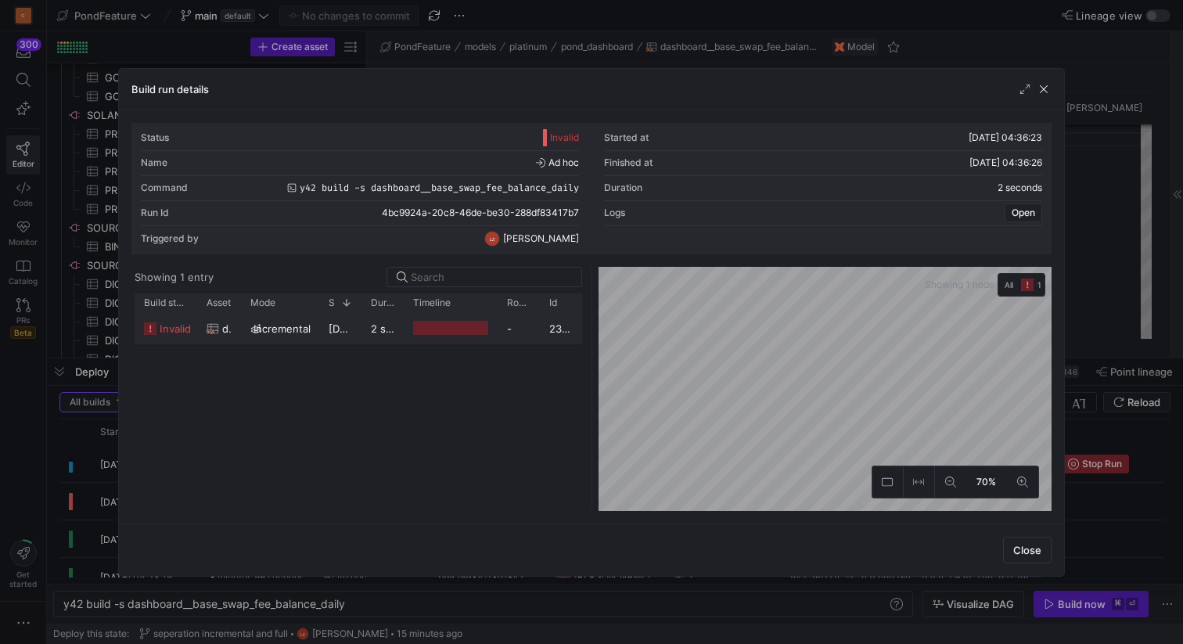
click at [432, 332] on div at bounding box center [450, 328] width 75 height 15
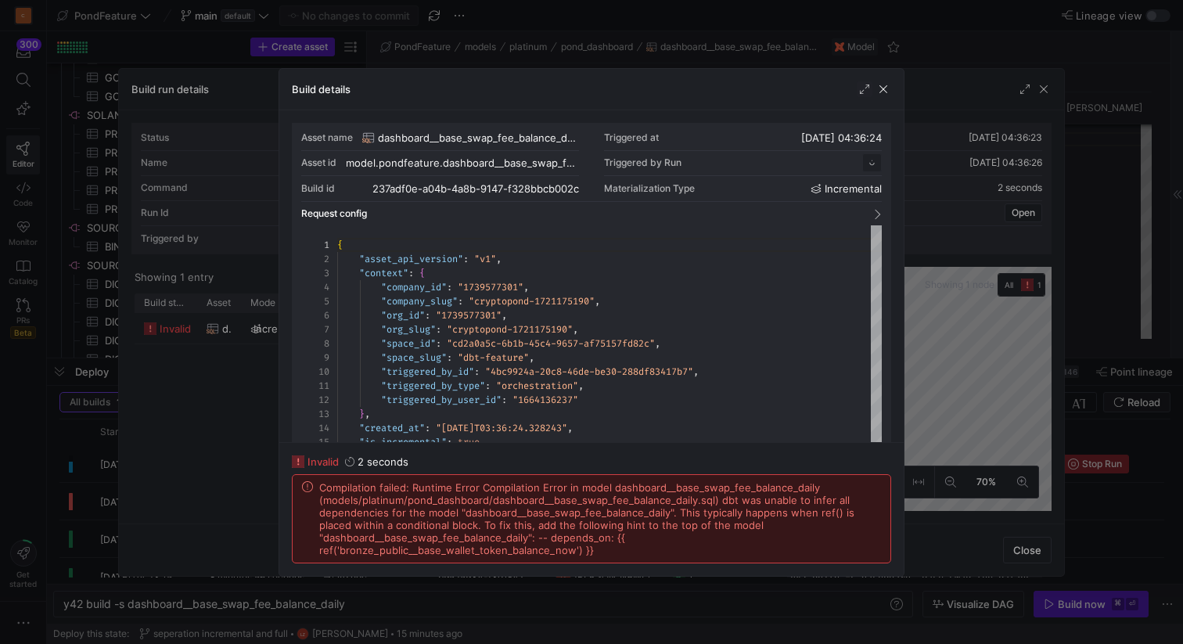
scroll to position [141, 0]
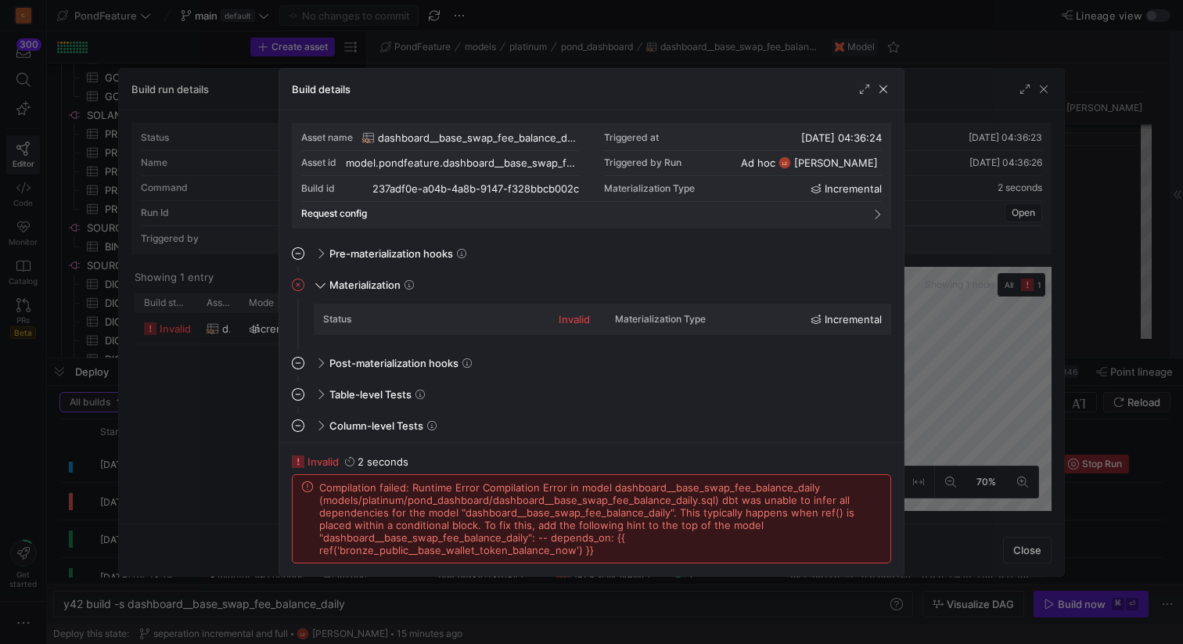
click at [742, 537] on span "Compilation failed: Runtime Error Compilation Error in model dashboard__base_sw…" at bounding box center [600, 518] width 562 height 75
copy span "bronze_public__base_wallet_token_balance_now"
click at [883, 87] on span "button" at bounding box center [884, 89] width 16 height 16
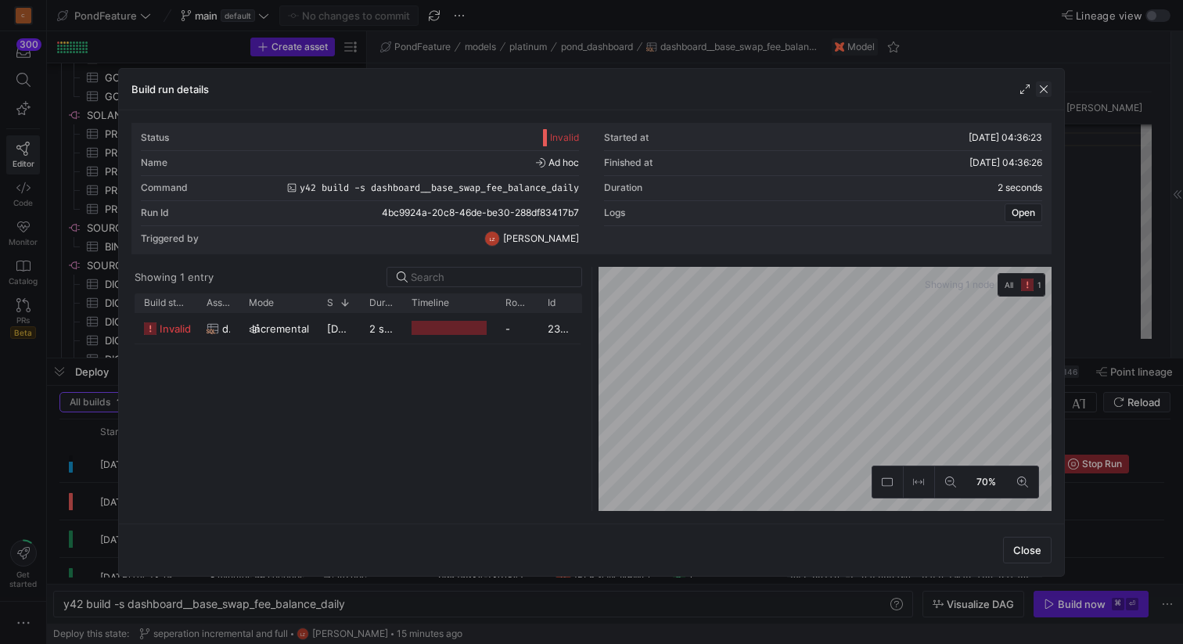
click at [1045, 88] on span "button" at bounding box center [1044, 89] width 16 height 16
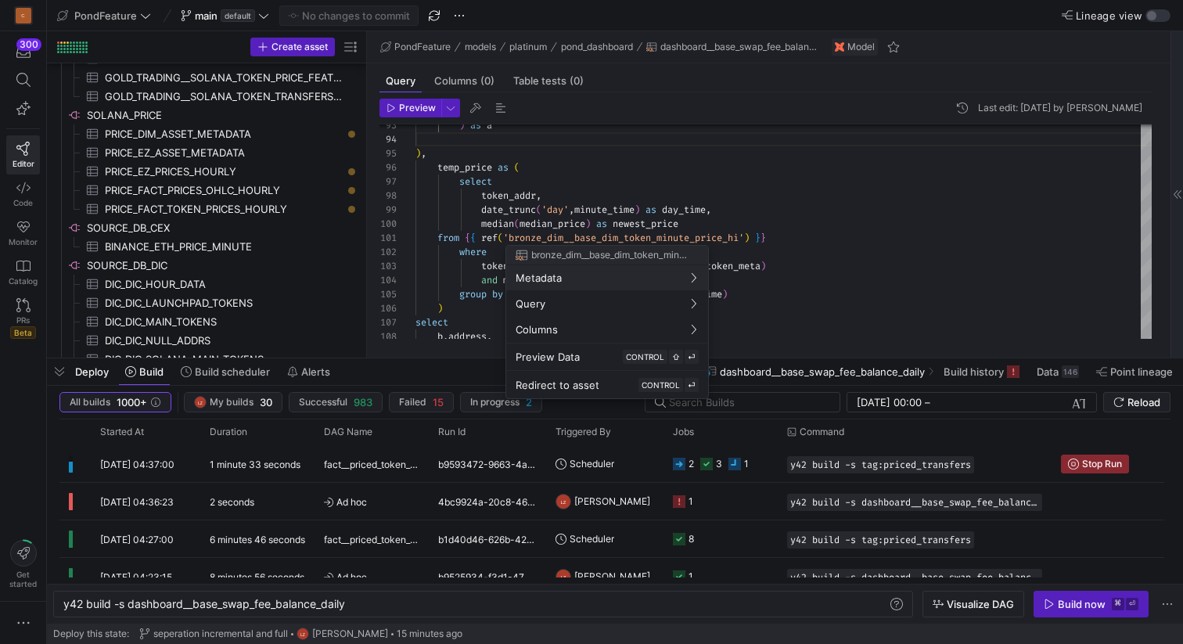
click at [743, 186] on div at bounding box center [591, 322] width 1183 height 644
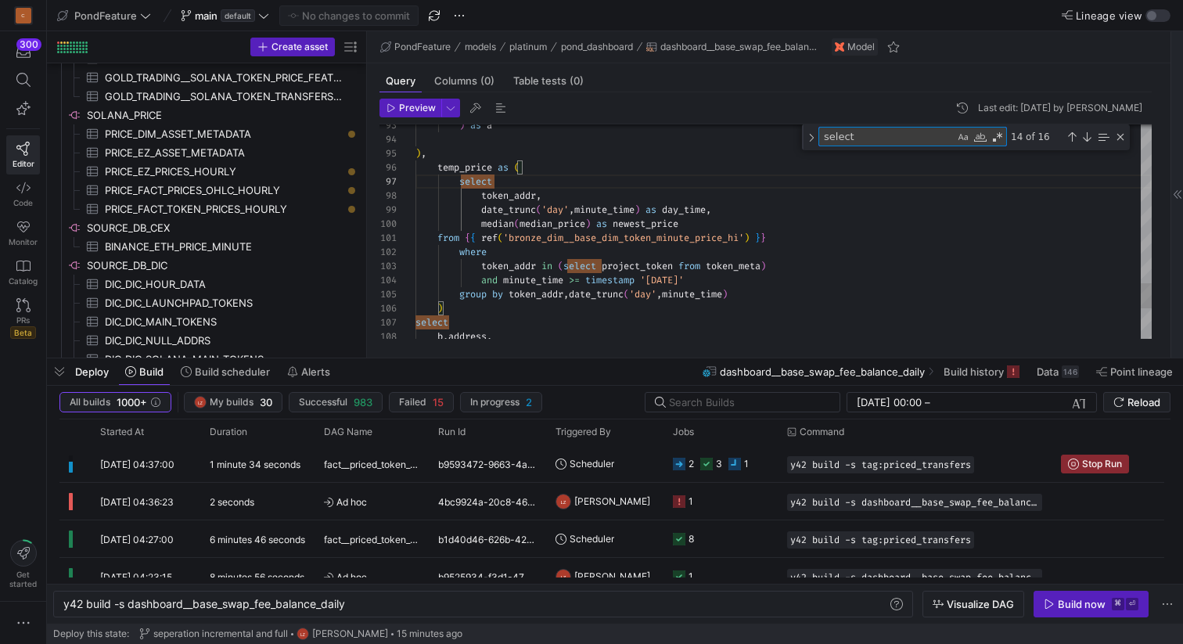
type textarea "symbol, token_name, balance from {{ ref('bronze_public__base_wallet_token_balan…"
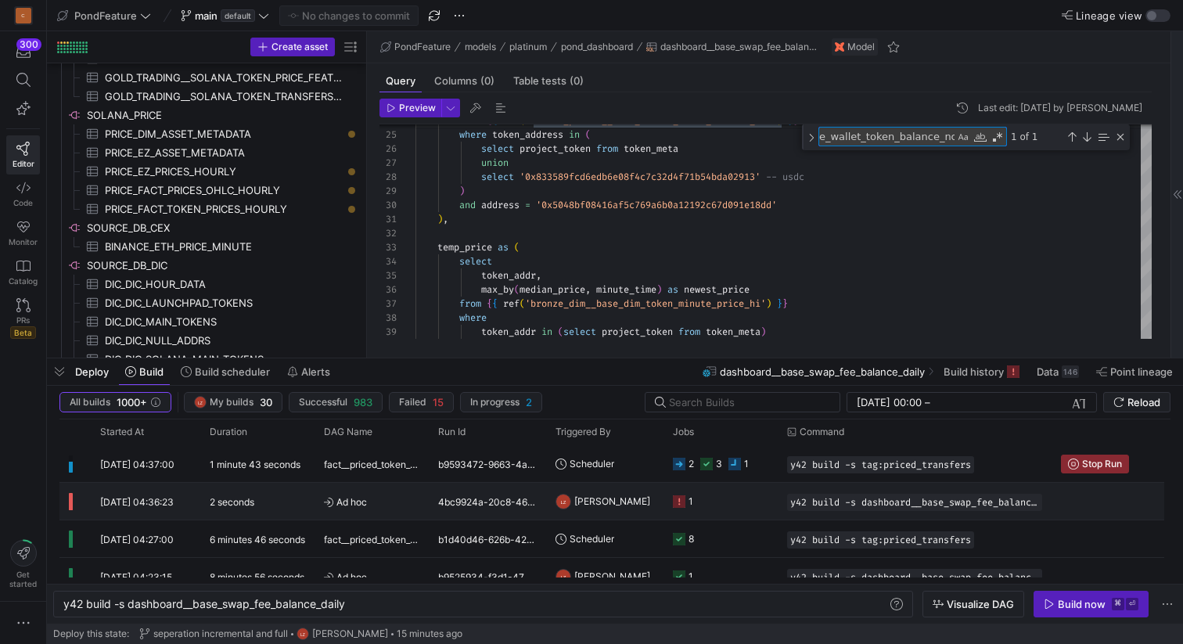
type textarea "bronze_public__base_wallet_token_balance_now"
click at [682, 501] on icon "Press SPACE to select this row." at bounding box center [679, 501] width 13 height 13
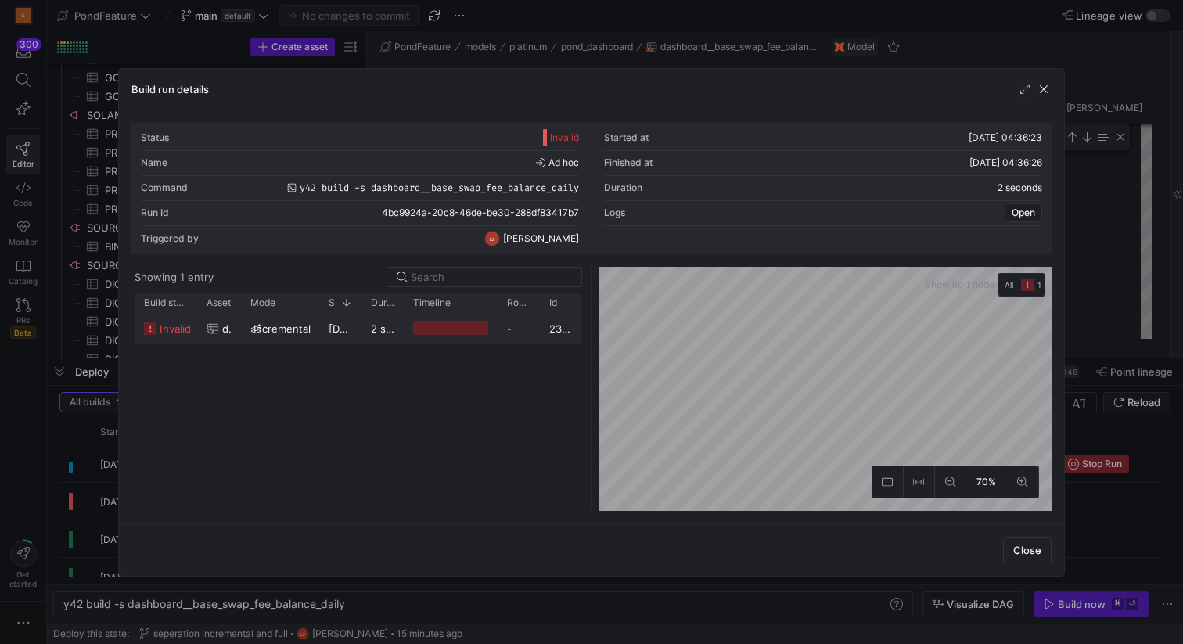
click at [459, 319] on y42-job-duration-timeline-cell-renderer at bounding box center [450, 328] width 75 height 29
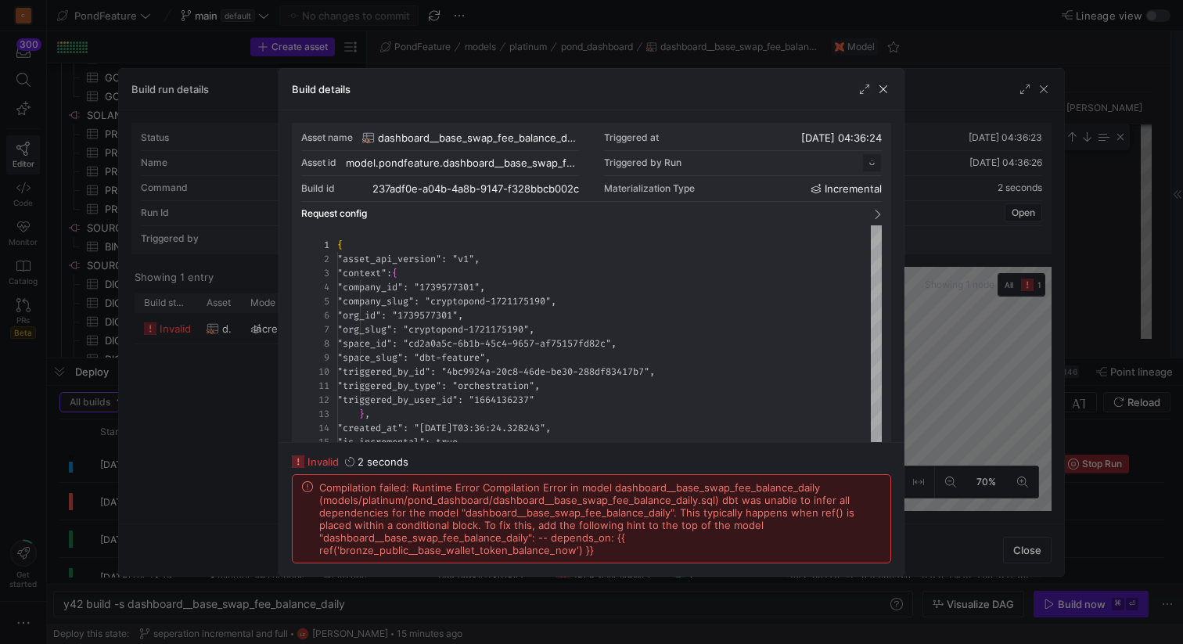
scroll to position [141, 0]
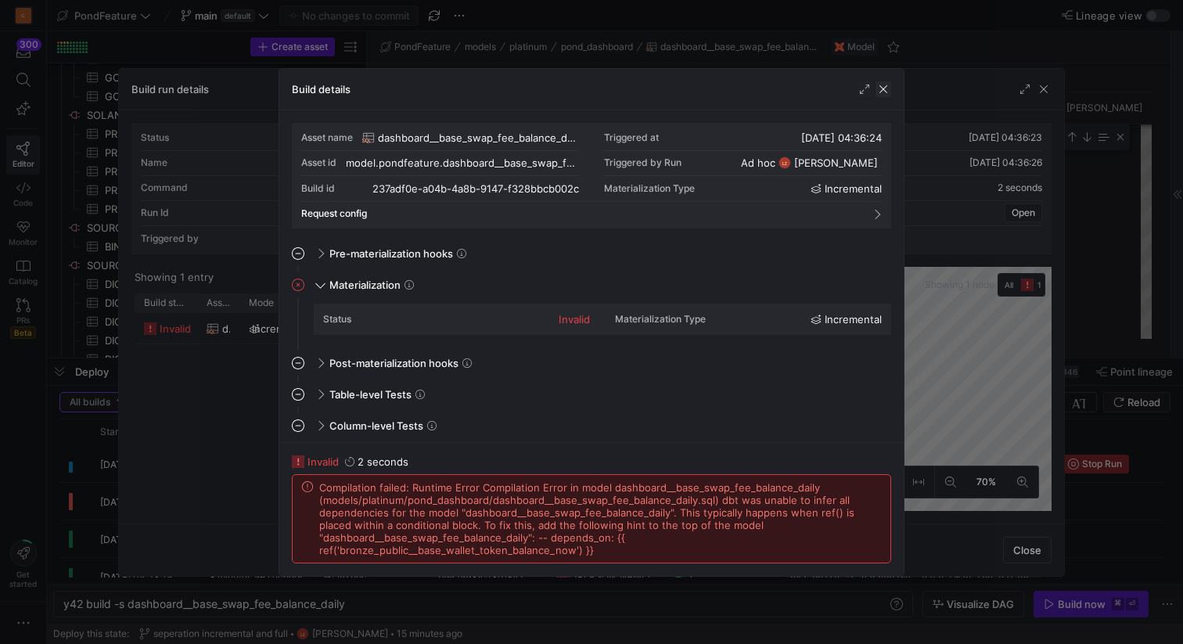
click at [882, 96] on span "button" at bounding box center [884, 89] width 16 height 16
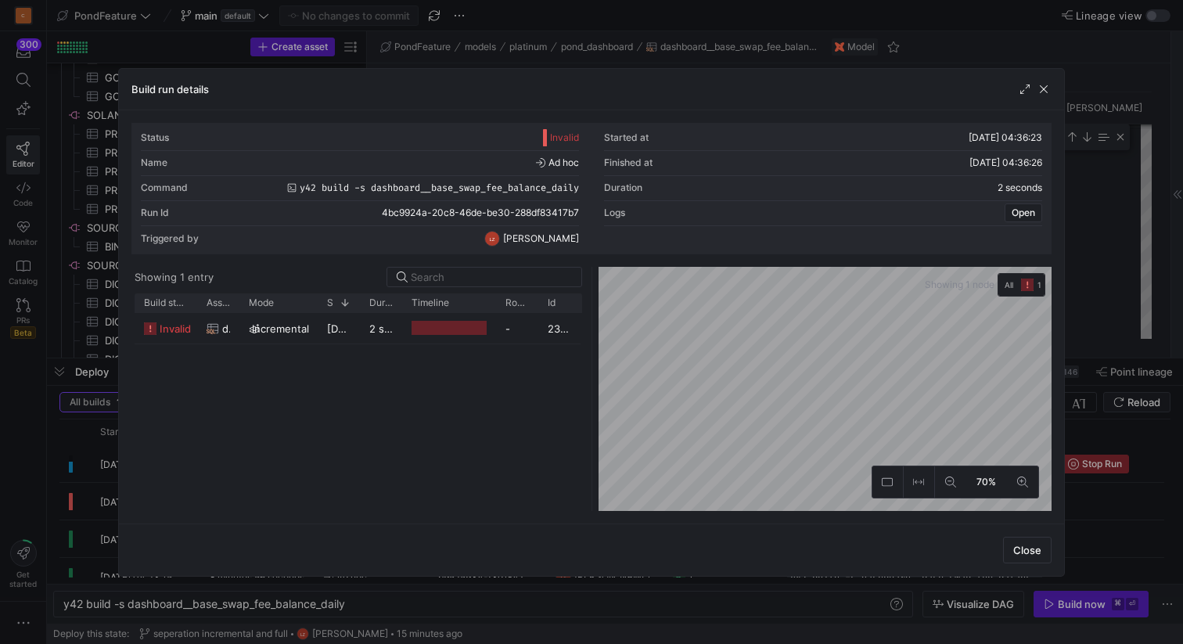
drag, startPoint x: 1041, startPoint y: 88, endPoint x: 1009, endPoint y: 95, distance: 32.8
click at [1041, 88] on span "button" at bounding box center [1044, 89] width 16 height 16
